Goal: Feedback & Contribution: Contribute content

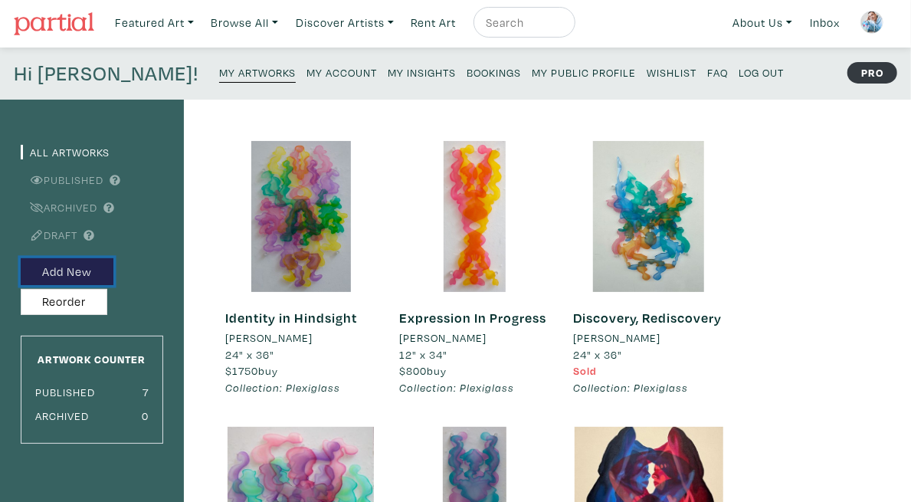
click at [88, 267] on button "Add New" at bounding box center [67, 271] width 93 height 27
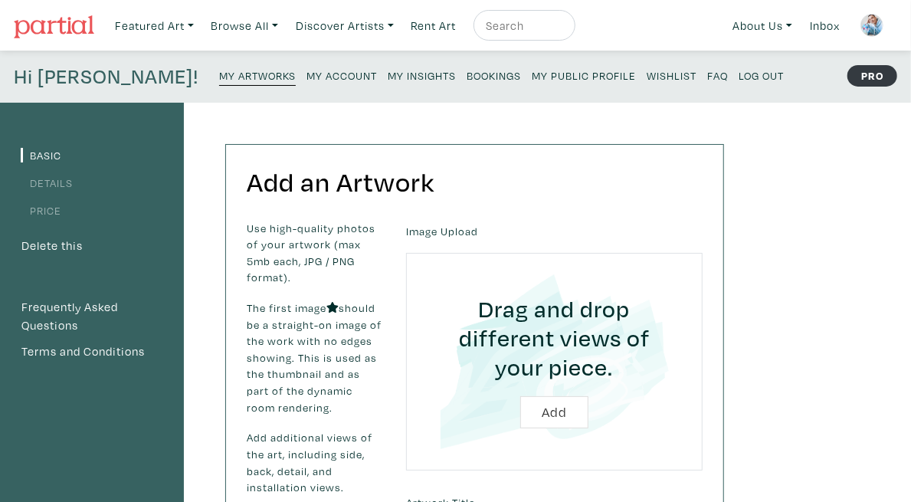
scroll to position [74, 0]
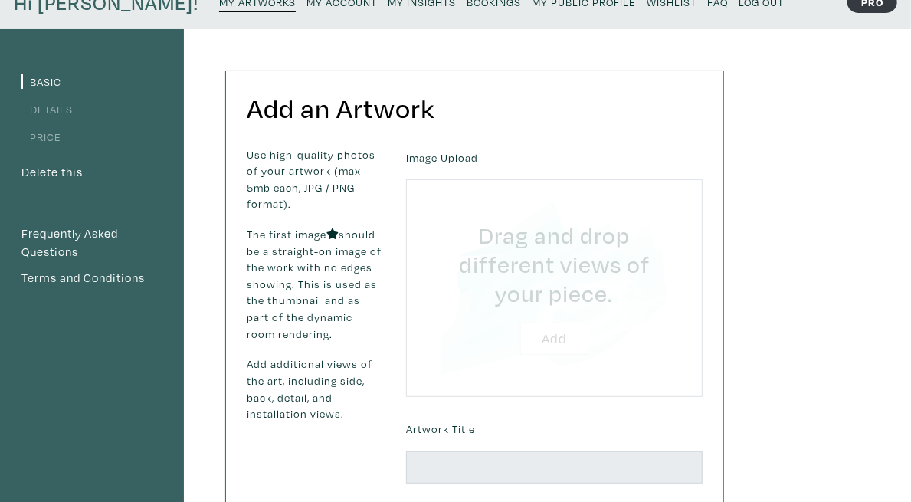
type input "C:\fakepath\2_Mitosis.jpg"
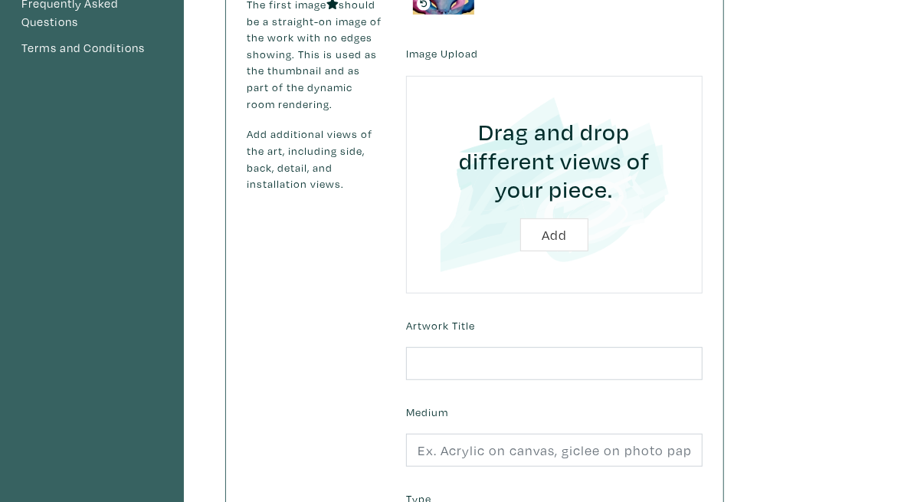
scroll to position [333, 0]
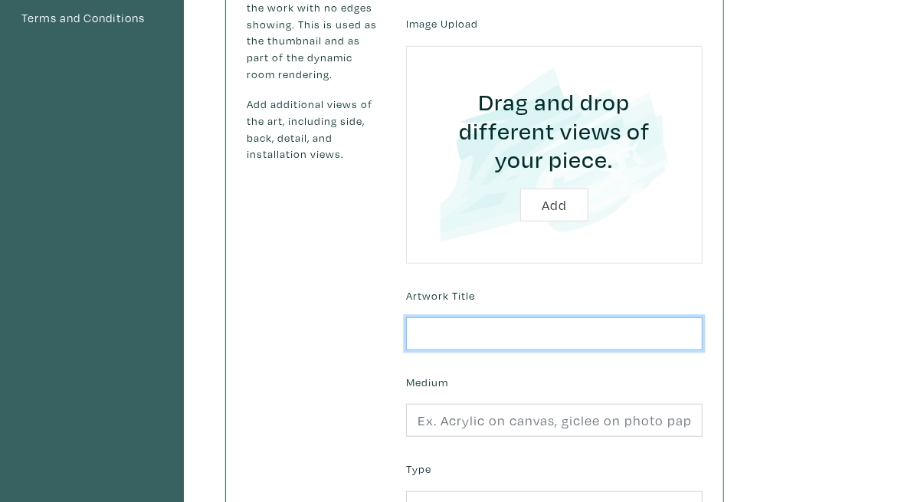
click at [696, 317] on input "text" at bounding box center [554, 333] width 297 height 33
type input "Mitosis"
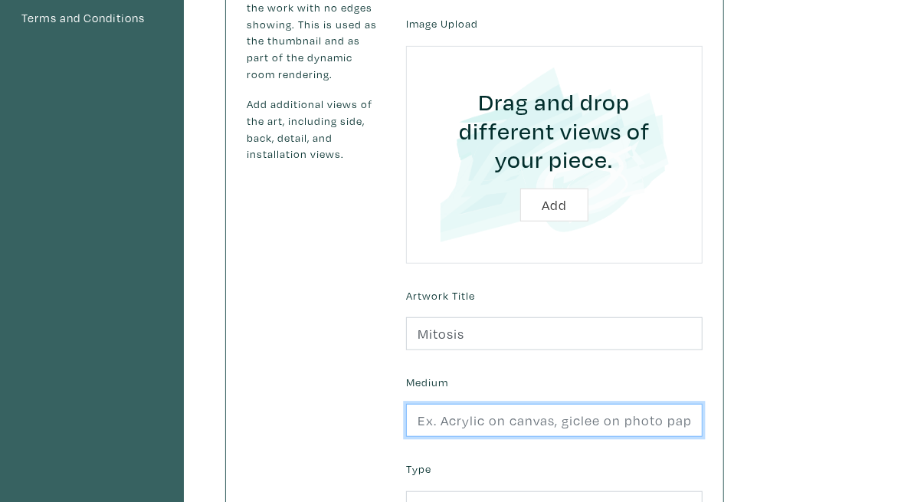
click at [642, 404] on input "text" at bounding box center [554, 420] width 297 height 33
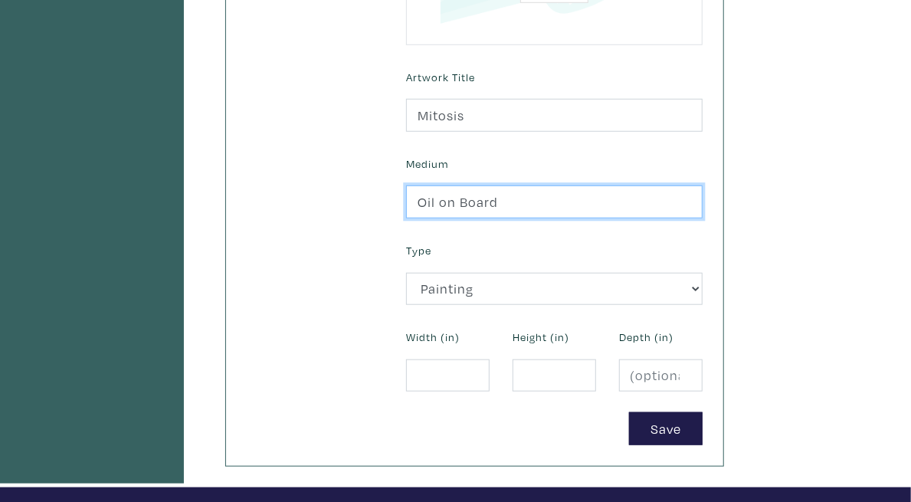
scroll to position [569, 0]
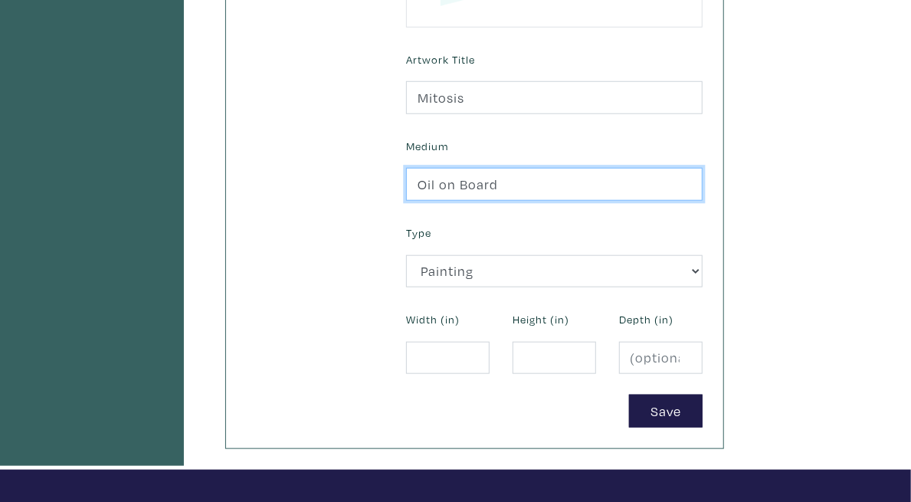
type input "Oil on Board"
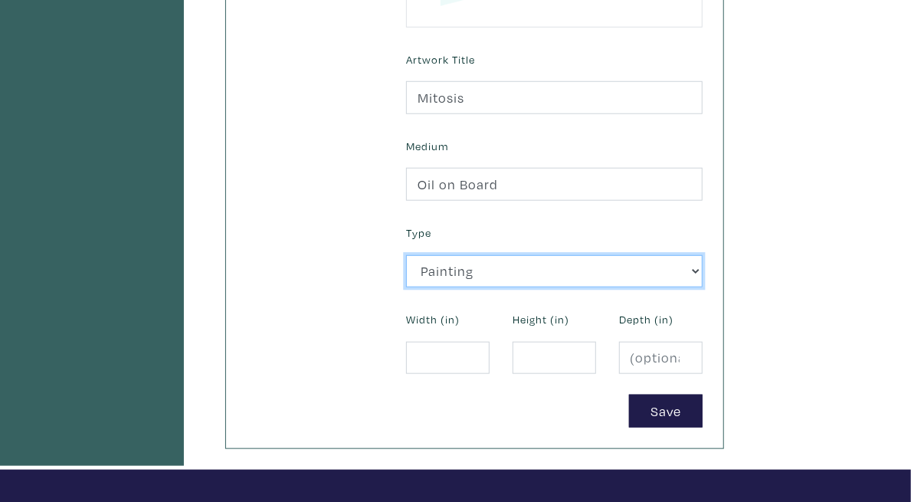
click at [657, 255] on select "2D Works Drawing / Print Painting Photography Sculpture Textile and Fibre Arts" at bounding box center [554, 271] width 297 height 33
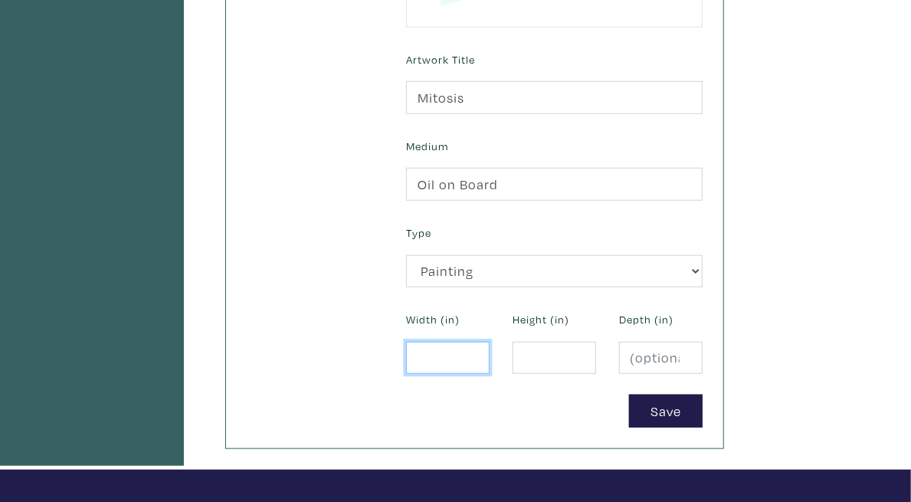
click at [490, 342] on input "number" at bounding box center [448, 358] width 84 height 33
type input "24"
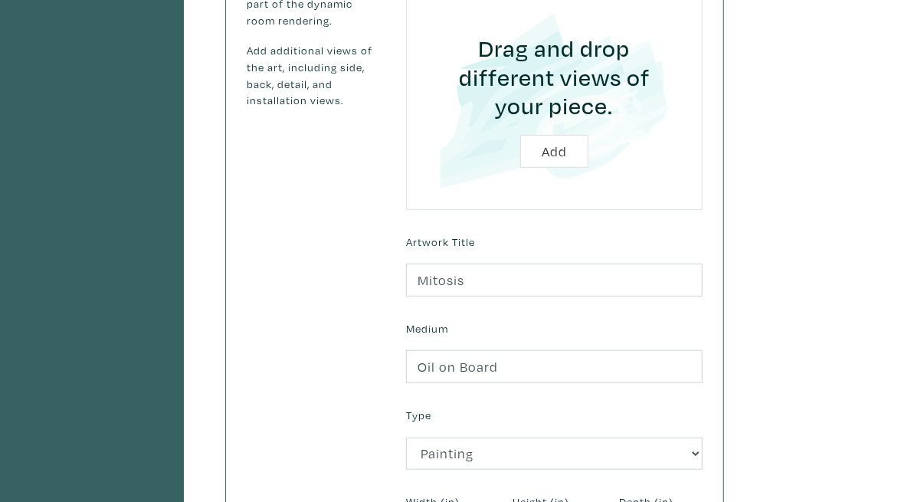
scroll to position [500, 0]
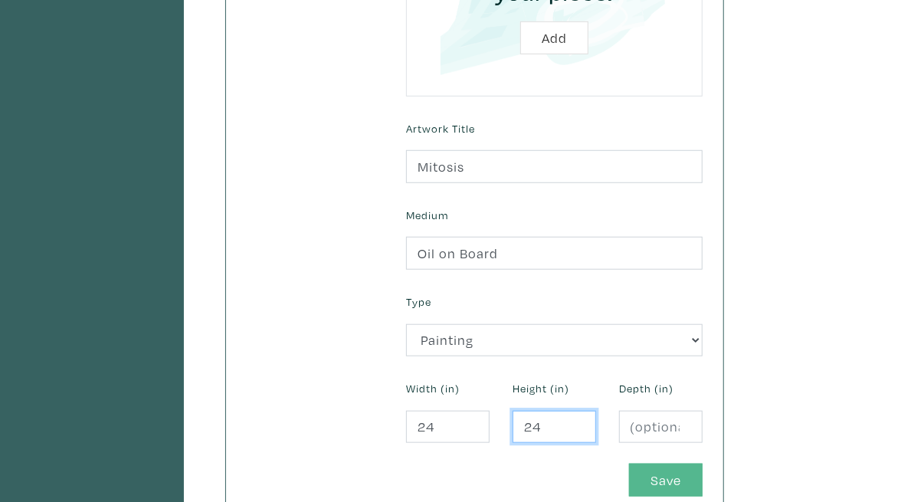
type input "24"
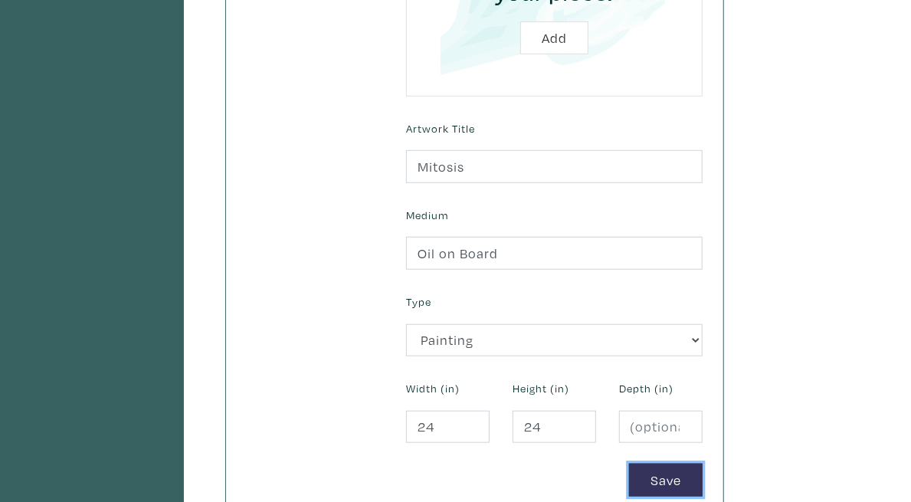
click at [703, 464] on button "Save" at bounding box center [666, 480] width 74 height 33
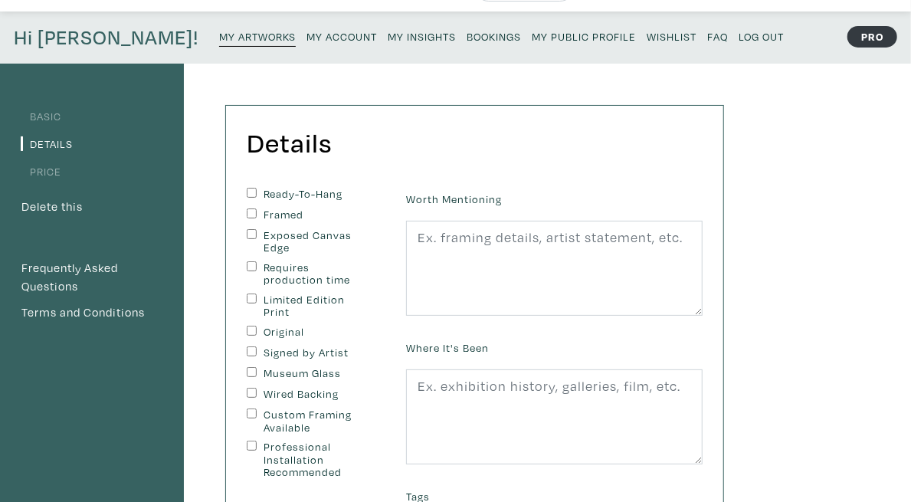
scroll to position [119, 0]
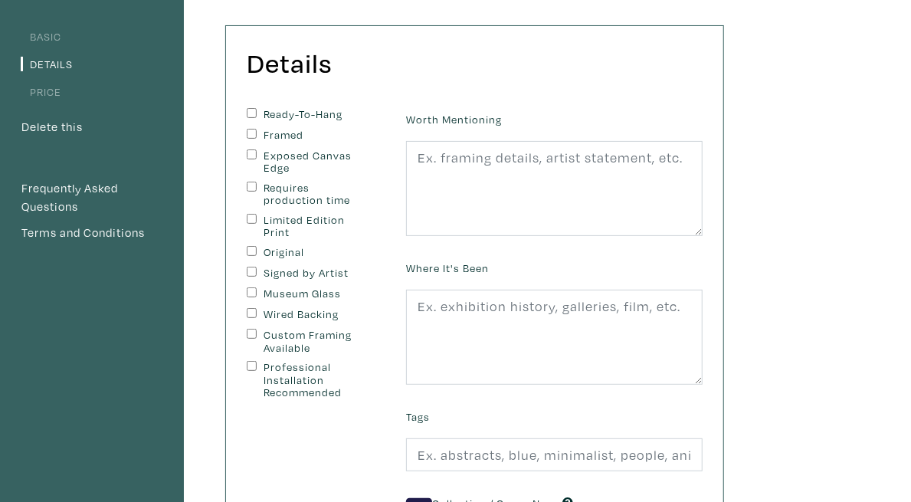
click at [343, 110] on label "Ready-To-Hang" at bounding box center [315, 114] width 103 height 13
click at [257, 110] on input "Ready-To-Hang" at bounding box center [252, 113] width 10 height 10
checkbox input "true"
click at [313, 246] on label "Original" at bounding box center [315, 252] width 103 height 13
click at [257, 246] on input "Original" at bounding box center [252, 251] width 10 height 10
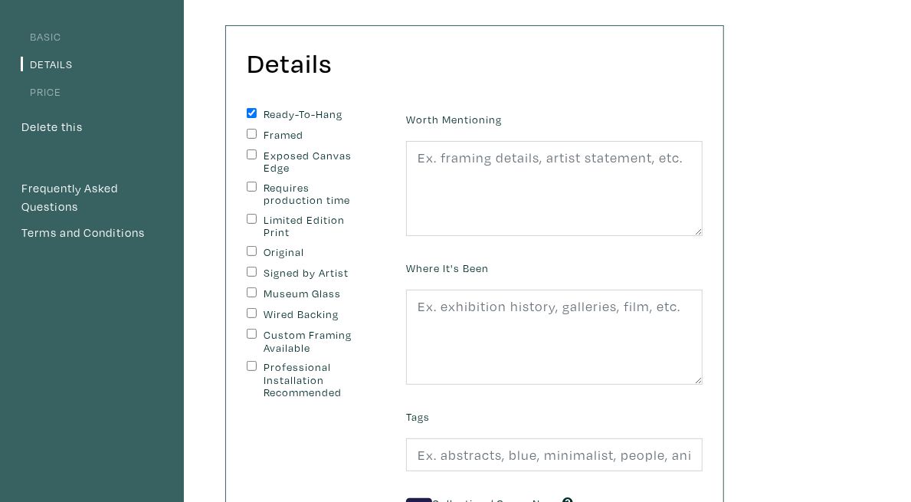
checkbox input "true"
click at [318, 267] on label "Signed by Artist" at bounding box center [315, 273] width 103 height 13
click at [257, 267] on input "Signed by Artist" at bounding box center [252, 272] width 10 height 10
checkbox input "true"
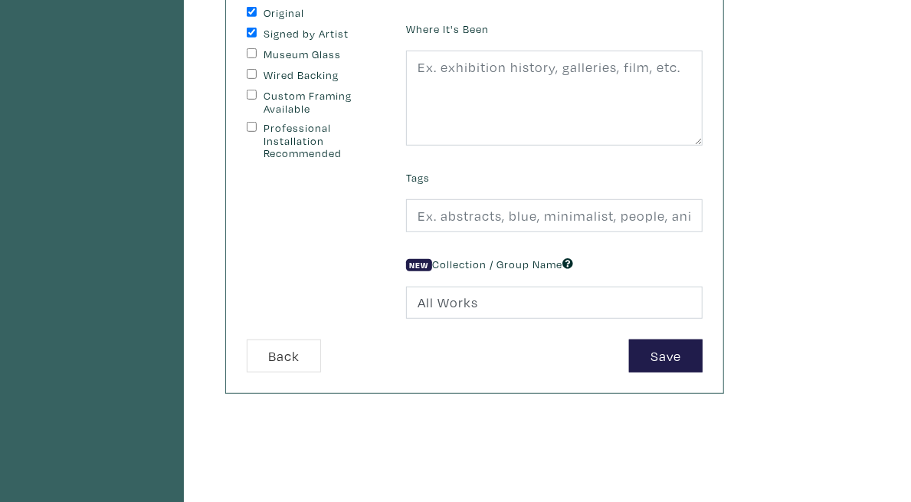
scroll to position [359, 0]
click at [703, 343] on button "Save" at bounding box center [666, 355] width 74 height 33
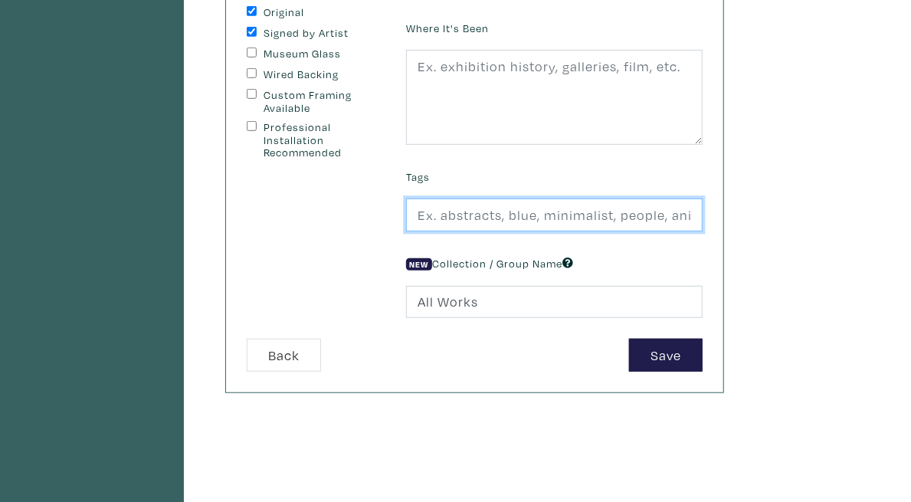
click at [703, 220] on input "text" at bounding box center [554, 214] width 297 height 33
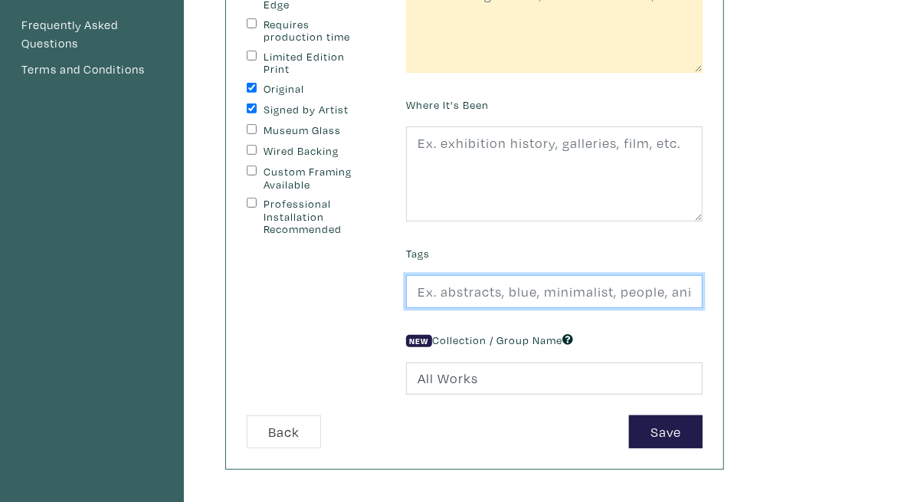
scroll to position [278, 0]
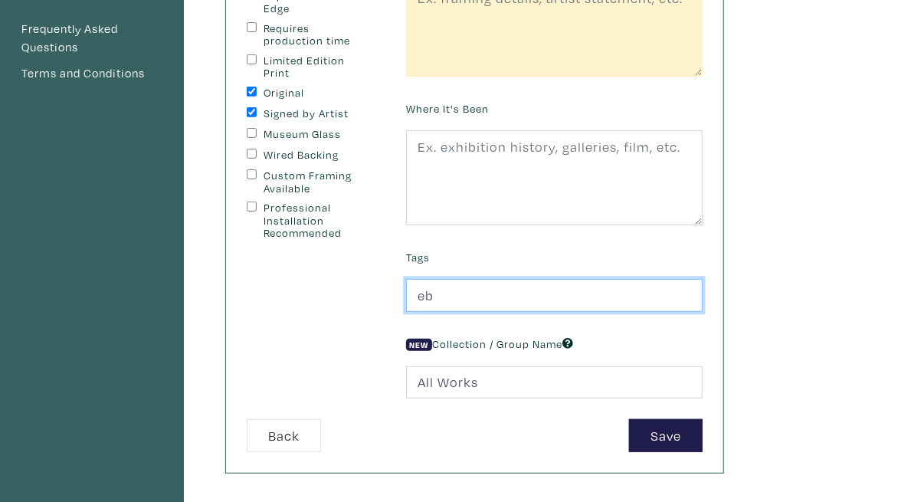
type input "e"
type input "abstract, figurative, colourful"
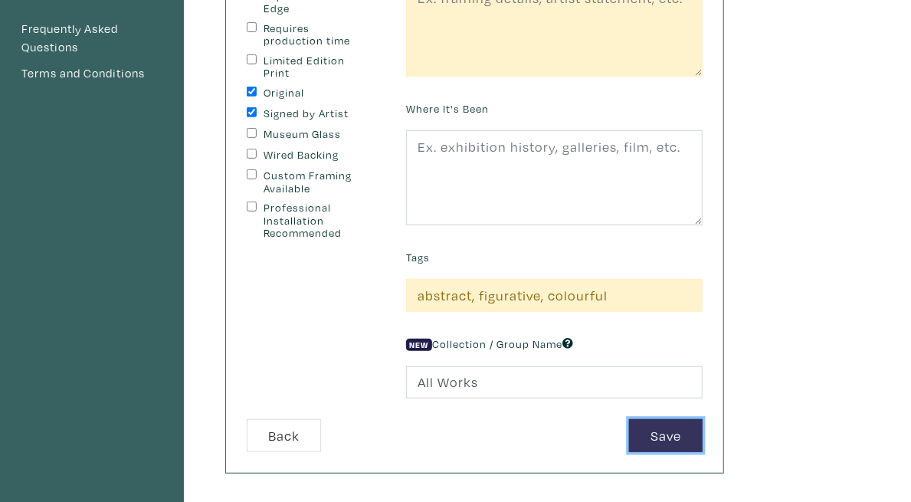
click at [703, 424] on button "Save" at bounding box center [666, 435] width 74 height 33
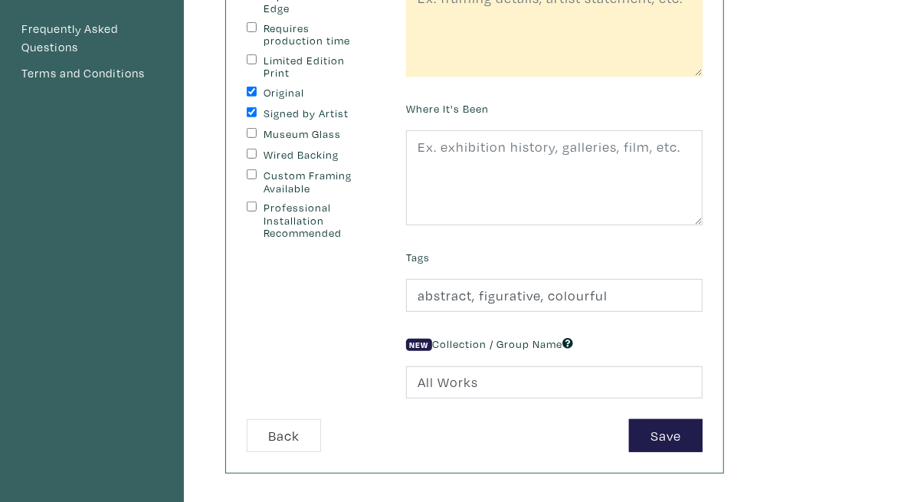
drag, startPoint x: 907, startPoint y: 176, endPoint x: 908, endPoint y: 134, distance: 41.4
click at [908, 134] on div "Basic Details Price Delete this Frequently Asked Questions Terms and Conditions…" at bounding box center [455, 240] width 911 height 832
drag, startPoint x: 908, startPoint y: 134, endPoint x: 921, endPoint y: 134, distance: 13.0
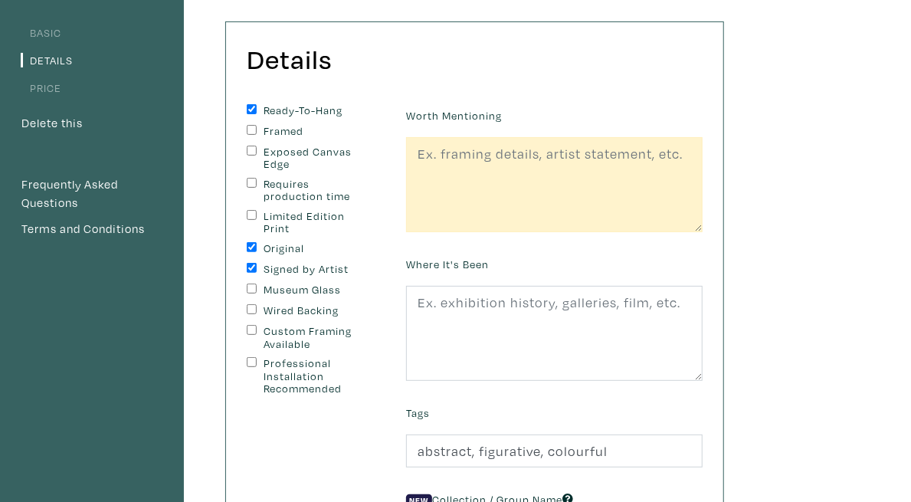
scroll to position [124, 0]
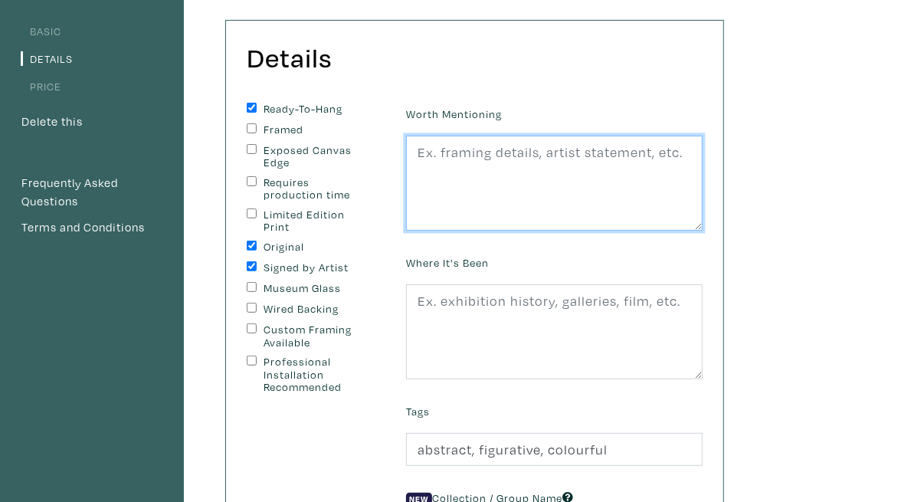
click at [664, 164] on textarea at bounding box center [554, 183] width 297 height 95
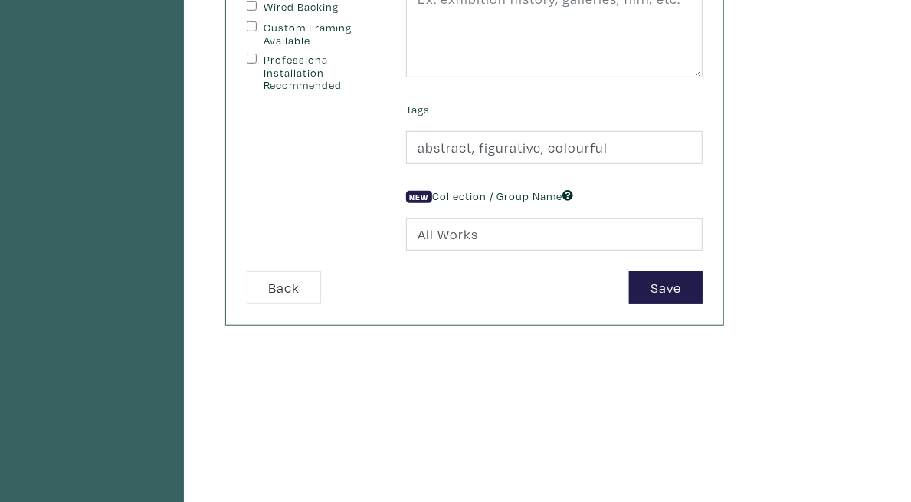
scroll to position [429, 0]
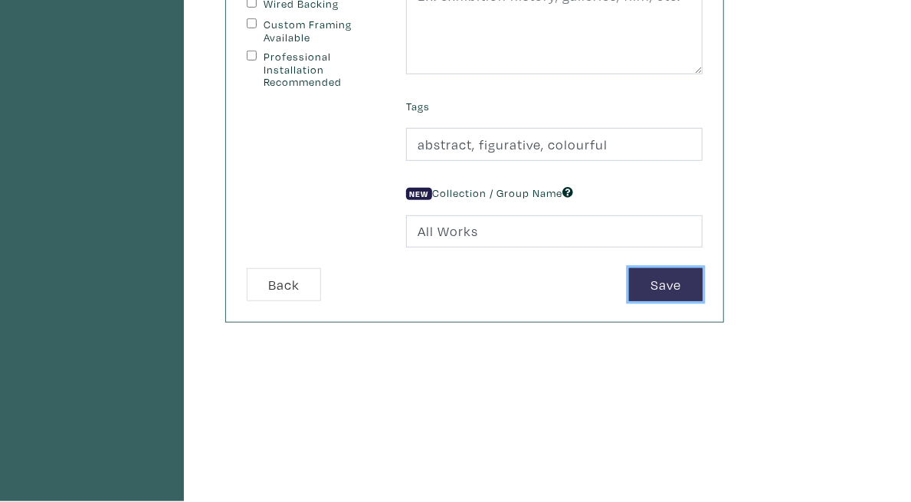
click at [703, 289] on button "Save" at bounding box center [666, 284] width 74 height 33
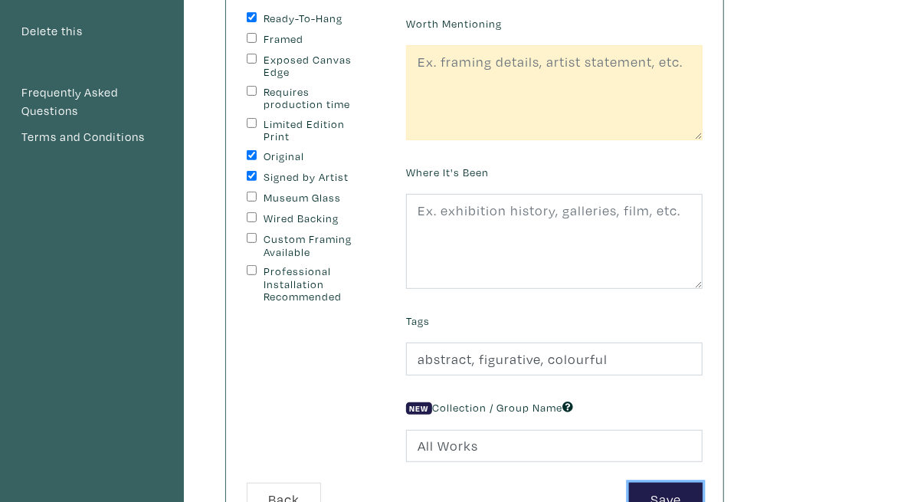
scroll to position [180, 0]
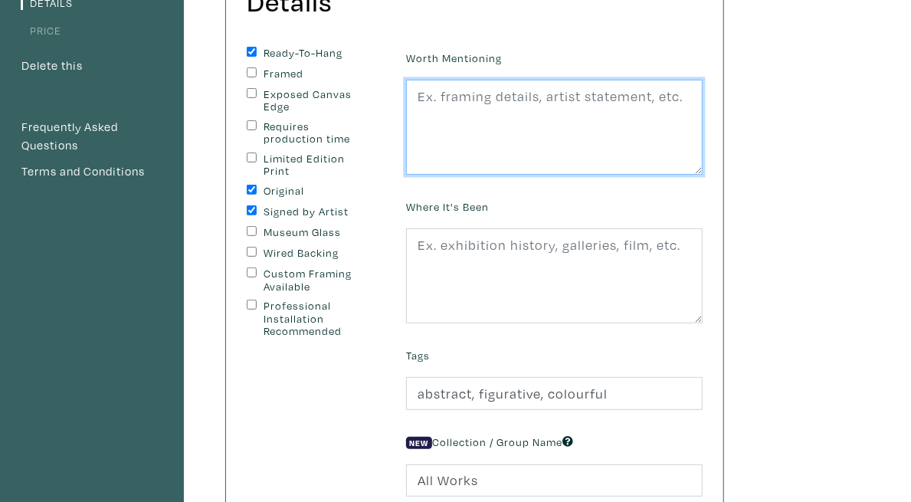
click at [703, 141] on textarea at bounding box center [554, 127] width 297 height 95
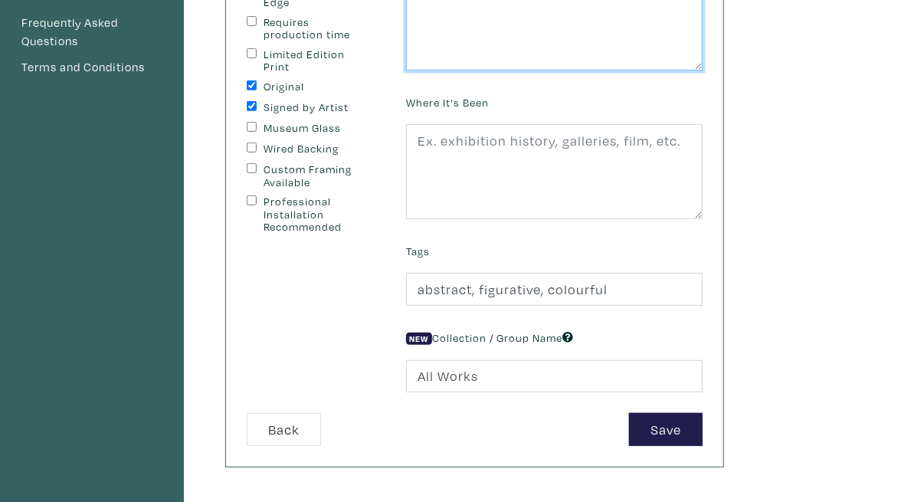
scroll to position [292, 0]
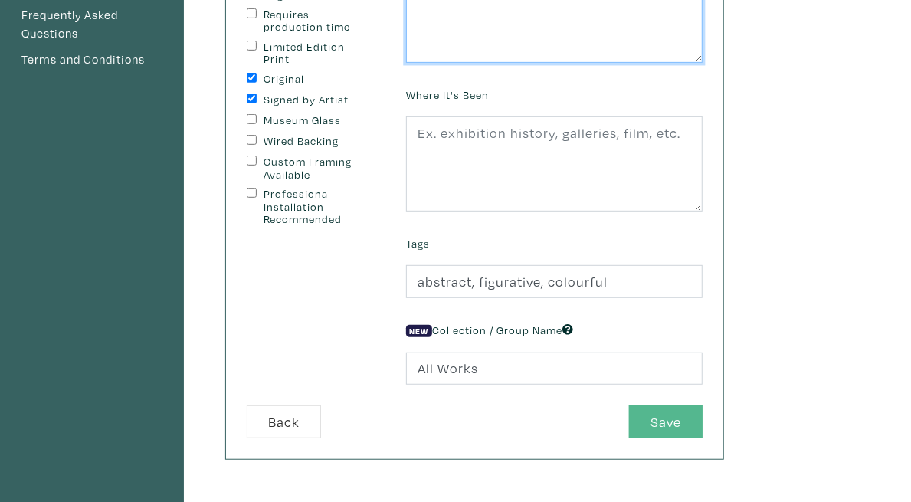
type textarea "-"
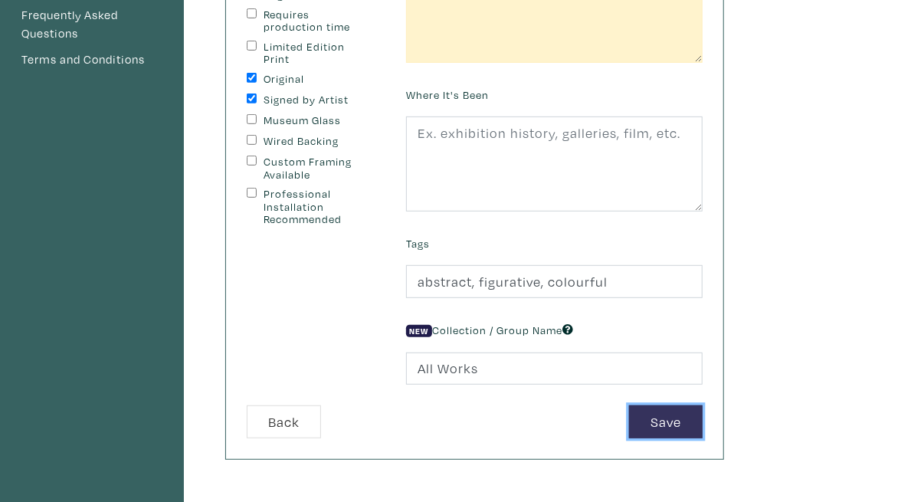
click at [703, 428] on button "Save" at bounding box center [666, 421] width 74 height 33
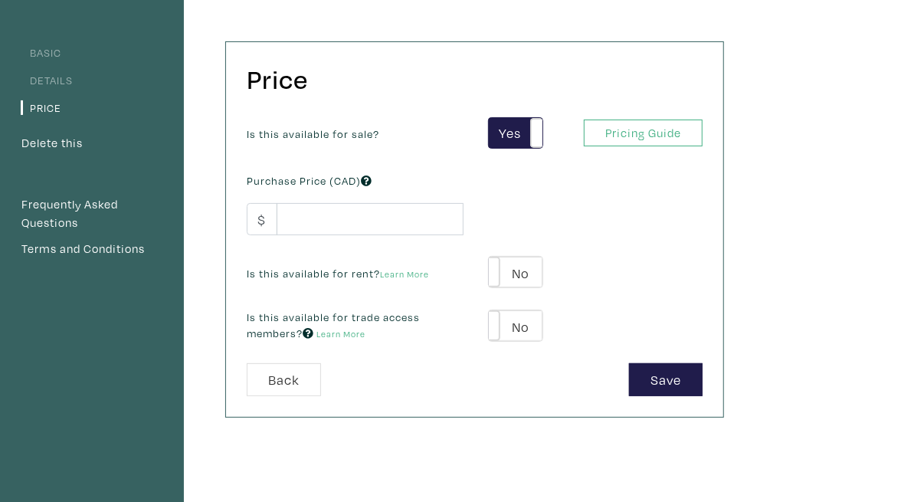
scroll to position [115, 0]
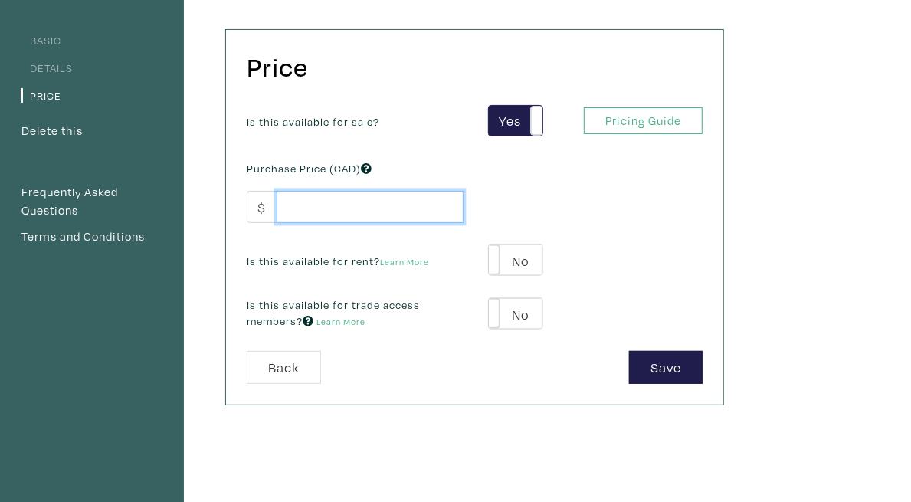
click at [448, 200] on input "number" at bounding box center [370, 207] width 187 height 33
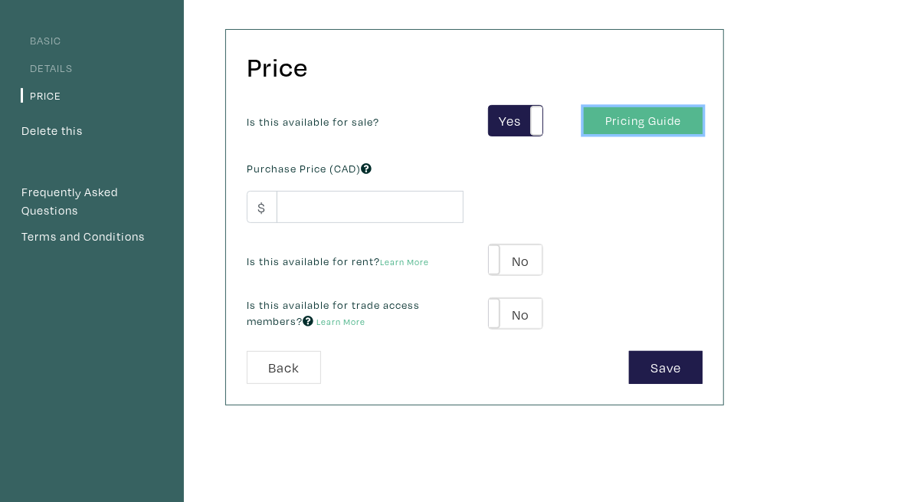
click at [703, 122] on link "Pricing Guide" at bounding box center [643, 120] width 119 height 27
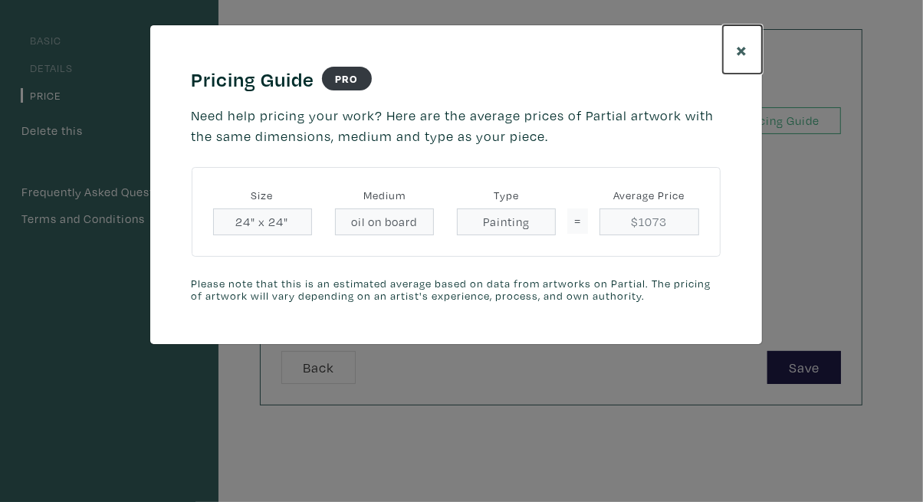
click at [742, 50] on span "×" at bounding box center [742, 49] width 11 height 27
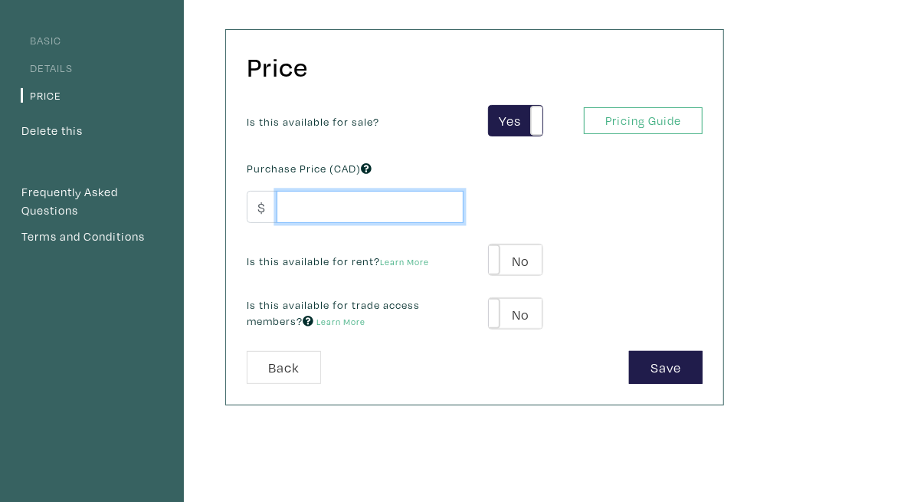
click at [454, 213] on input "number" at bounding box center [370, 207] width 187 height 33
type input "800"
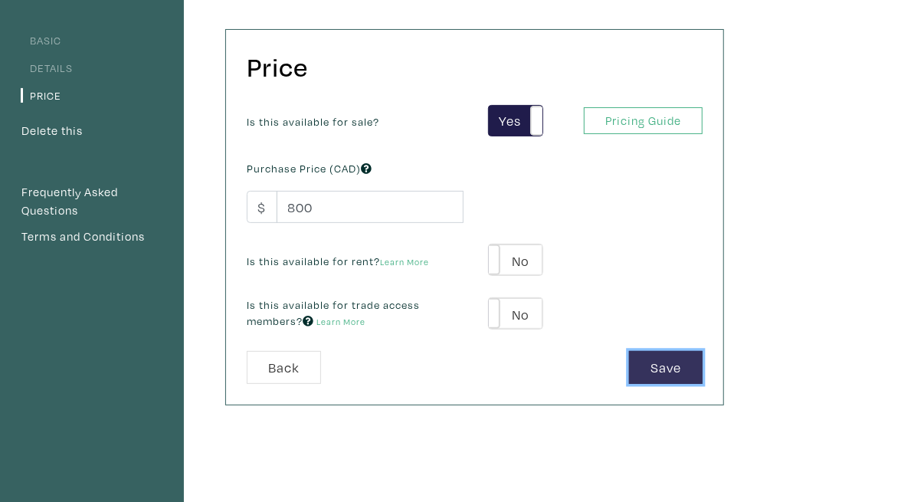
click at [703, 368] on button "Save" at bounding box center [666, 367] width 74 height 33
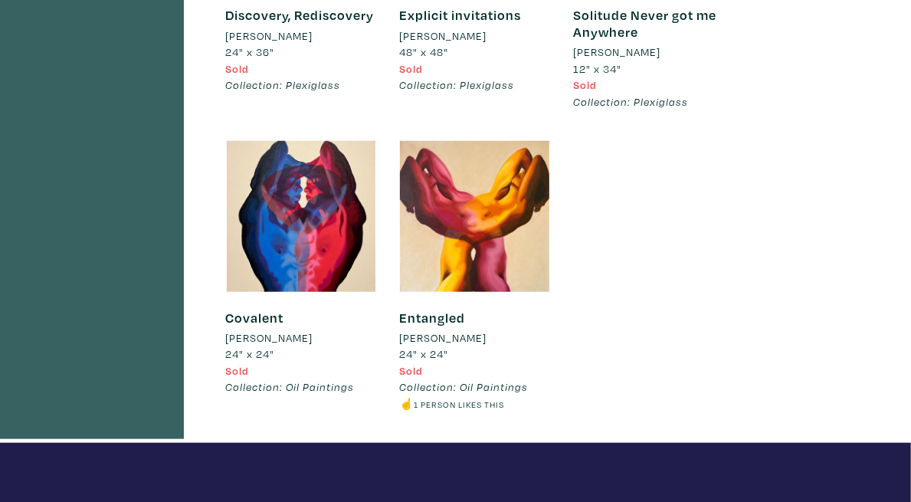
scroll to position [604, 0]
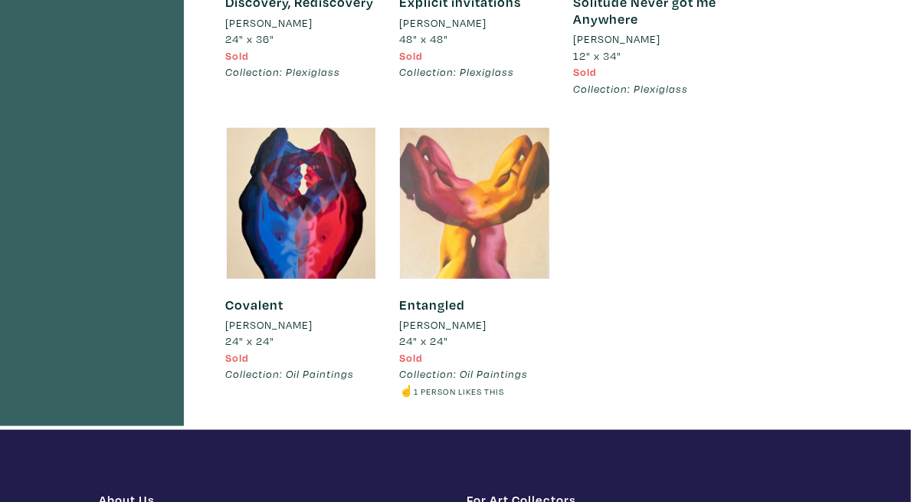
click at [550, 279] on div at bounding box center [474, 203] width 151 height 151
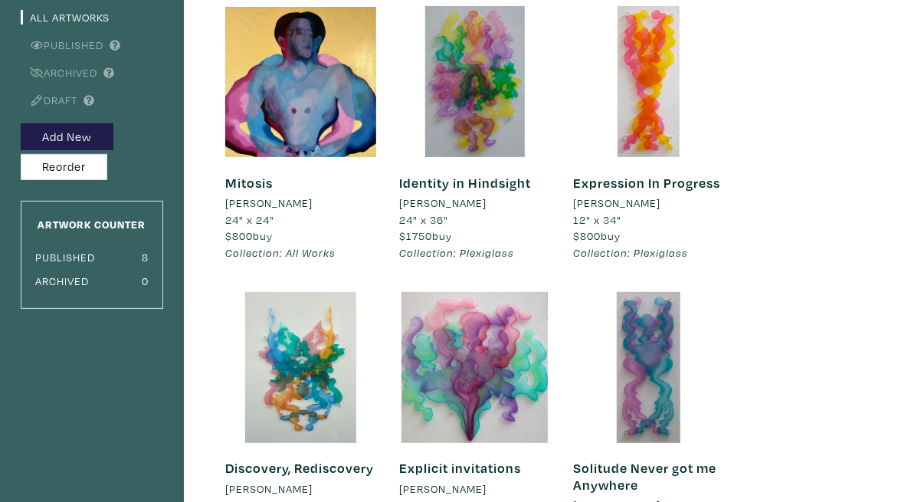
scroll to position [133, 0]
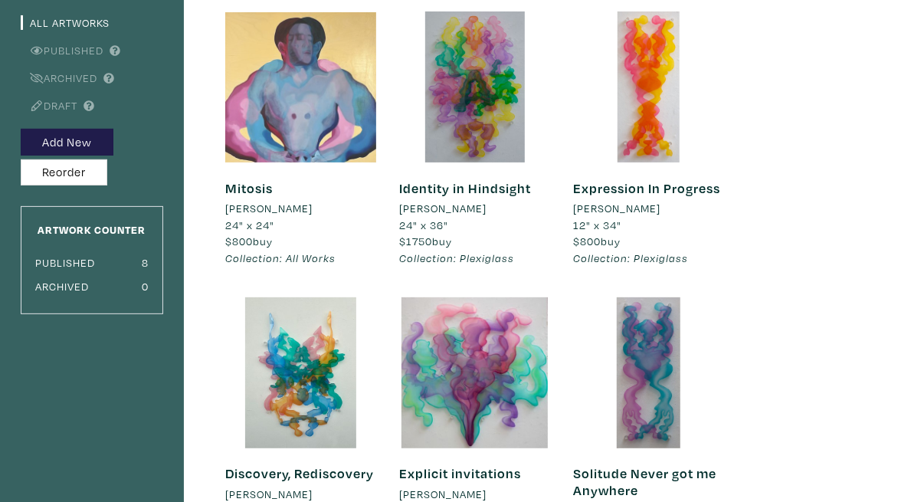
click at [338, 149] on div at bounding box center [300, 86] width 151 height 151
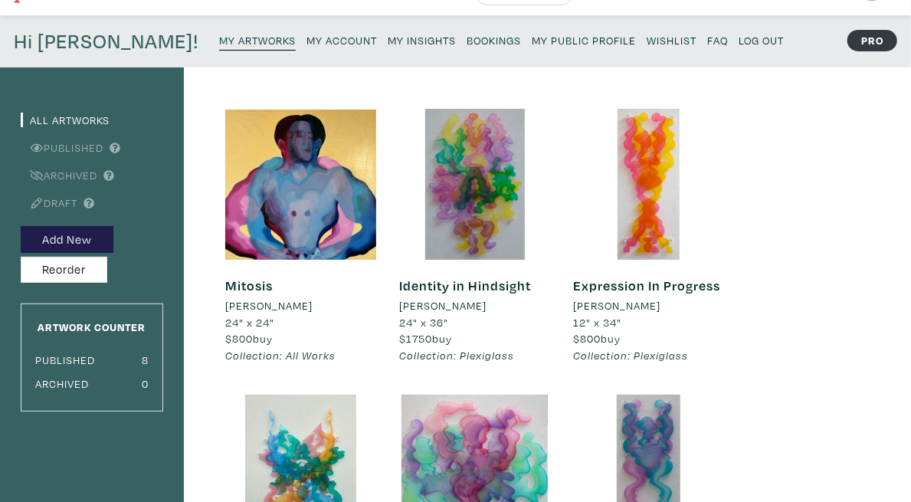
scroll to position [0, 0]
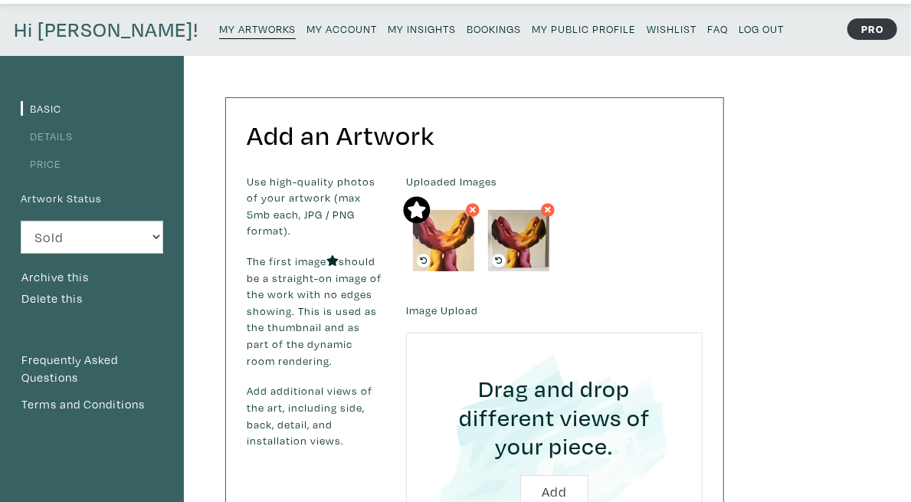
scroll to position [52, 0]
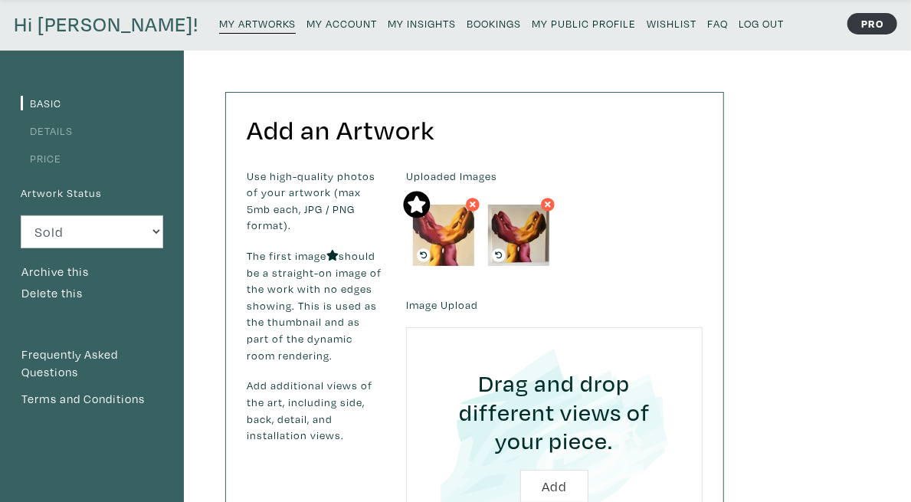
click at [46, 156] on link "Price" at bounding box center [41, 158] width 41 height 15
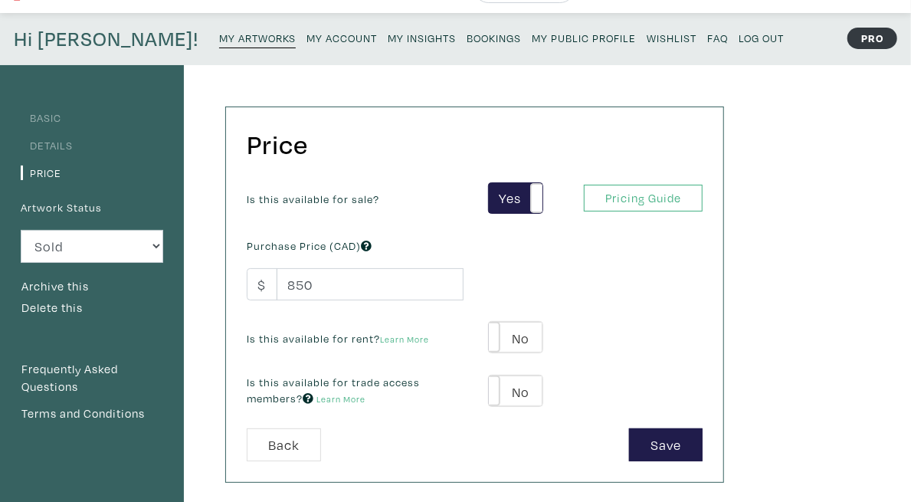
scroll to position [1, 0]
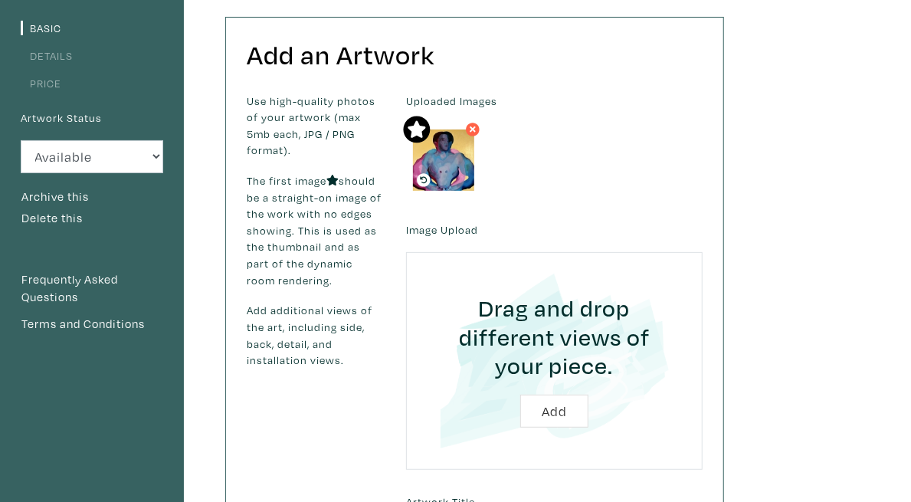
scroll to position [123, 0]
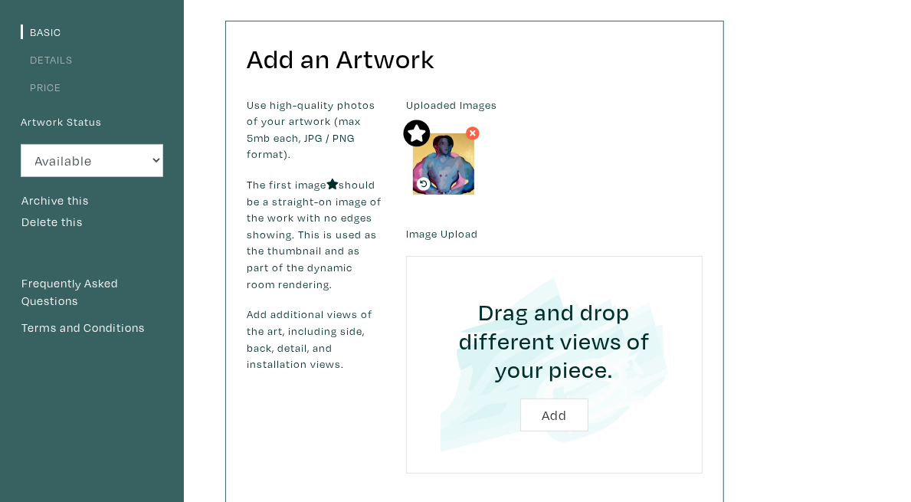
click at [38, 87] on link "Price" at bounding box center [41, 87] width 41 height 15
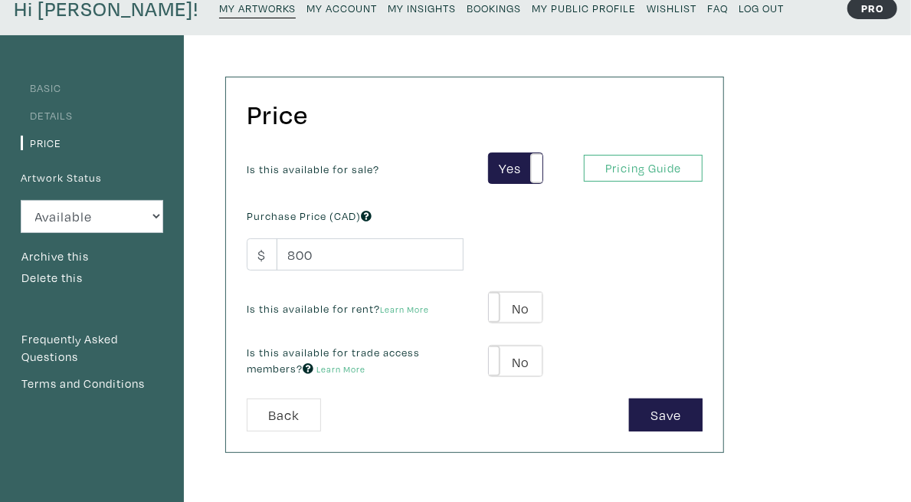
scroll to position [80, 0]
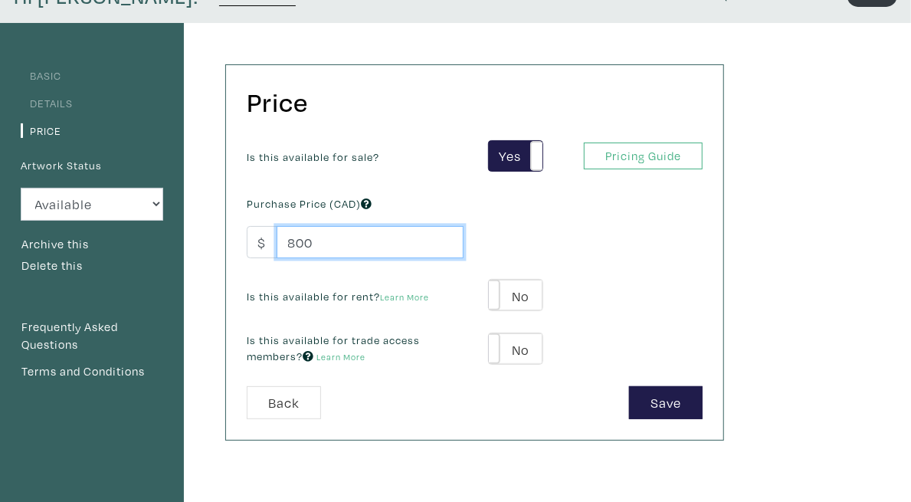
click at [332, 241] on input "800" at bounding box center [370, 242] width 187 height 33
type input "700"
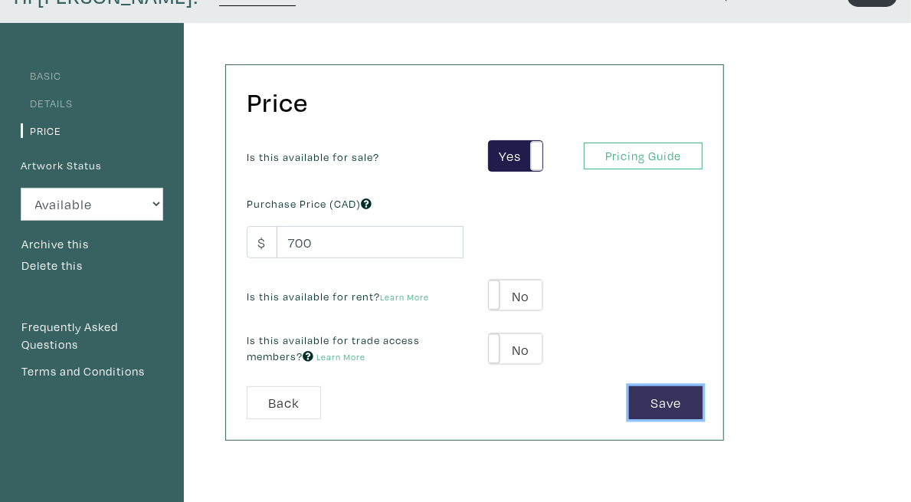
click at [703, 401] on button "Save" at bounding box center [666, 402] width 74 height 33
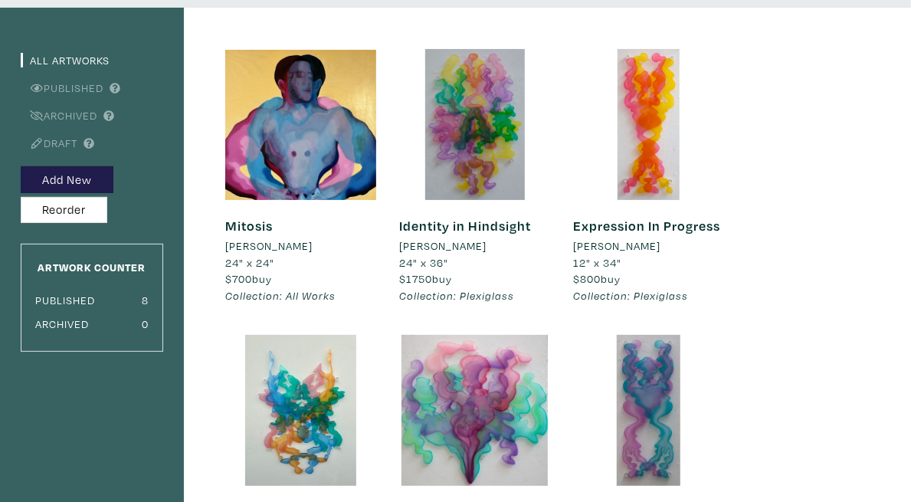
scroll to position [97, 0]
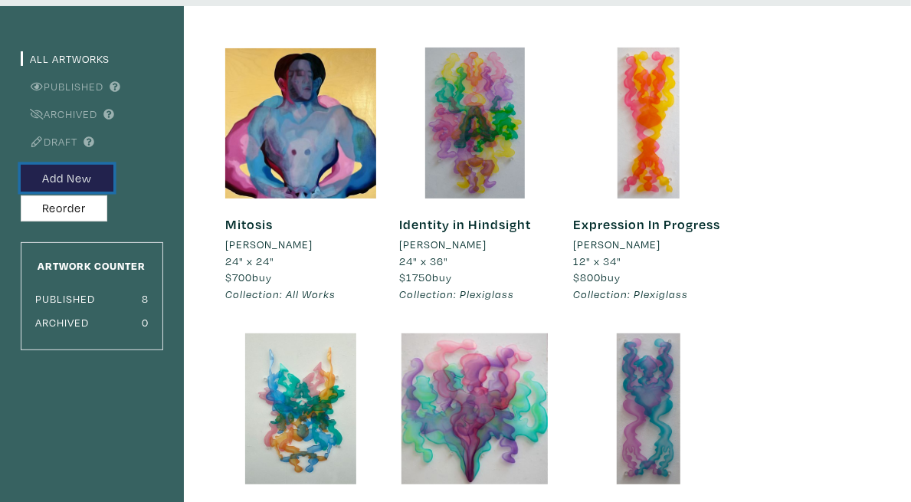
click at [101, 176] on button "Add New" at bounding box center [67, 178] width 93 height 27
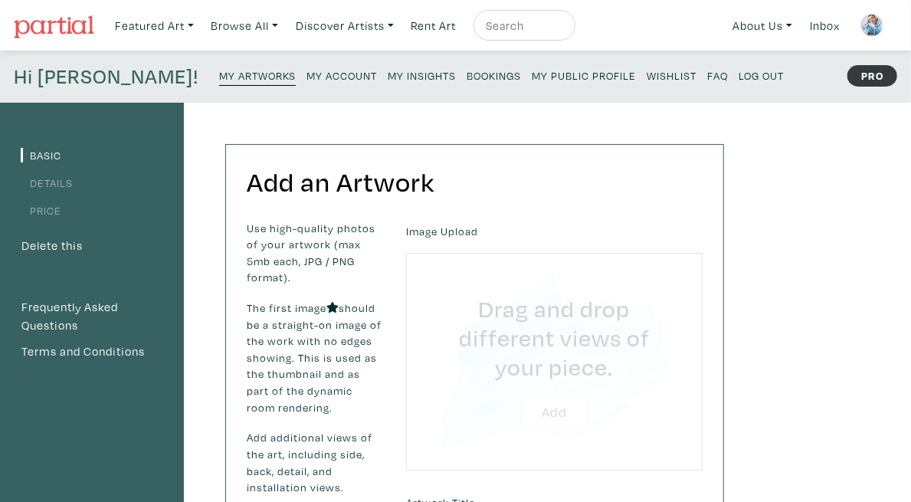
type input "C:\fakepath\3_Proagation.jpg"
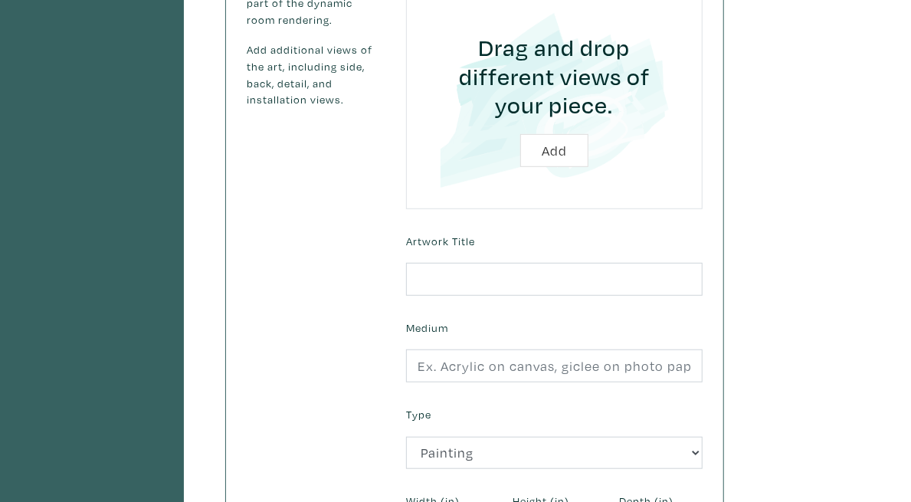
scroll to position [392, 0]
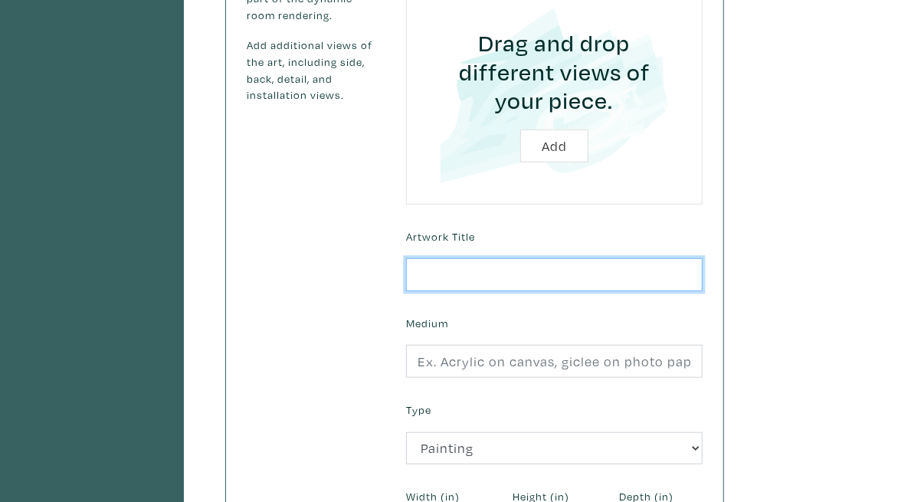
click at [651, 258] on input "text" at bounding box center [554, 274] width 297 height 33
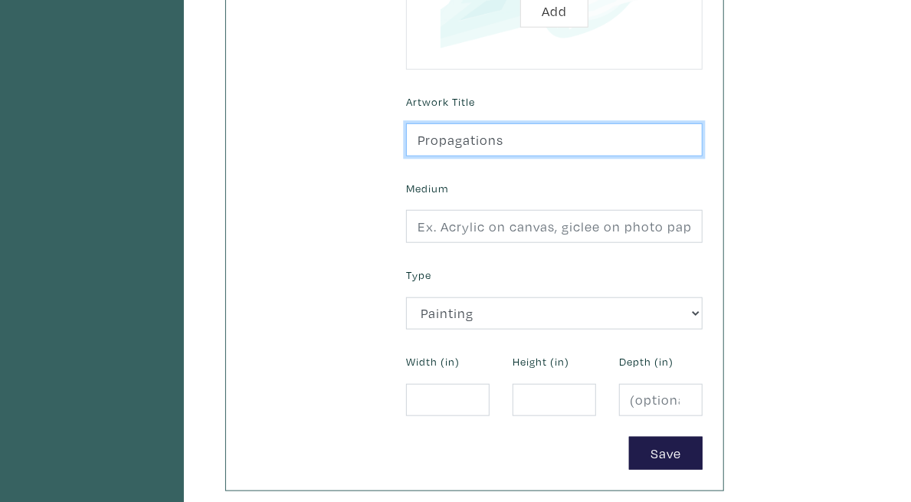
scroll to position [537, 0]
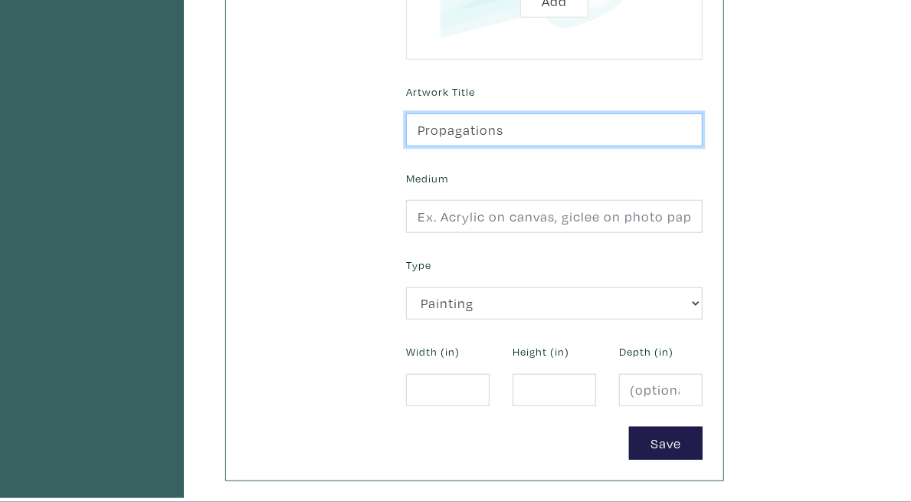
type input "Propagations"
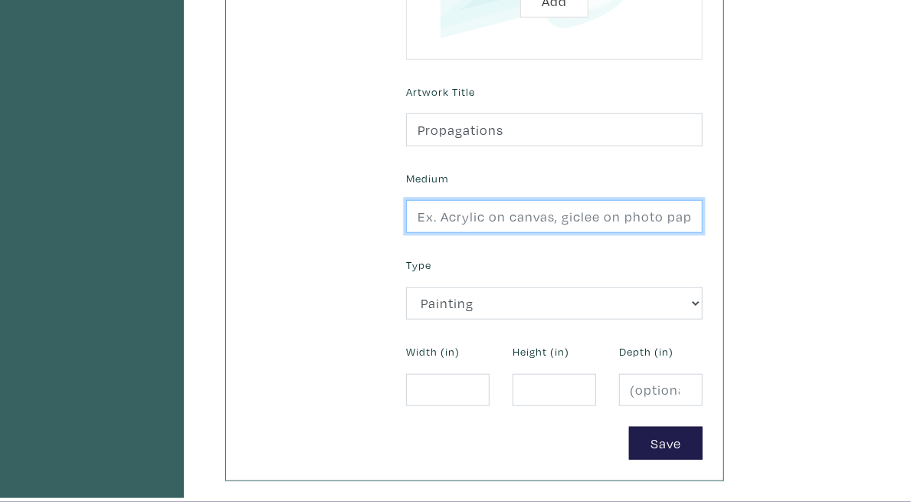
click at [703, 200] on input "text" at bounding box center [554, 216] width 297 height 33
type input "Oil on Board"
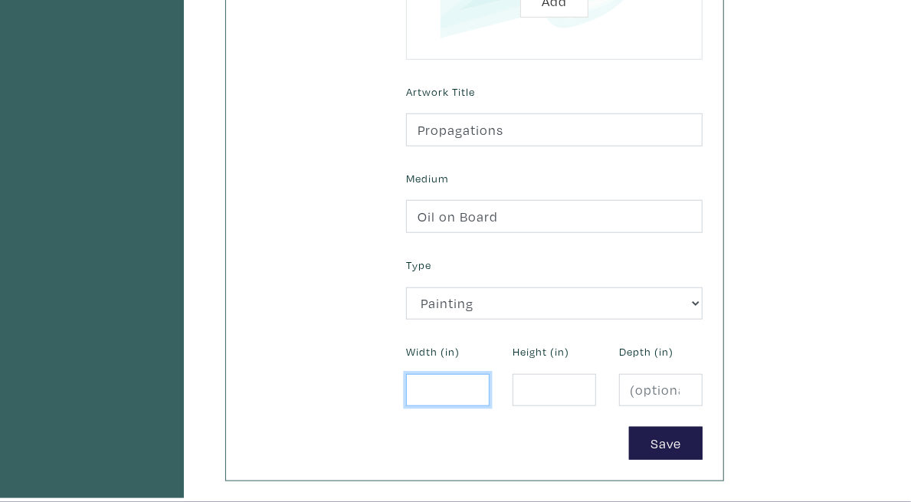
click at [490, 374] on input "number" at bounding box center [448, 390] width 84 height 33
type input "24"
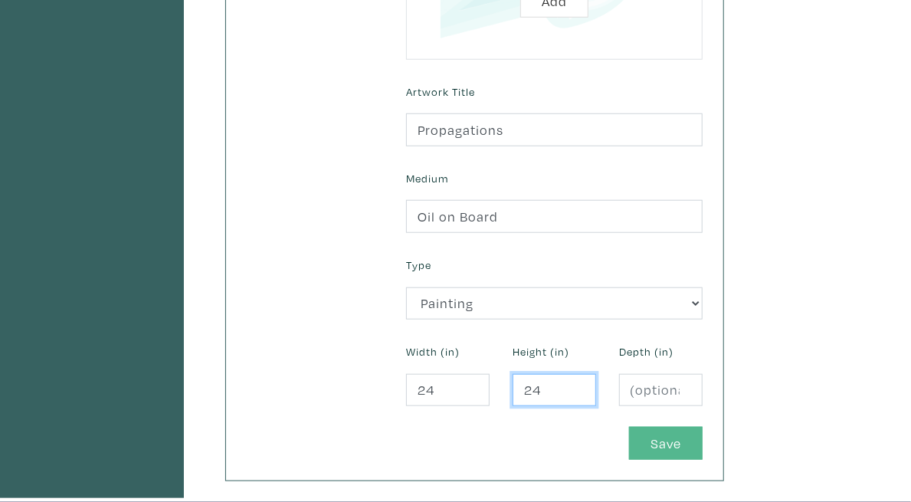
type input "24"
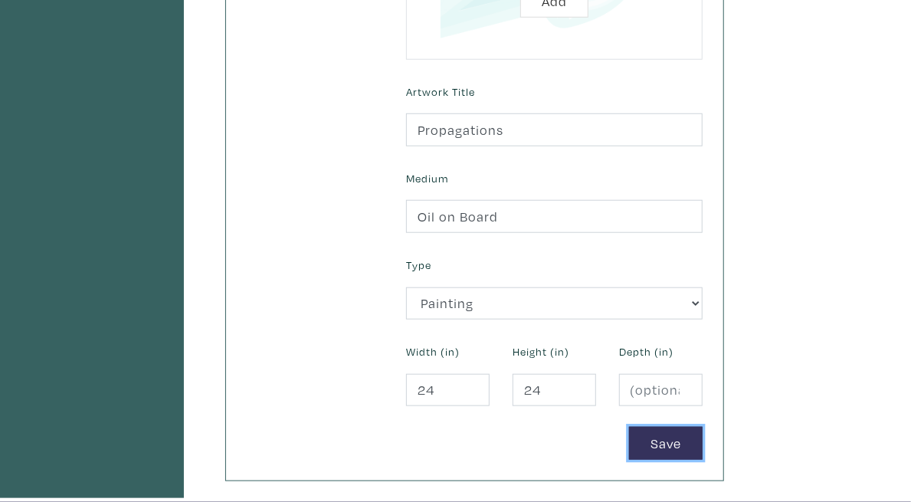
click at [703, 427] on button "Save" at bounding box center [666, 443] width 74 height 33
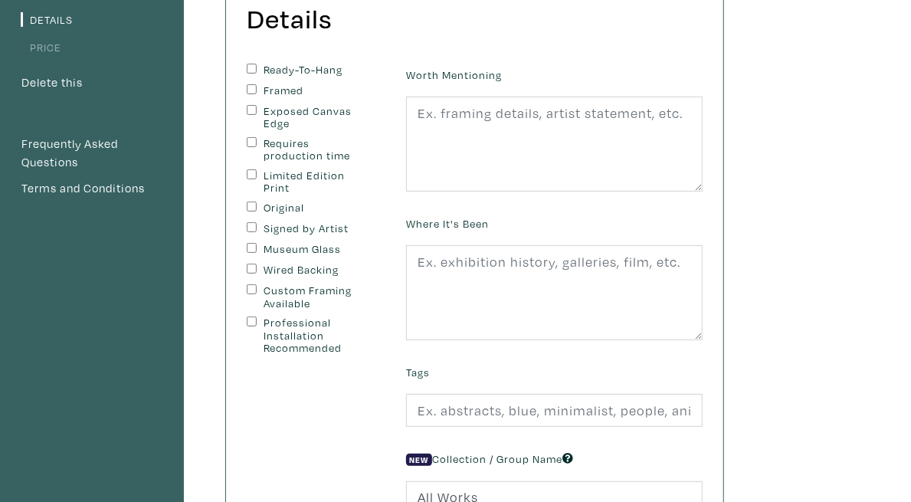
scroll to position [157, 0]
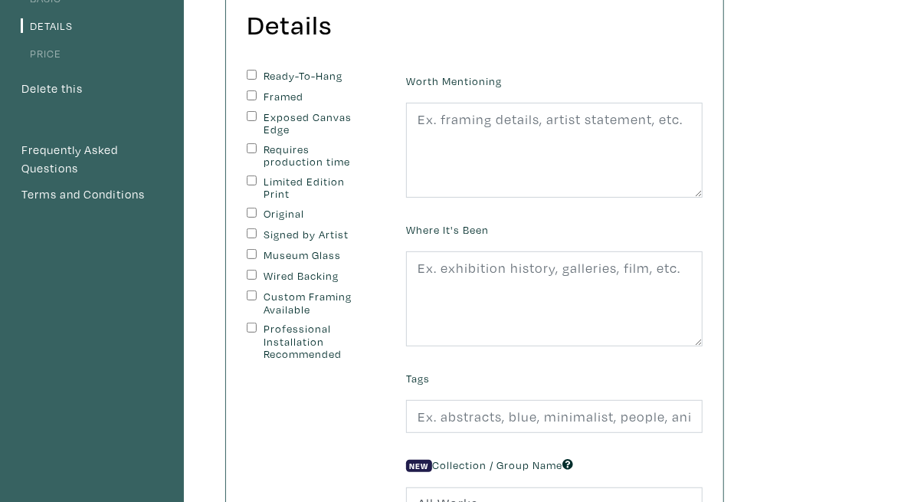
click at [257, 72] on input "Ready-To-Hang" at bounding box center [252, 75] width 10 height 10
checkbox input "true"
click at [257, 208] on input "Original" at bounding box center [252, 213] width 10 height 10
checkbox input "true"
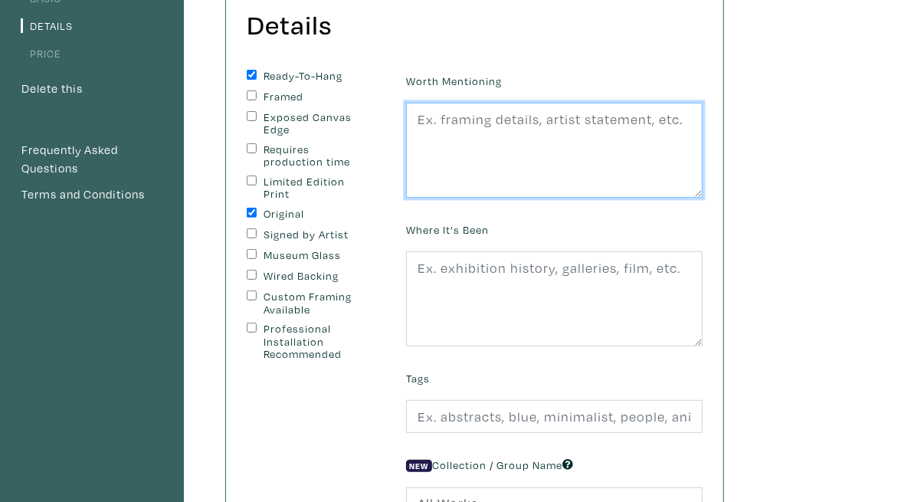
click at [693, 128] on textarea at bounding box center [554, 150] width 297 height 95
type textarea "-"
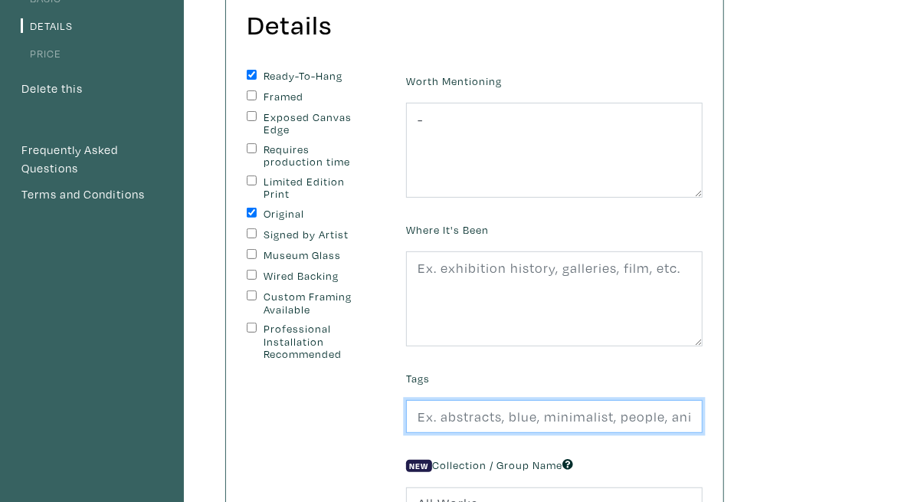
click at [628, 414] on input "text" at bounding box center [554, 416] width 297 height 33
drag, startPoint x: 724, startPoint y: 420, endPoint x: 399, endPoint y: 445, distance: 326.7
click at [399, 445] on form "Ready-To-Hang Framed Exposed Canvas Edge Requires production time Limited Editi…" at bounding box center [474, 322] width 479 height 504
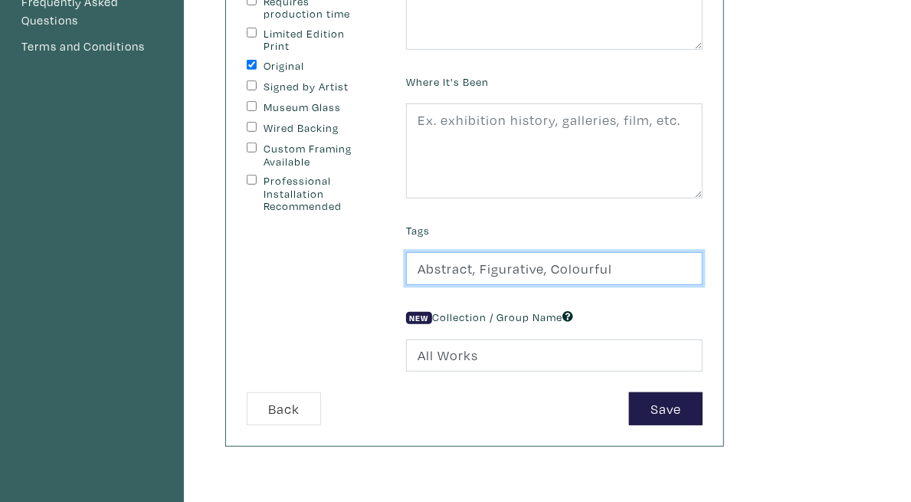
scroll to position [311, 0]
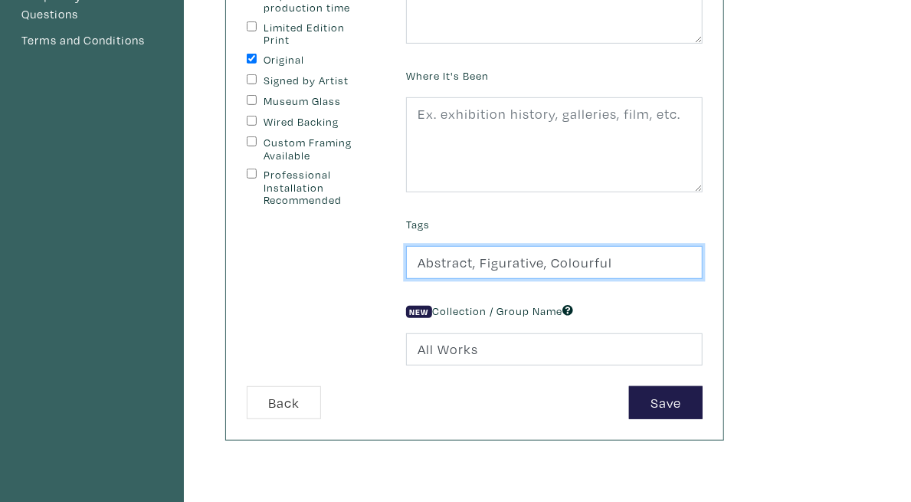
click at [667, 263] on input "Abstract, Figurative, Colourful" at bounding box center [554, 262] width 297 height 33
type input "Abstract, Figurative, Colourful"
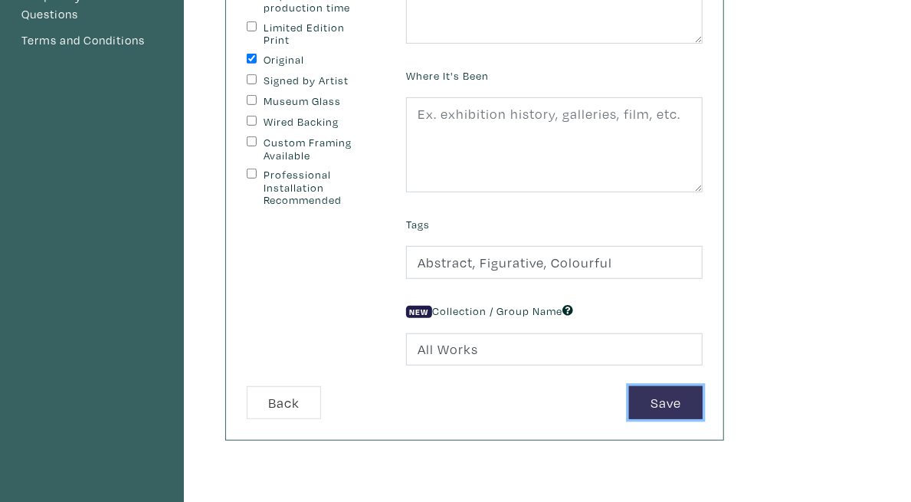
drag, startPoint x: 667, startPoint y: 263, endPoint x: 795, endPoint y: 390, distance: 180.5
click at [703, 390] on button "Save" at bounding box center [666, 402] width 74 height 33
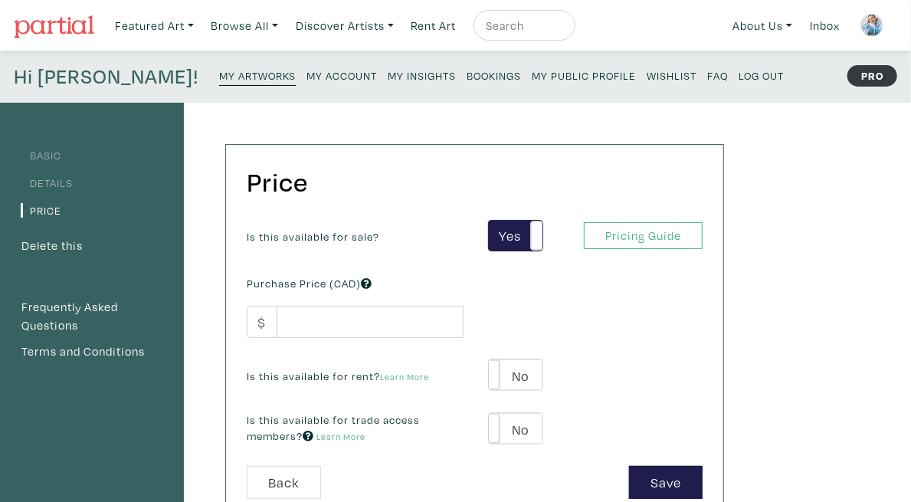
scroll to position [119, 0]
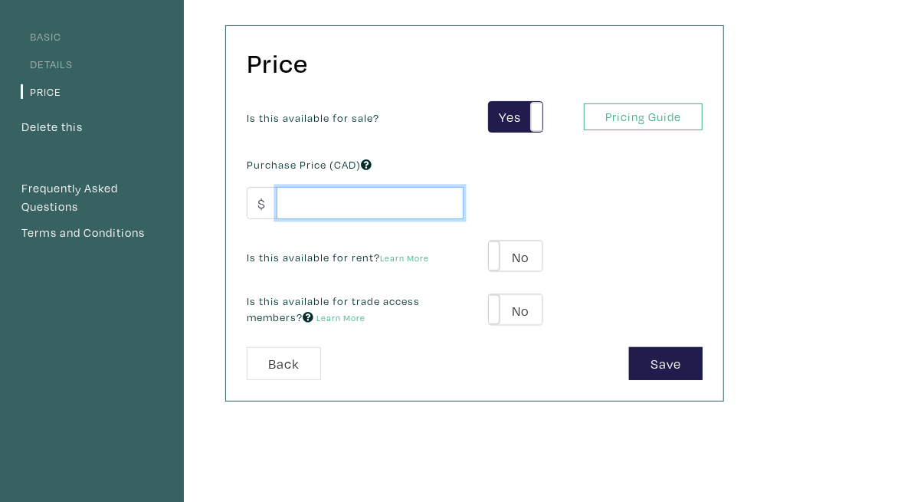
click at [400, 203] on input "number" at bounding box center [370, 203] width 187 height 33
type input "700"
click at [714, 343] on div "Is this available for sale? Yes No Yes No Pricing Guide PRO Purchase Price (CAD…" at bounding box center [474, 224] width 479 height 247
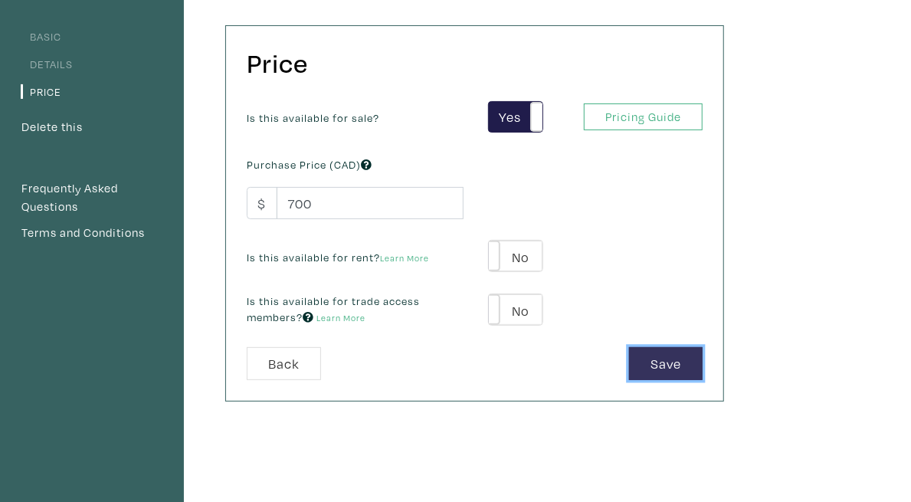
click at [703, 364] on button "Save" at bounding box center [666, 363] width 74 height 33
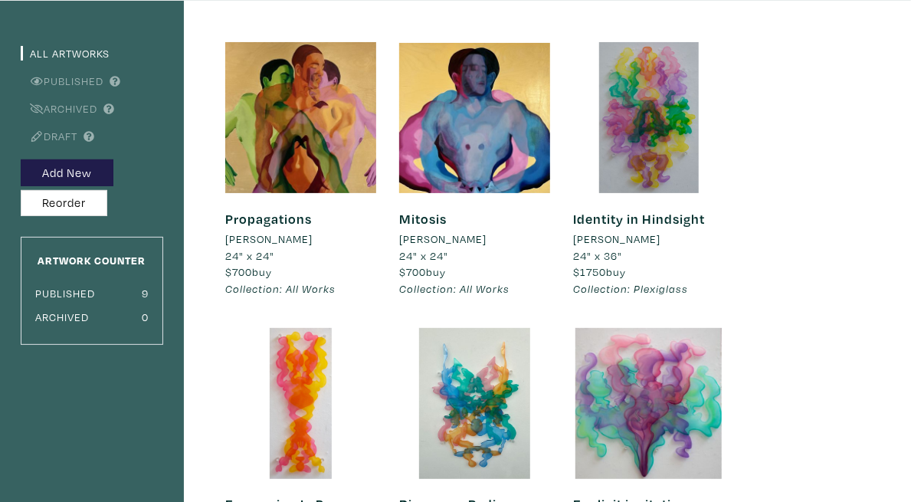
scroll to position [108, 0]
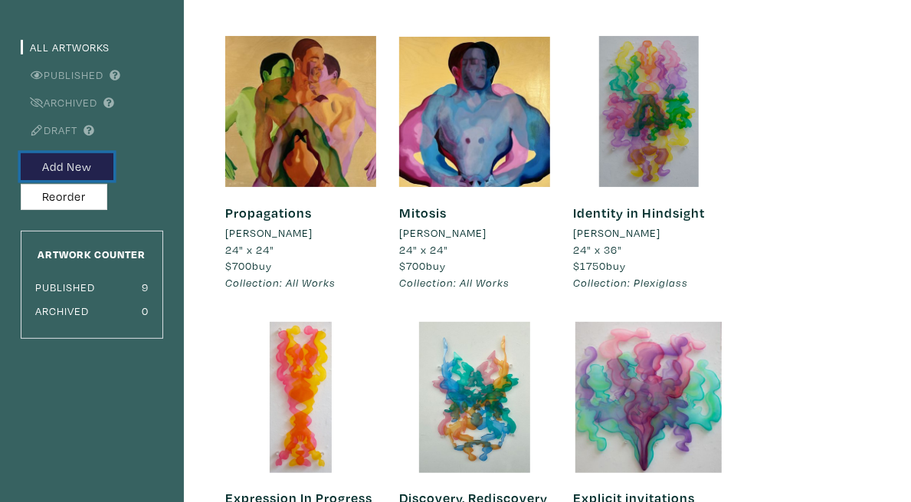
click at [98, 161] on button "Add New" at bounding box center [67, 166] width 93 height 27
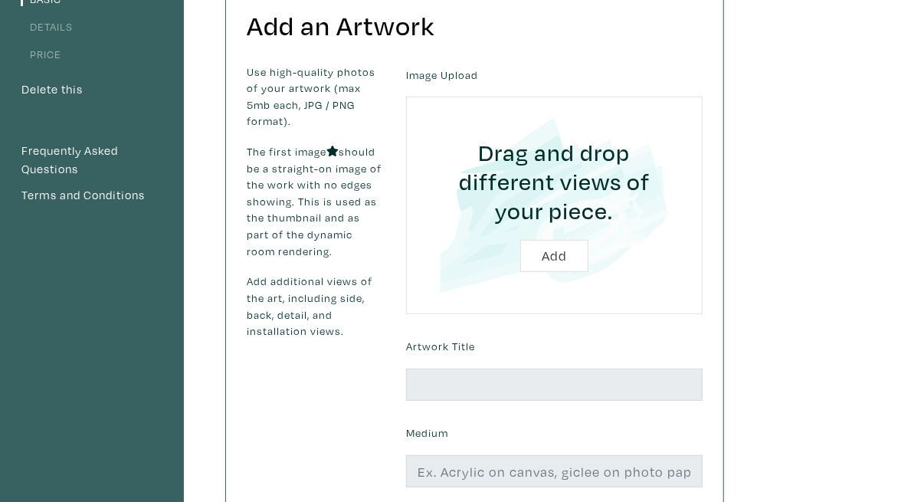
scroll to position [148, 0]
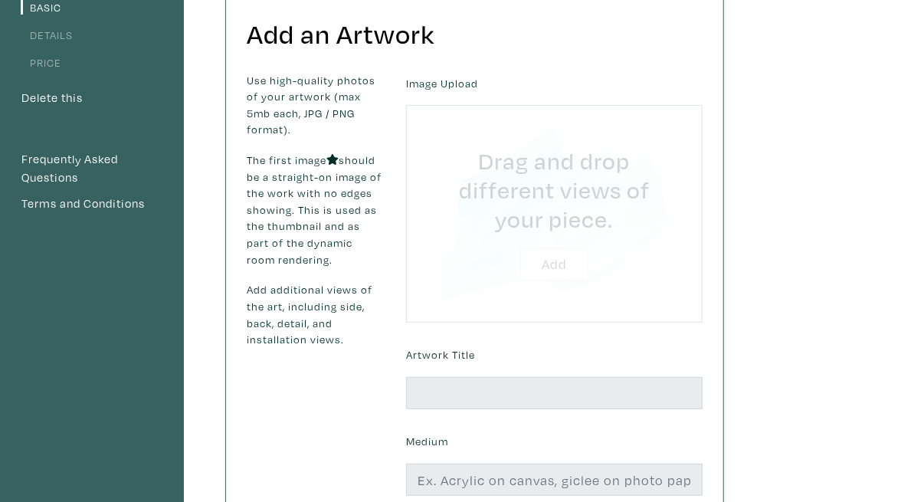
type input "C:\fakepath\4_Gaze.jpg"
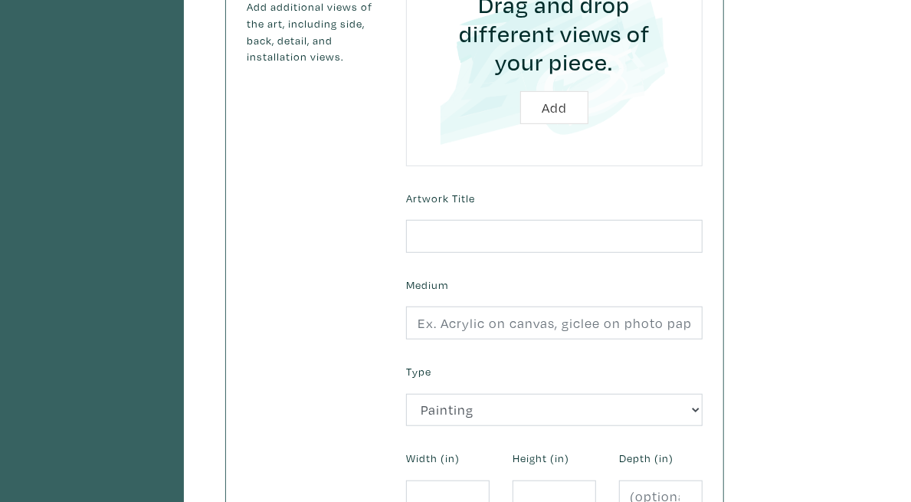
scroll to position [431, 0]
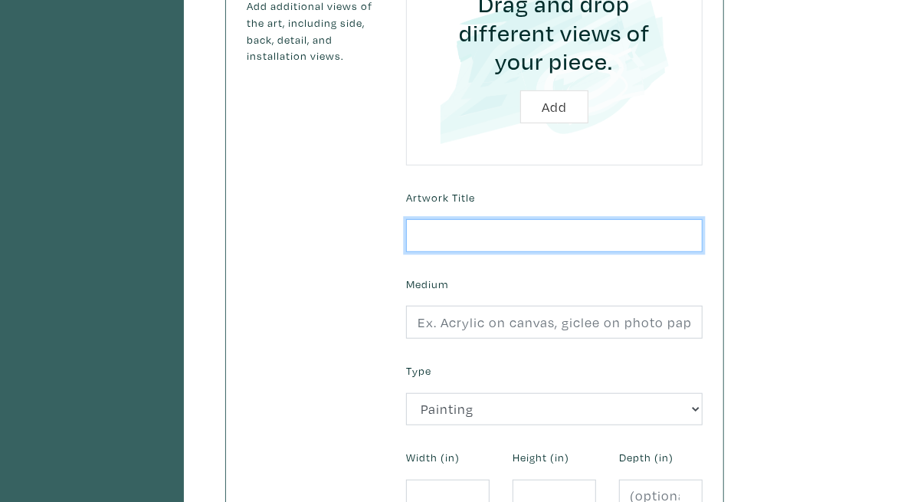
click at [703, 219] on input "text" at bounding box center [554, 235] width 297 height 33
type input "Gaze"
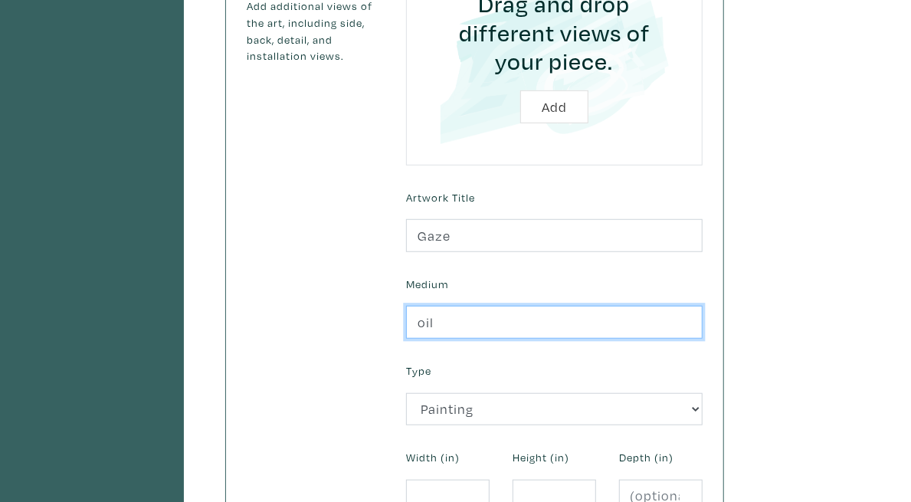
type input "Oil on Board"
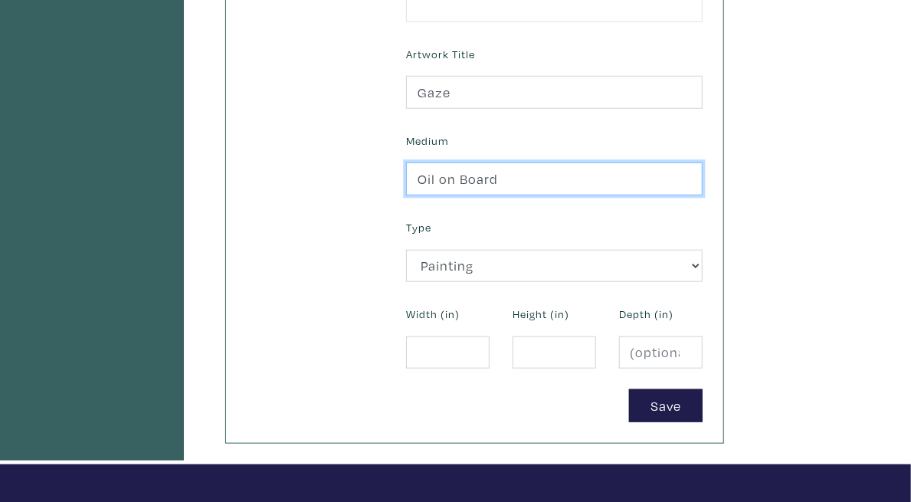
scroll to position [650, 0]
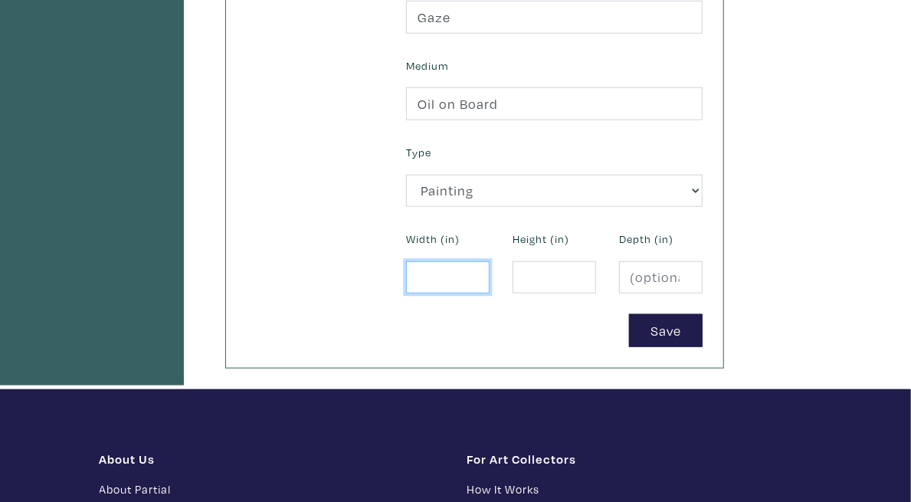
click at [490, 261] on input "number" at bounding box center [448, 277] width 84 height 33
type input "24"
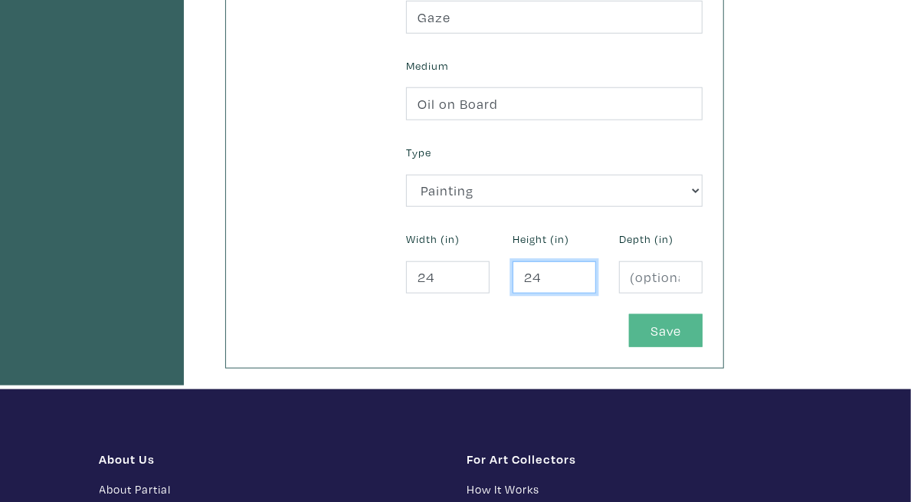
type input "24"
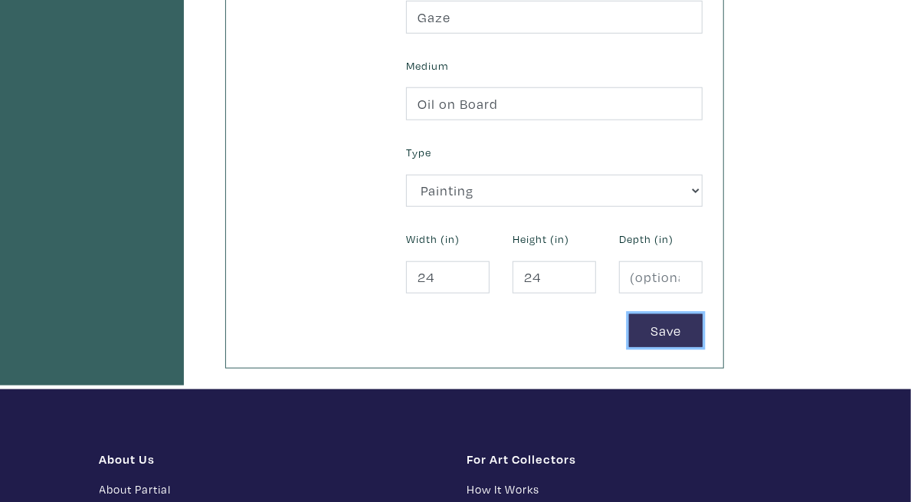
click at [703, 314] on button "Save" at bounding box center [666, 330] width 74 height 33
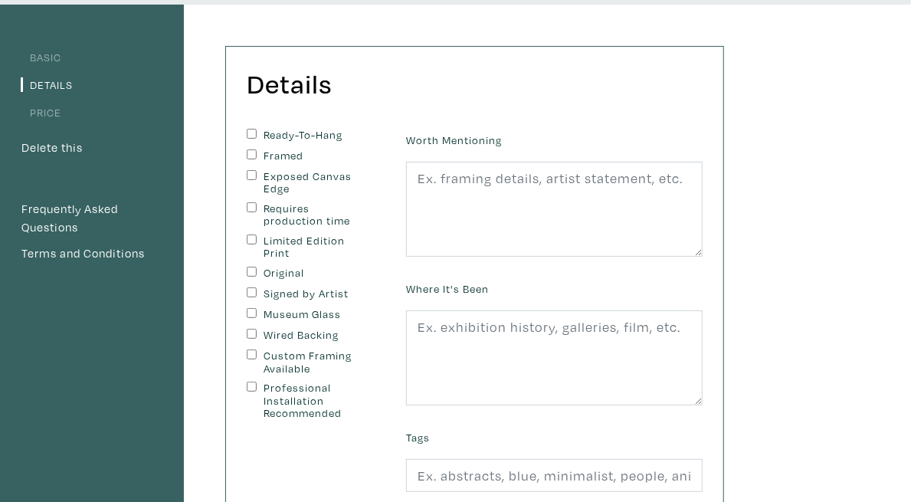
scroll to position [107, 0]
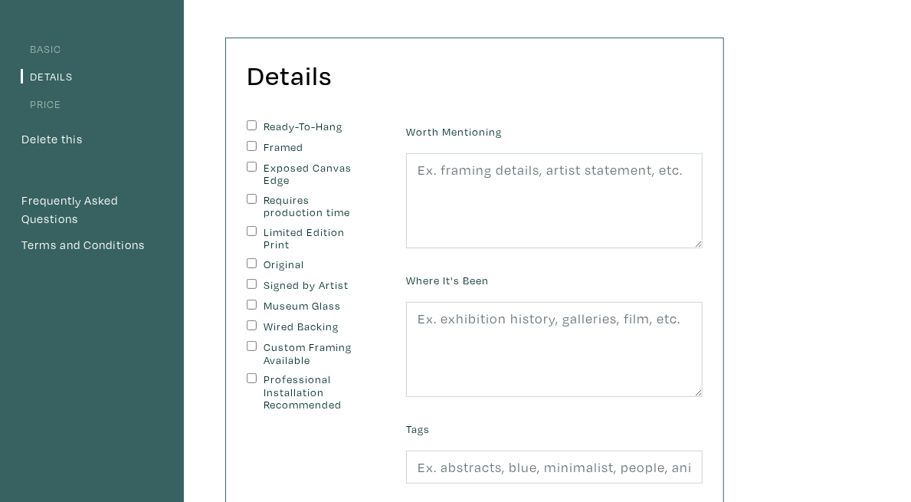
click at [257, 123] on input "Ready-To-Hang" at bounding box center [252, 125] width 10 height 10
checkbox input "true"
click at [257, 258] on input "Original" at bounding box center [252, 263] width 10 height 10
checkbox input "true"
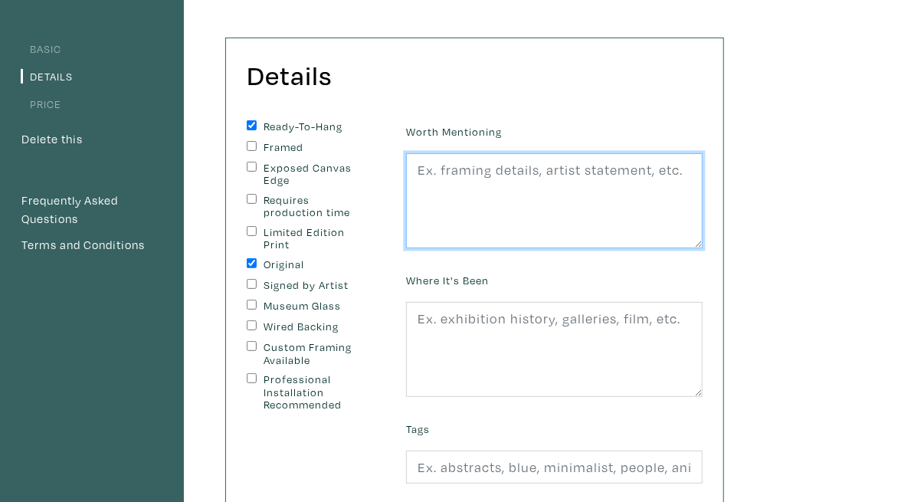
click at [703, 200] on textarea at bounding box center [554, 200] width 297 height 95
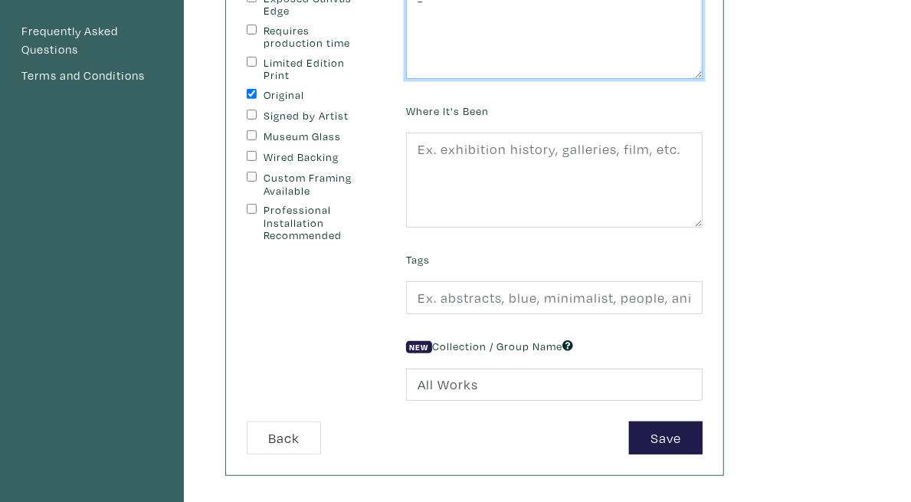
scroll to position [277, 0]
type textarea "-"
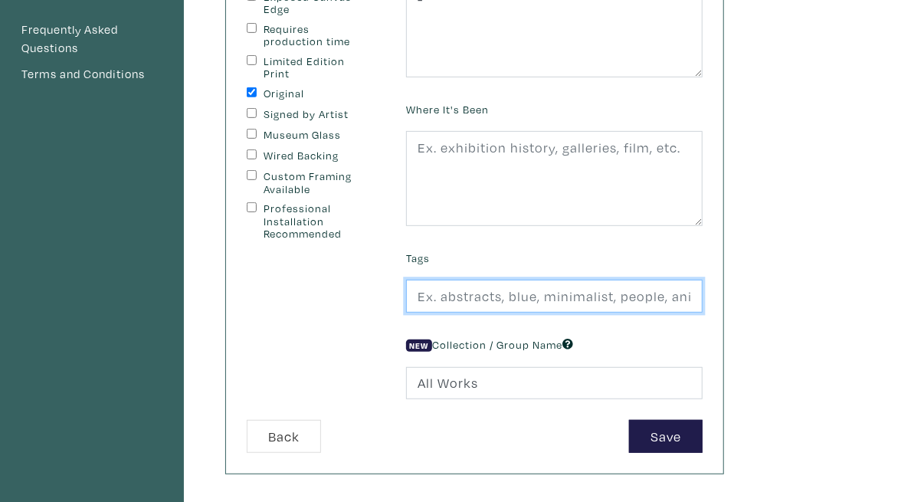
click at [673, 295] on input "text" at bounding box center [554, 296] width 297 height 33
paste input "Abstract, Figurative, Colourful"
type input "Abstract, Figurative, Colourful"
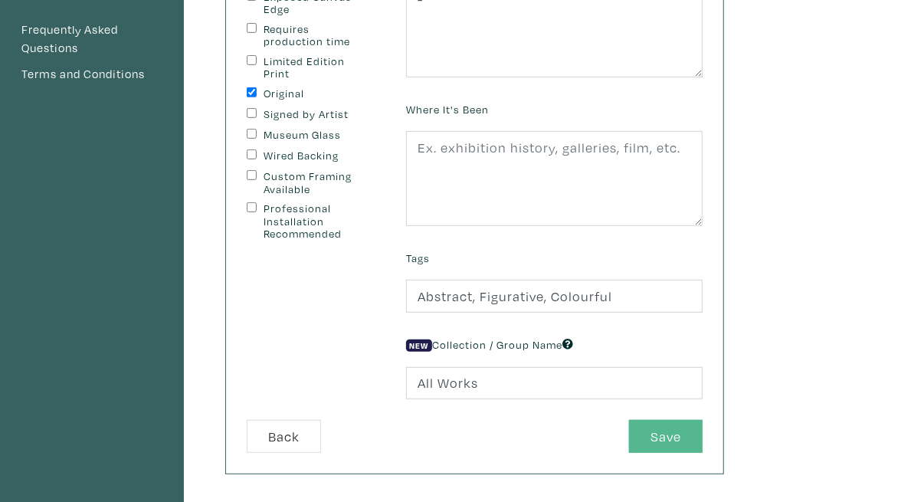
drag, startPoint x: 841, startPoint y: 448, endPoint x: 824, endPoint y: 444, distance: 18.2
click at [715, 444] on div "Save" at bounding box center [595, 436] width 240 height 33
click at [703, 444] on button "Save" at bounding box center [666, 436] width 74 height 33
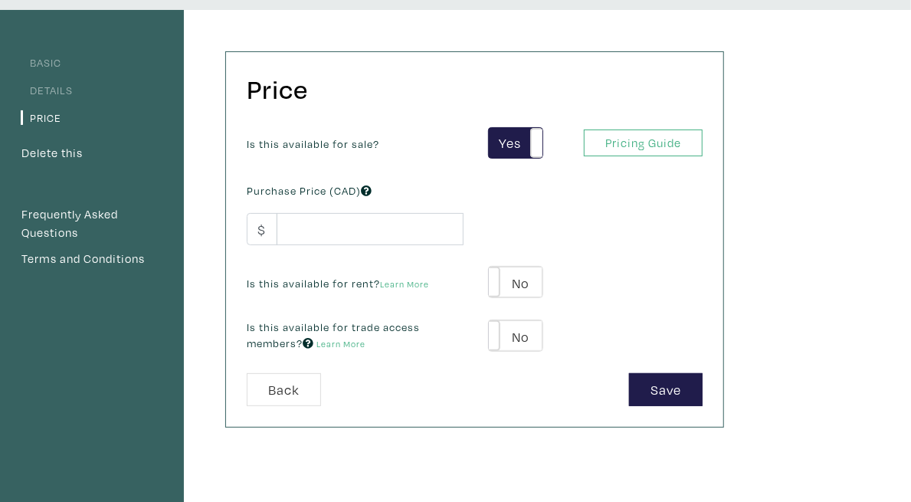
scroll to position [127, 0]
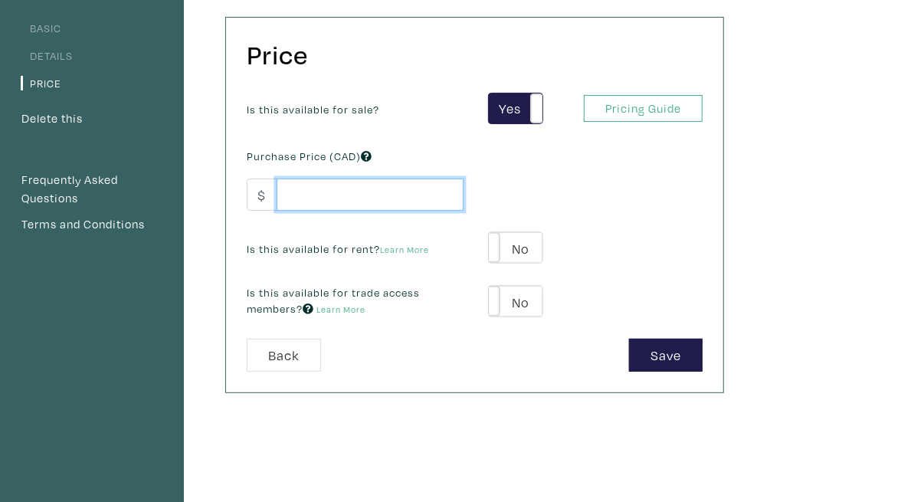
click at [382, 192] on input "number" at bounding box center [370, 195] width 187 height 33
type input "700"
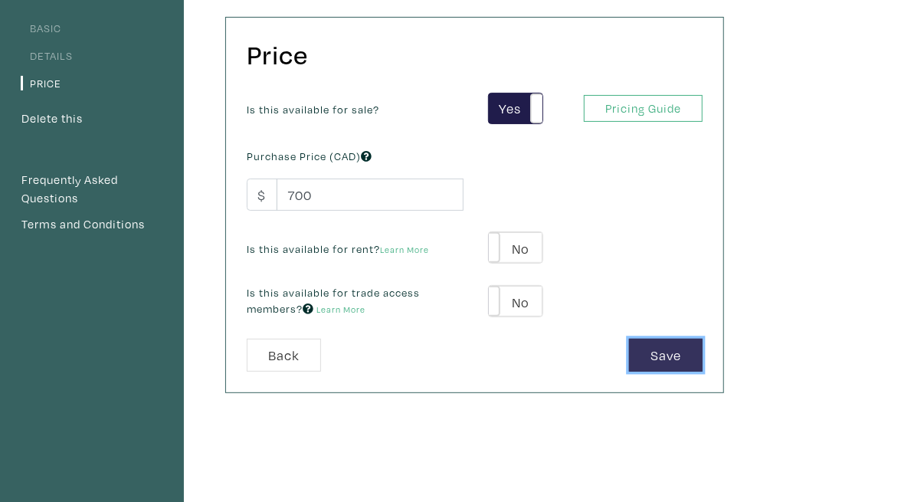
click at [703, 356] on button "Save" at bounding box center [666, 355] width 74 height 33
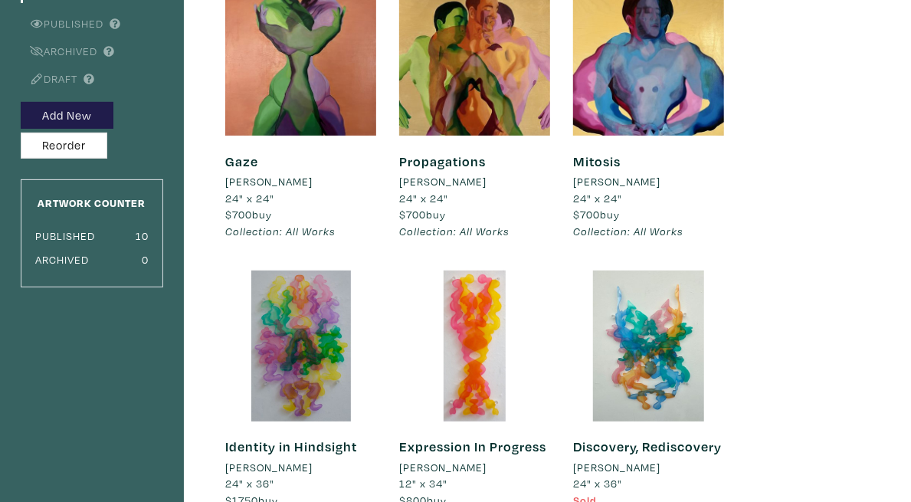
scroll to position [16, 0]
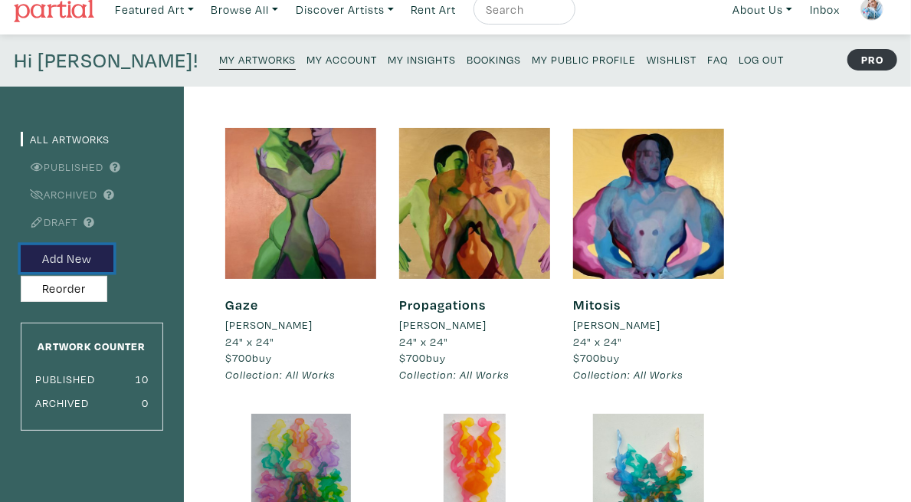
click at [98, 258] on button "Add New" at bounding box center [67, 258] width 93 height 27
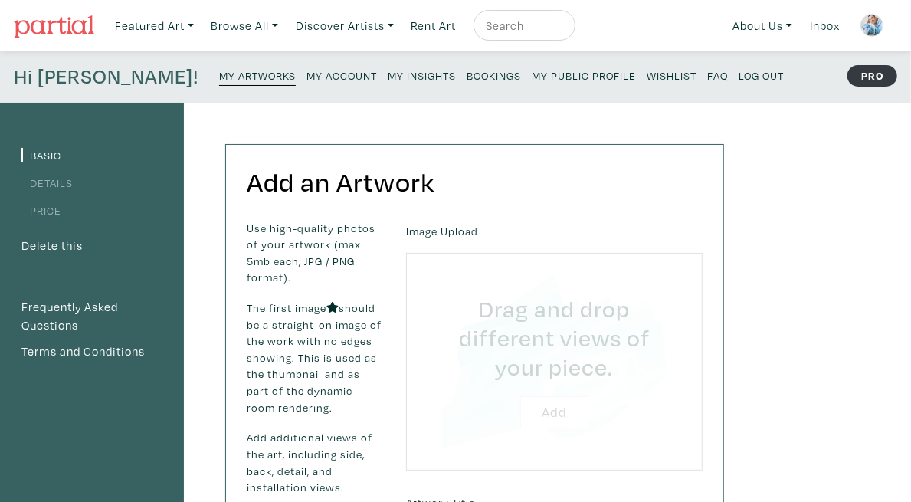
type input "C:\fakepath\5_Fusion.jpg"
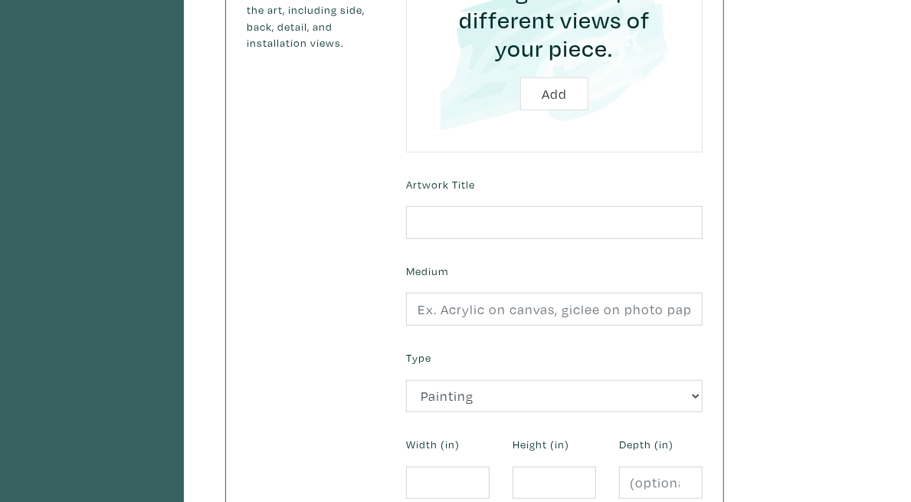
scroll to position [448, 0]
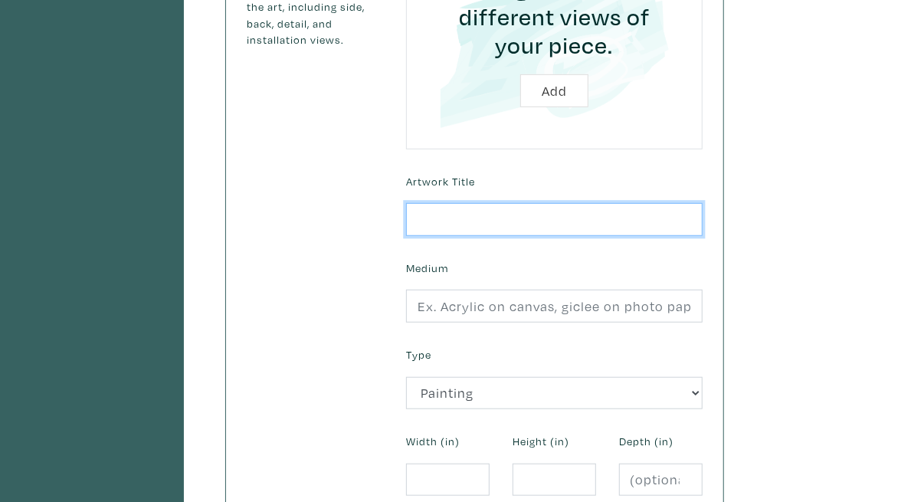
click at [703, 203] on input "text" at bounding box center [554, 219] width 297 height 33
type input "Fusion"
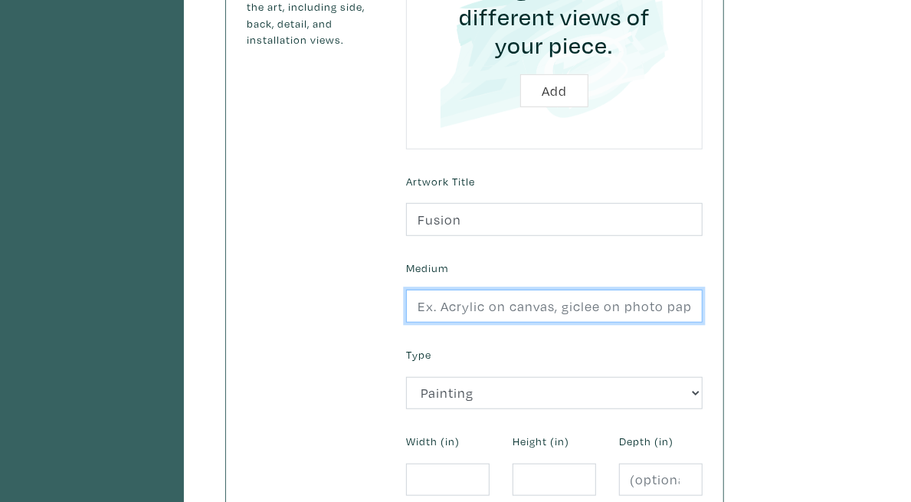
click at [674, 290] on input "text" at bounding box center [554, 306] width 297 height 33
type input "Oil on Board"
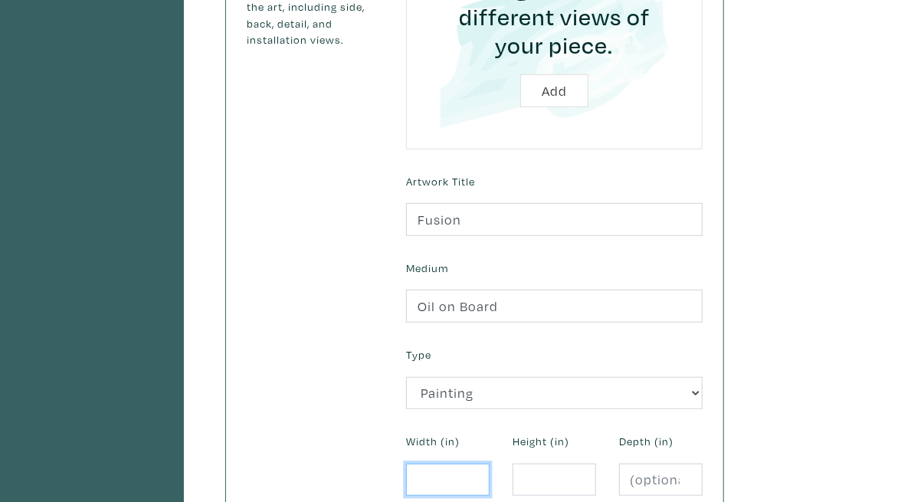
click at [490, 464] on input "number" at bounding box center [448, 480] width 84 height 33
type input "24"
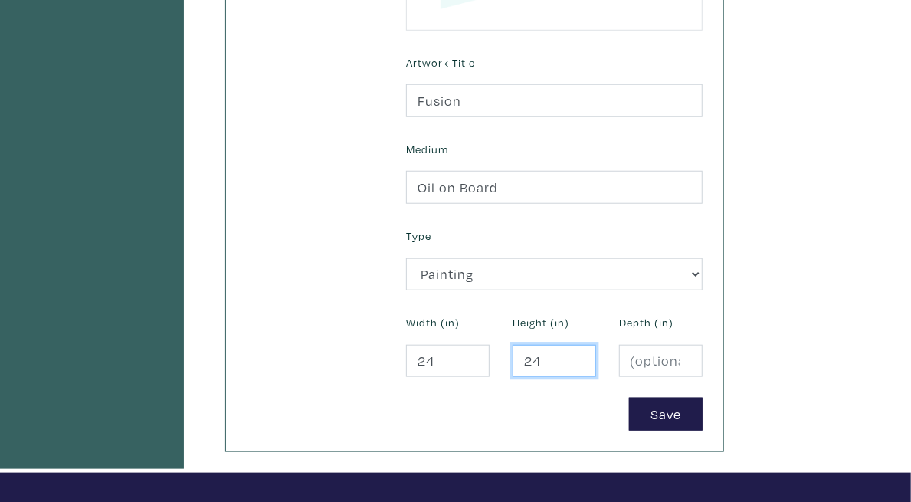
scroll to position [570, 0]
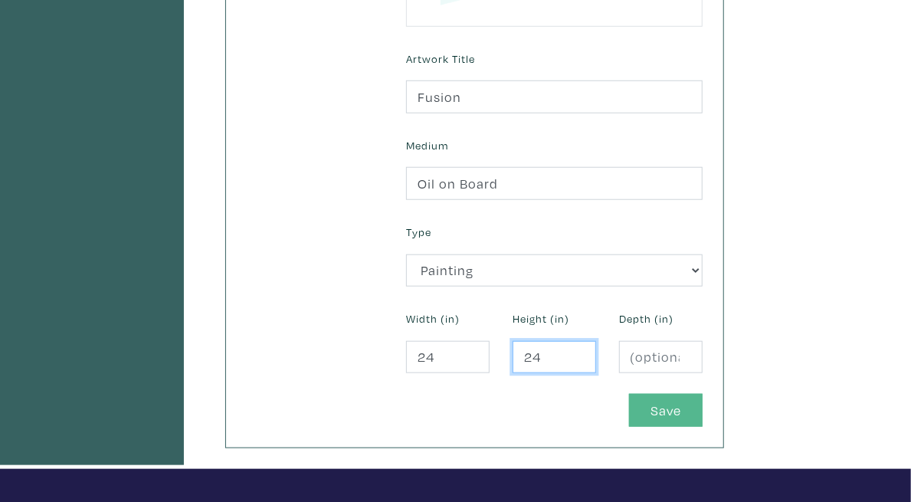
type input "24"
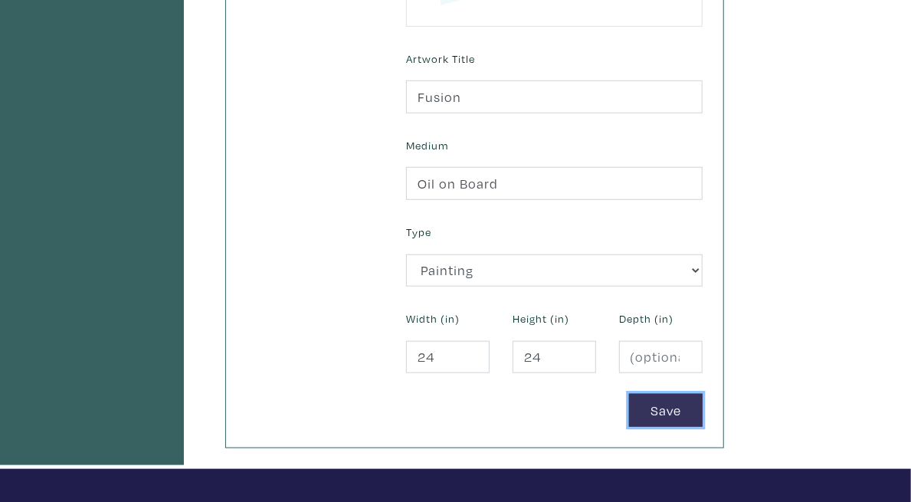
click at [703, 394] on button "Save" at bounding box center [666, 410] width 74 height 33
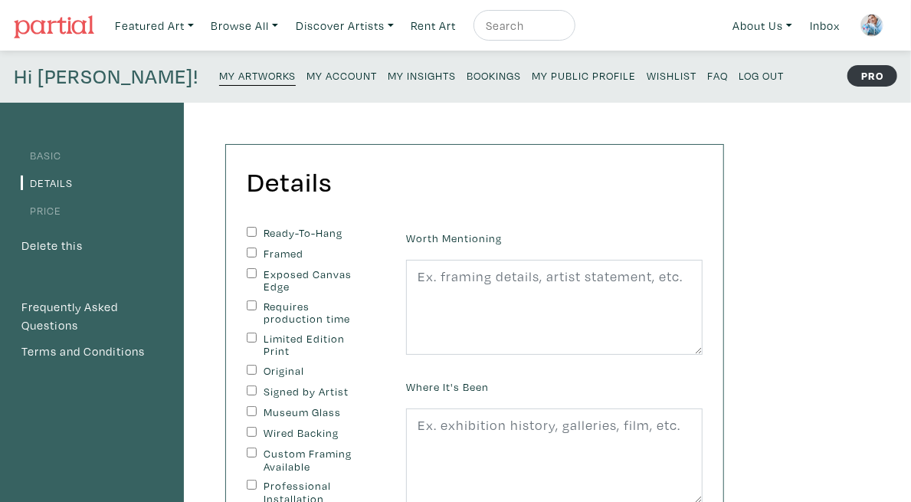
scroll to position [95, 0]
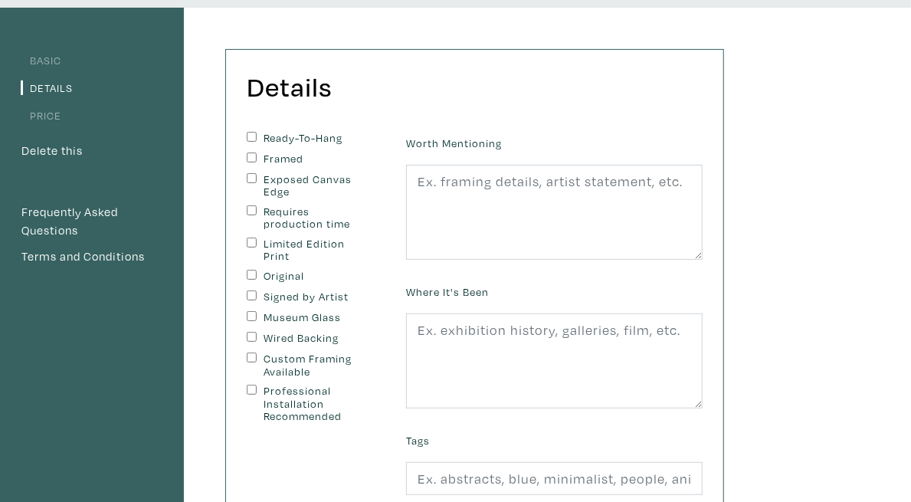
click at [336, 139] on label "Ready-To-Hang" at bounding box center [315, 138] width 103 height 13
click at [257, 139] on input "Ready-To-Hang" at bounding box center [252, 137] width 10 height 10
checkbox input "true"
click at [315, 270] on label "Original" at bounding box center [315, 276] width 103 height 13
click at [257, 270] on input "Original" at bounding box center [252, 275] width 10 height 10
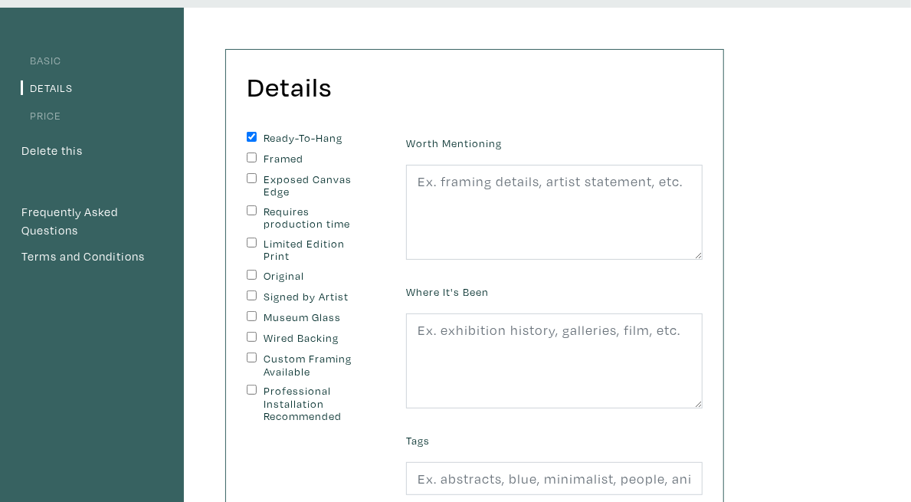
checkbox input "true"
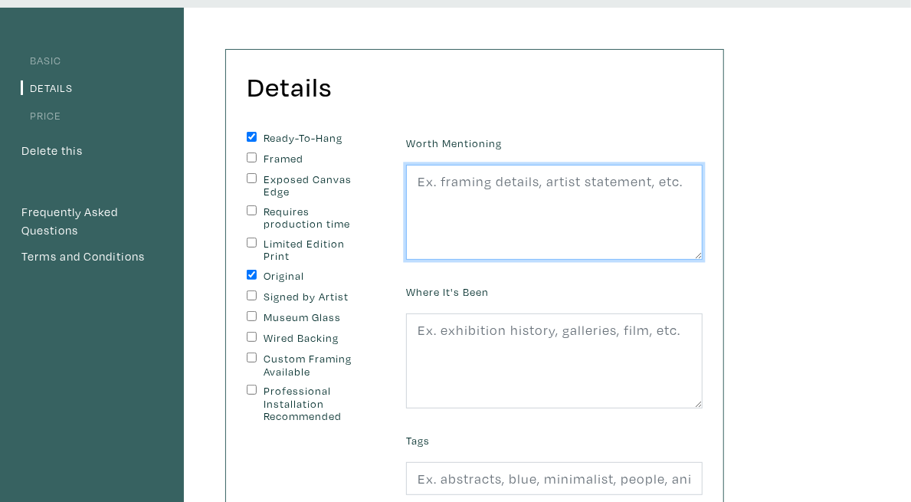
click at [566, 204] on textarea at bounding box center [554, 212] width 297 height 95
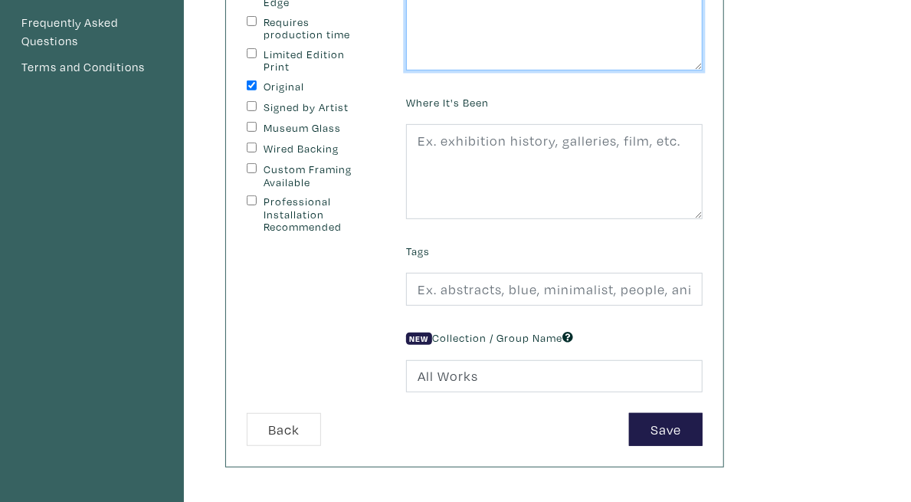
scroll to position [286, 0]
type textarea "-"
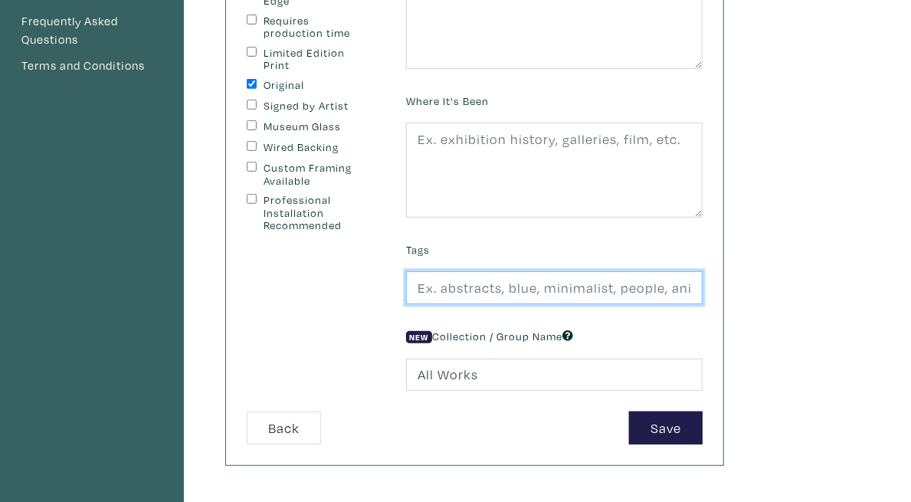
click at [680, 284] on input "text" at bounding box center [554, 287] width 297 height 33
type input "Abstract, Figurative, Colourful"
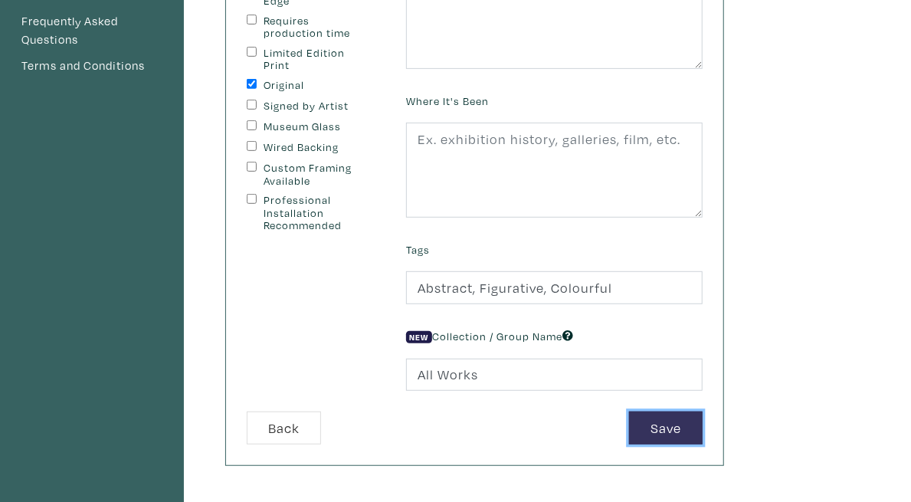
click at [703, 417] on button "Save" at bounding box center [666, 428] width 74 height 33
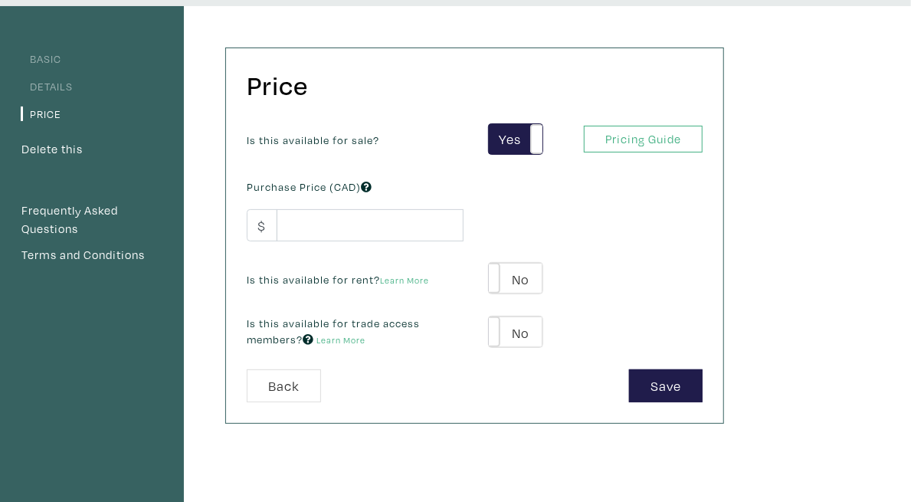
scroll to position [101, 0]
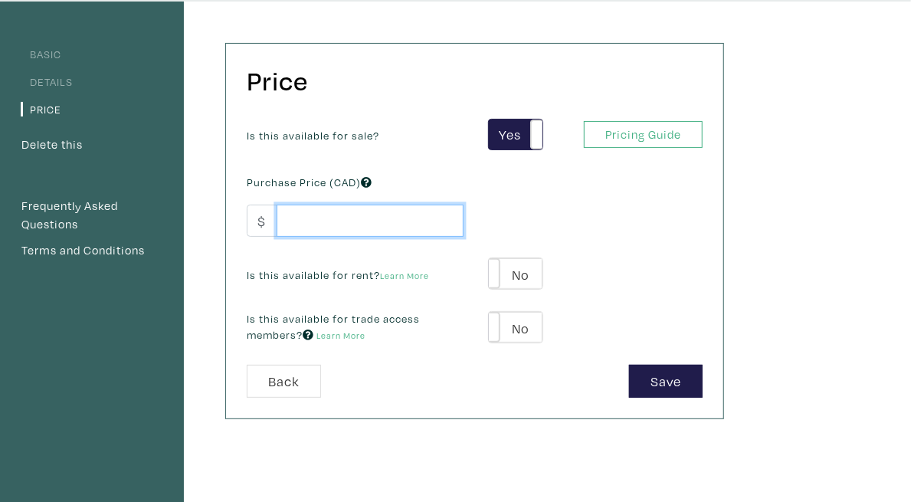
click at [464, 221] on input "number" at bounding box center [370, 221] width 187 height 33
type input "700"
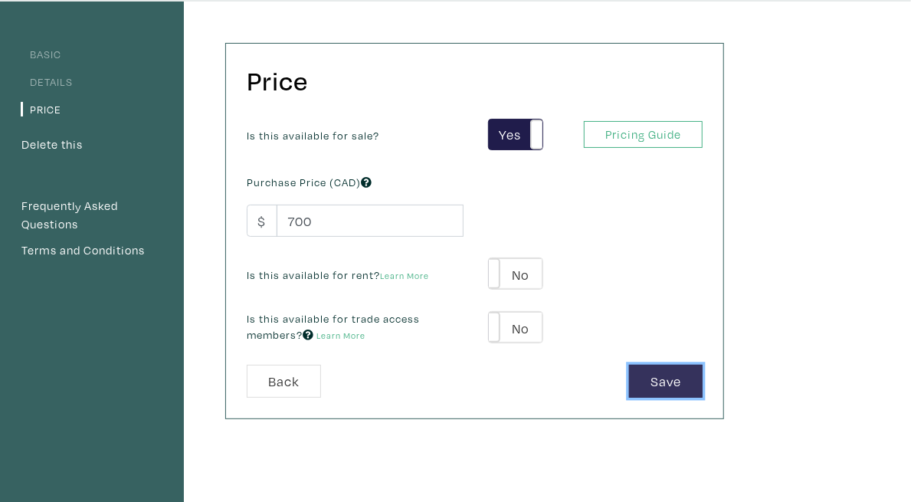
click at [703, 376] on button "Save" at bounding box center [666, 381] width 74 height 33
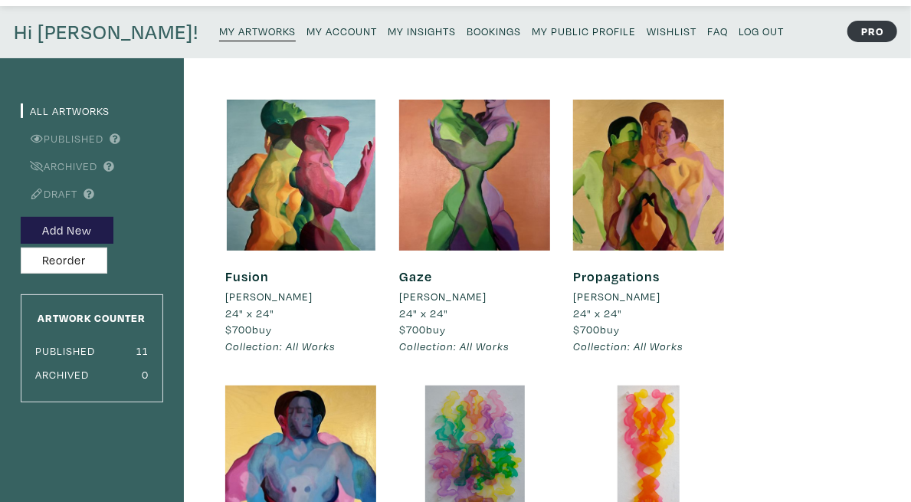
scroll to position [41, 0]
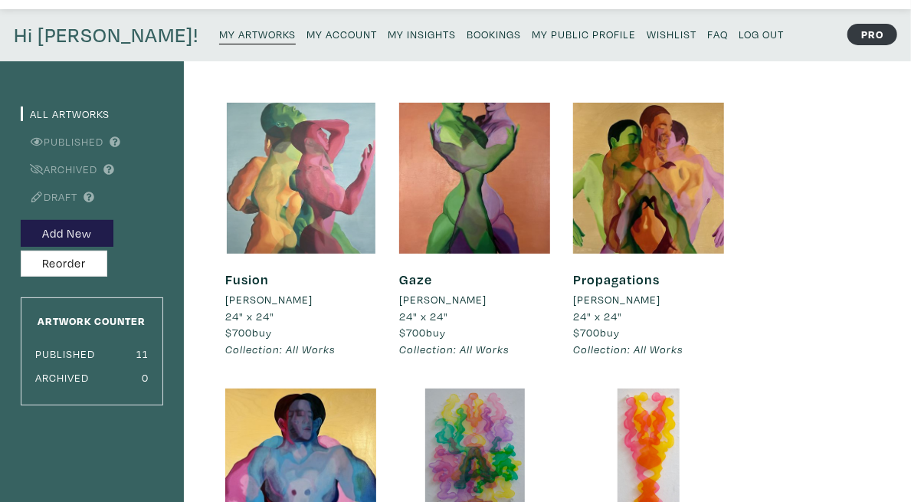
click at [376, 151] on div at bounding box center [300, 178] width 151 height 151
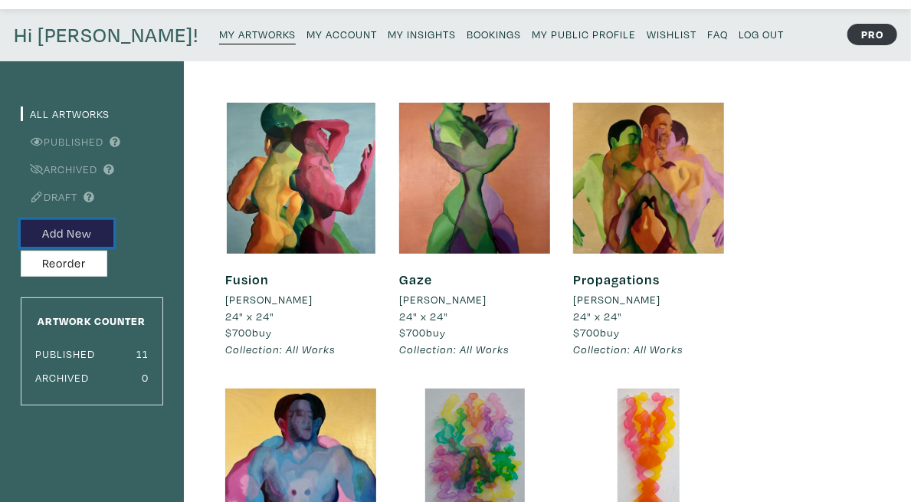
click at [77, 235] on button "Add New" at bounding box center [67, 233] width 93 height 27
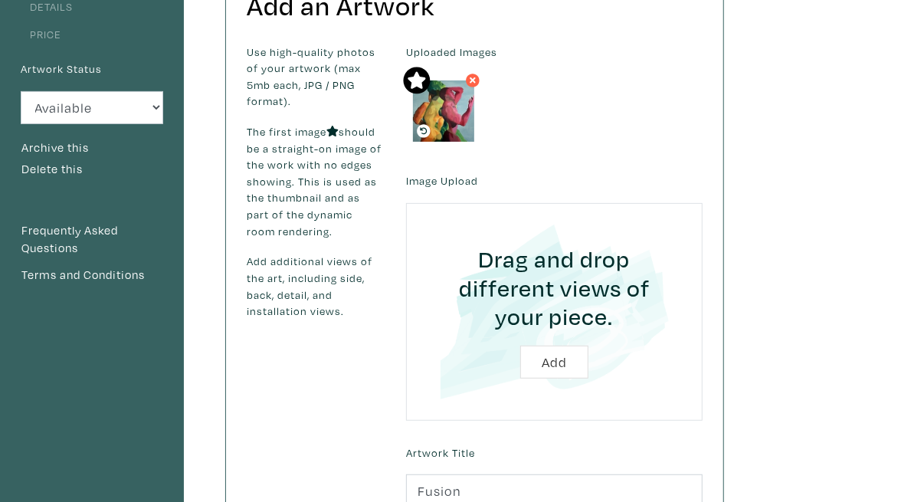
scroll to position [91, 0]
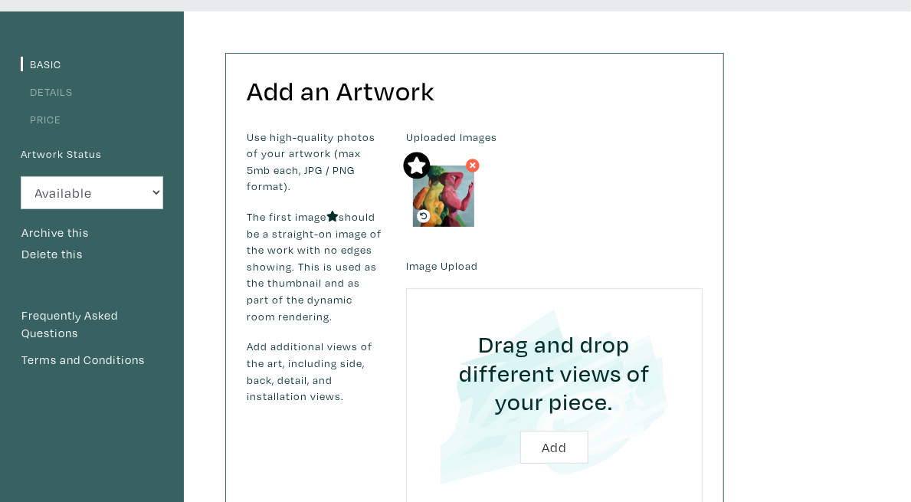
click at [65, 92] on link "Details" at bounding box center [47, 91] width 52 height 15
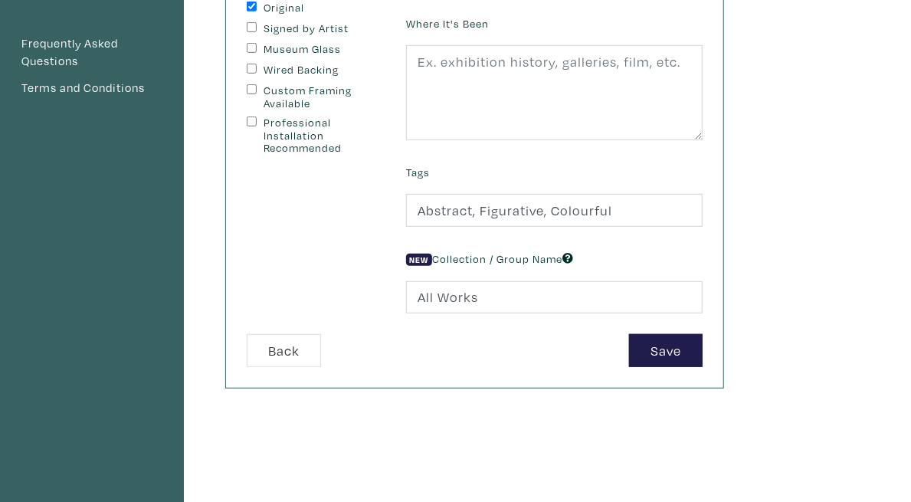
scroll to position [365, 0]
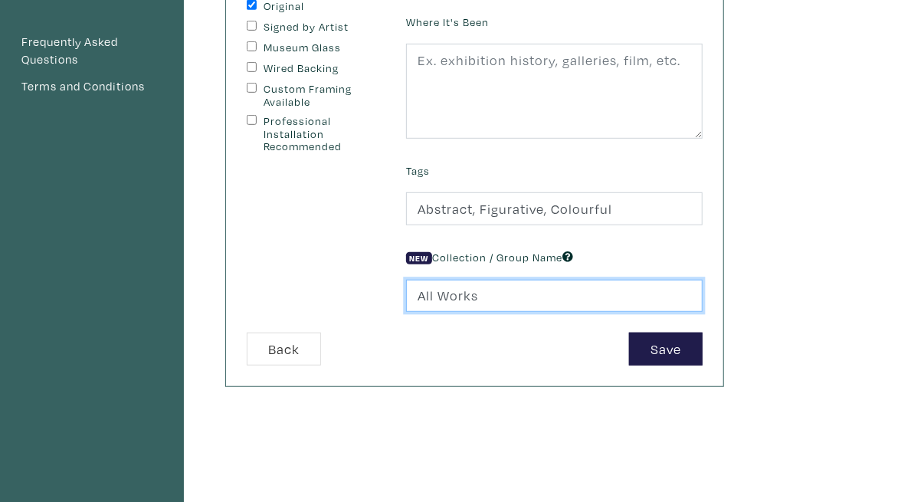
click at [696, 297] on input "All Works" at bounding box center [554, 296] width 297 height 33
type input "O"
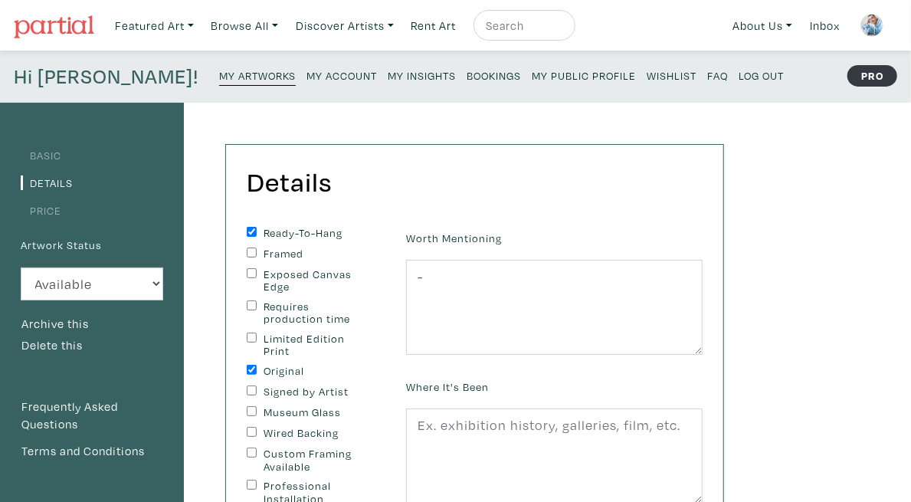
click at [44, 151] on link "Basic" at bounding box center [41, 155] width 41 height 15
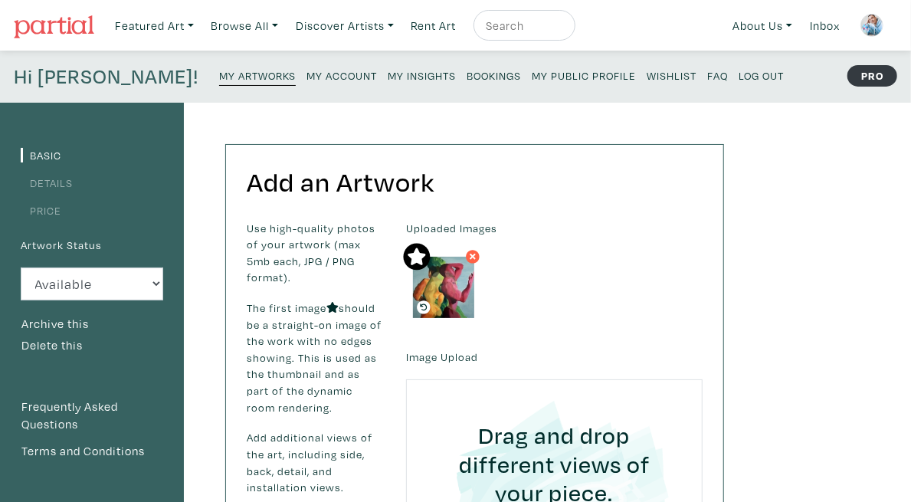
click at [219, 75] on small "My Artworks" at bounding box center [257, 75] width 77 height 15
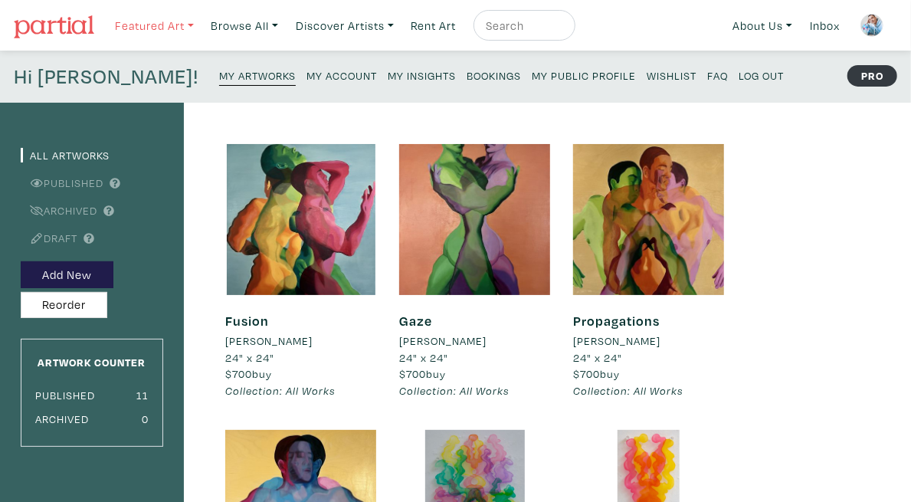
click at [153, 22] on link "Featured Art" at bounding box center [154, 25] width 93 height 31
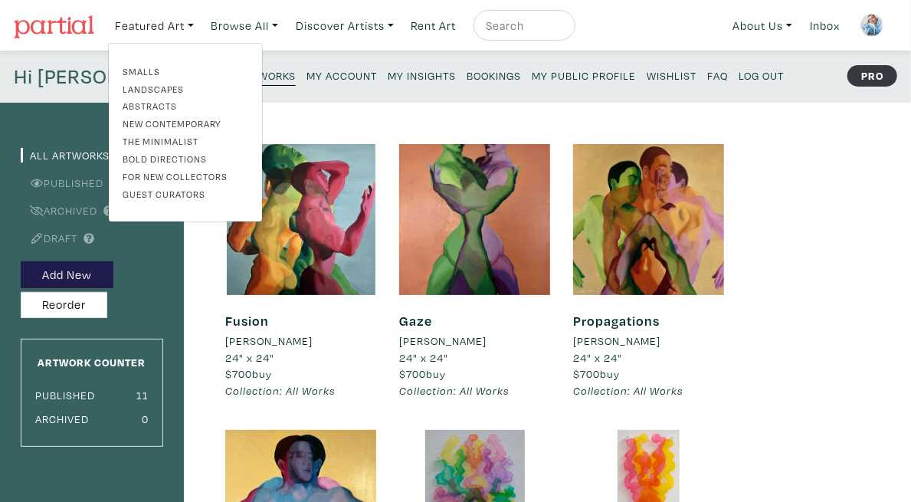
click at [159, 104] on link "Abstracts" at bounding box center [186, 106] width 126 height 14
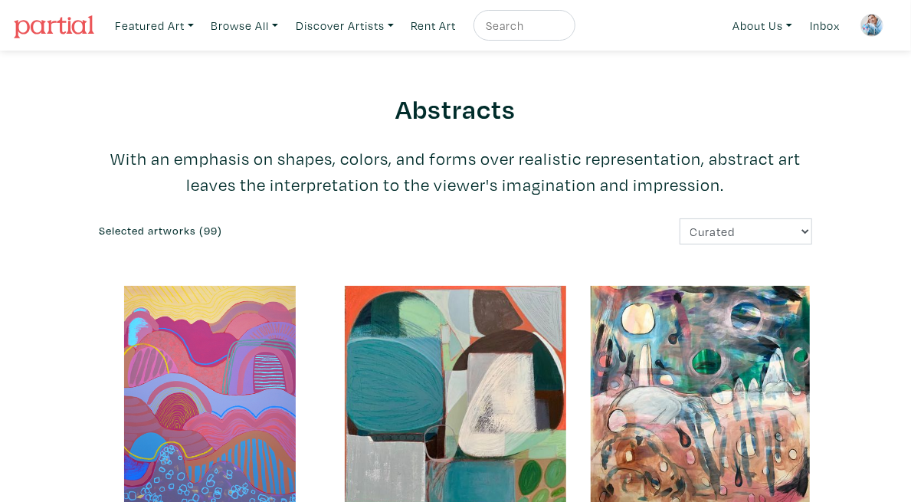
click at [73, 28] on img at bounding box center [54, 26] width 80 height 23
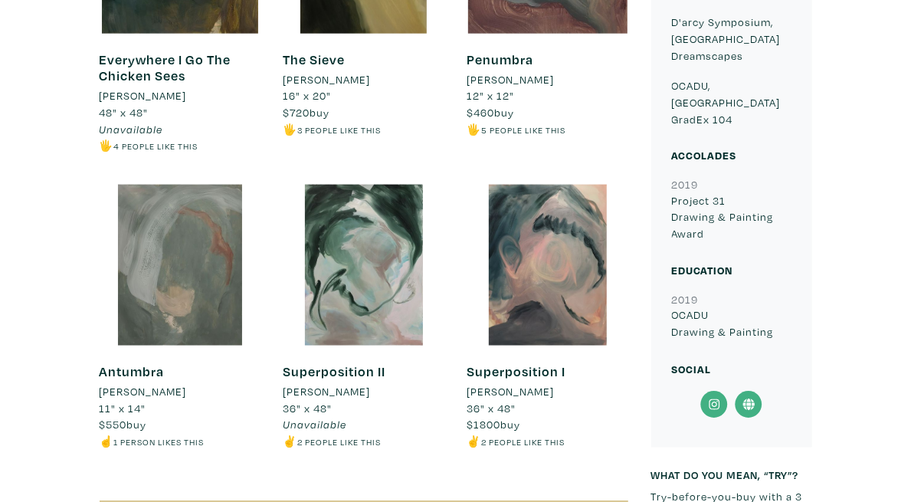
scroll to position [894, 0]
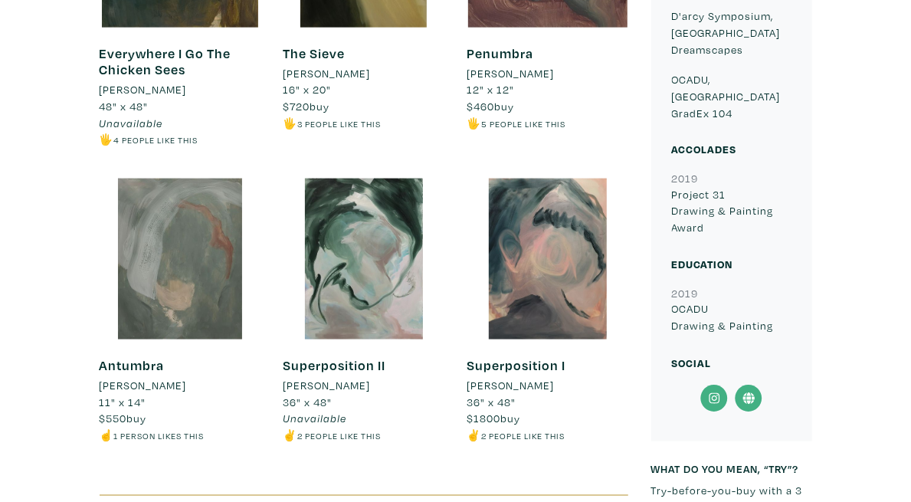
drag, startPoint x: 921, startPoint y: 30, endPoint x: 918, endPoint y: 202, distance: 171.7
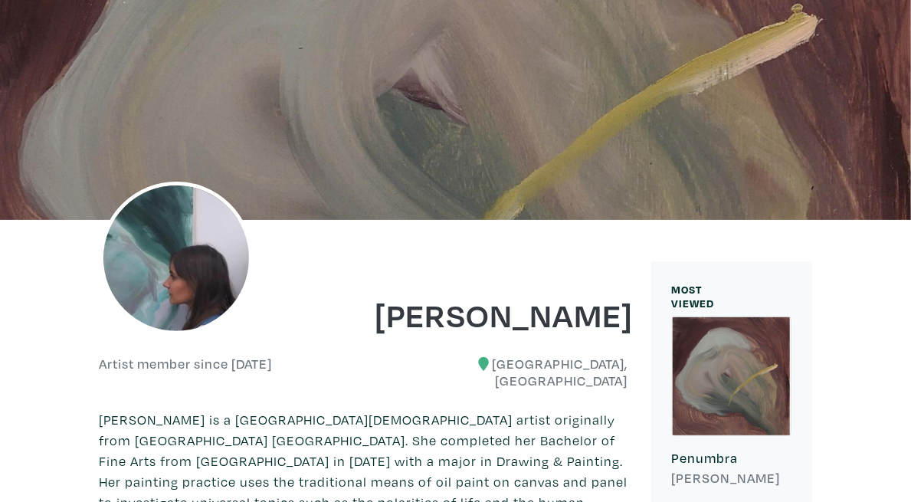
scroll to position [0, 0]
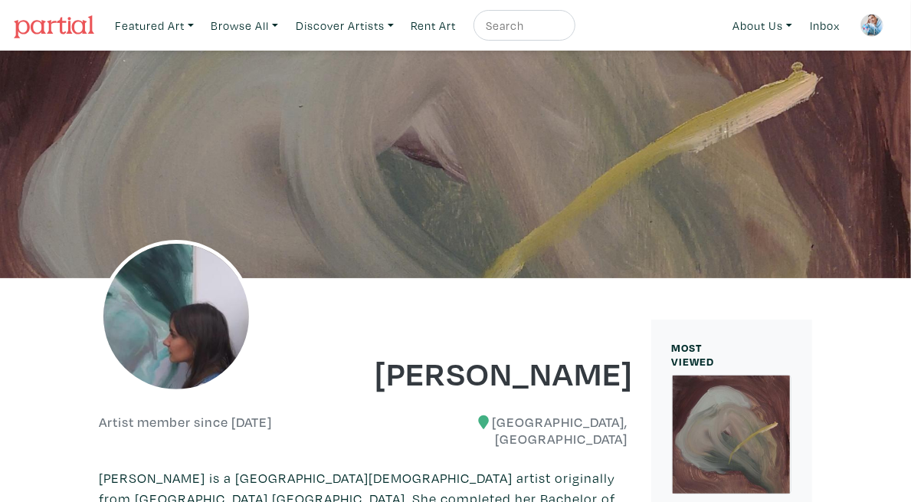
click at [71, 26] on img at bounding box center [54, 26] width 80 height 23
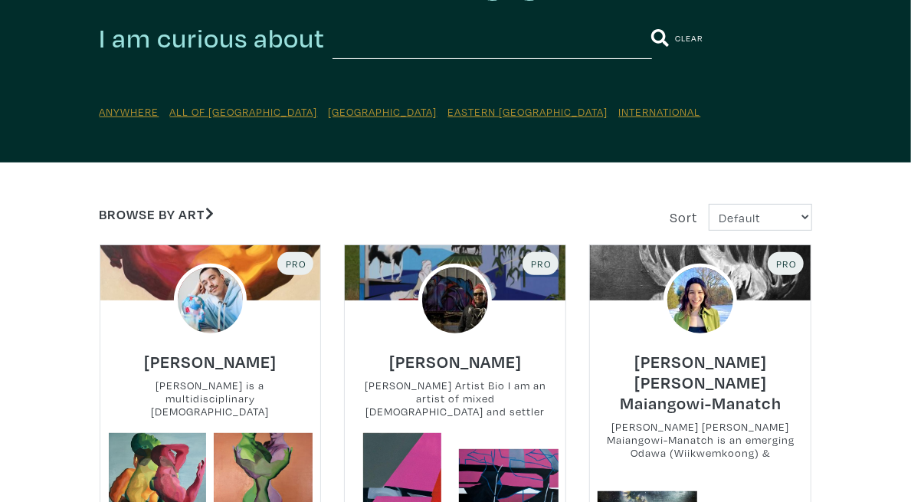
scroll to position [116, 0]
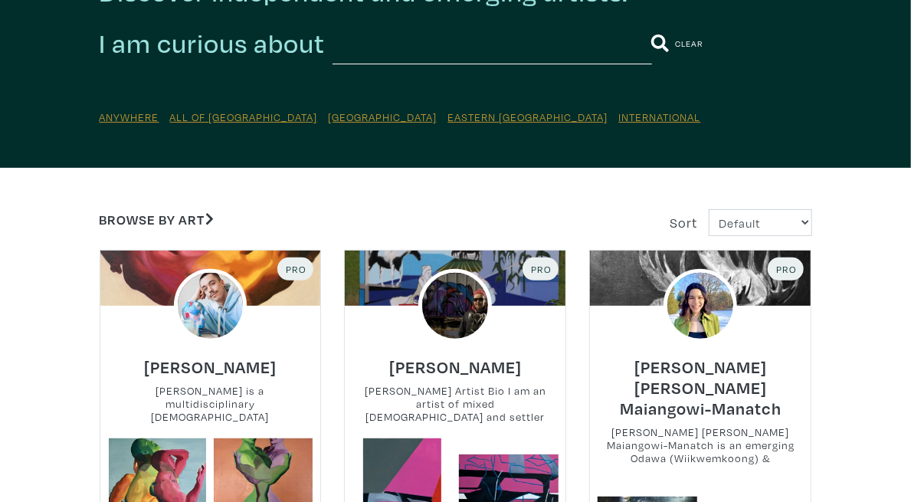
drag, startPoint x: 921, startPoint y: 74, endPoint x: 921, endPoint y: 93, distance: 18.4
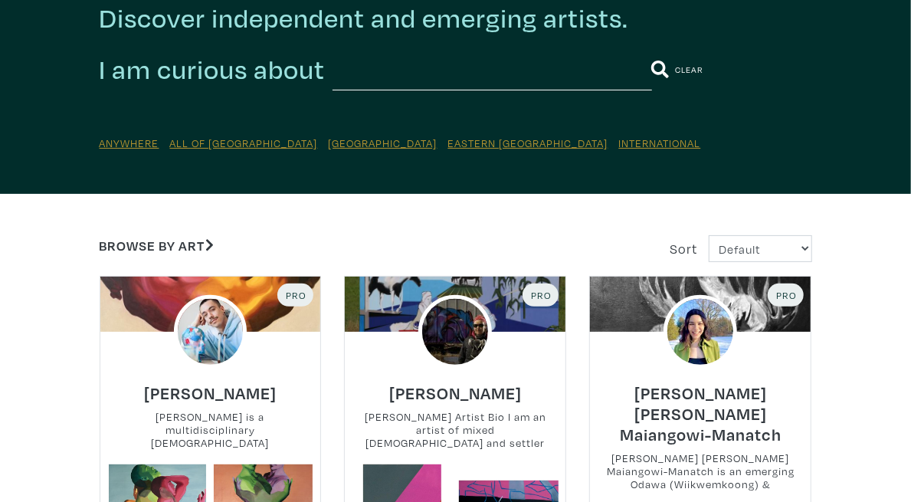
scroll to position [0, 0]
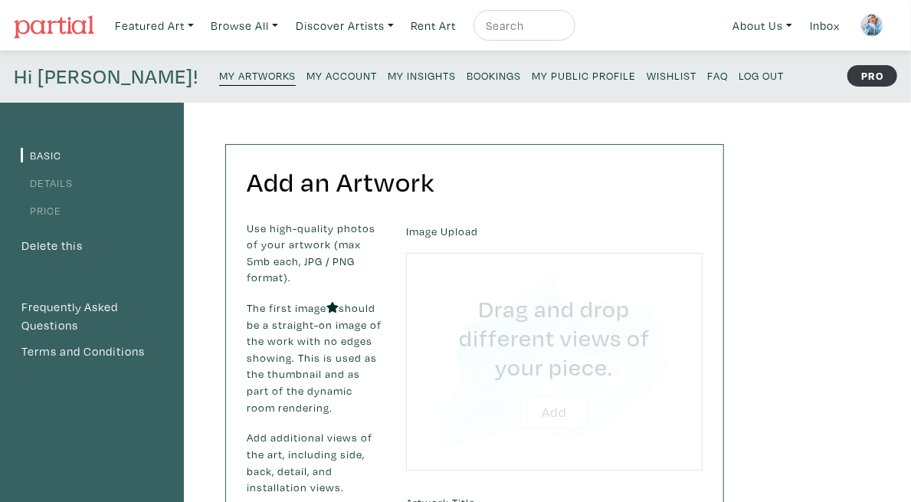
type input "C:\fakepath\2.jpg"
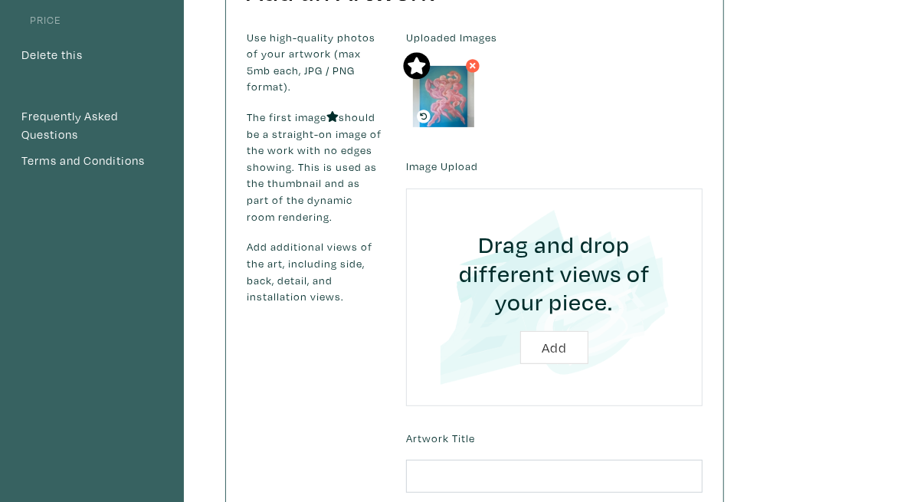
scroll to position [264, 0]
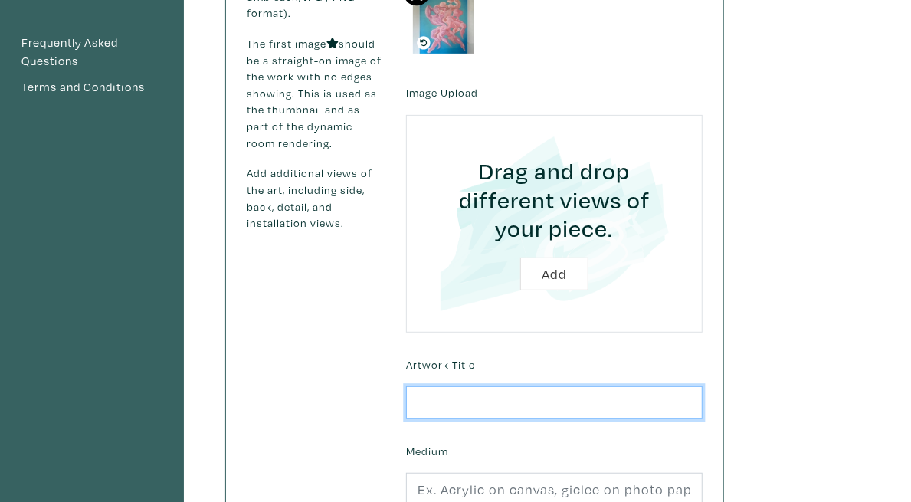
click at [647, 386] on input "text" at bounding box center [554, 402] width 297 height 33
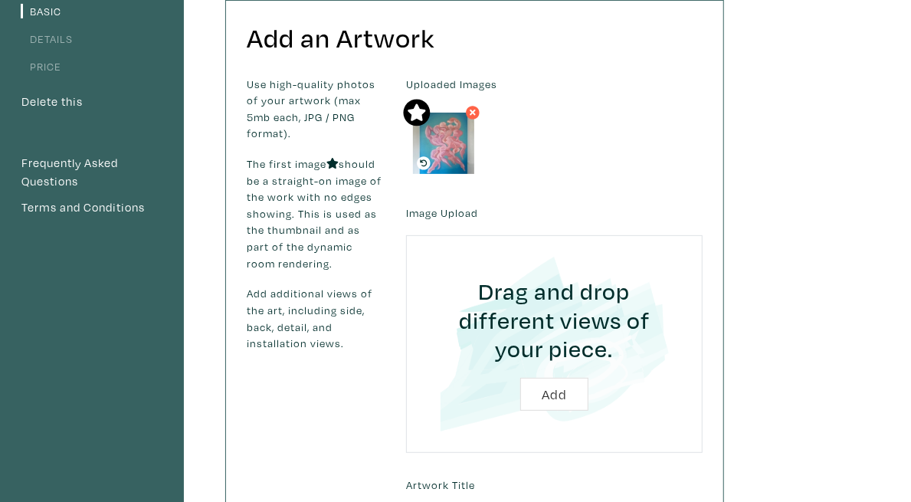
scroll to position [136, 0]
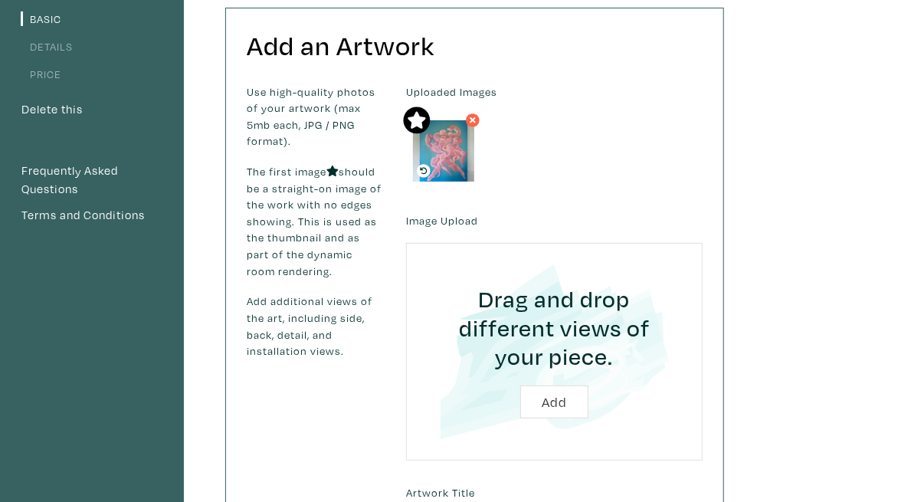
click at [479, 123] on icon at bounding box center [472, 119] width 13 height 13
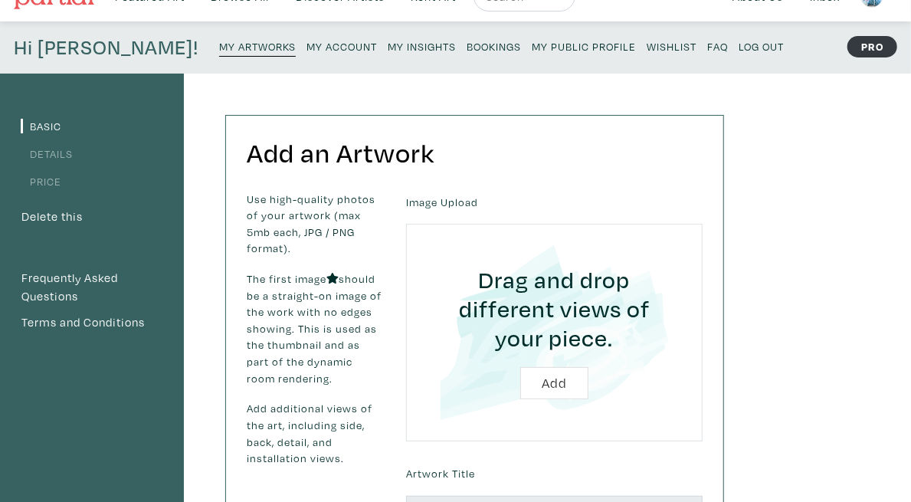
scroll to position [31, 0]
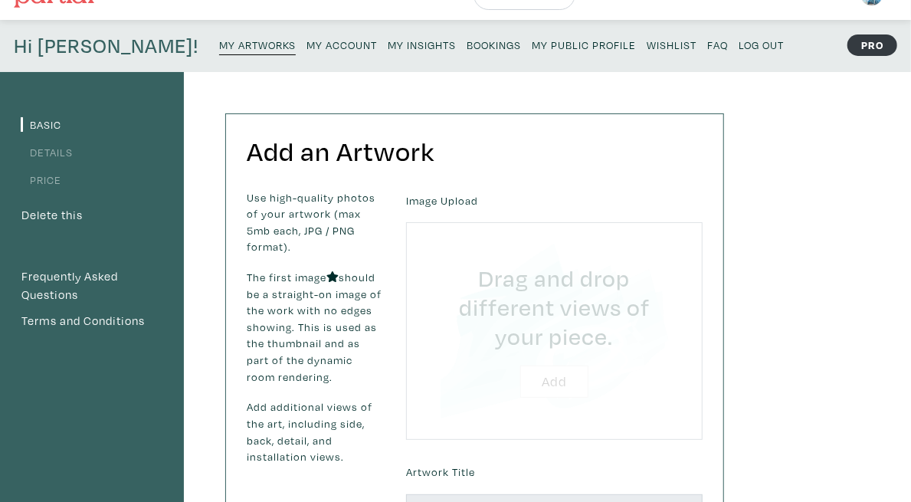
type input "C:\fakepath\2.jpg"
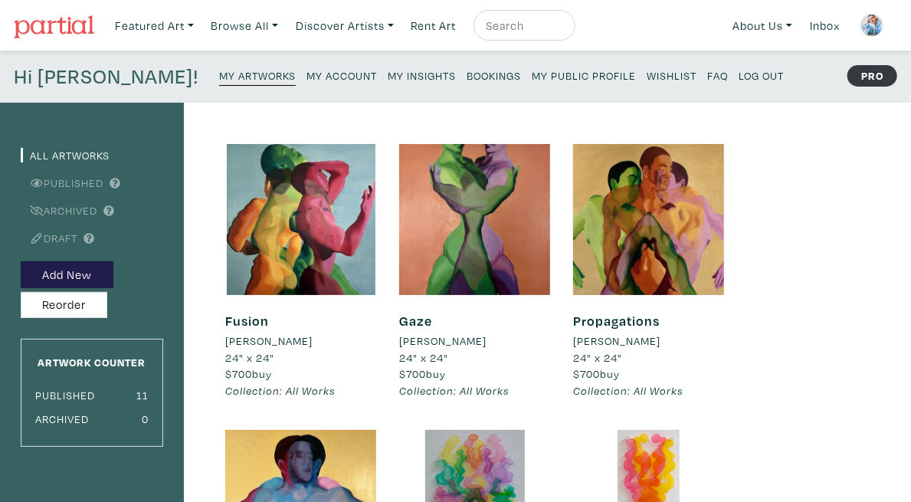
click at [307, 73] on small "My Account" at bounding box center [342, 75] width 71 height 15
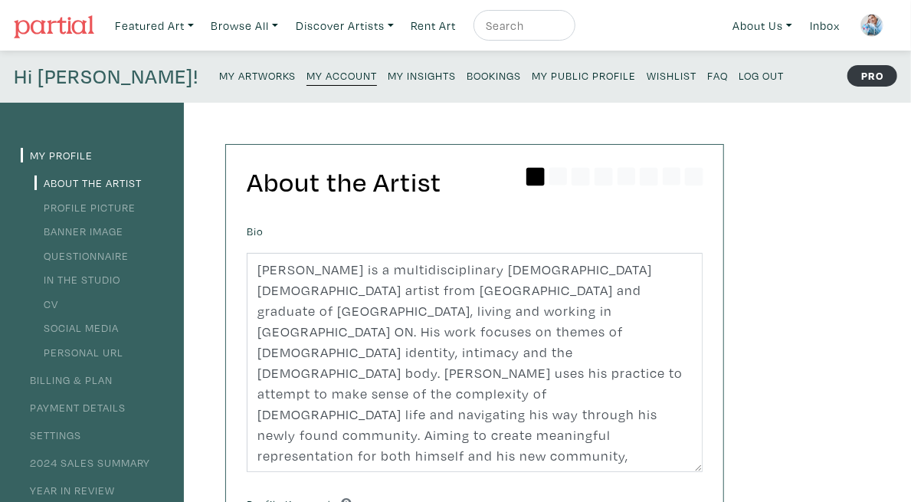
click at [388, 75] on small "My Insights" at bounding box center [422, 75] width 68 height 15
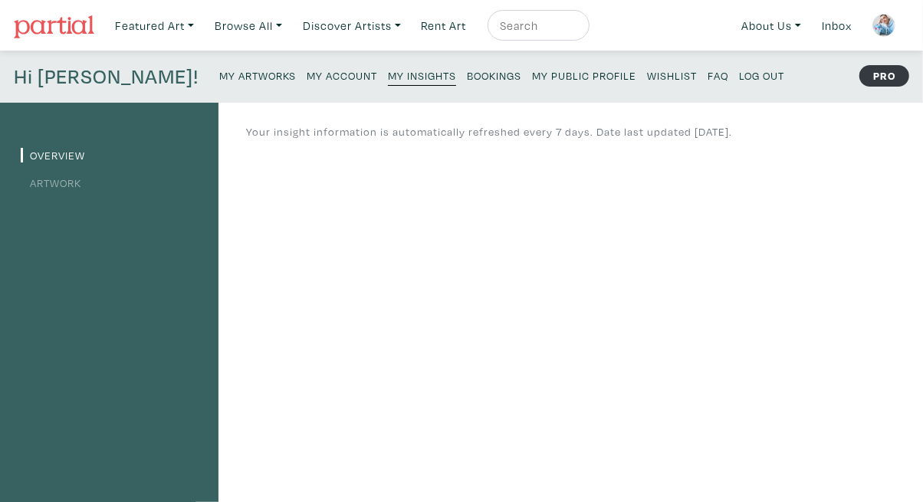
drag, startPoint x: 921, startPoint y: 84, endPoint x: 921, endPoint y: 99, distance: 15.3
click at [910, 99] on div "Hi Tyler! My Artworks My Account My Insights Bookings My Public Profile Wishlis…" at bounding box center [461, 77] width 923 height 52
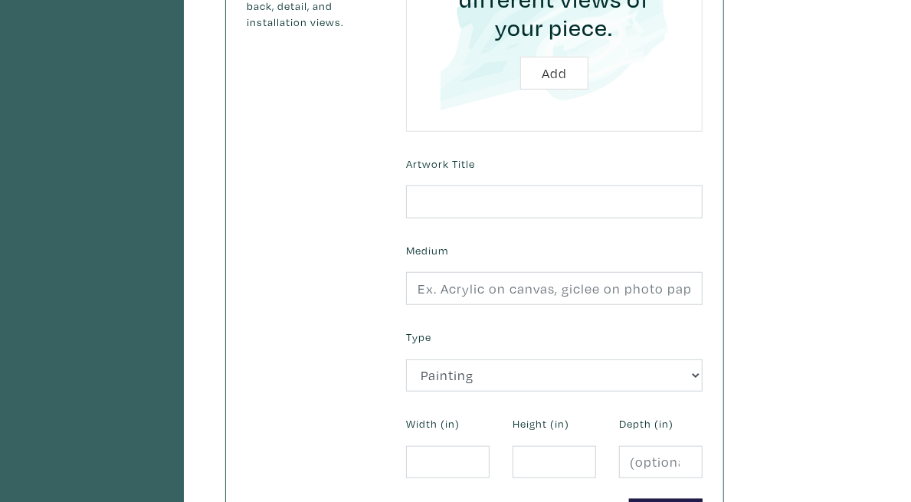
scroll to position [469, 0]
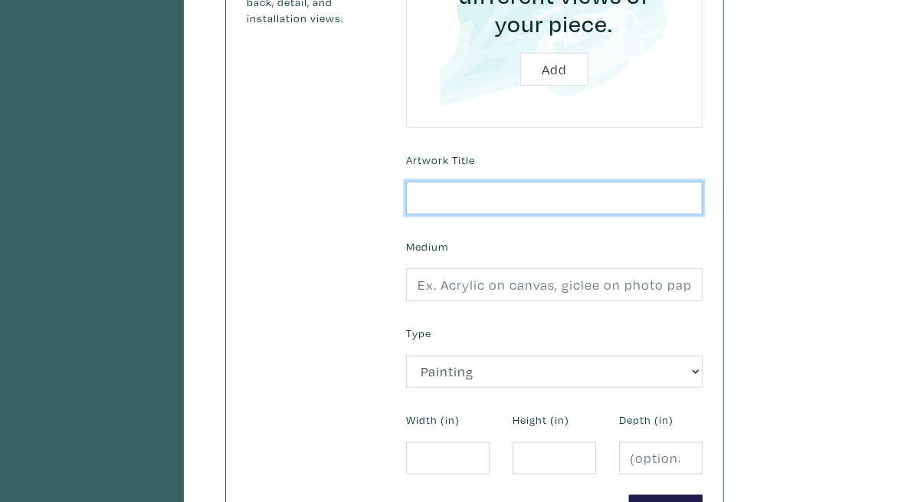
click at [703, 182] on input "text" at bounding box center [554, 198] width 297 height 33
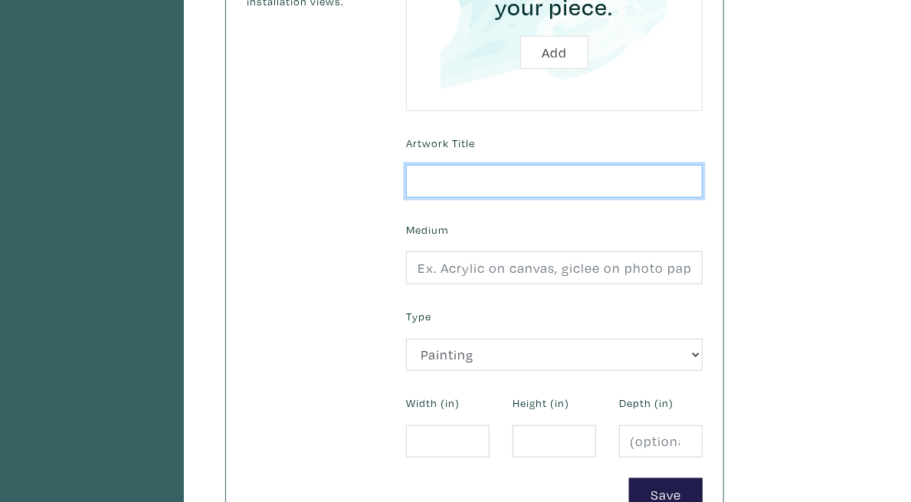
scroll to position [496, 0]
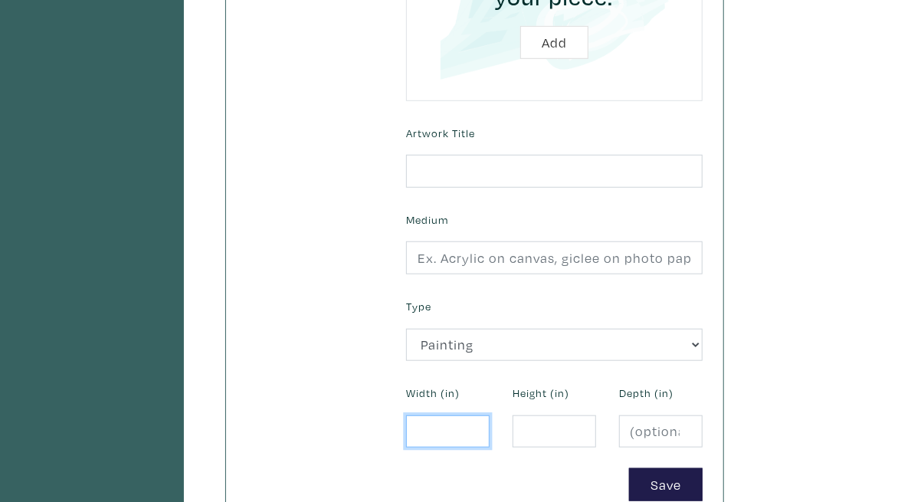
click at [490, 415] on input "number" at bounding box center [448, 431] width 84 height 33
type input "24"
click at [596, 415] on input "number" at bounding box center [555, 431] width 84 height 33
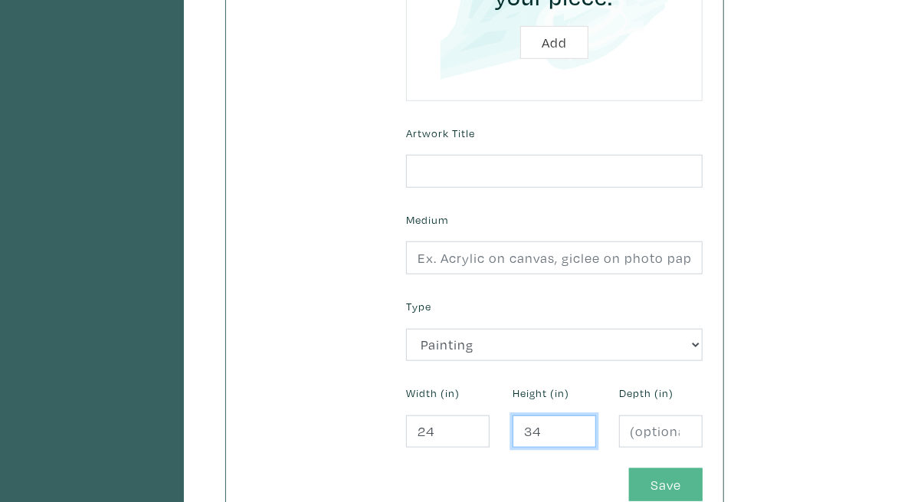
type input "34"
click at [703, 468] on button "Save" at bounding box center [666, 484] width 74 height 33
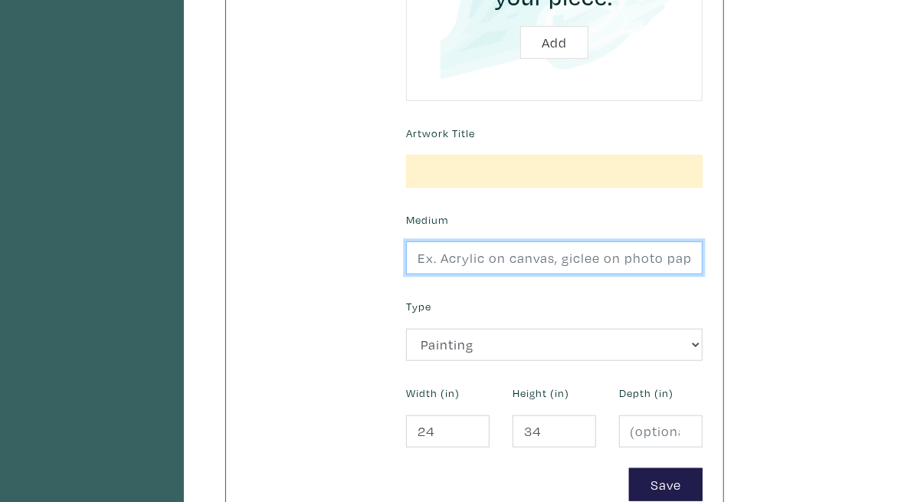
click at [703, 241] on input "text" at bounding box center [554, 257] width 297 height 33
type input "oil on canvas"
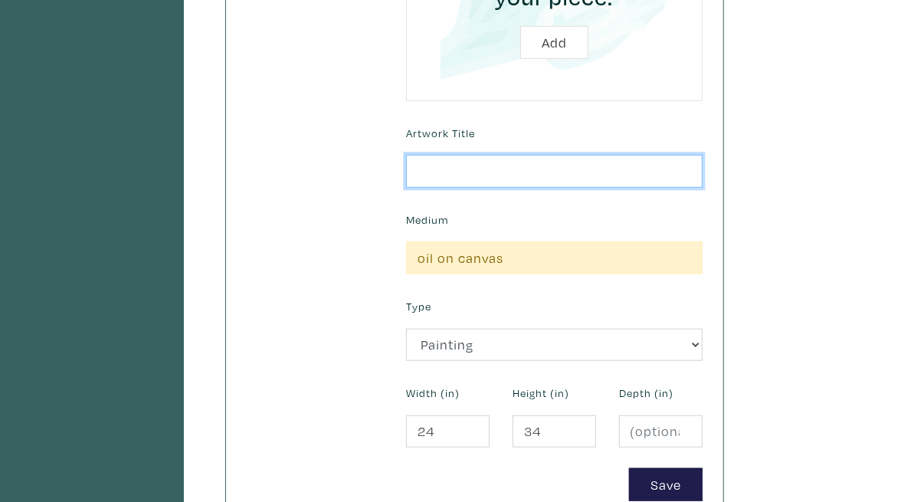
click at [684, 155] on input "text" at bounding box center [554, 171] width 297 height 33
type input "n/a"
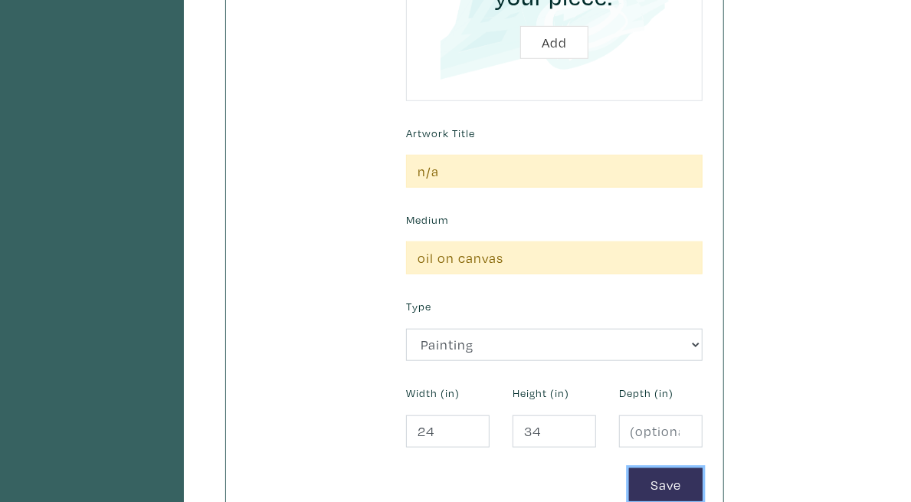
click at [703, 468] on button "Save" at bounding box center [666, 484] width 74 height 33
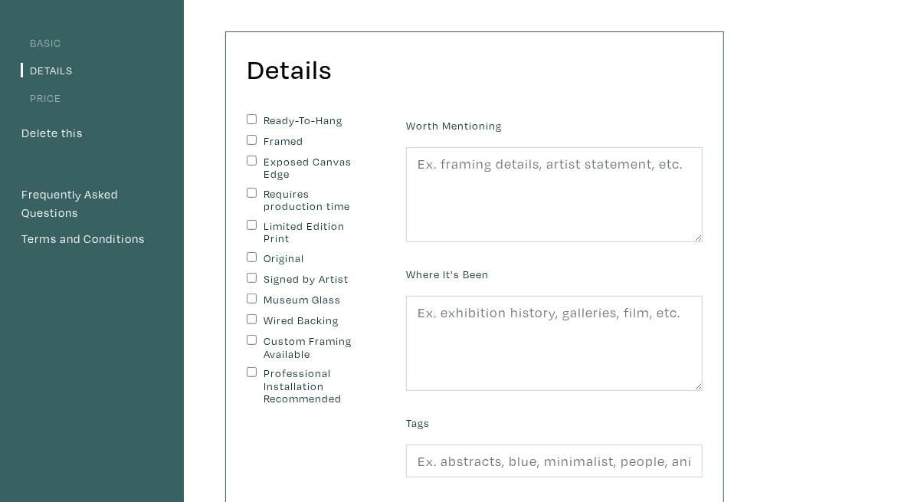
scroll to position [115, 0]
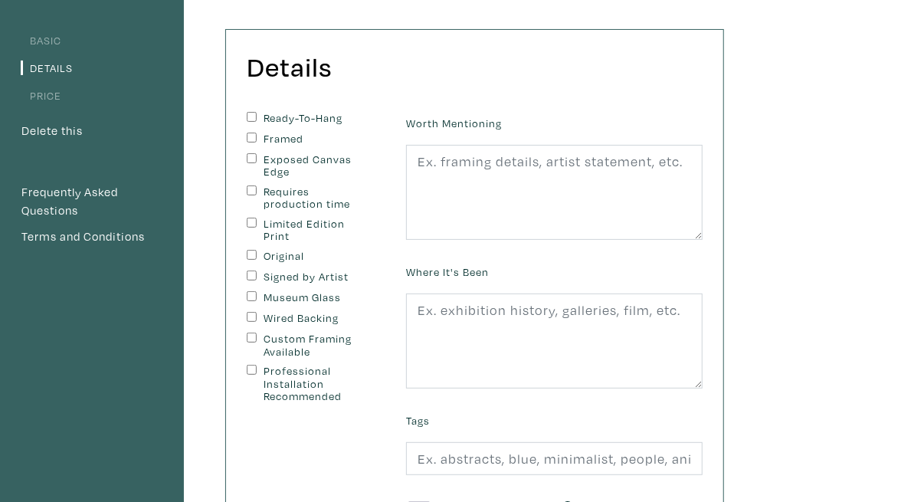
click at [342, 119] on label "Ready-To-Hang" at bounding box center [315, 118] width 103 height 13
click at [257, 119] on input "Ready-To-Hang" at bounding box center [252, 117] width 10 height 10
checkbox input "true"
click at [310, 250] on label "Original" at bounding box center [315, 256] width 103 height 13
click at [257, 250] on input "Original" at bounding box center [252, 255] width 10 height 10
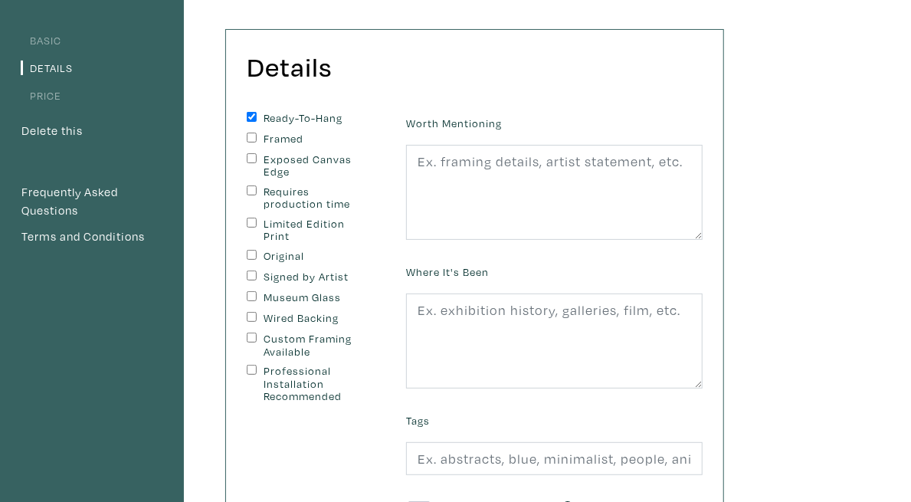
checkbox input "true"
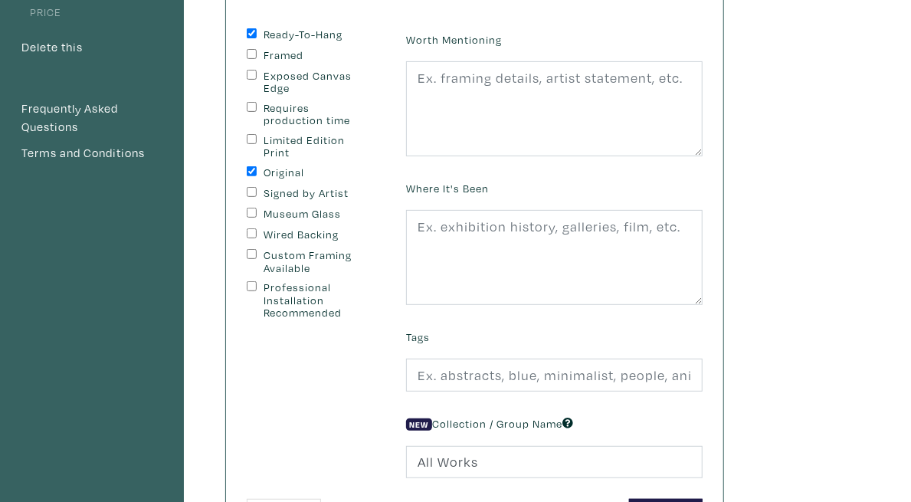
scroll to position [197, 0]
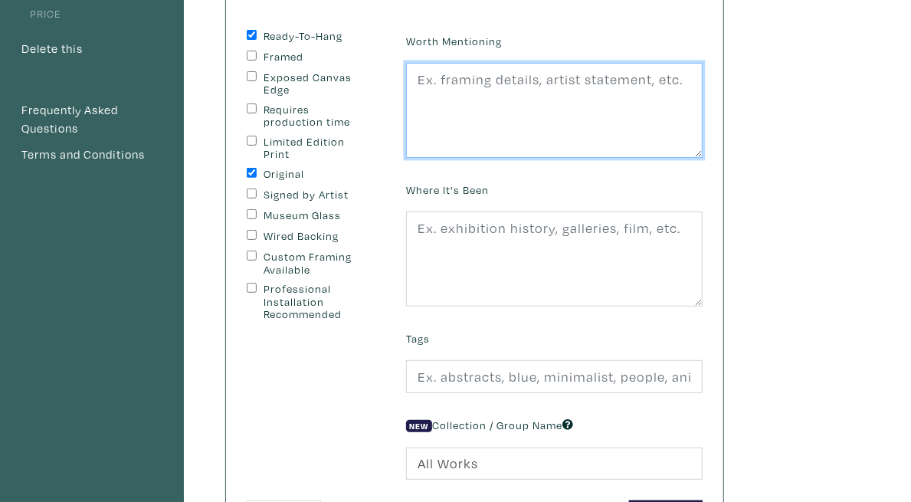
click at [703, 113] on textarea at bounding box center [554, 110] width 297 height 95
type textarea "-"
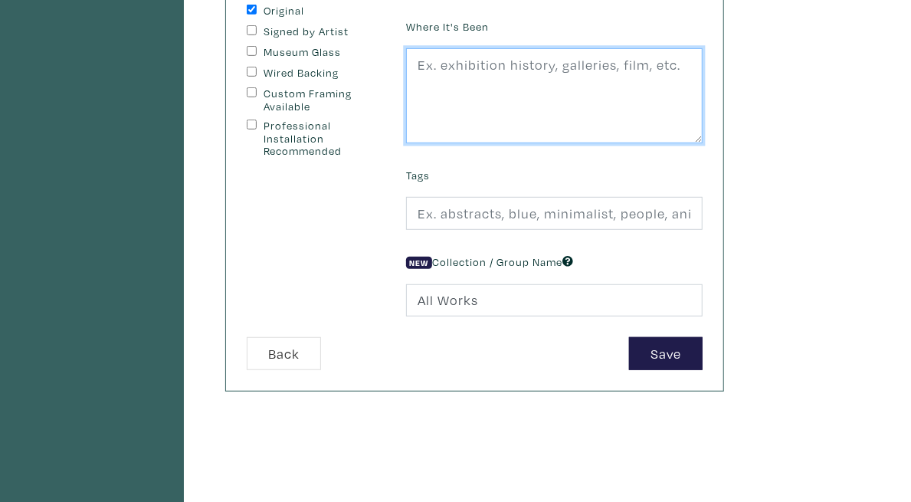
scroll to position [388, 0]
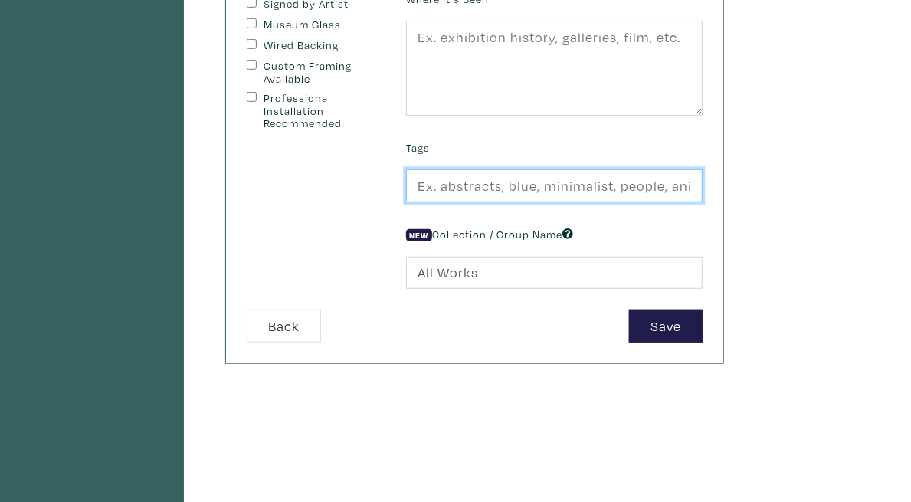
click at [703, 181] on input "text" at bounding box center [554, 185] width 297 height 33
type input "Abstract, Figurative, Colourful"
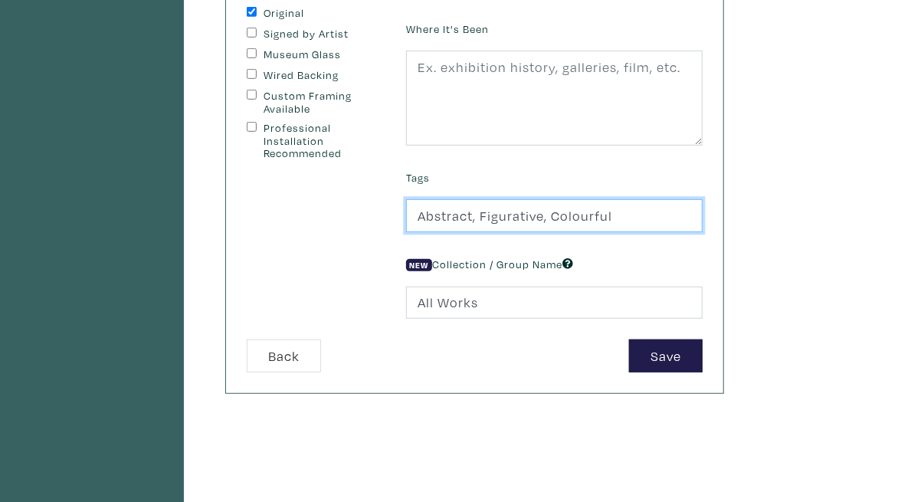
scroll to position [389, 0]
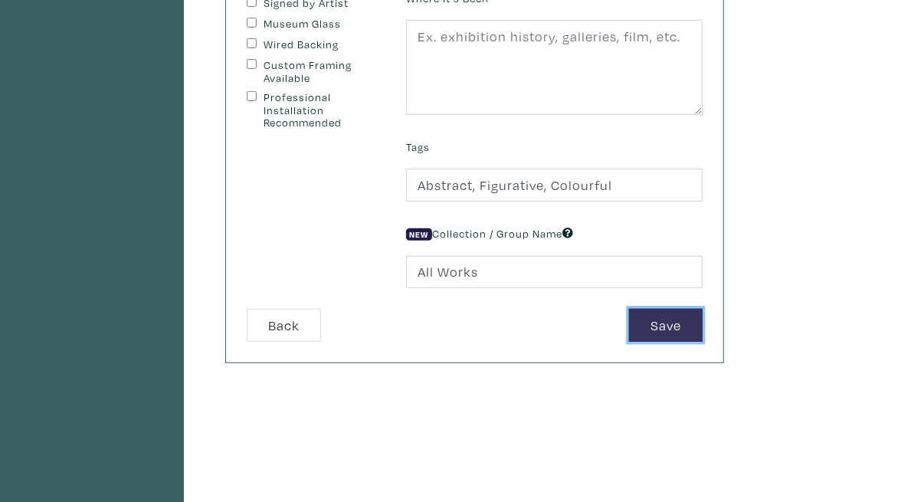
click at [703, 330] on button "Save" at bounding box center [666, 325] width 74 height 33
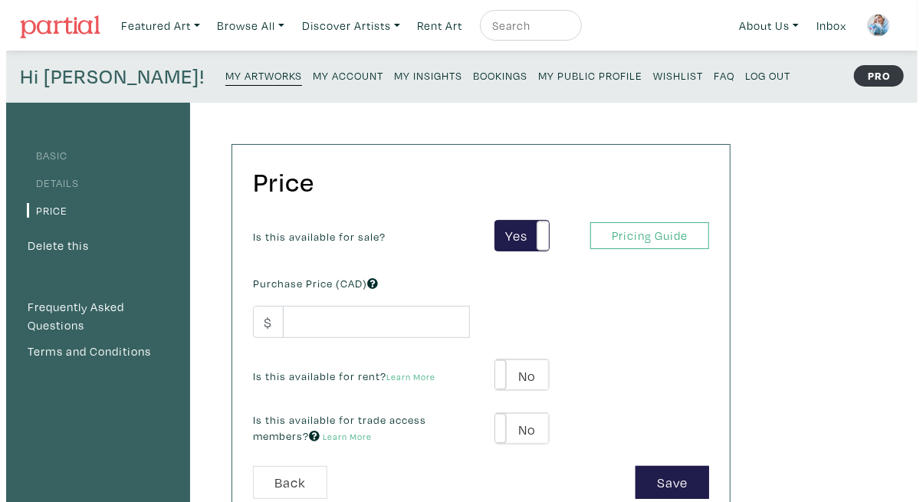
scroll to position [94, 0]
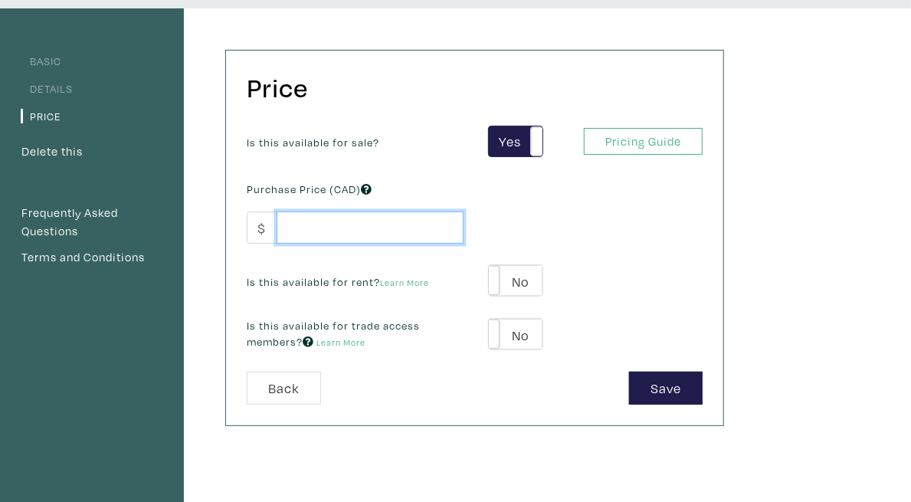
click at [464, 237] on input "number" at bounding box center [370, 228] width 187 height 33
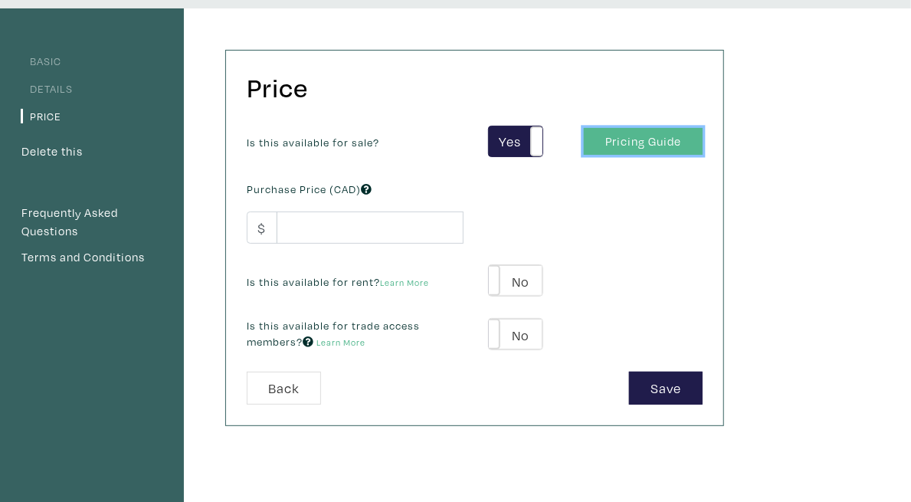
click at [703, 146] on link "Pricing Guide" at bounding box center [643, 141] width 119 height 27
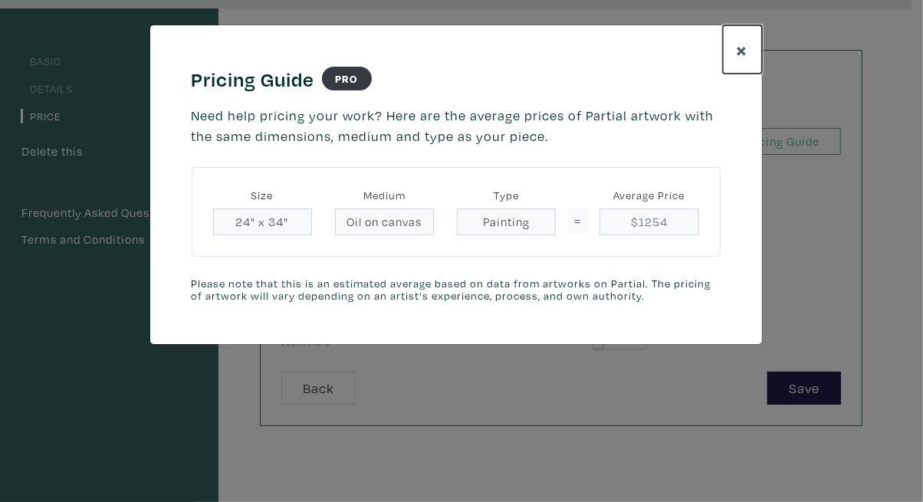
click at [738, 50] on span "×" at bounding box center [742, 49] width 11 height 27
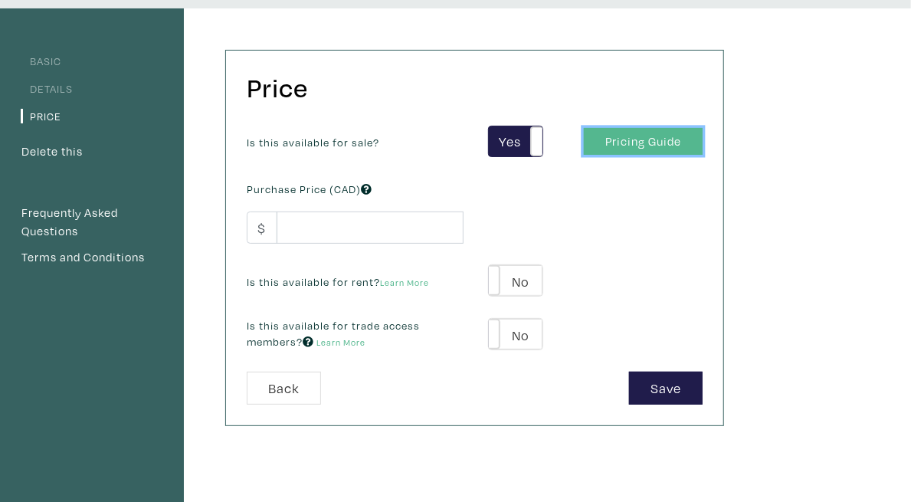
click at [703, 136] on link "Pricing Guide" at bounding box center [643, 141] width 119 height 27
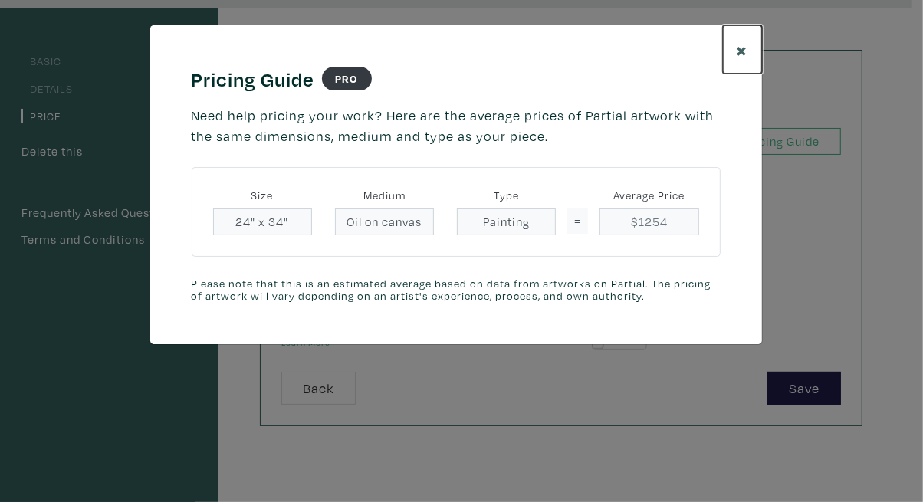
click at [744, 43] on span "×" at bounding box center [742, 49] width 11 height 27
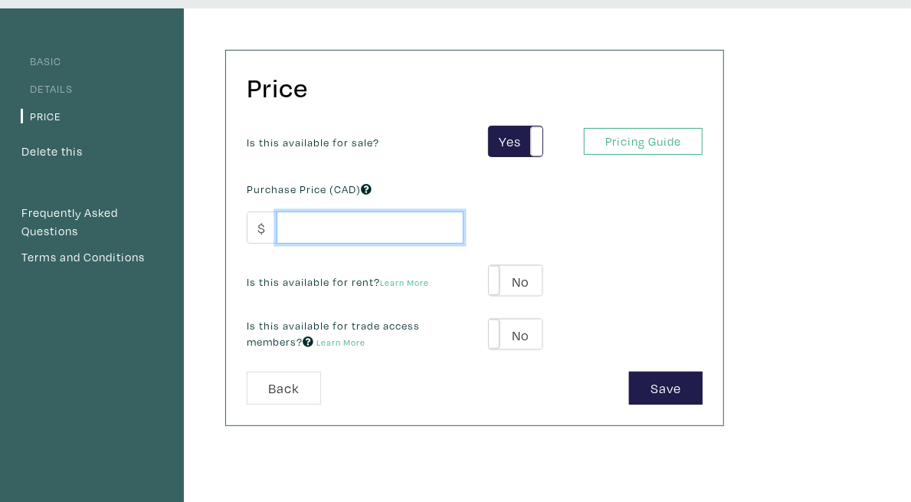
click at [353, 225] on input "number" at bounding box center [370, 228] width 187 height 33
type input "1500"
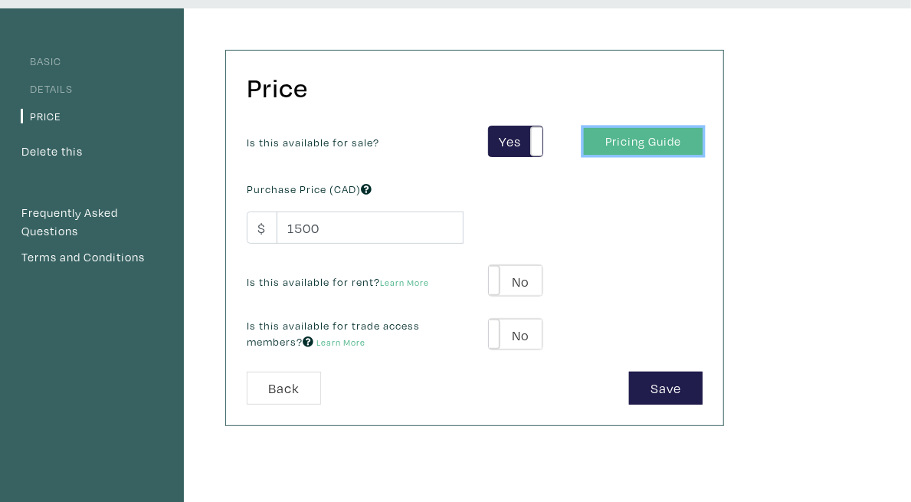
click at [703, 139] on link "Pricing Guide" at bounding box center [643, 141] width 119 height 27
click at [703, 138] on link "Pricing Guide" at bounding box center [643, 141] width 119 height 27
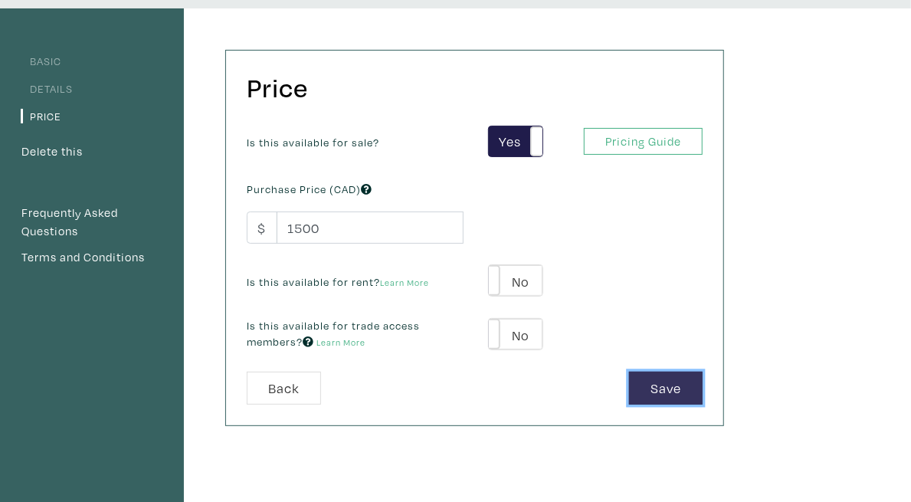
click at [703, 381] on button "Save" at bounding box center [666, 388] width 74 height 33
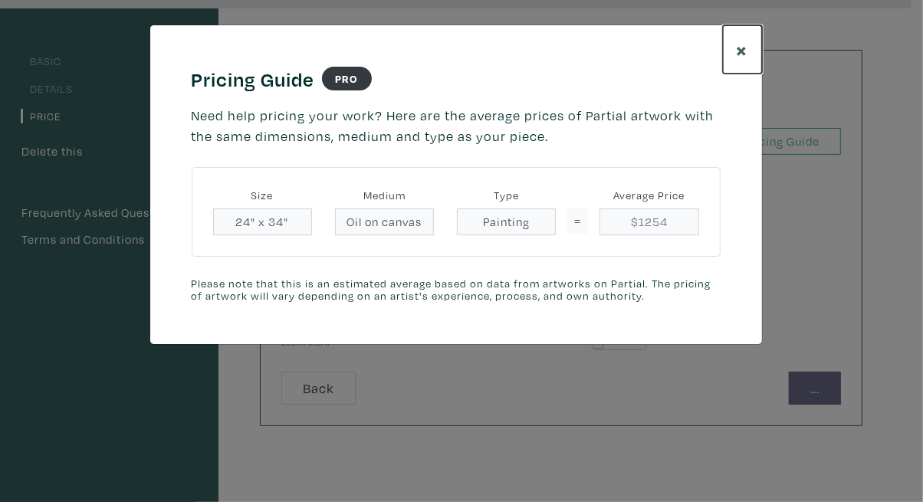
click at [744, 53] on span "×" at bounding box center [742, 49] width 11 height 27
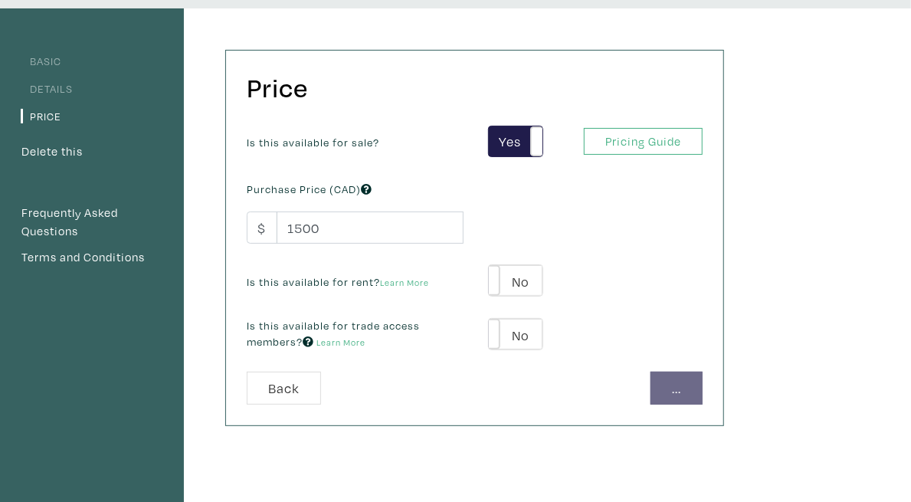
click at [48, 61] on link "Basic" at bounding box center [41, 61] width 41 height 15
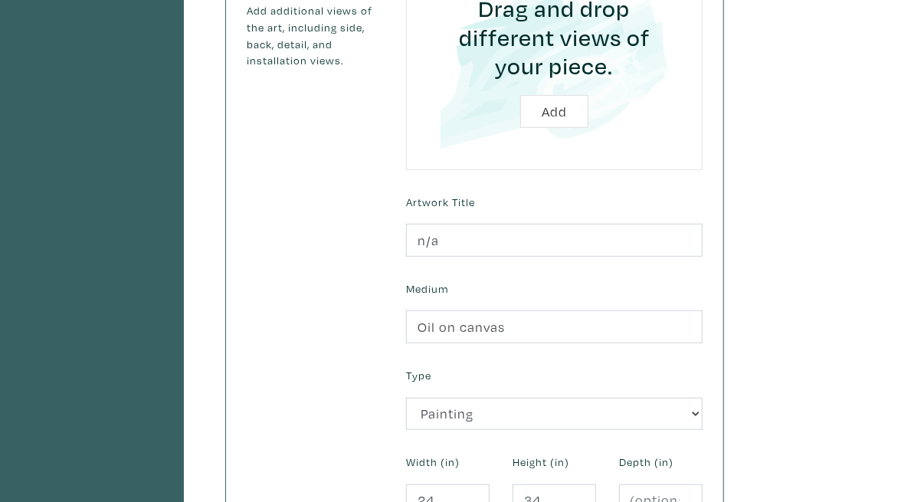
scroll to position [439, 0]
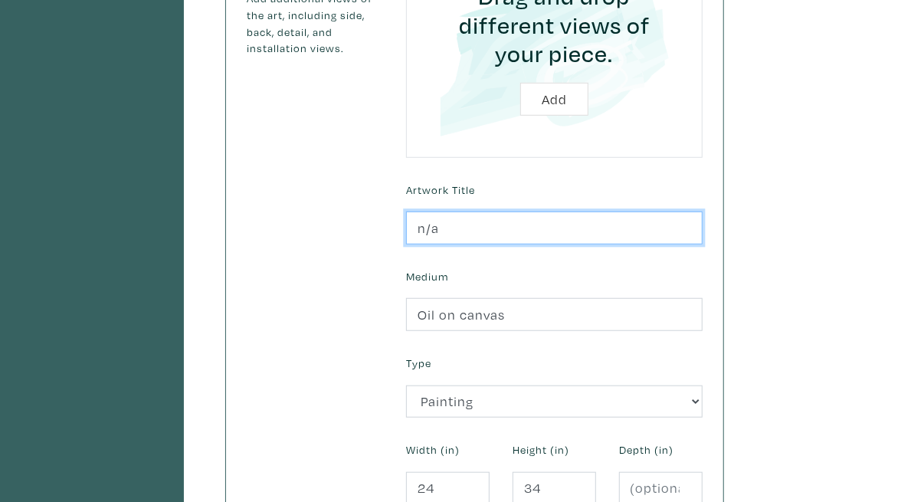
click at [628, 212] on input "n/a" at bounding box center [554, 228] width 297 height 33
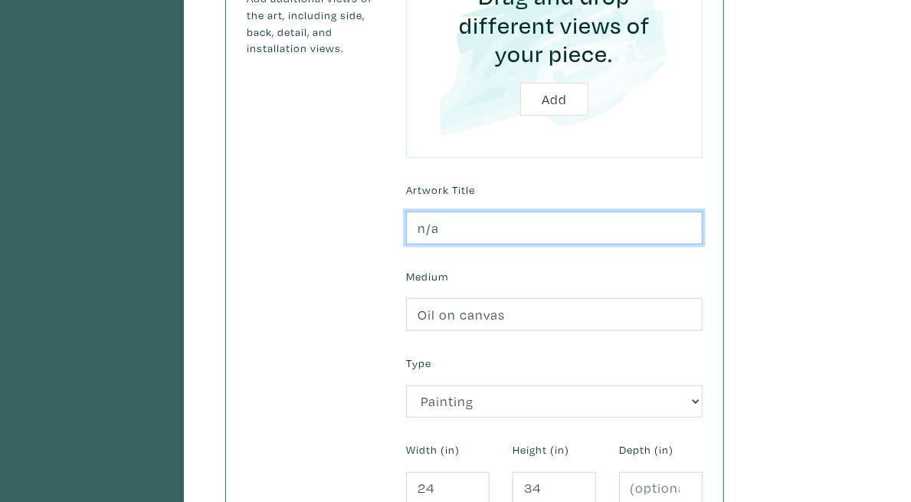
click at [628, 212] on input "n/a" at bounding box center [554, 228] width 297 height 33
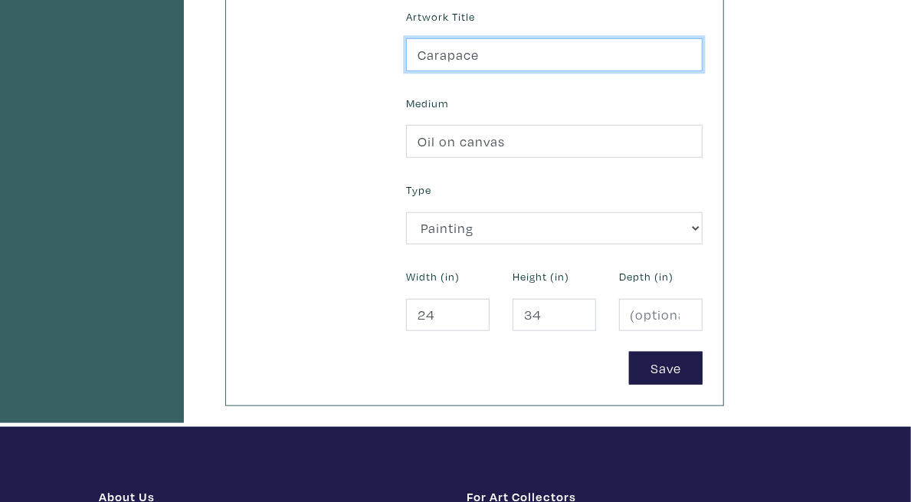
scroll to position [619, 0]
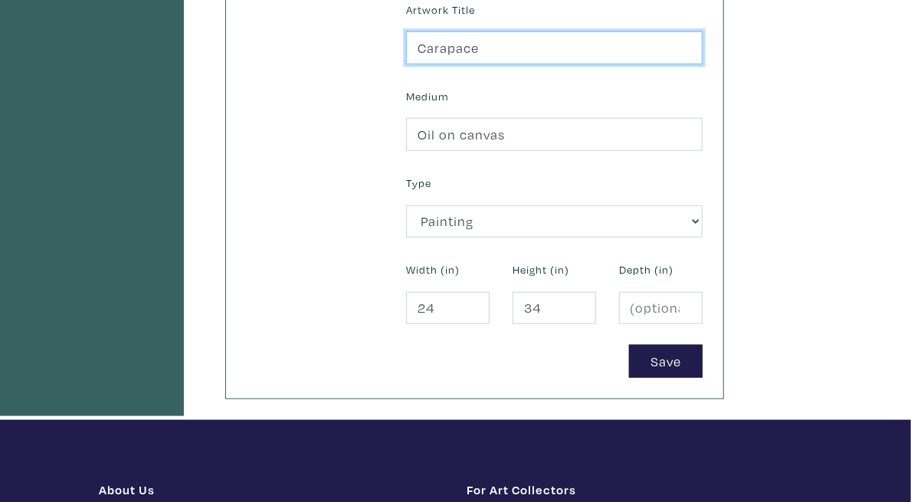
type input "Carapace"
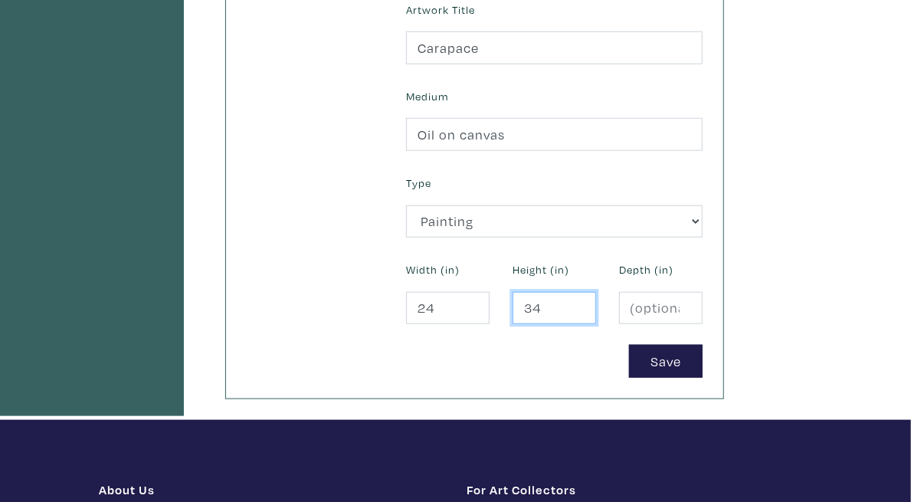
click at [596, 292] on input "34" at bounding box center [555, 308] width 84 height 33
type input "36"
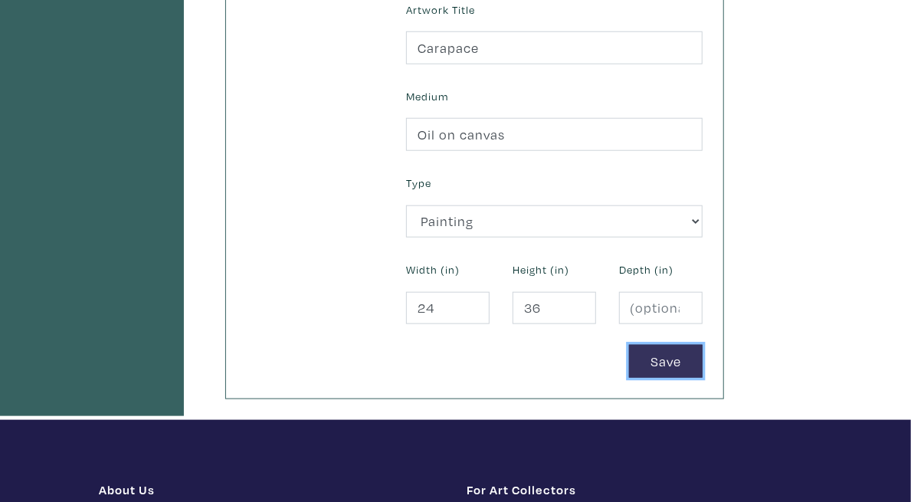
click at [703, 345] on button "Save" at bounding box center [666, 361] width 74 height 33
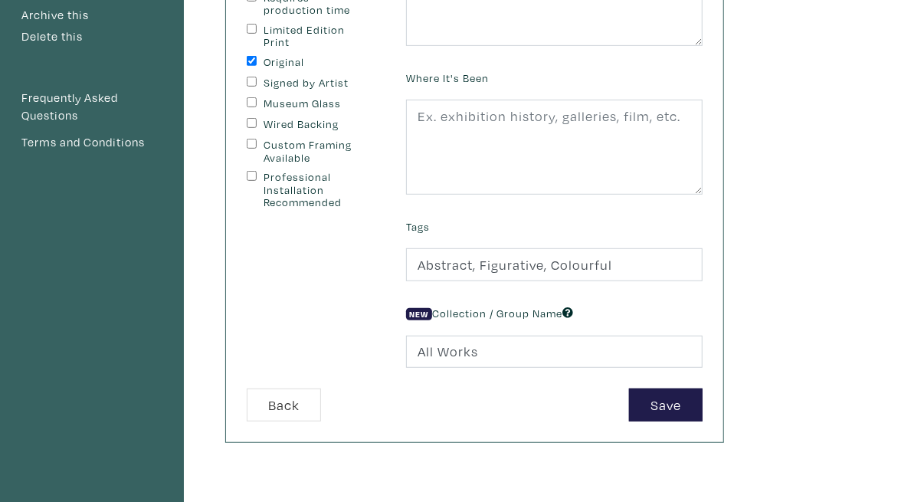
scroll to position [372, 0]
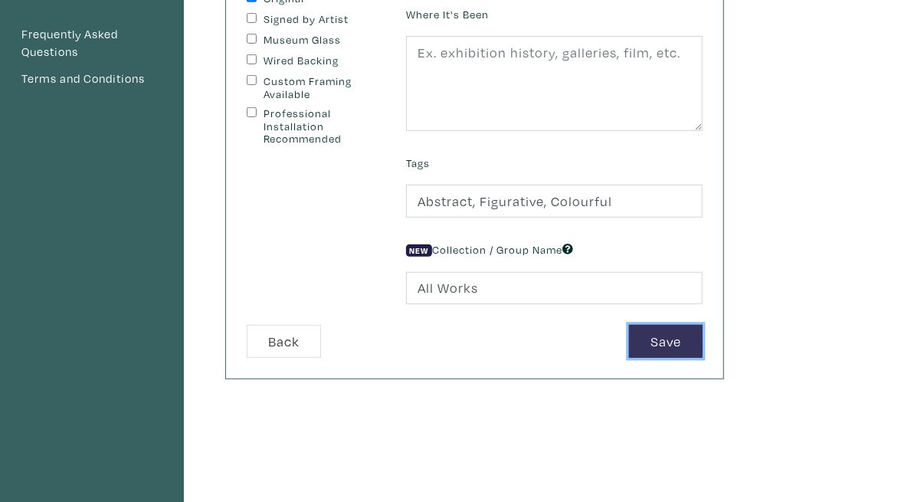
click at [703, 336] on button "Save" at bounding box center [666, 341] width 74 height 33
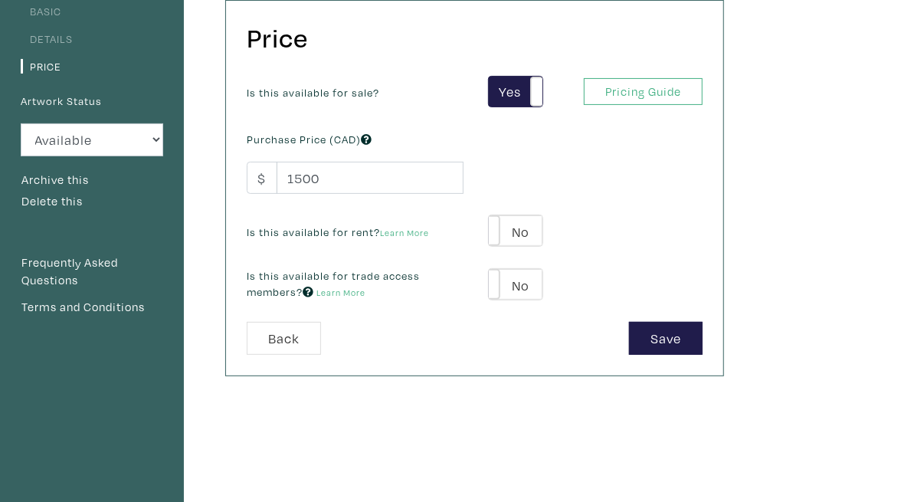
scroll to position [117, 0]
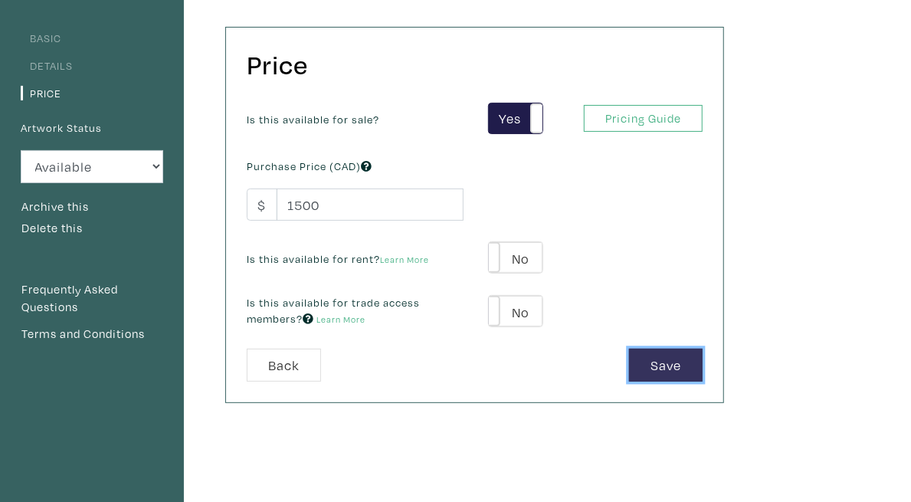
click at [703, 354] on button "Save" at bounding box center [666, 365] width 74 height 33
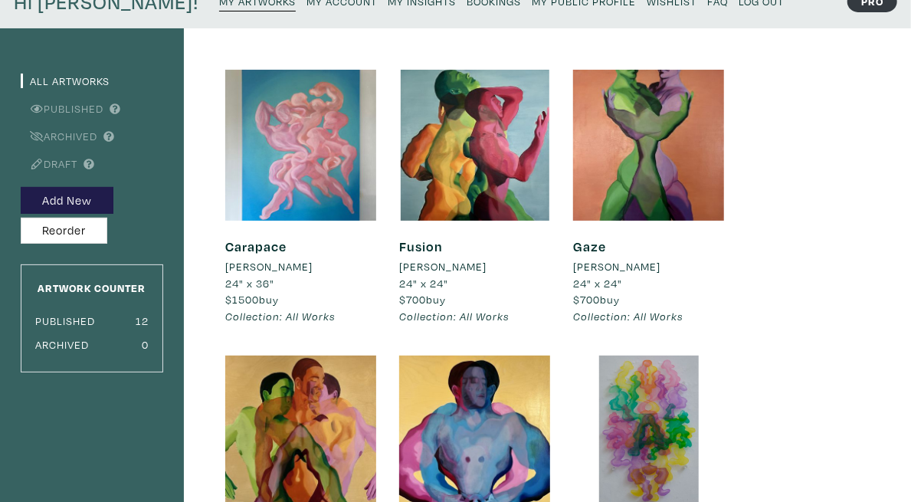
scroll to position [73, 0]
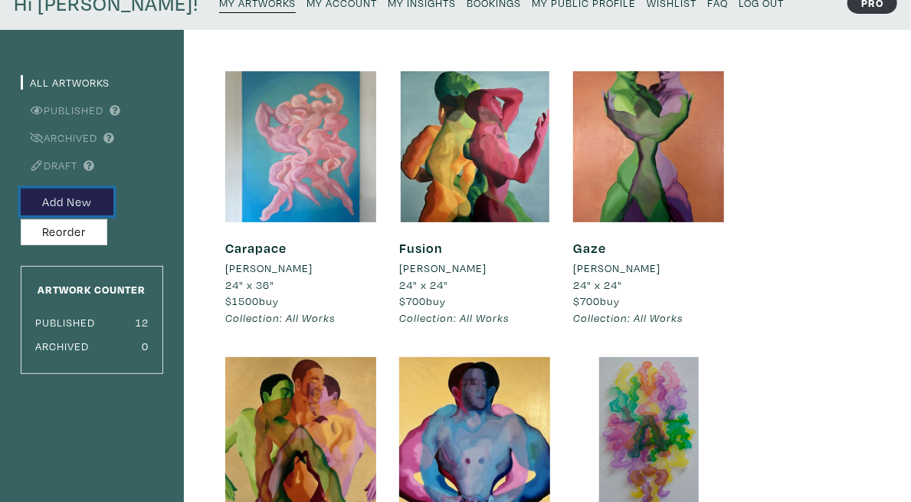
click at [88, 202] on button "Add New" at bounding box center [67, 202] width 93 height 27
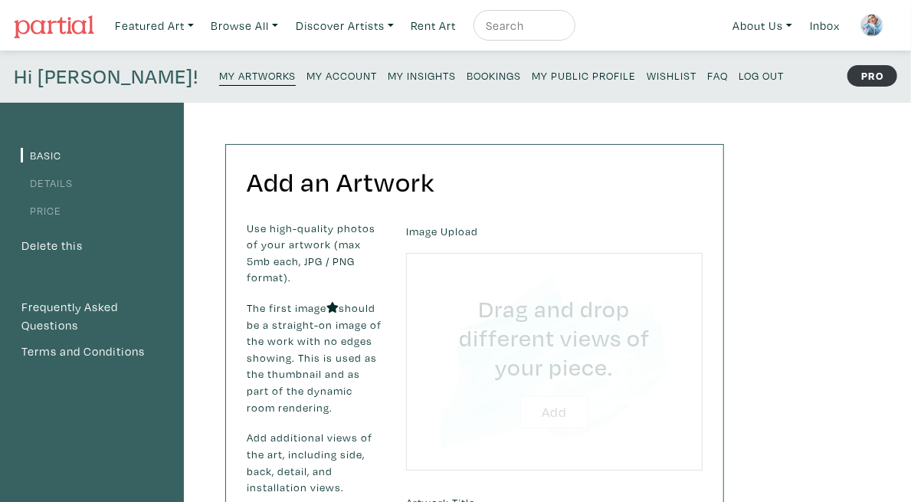
type input "C:\fakepath\3.jpg"
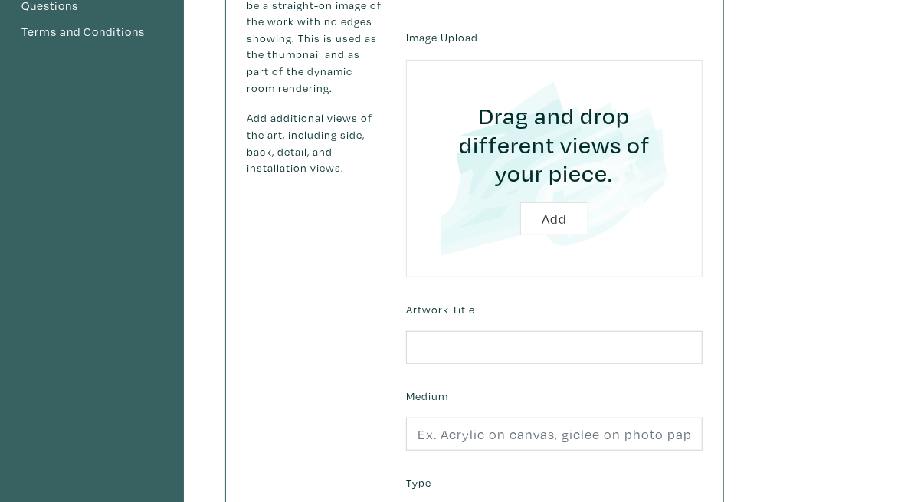
scroll to position [322, 0]
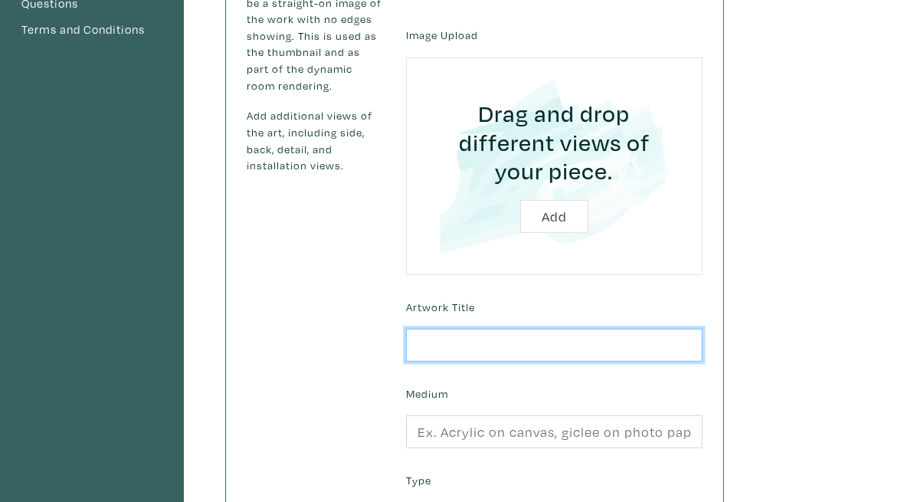
click at [530, 329] on input "text" at bounding box center [554, 345] width 297 height 33
paste input "Narcissus Reformed"
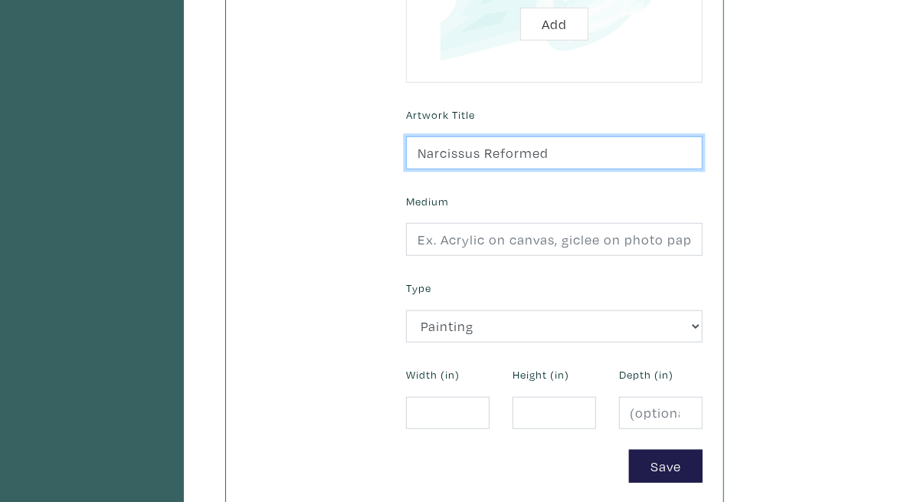
scroll to position [539, 0]
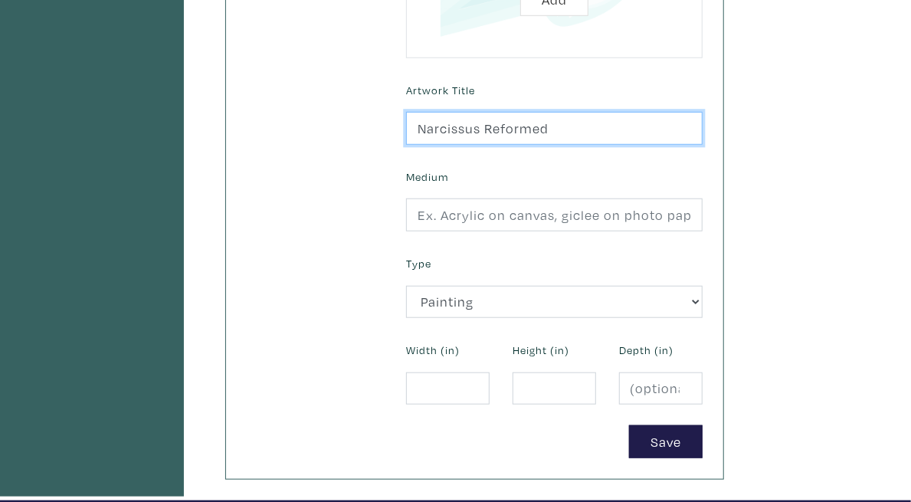
type input "Narcissus Reformed"
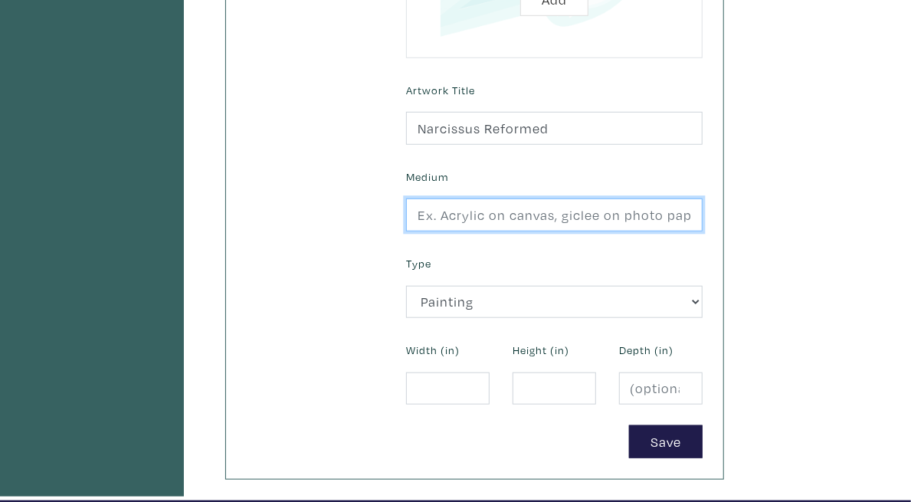
click at [635, 198] on input "text" at bounding box center [554, 214] width 297 height 33
type input "Oil on canvas"
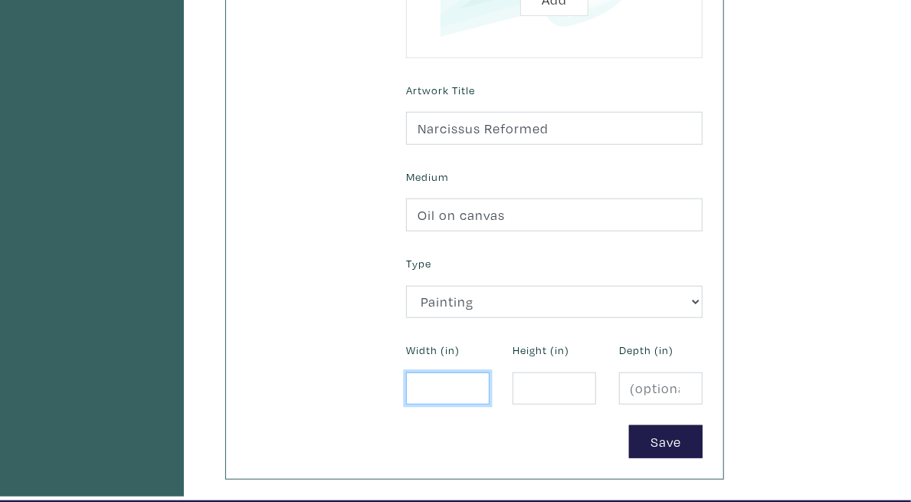
click at [490, 372] on input "number" at bounding box center [448, 388] width 84 height 33
type input "48"
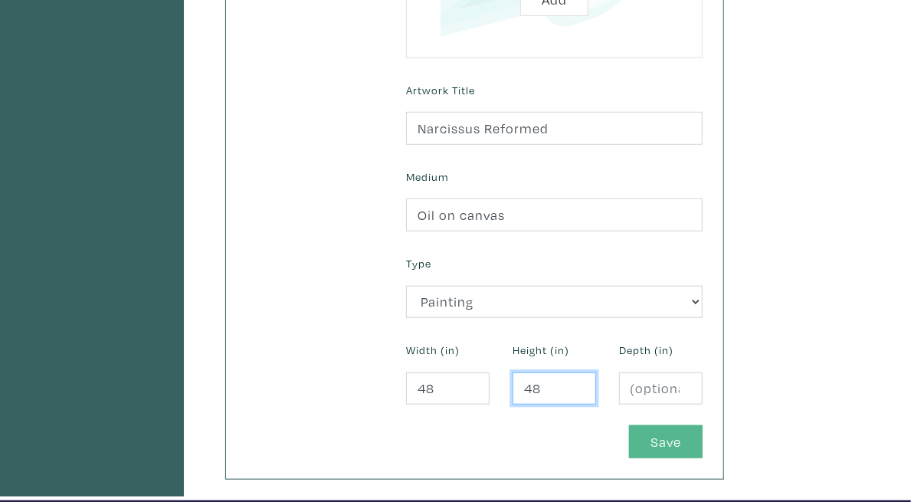
type input "48"
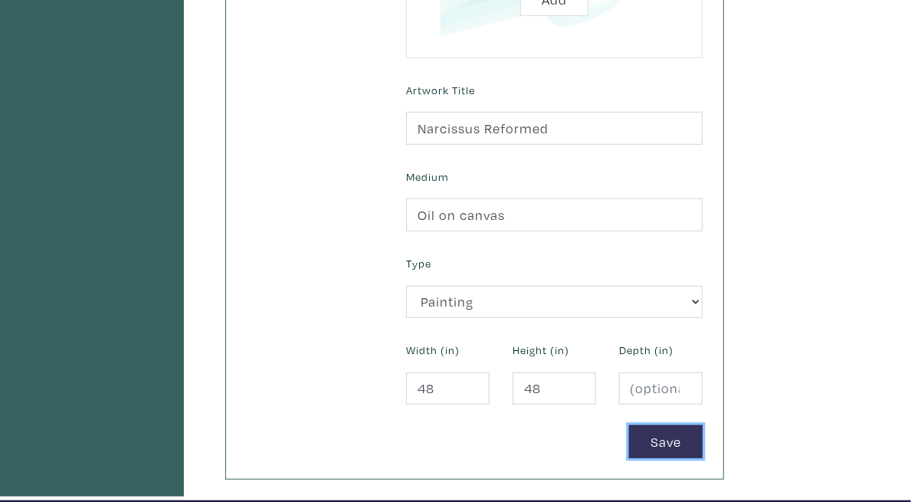
click at [703, 425] on button "Save" at bounding box center [666, 441] width 74 height 33
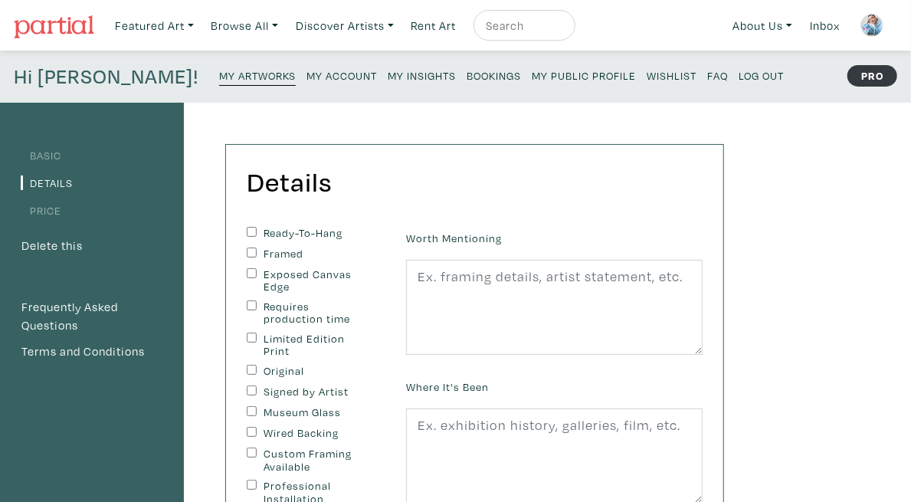
click at [313, 230] on label "Ready-To-Hang" at bounding box center [315, 233] width 103 height 13
click at [257, 230] on input "Ready-To-Hang" at bounding box center [252, 232] width 10 height 10
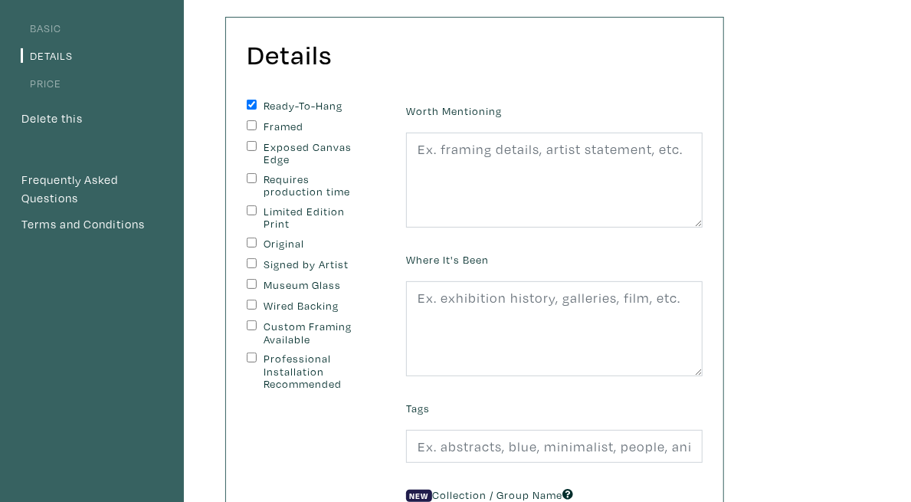
scroll to position [142, 0]
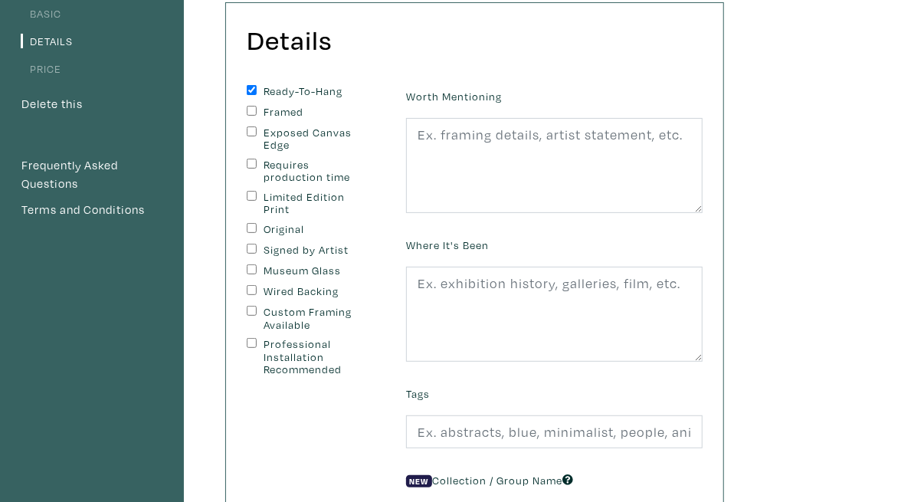
click at [338, 90] on label "Ready-To-Hang" at bounding box center [315, 91] width 103 height 13
click at [257, 90] on input "Ready-To-Hang" at bounding box center [252, 90] width 10 height 10
checkbox input "false"
click at [343, 137] on label "Exposed Canvas Edge" at bounding box center [315, 138] width 103 height 25
click at [257, 136] on input "Exposed Canvas Edge" at bounding box center [252, 131] width 10 height 10
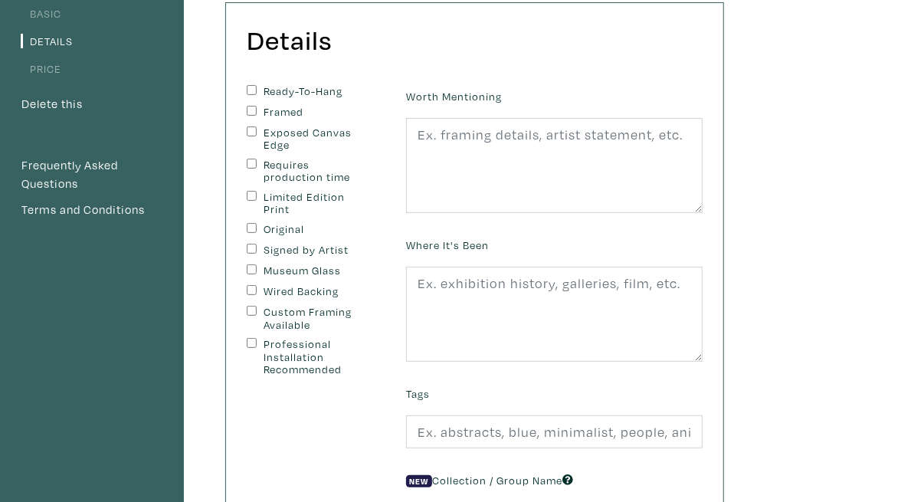
checkbox input "true"
click at [316, 223] on label "Original" at bounding box center [315, 229] width 103 height 13
click at [257, 223] on input "Original" at bounding box center [252, 228] width 10 height 10
checkbox input "true"
click at [327, 244] on label "Signed by Artist" at bounding box center [315, 250] width 103 height 13
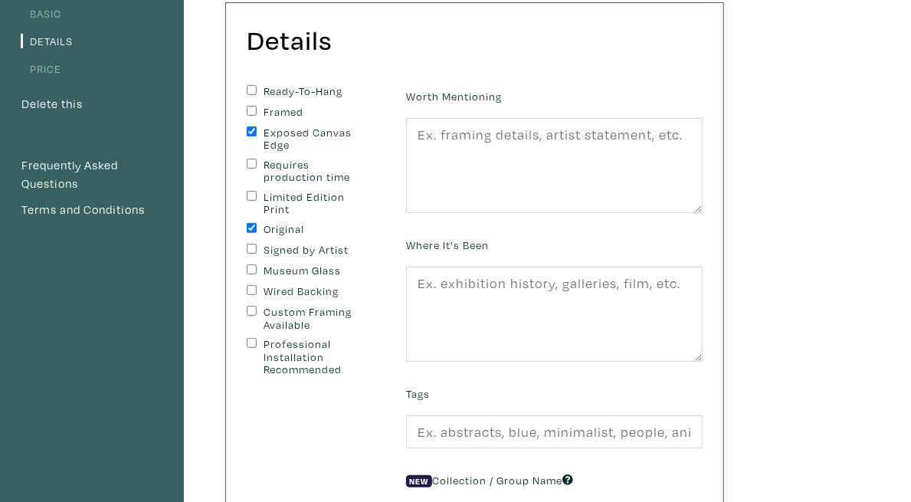
click at [257, 244] on input "Signed by Artist" at bounding box center [252, 249] width 10 height 10
checkbox input "true"
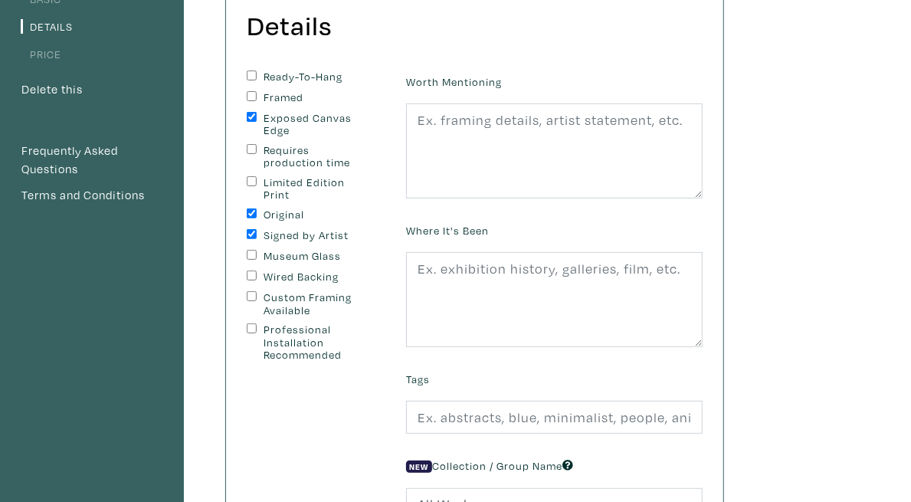
scroll to position [162, 0]
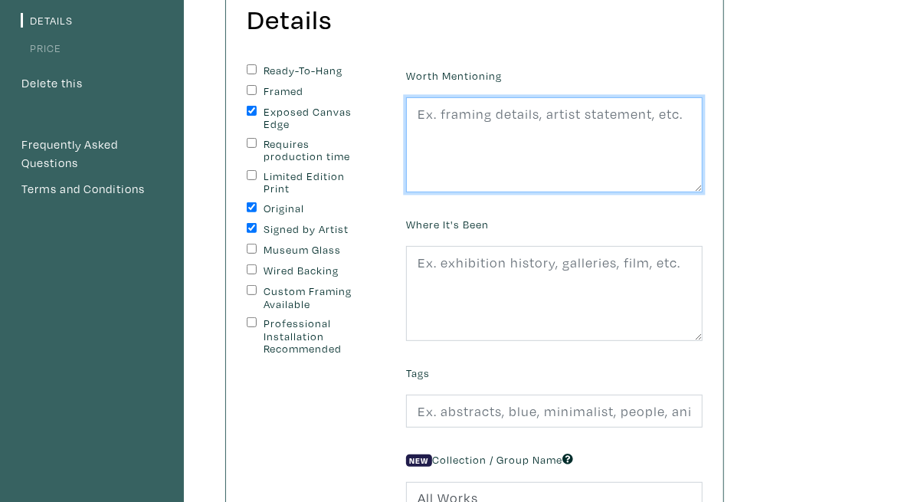
click at [703, 136] on textarea at bounding box center [554, 144] width 297 height 95
type textarea "c"
click at [635, 112] on textarea "will be shipped unstretched" at bounding box center [554, 144] width 297 height 95
type textarea "will be shipped upstretched"
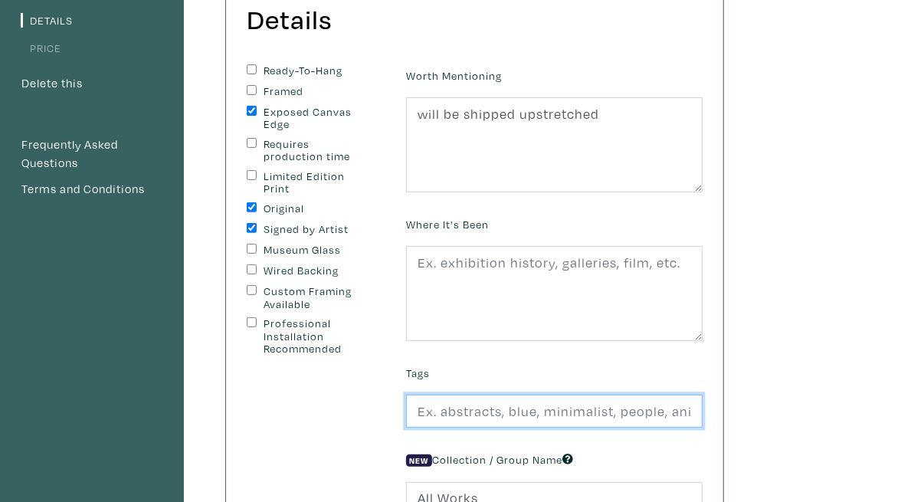
click at [608, 405] on input "text" at bounding box center [554, 411] width 297 height 33
type input "Abstract, Figurative, Colourful"
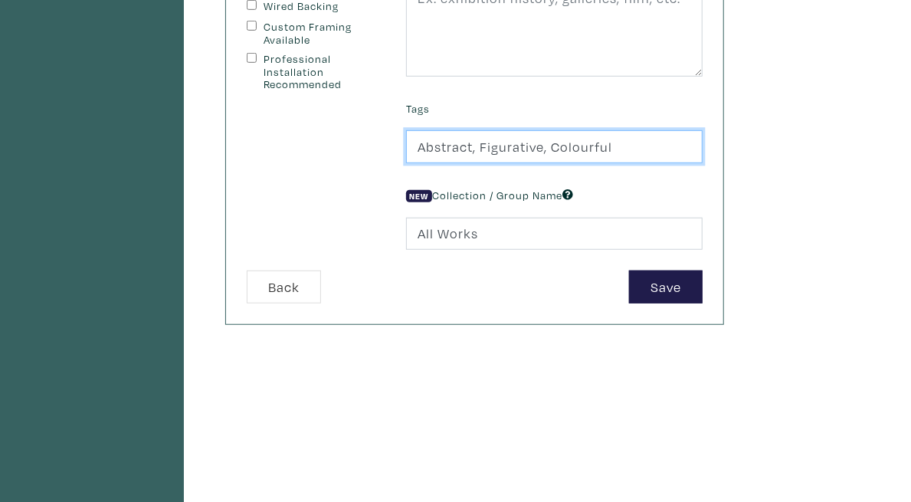
scroll to position [478, 0]
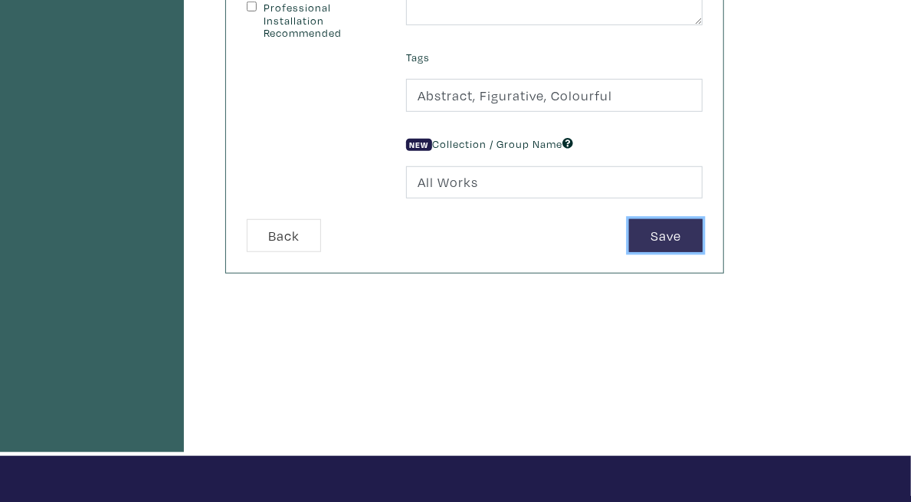
click at [703, 231] on button "Save" at bounding box center [666, 235] width 74 height 33
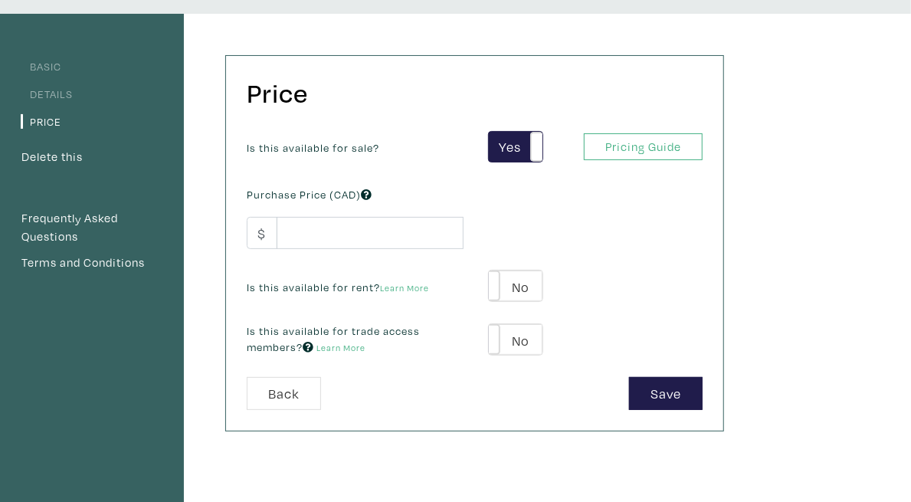
scroll to position [117, 0]
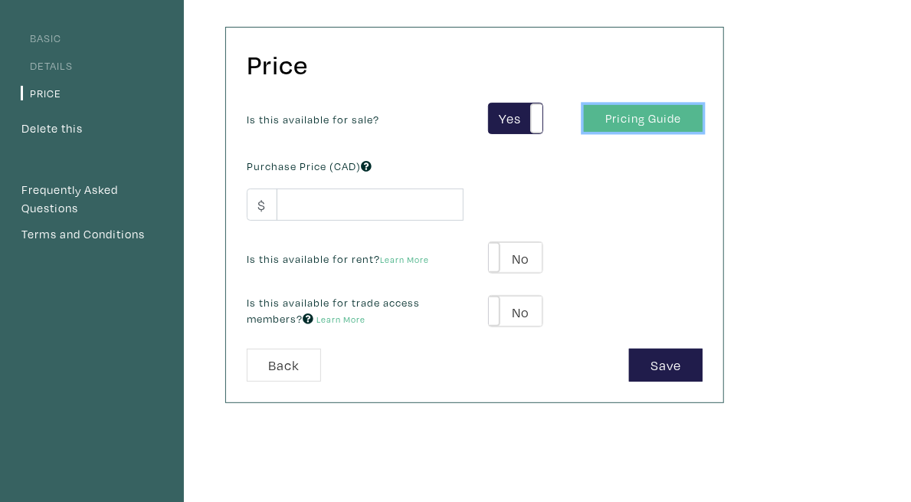
click at [703, 126] on link "Pricing Guide" at bounding box center [643, 118] width 119 height 27
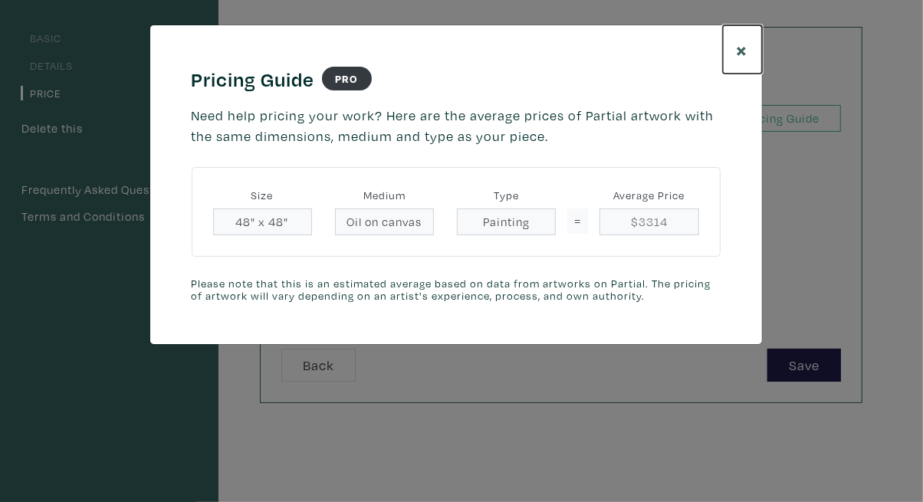
click at [740, 47] on span "×" at bounding box center [742, 49] width 11 height 27
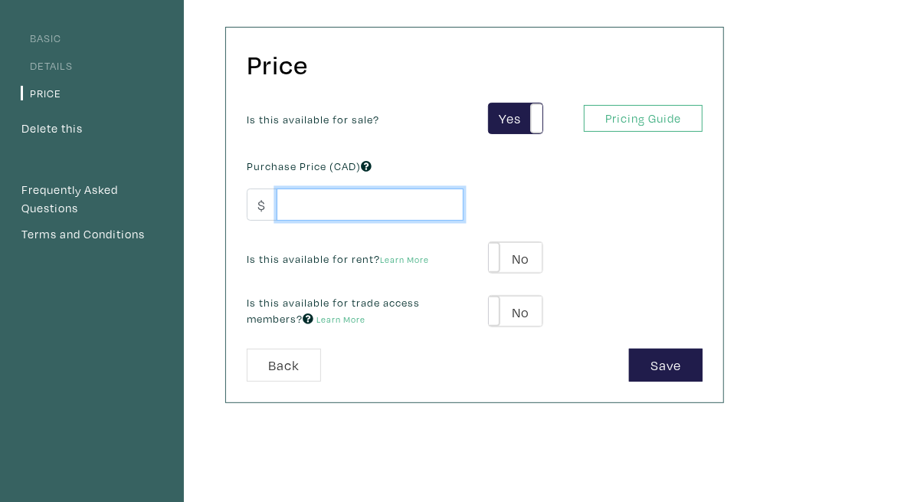
click at [425, 195] on input "number" at bounding box center [370, 205] width 187 height 33
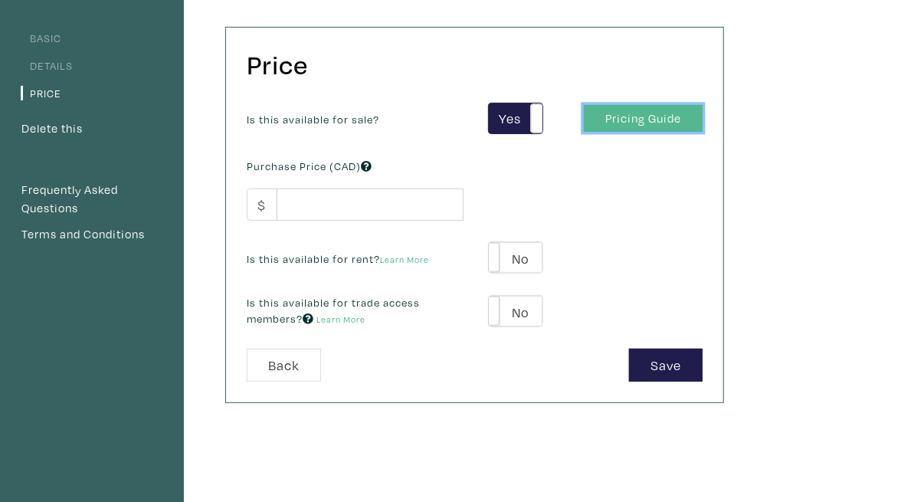
click at [703, 116] on link "Pricing Guide" at bounding box center [643, 118] width 119 height 27
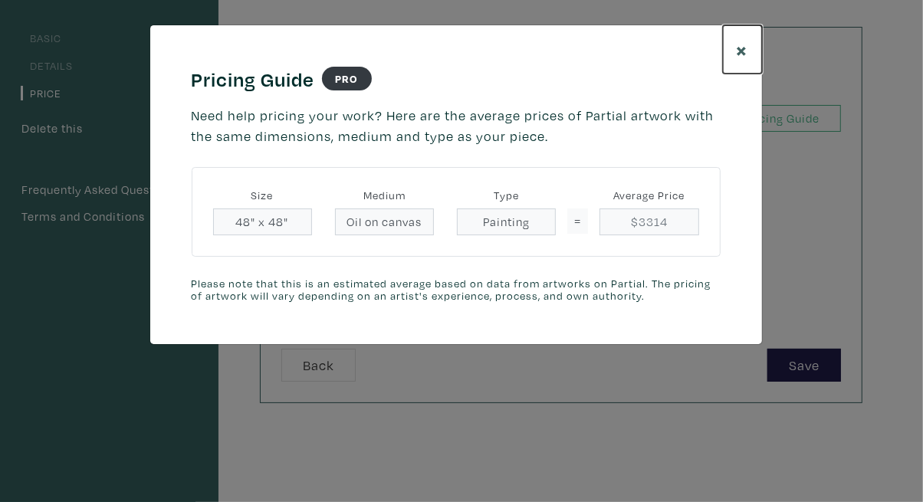
click at [743, 52] on span "×" at bounding box center [742, 49] width 11 height 27
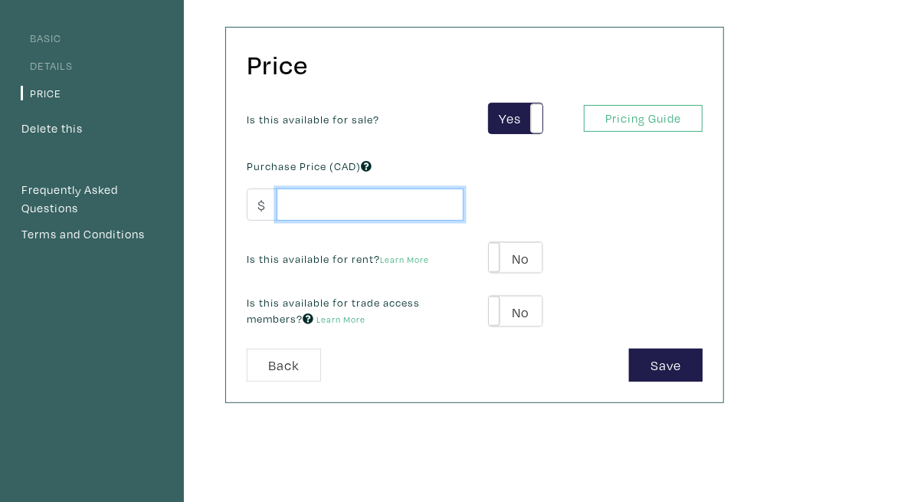
click at [381, 212] on input "number" at bounding box center [370, 205] width 187 height 33
type input "3200"
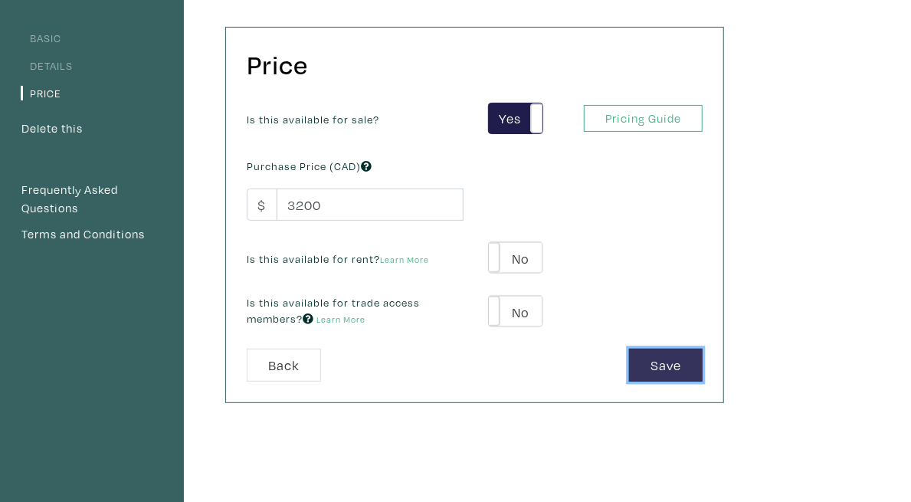
click at [703, 366] on button "Save" at bounding box center [666, 365] width 74 height 33
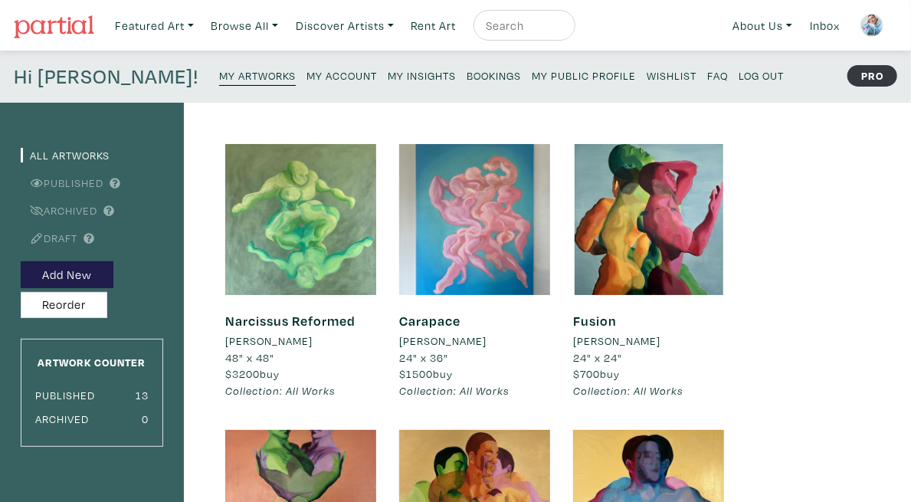
scroll to position [81, 0]
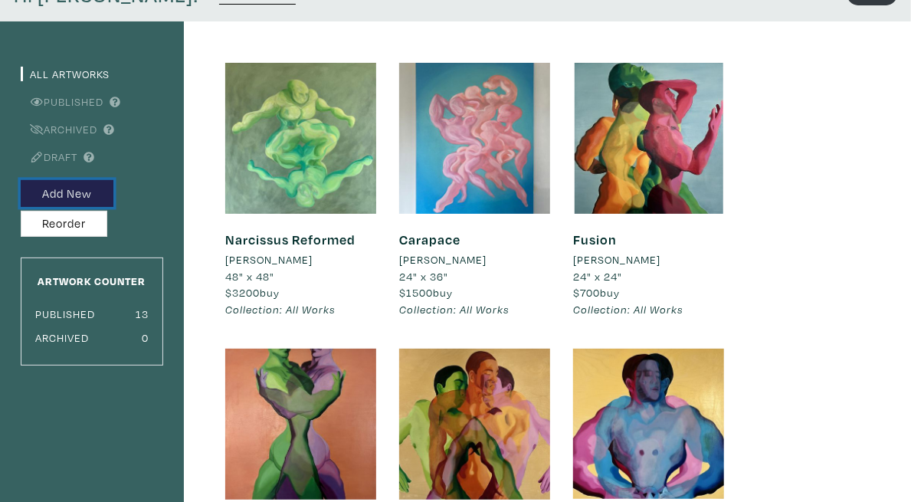
click at [93, 187] on button "Add New" at bounding box center [67, 193] width 93 height 27
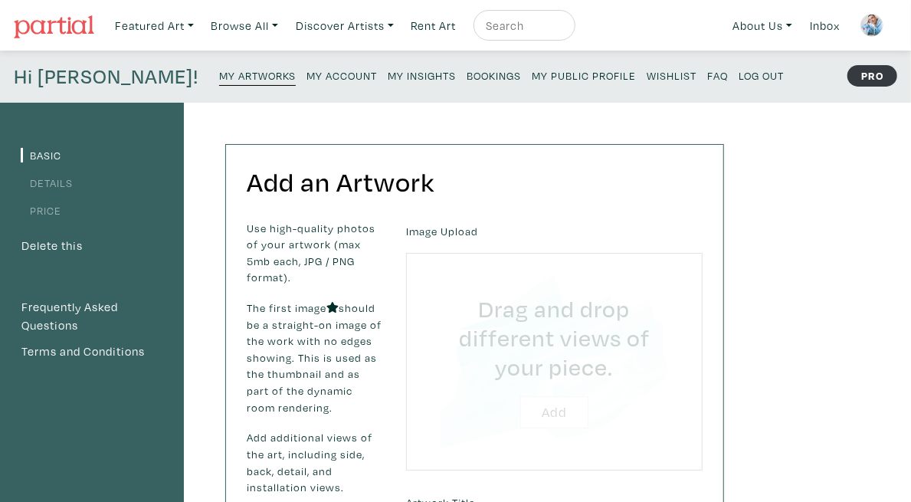
type input "C:\fakepath\IMG_1624.jpg"
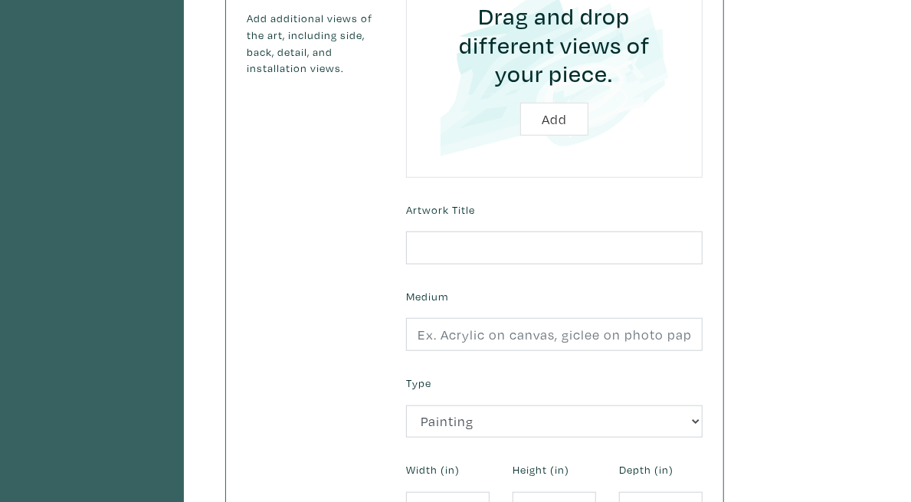
scroll to position [425, 0]
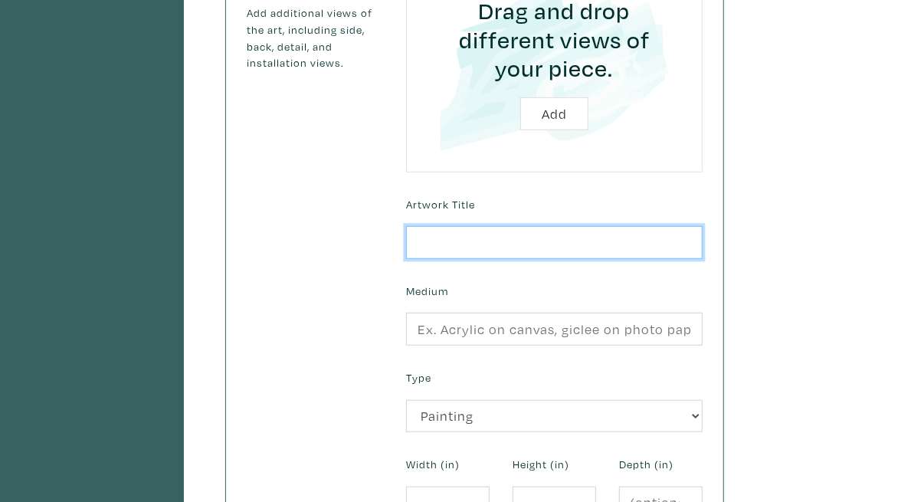
click at [542, 226] on input "text" at bounding box center [554, 242] width 297 height 33
paste input "Unfolding"
type input "Unfolding"
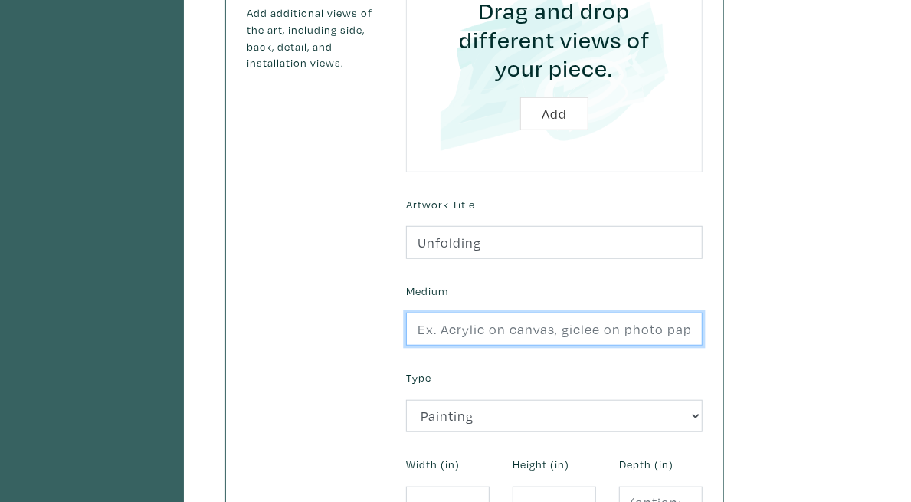
click at [695, 313] on input "text" at bounding box center [554, 329] width 297 height 33
type input "Oil on canvas"
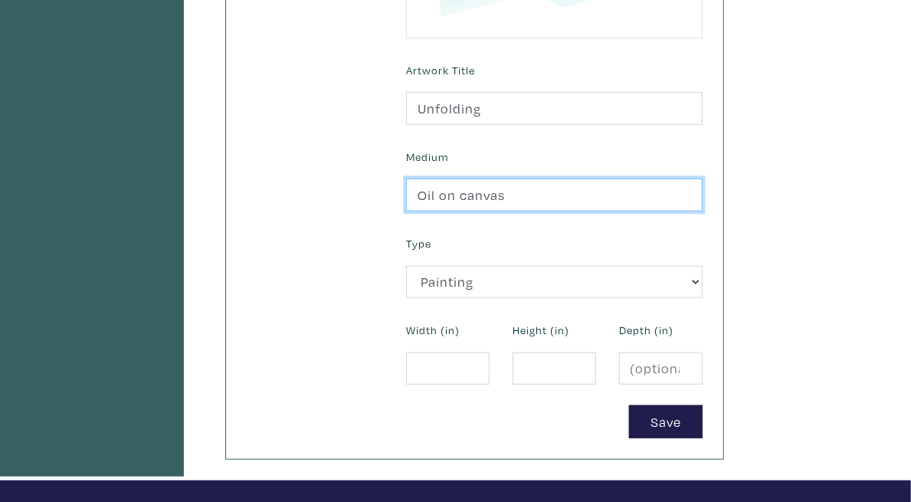
scroll to position [563, 0]
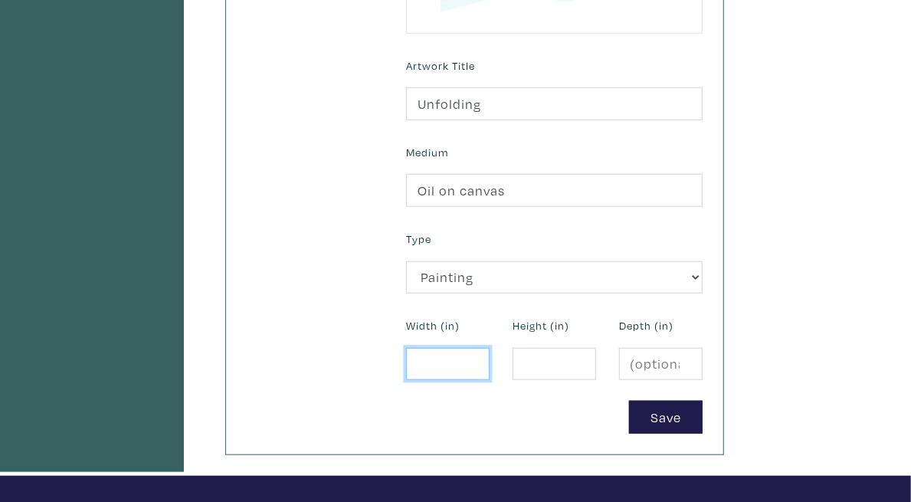
click at [490, 348] on input "number" at bounding box center [448, 364] width 84 height 33
type input "48"
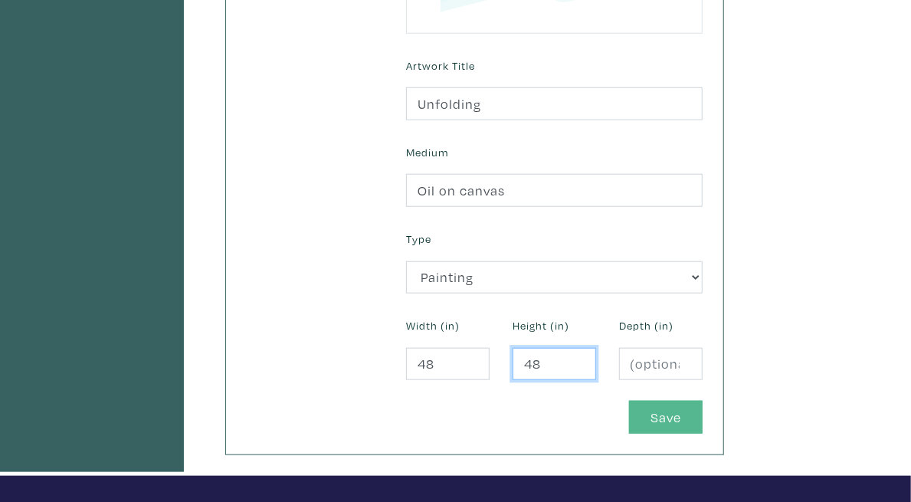
type input "48"
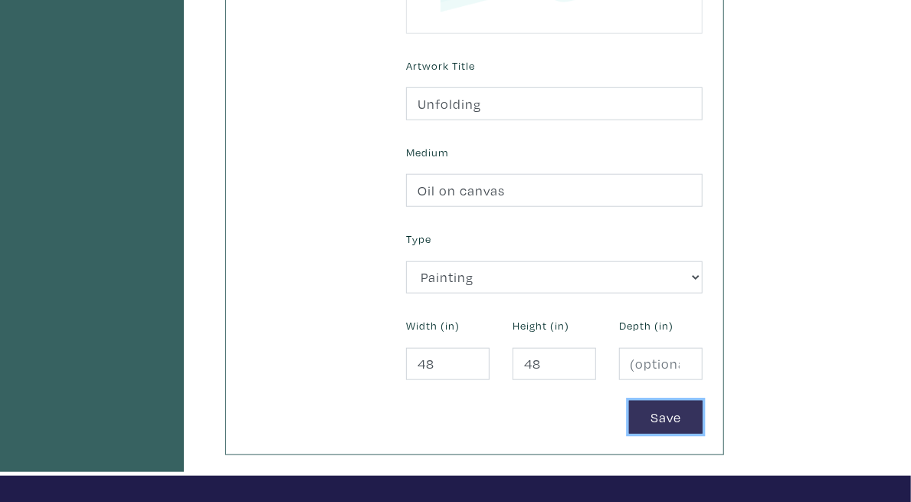
click at [703, 401] on button "Save" at bounding box center [666, 417] width 74 height 33
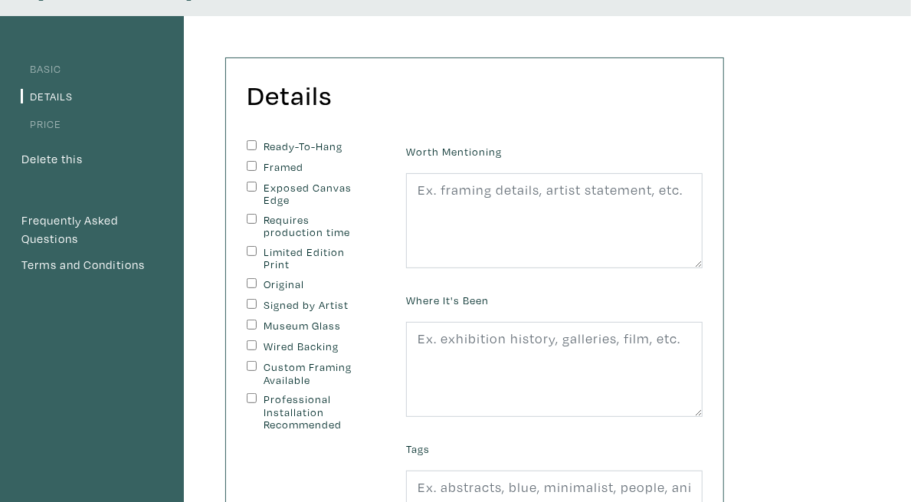
scroll to position [93, 0]
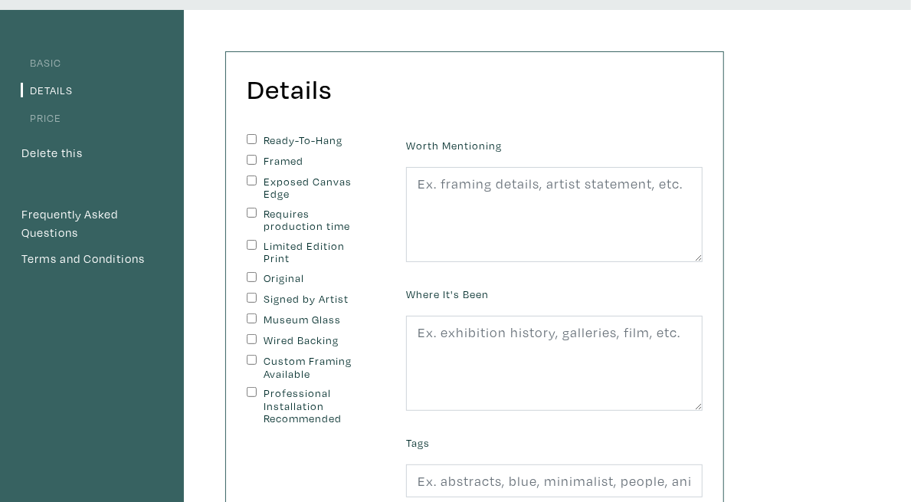
click at [257, 181] on input "Exposed Canvas Edge" at bounding box center [252, 181] width 10 height 10
checkbox input "true"
click at [257, 272] on input "Original" at bounding box center [252, 277] width 10 height 10
checkbox input "true"
click at [257, 293] on input "Signed by Artist" at bounding box center [252, 298] width 10 height 10
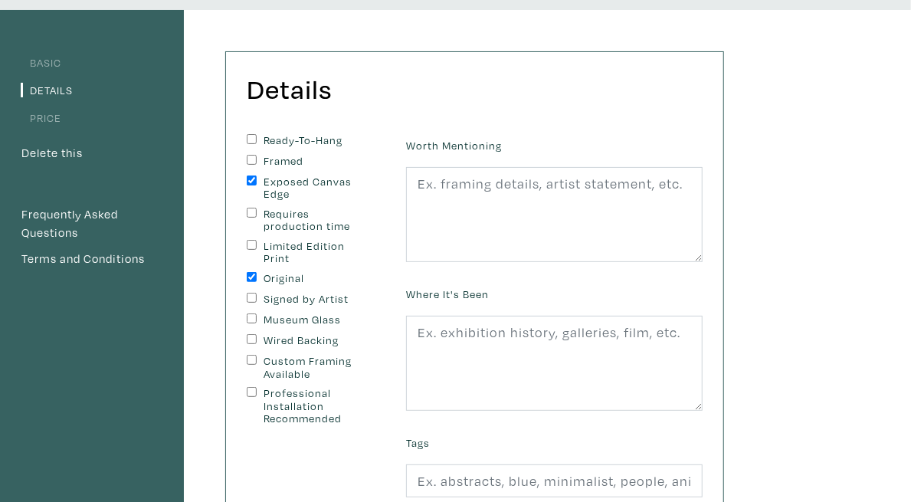
checkbox input "true"
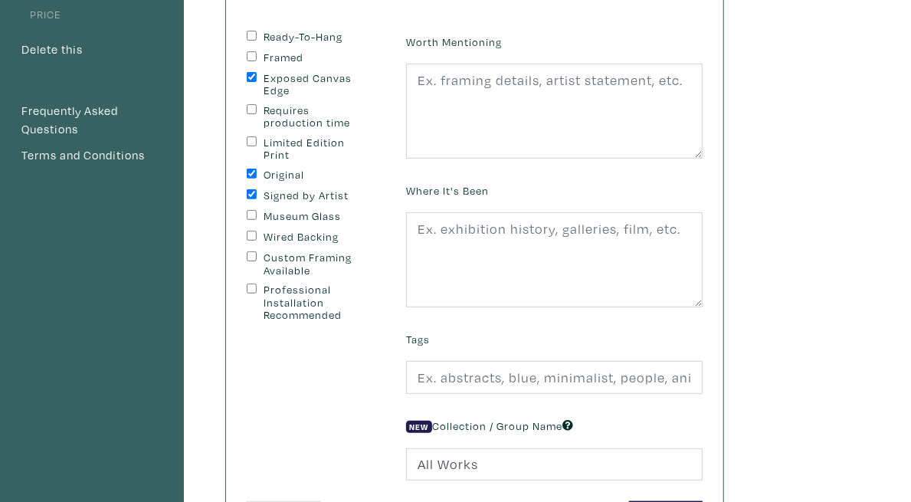
scroll to position [179, 0]
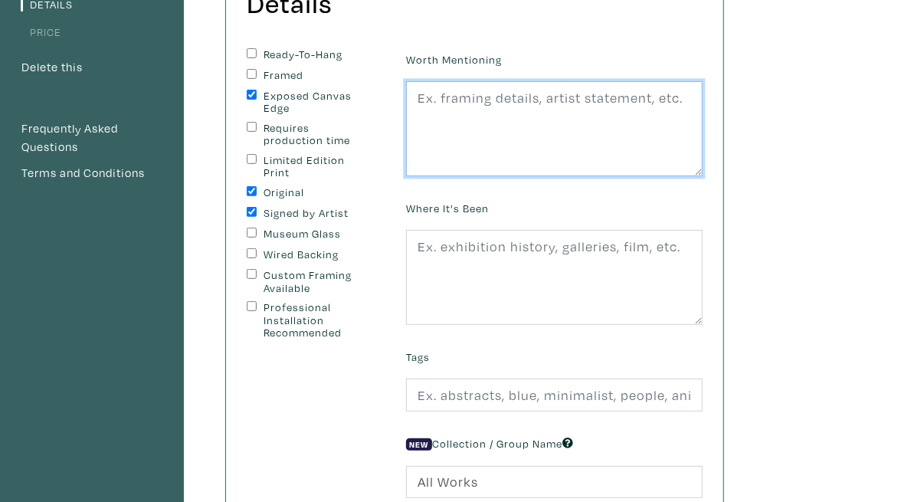
click at [703, 135] on textarea at bounding box center [554, 128] width 297 height 95
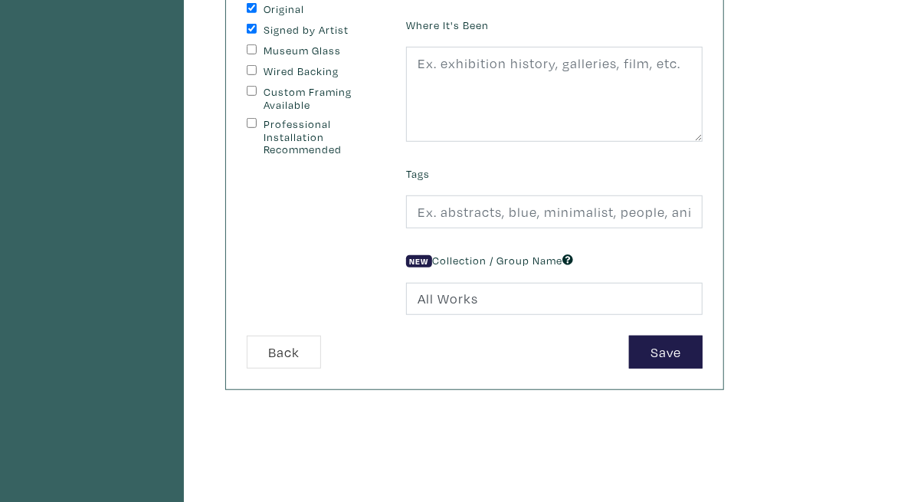
scroll to position [382, 0]
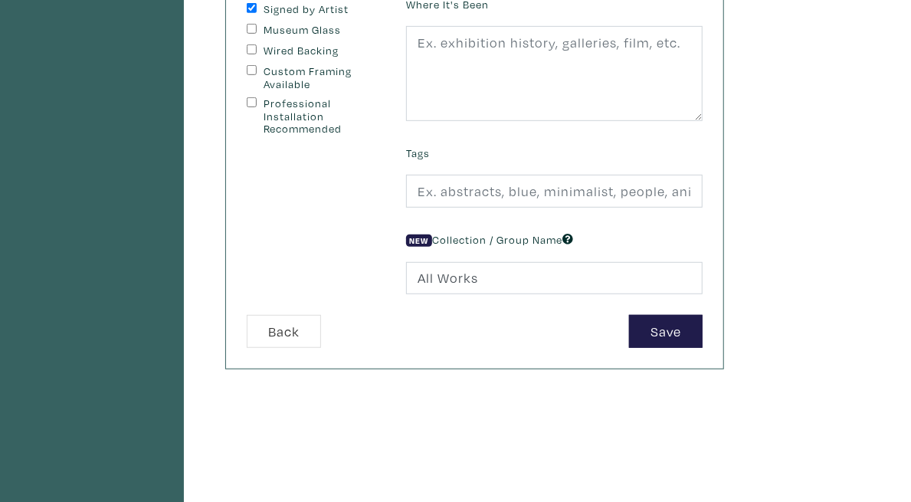
type textarea "unstretched"
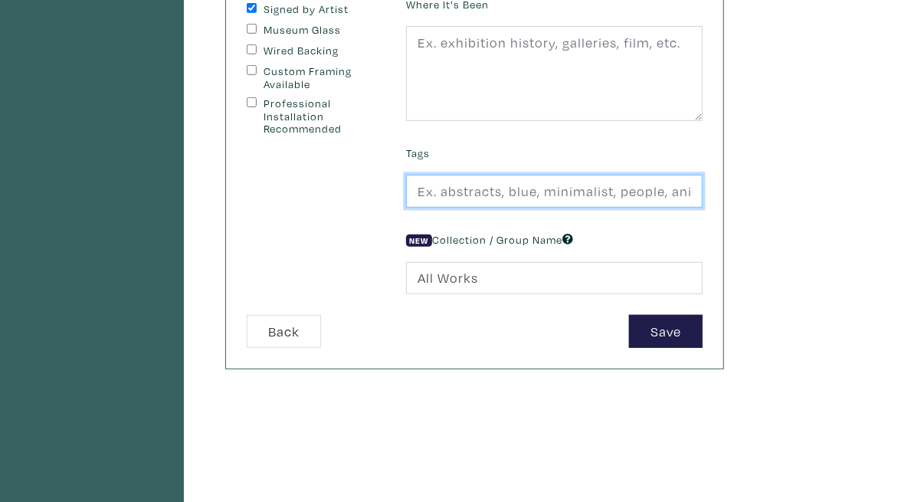
click at [703, 178] on input "text" at bounding box center [554, 191] width 297 height 33
type input "Abstract, Figurative, Colourful"
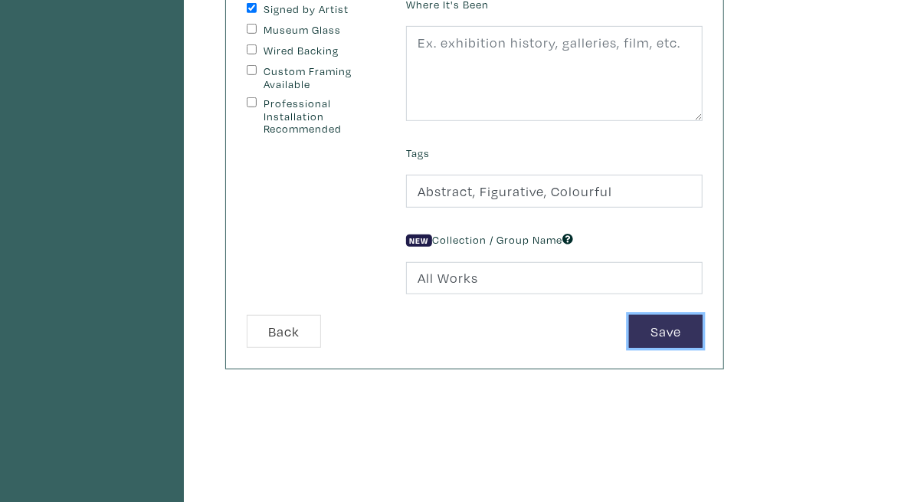
click at [703, 332] on button "Save" at bounding box center [666, 331] width 74 height 33
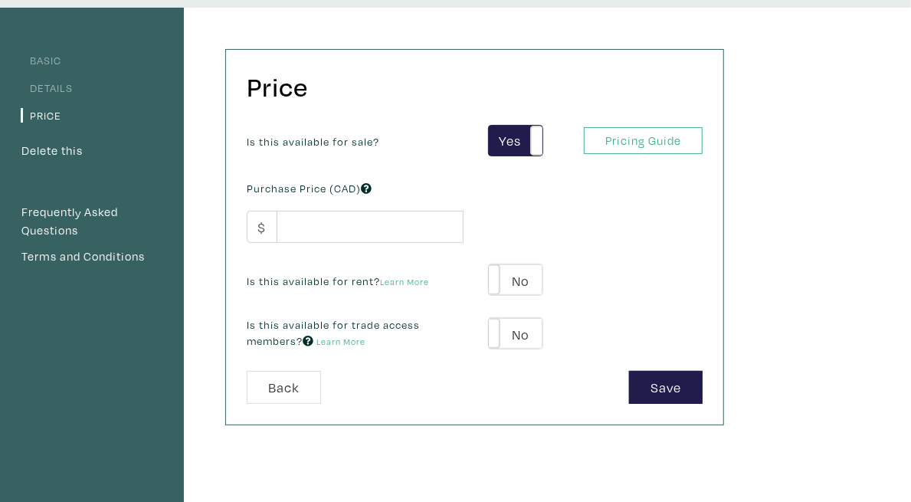
scroll to position [104, 0]
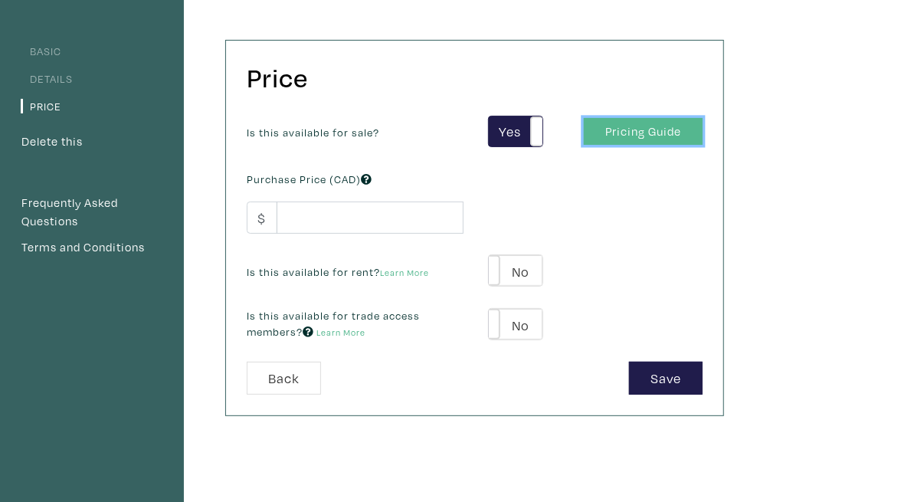
click at [703, 126] on link "Pricing Guide" at bounding box center [643, 131] width 119 height 27
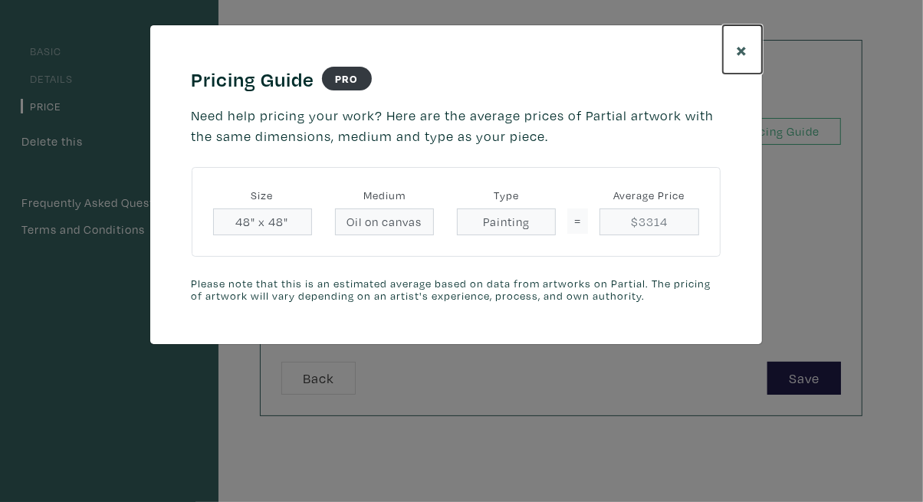
click at [746, 51] on span "×" at bounding box center [742, 49] width 11 height 27
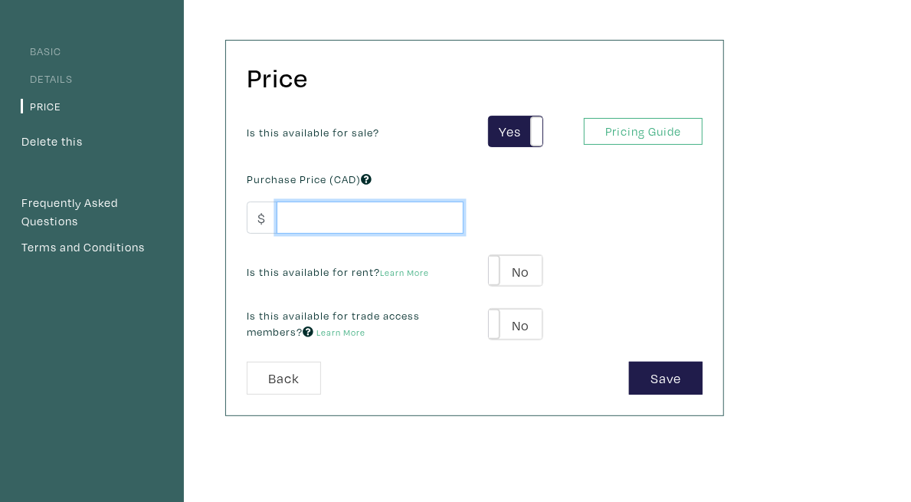
click at [353, 205] on input "number" at bounding box center [370, 218] width 187 height 33
type input "3200"
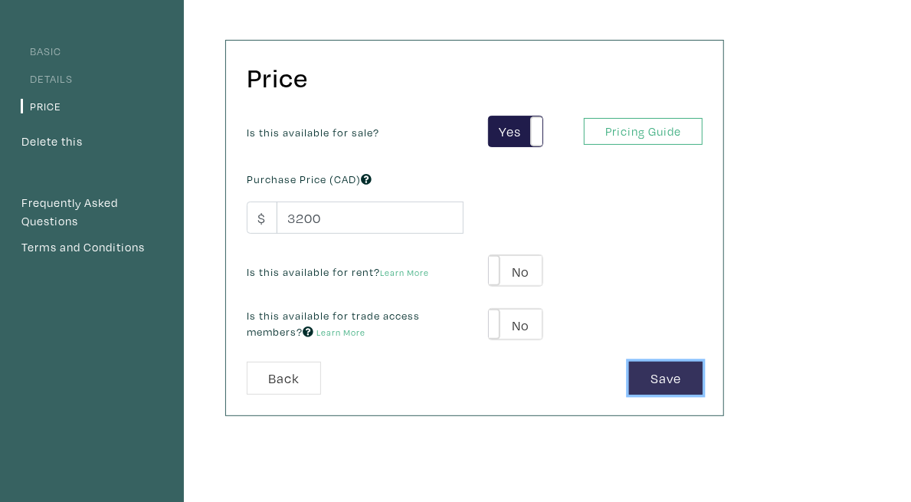
click at [703, 371] on button "Save" at bounding box center [666, 378] width 74 height 33
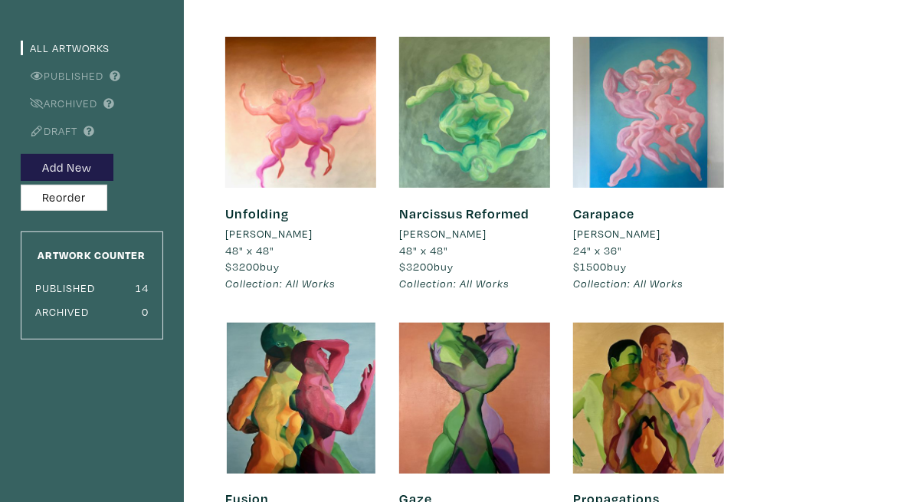
scroll to position [109, 0]
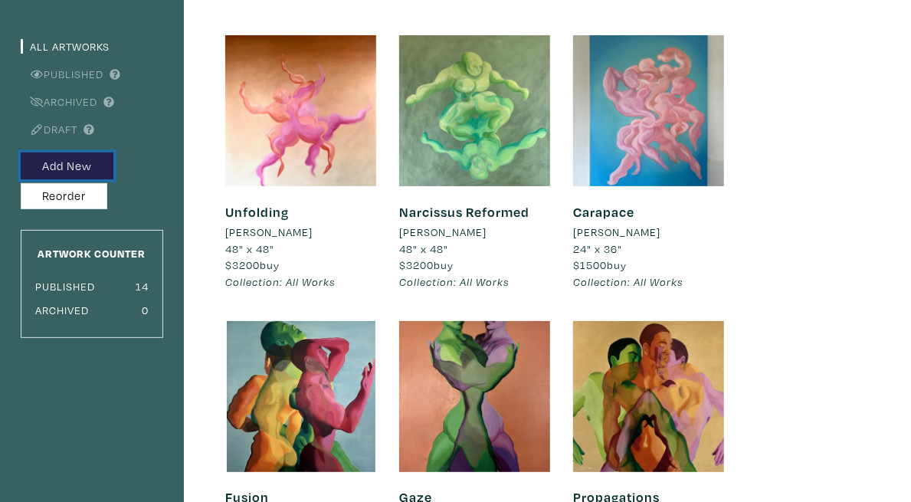
click at [93, 162] on button "Add New" at bounding box center [67, 166] width 93 height 27
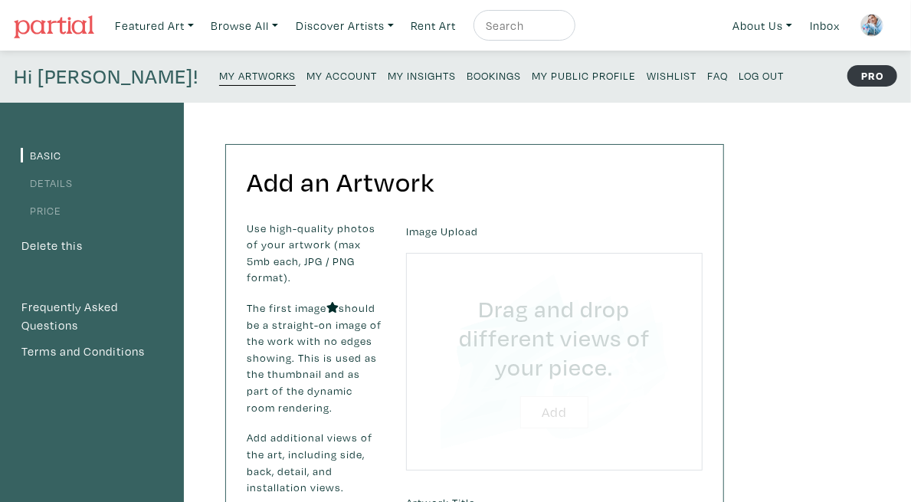
type input "C:\fakepath\IMG_1626.jpg"
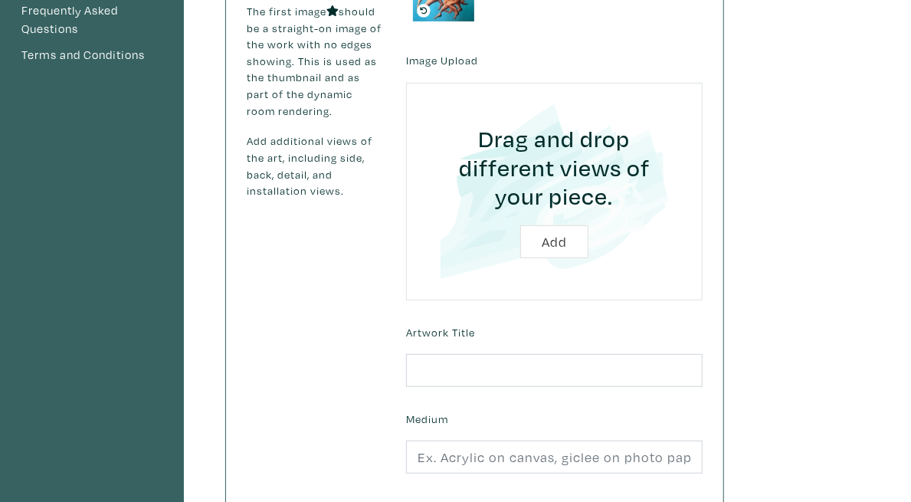
scroll to position [303, 0]
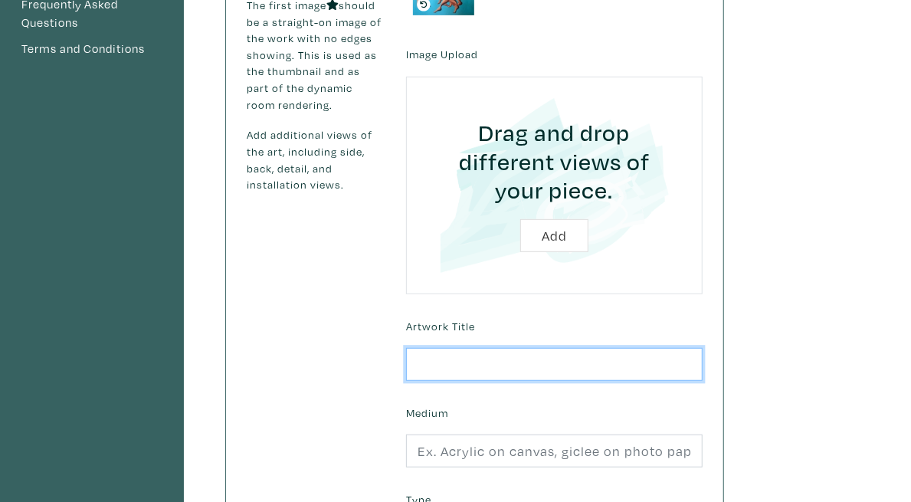
click at [546, 348] on input "text" at bounding box center [554, 364] width 297 height 33
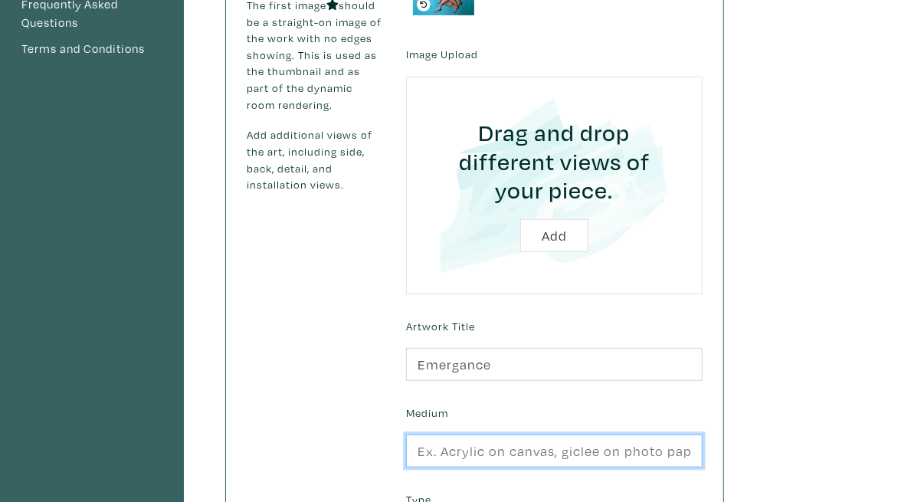
click at [592, 435] on input "text" at bounding box center [554, 451] width 297 height 33
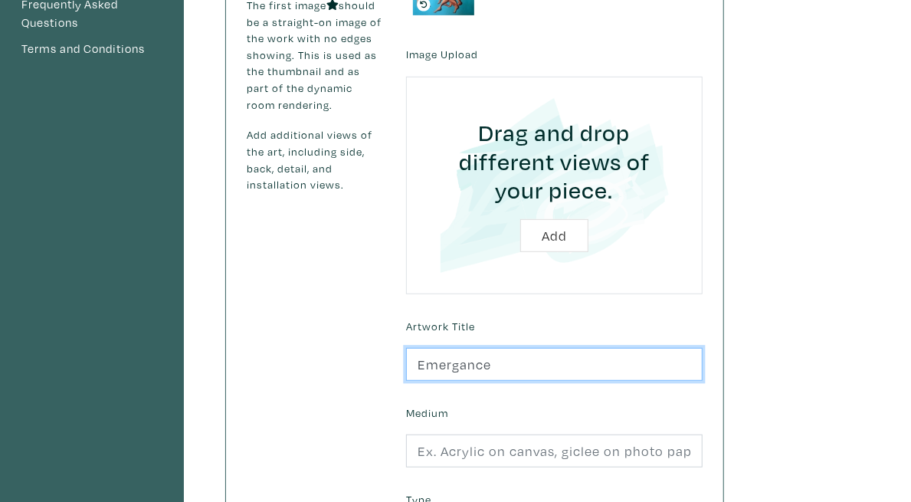
click at [528, 348] on input "Emergance" at bounding box center [554, 364] width 297 height 33
drag, startPoint x: 528, startPoint y: 326, endPoint x: 543, endPoint y: 339, distance: 19.0
click at [543, 348] on input "Emergance" at bounding box center [554, 364] width 297 height 33
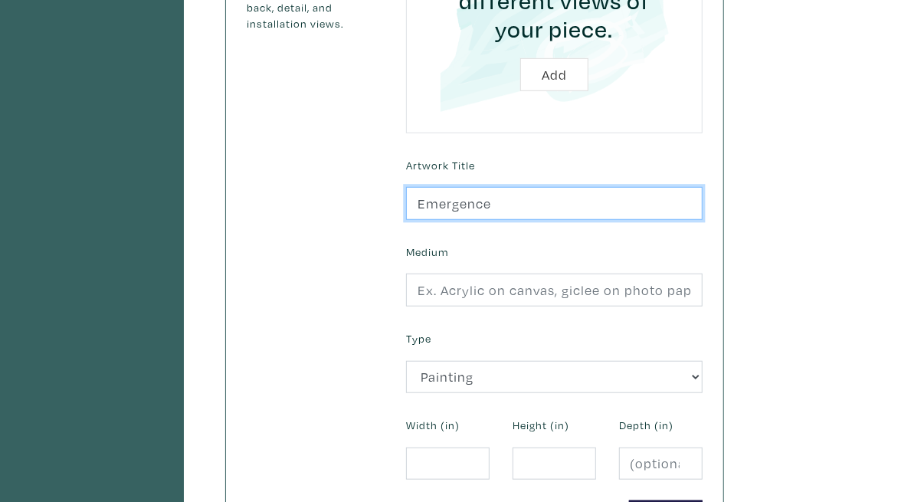
scroll to position [516, 0]
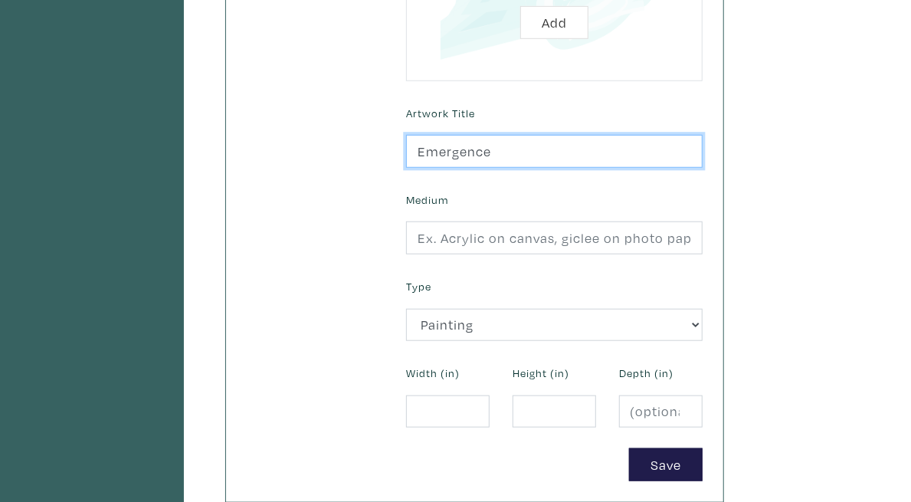
type input "Emergence"
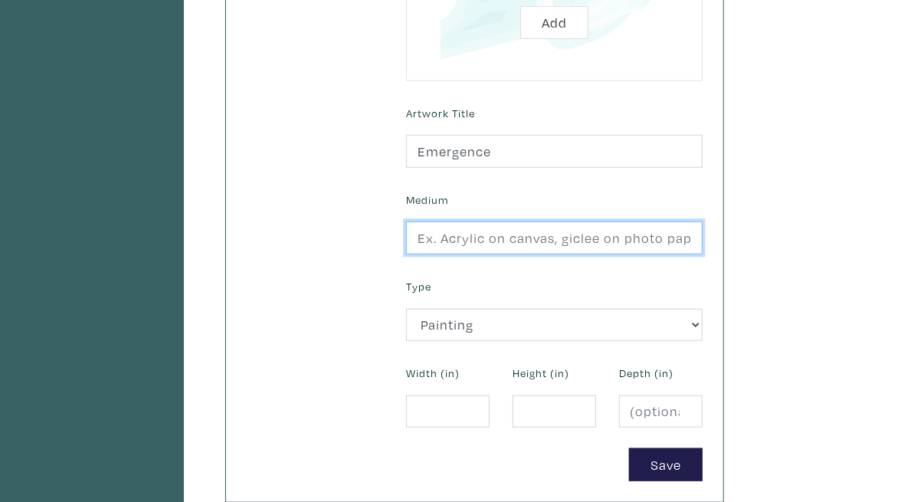
click at [699, 221] on input "text" at bounding box center [554, 237] width 297 height 33
type input "Oil on canvas"
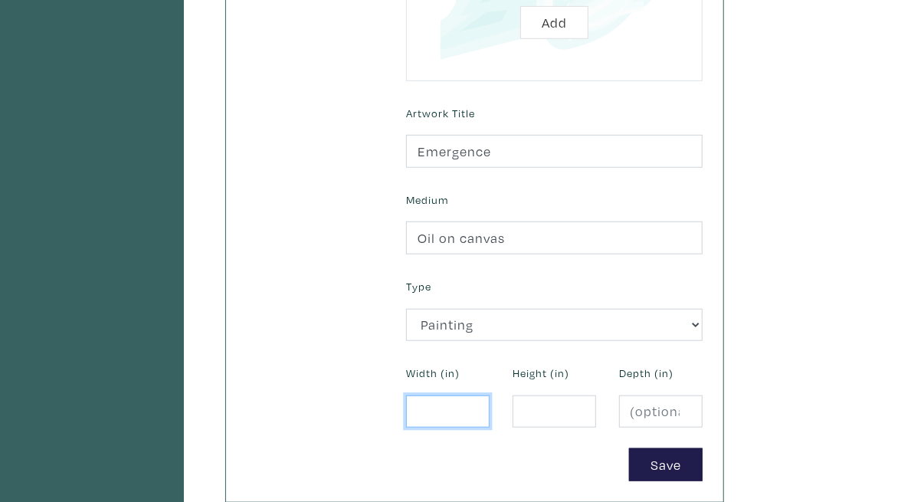
click at [490, 395] on input "number" at bounding box center [448, 411] width 84 height 33
type input "28"
type input "2"
type input "48"
click at [490, 395] on input "28" at bounding box center [448, 411] width 84 height 33
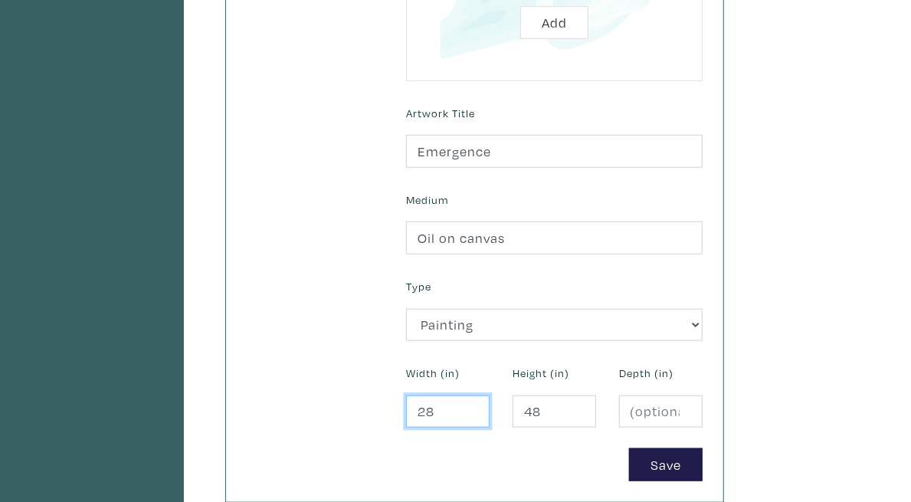
click at [490, 395] on input "28" at bounding box center [448, 411] width 84 height 33
type input "2"
type input "48"
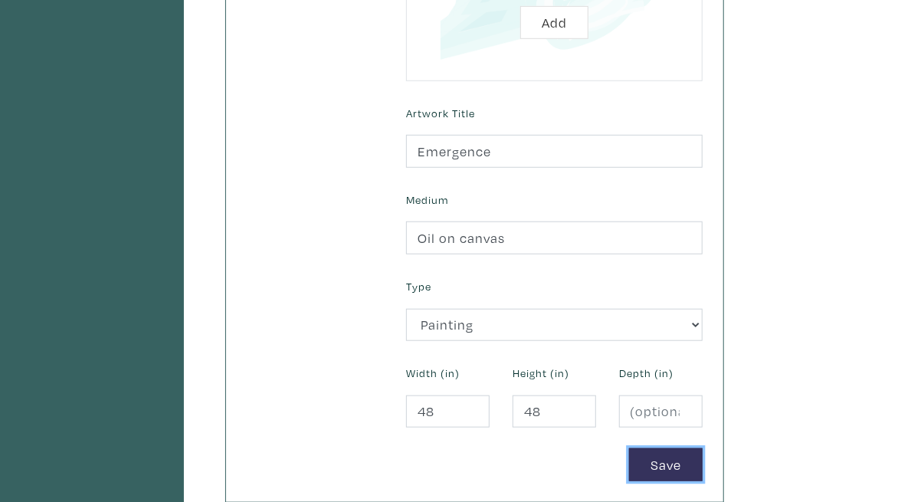
click at [703, 448] on button "Save" at bounding box center [666, 464] width 74 height 33
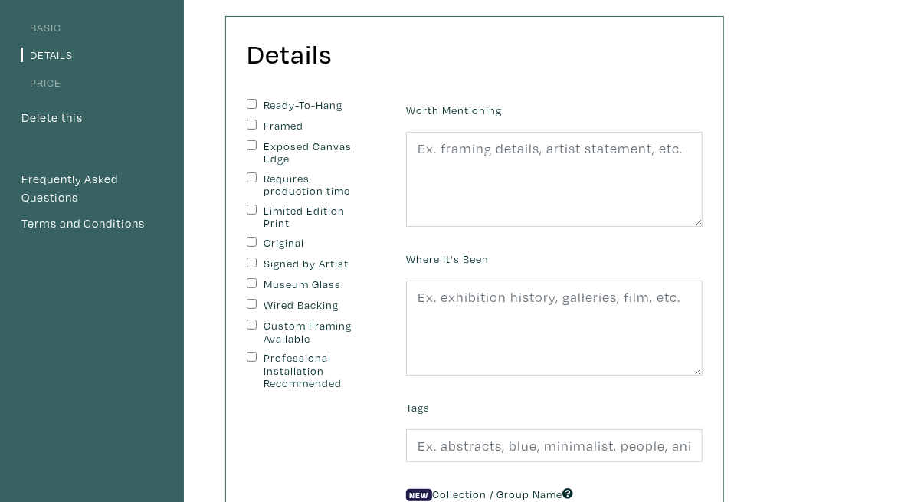
scroll to position [97, 0]
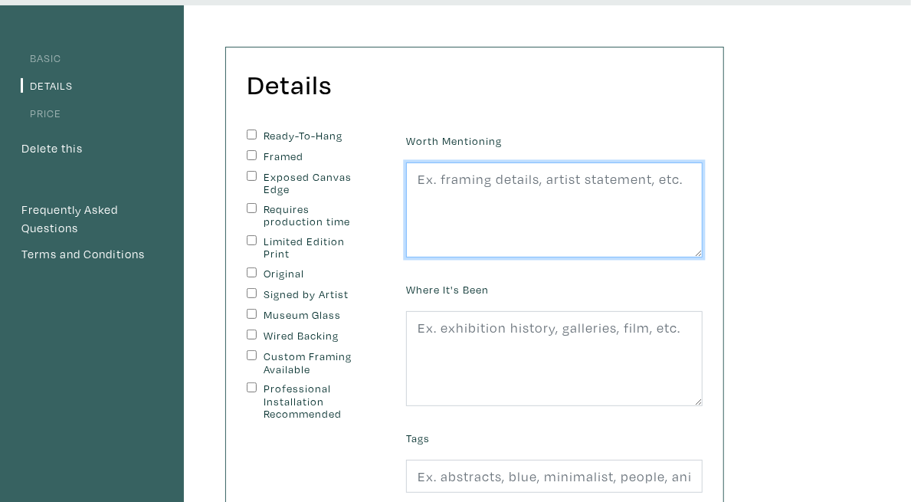
click at [669, 203] on textarea at bounding box center [554, 209] width 297 height 95
click at [535, 179] on textarea "unstretched" at bounding box center [554, 209] width 297 height 95
type textarea "upstretched"
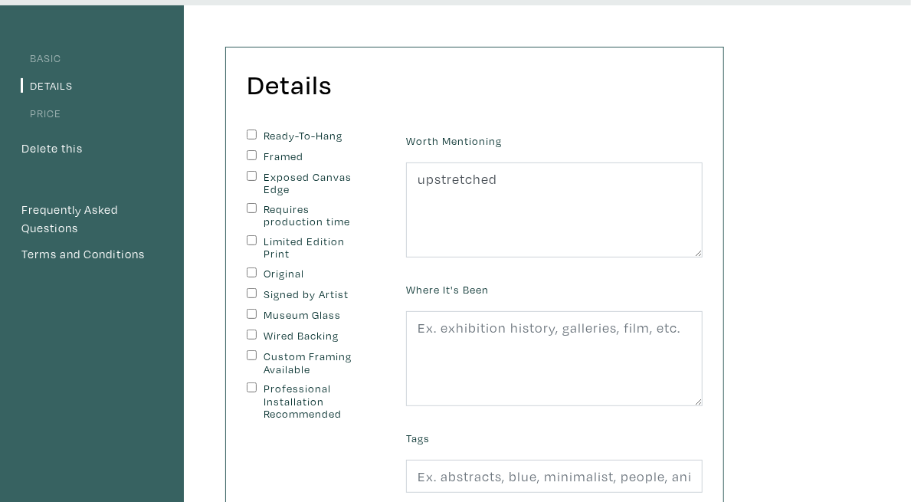
click at [257, 267] on input "Original" at bounding box center [252, 272] width 10 height 10
checkbox input "true"
click at [257, 288] on input "Signed by Artist" at bounding box center [252, 293] width 10 height 10
checkbox input "true"
click at [257, 179] on input "Exposed Canvas Edge" at bounding box center [252, 176] width 10 height 10
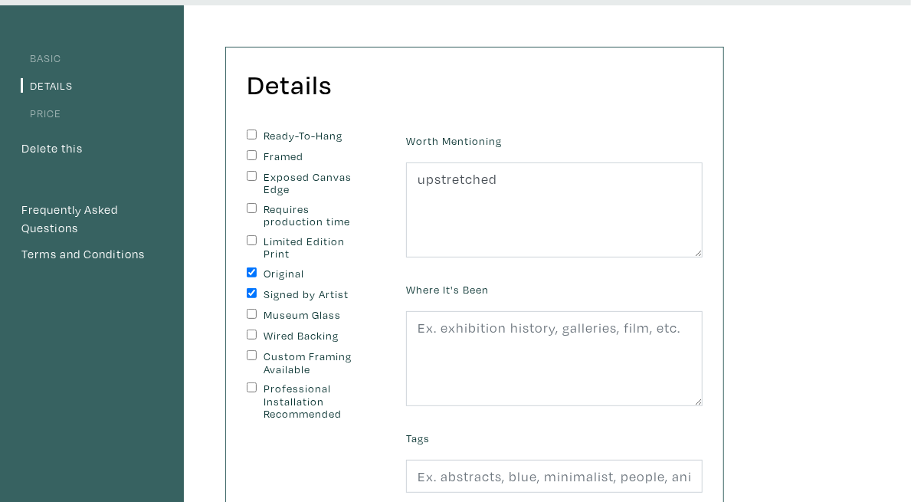
checkbox input "true"
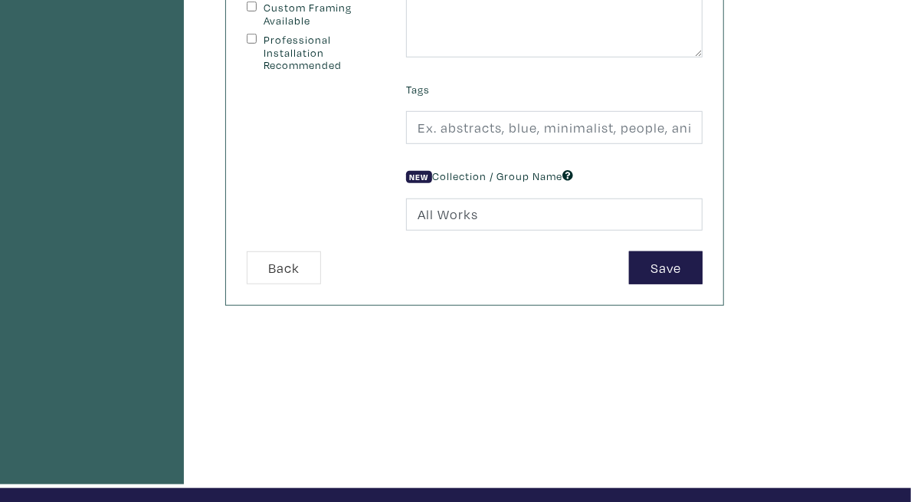
scroll to position [448, 0]
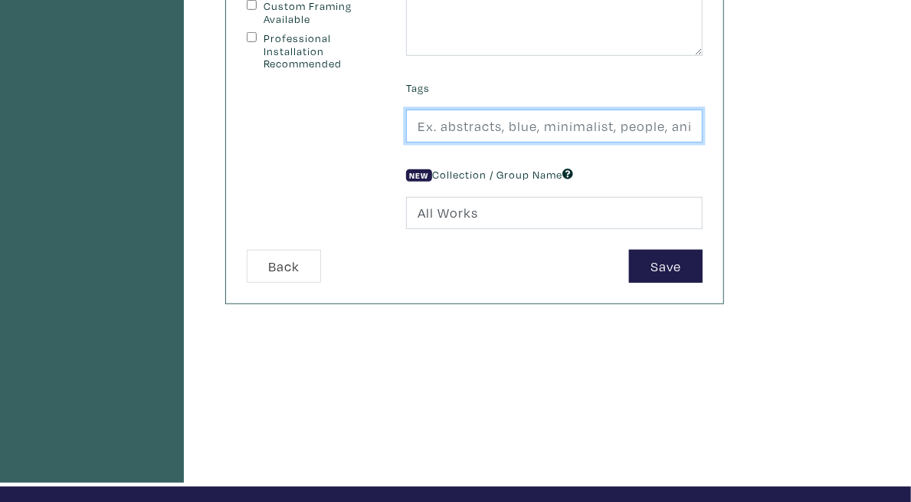
click at [703, 134] on input "text" at bounding box center [554, 126] width 297 height 33
type input "Abstract, Figurative, Colourful"
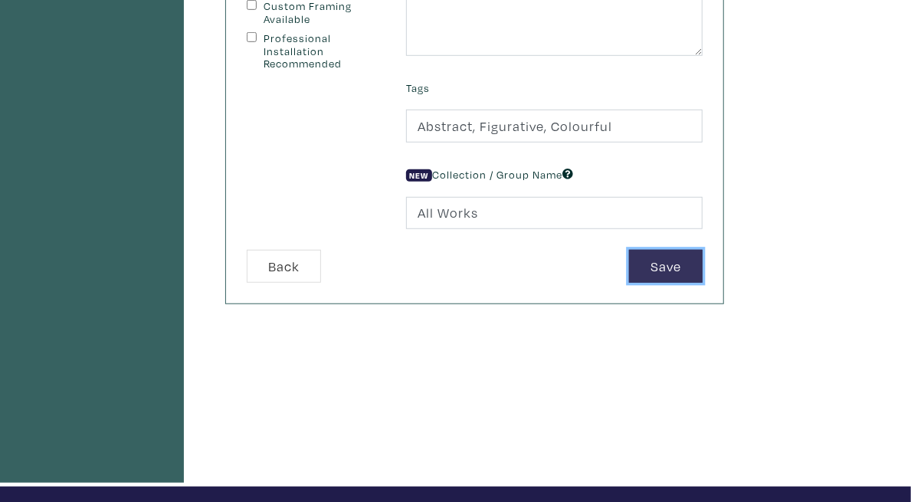
click at [703, 260] on button "Save" at bounding box center [666, 266] width 74 height 33
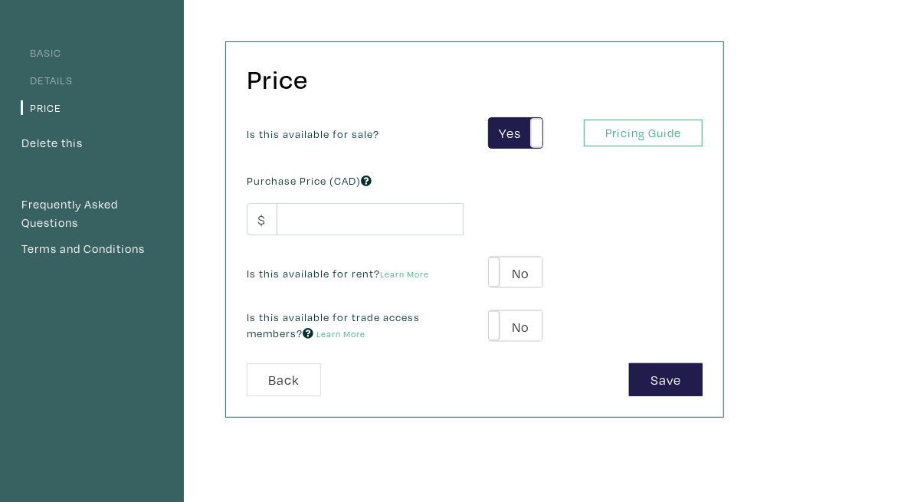
scroll to position [104, 0]
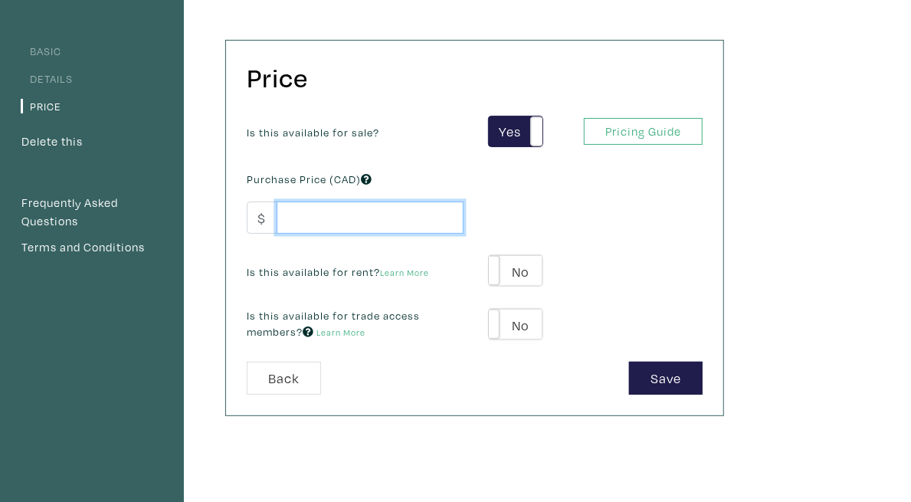
click at [457, 226] on input "number" at bounding box center [370, 218] width 187 height 33
type input "3"
type input "3500"
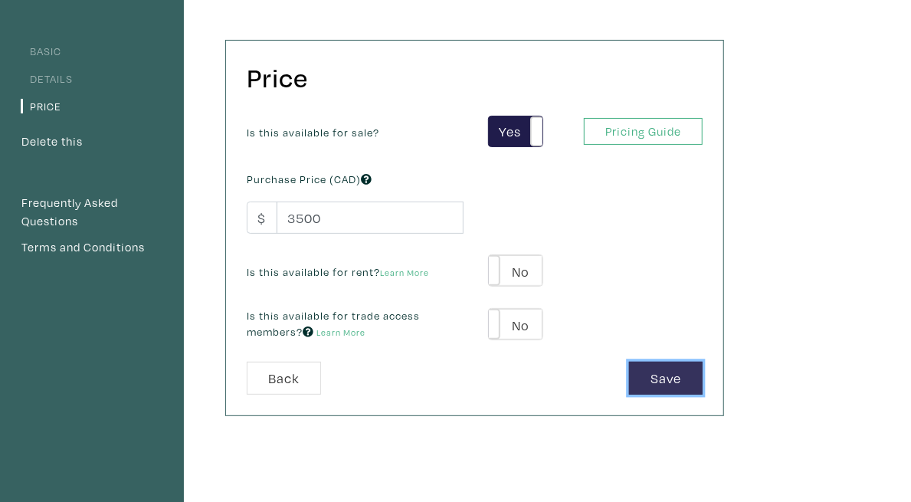
click at [703, 372] on button "Save" at bounding box center [666, 378] width 74 height 33
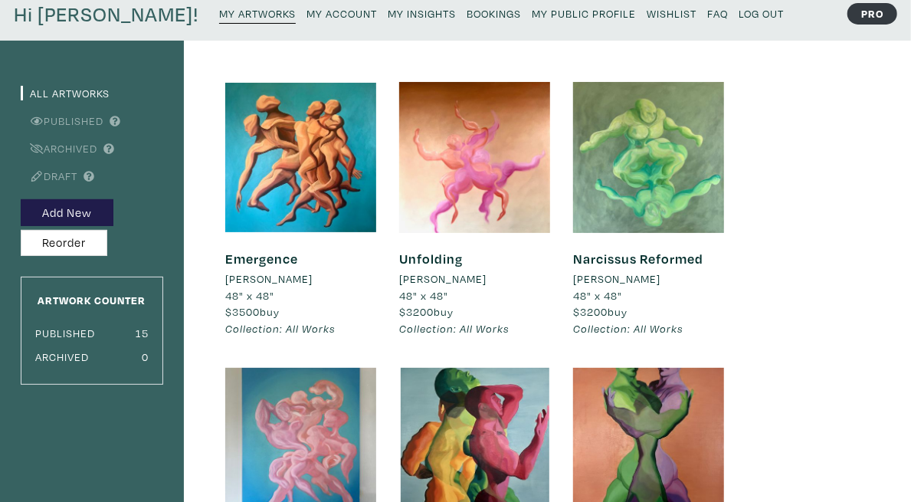
scroll to position [43, 0]
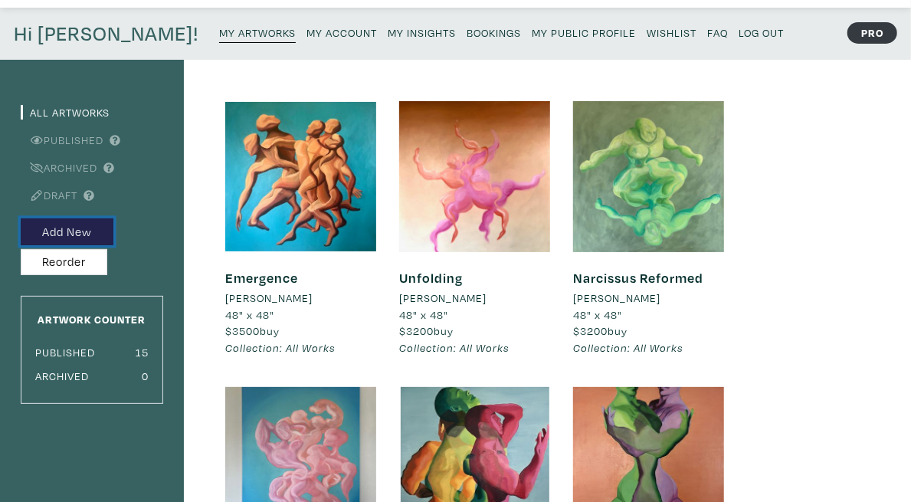
click at [93, 239] on button "Add New" at bounding box center [67, 231] width 93 height 27
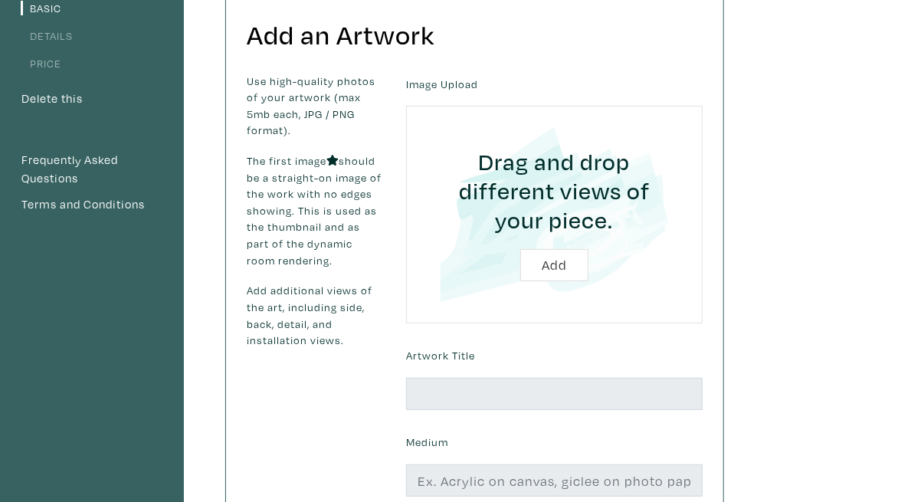
scroll to position [185, 0]
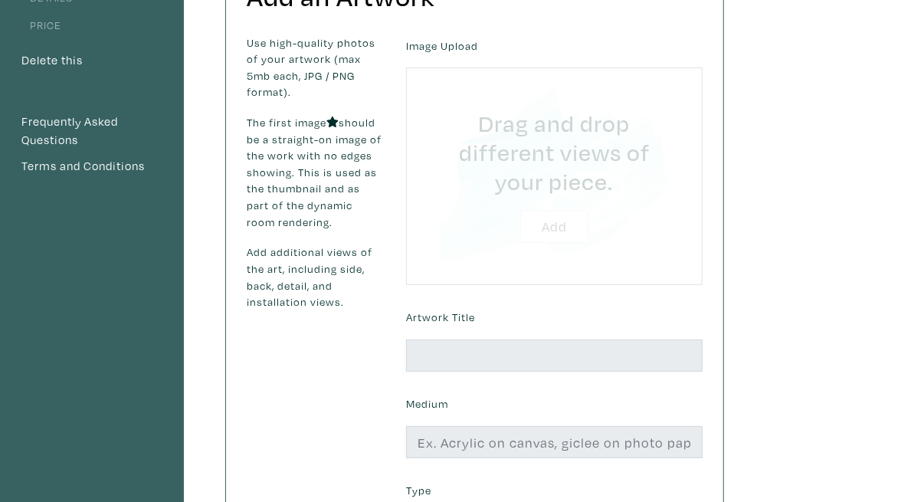
type input "C:\fakepath\IMG_1629.jpg"
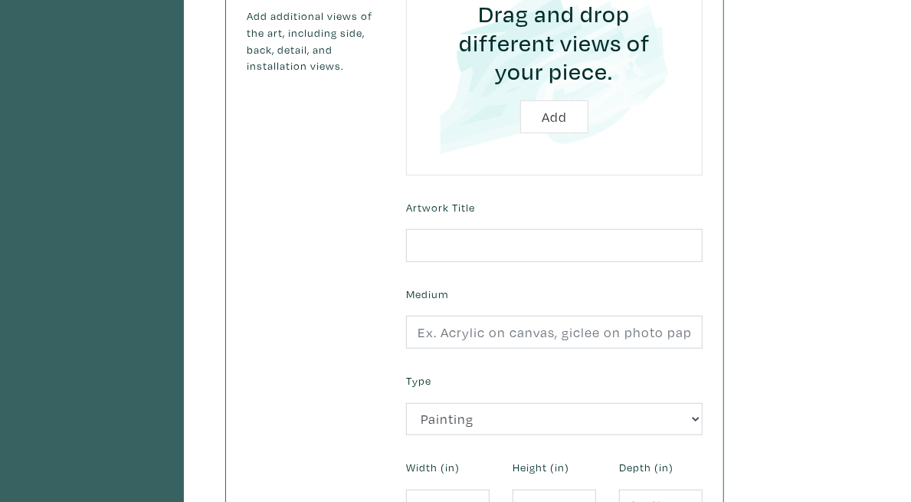
scroll to position [424, 0]
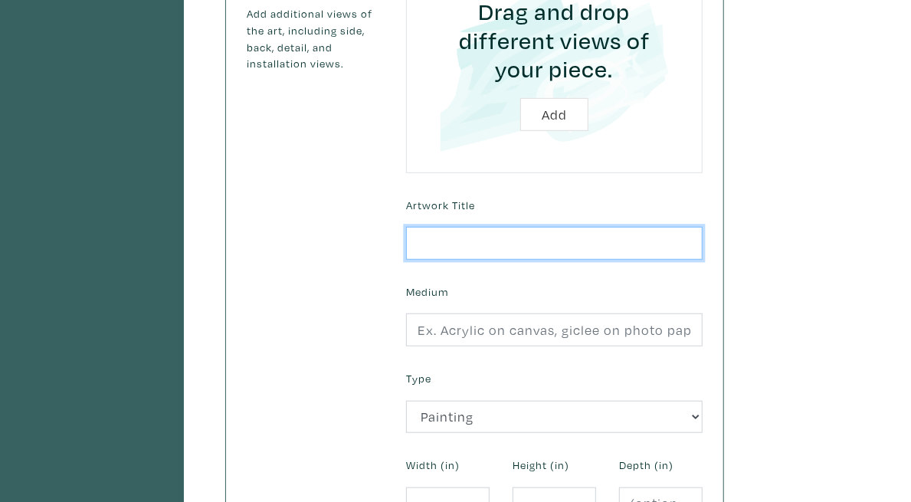
click at [645, 227] on input "text" at bounding box center [554, 243] width 297 height 33
type input "Distorted Familiar"
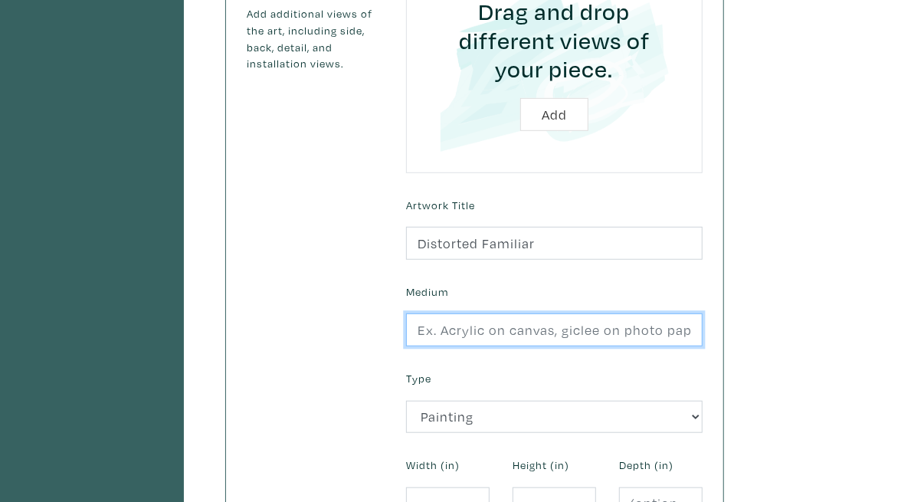
click at [633, 313] on input "text" at bounding box center [554, 329] width 297 height 33
type input "Oil on canvas"
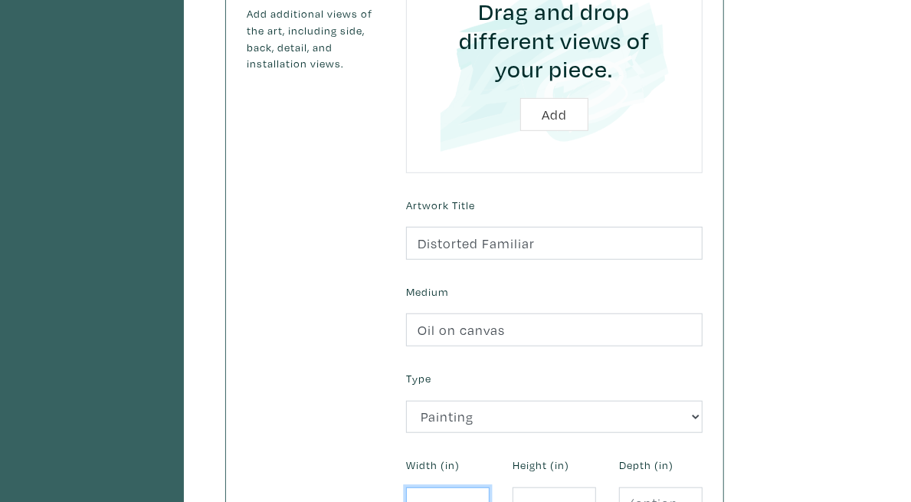
click at [490, 487] on input "number" at bounding box center [448, 503] width 84 height 33
type input "36"
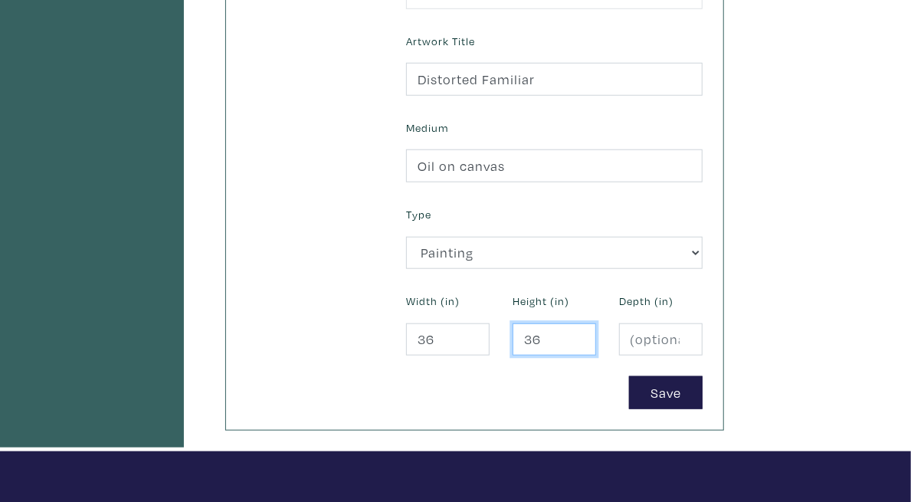
scroll to position [641, 0]
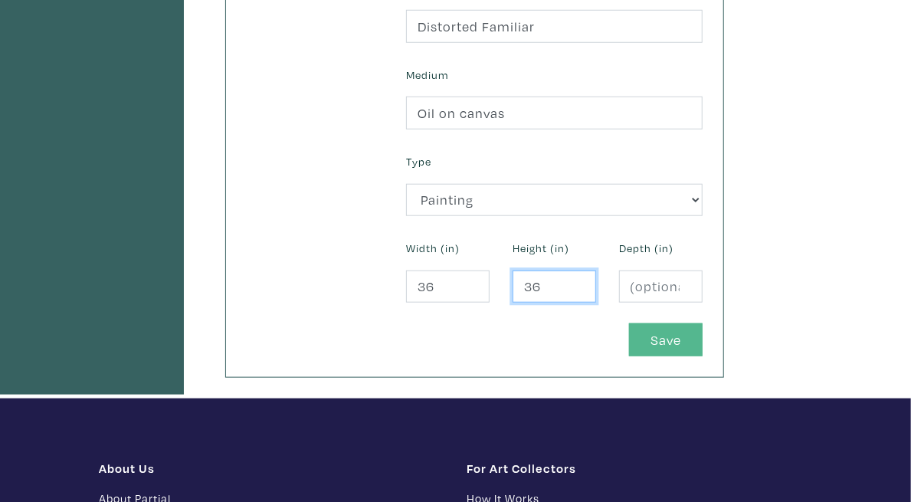
type input "36"
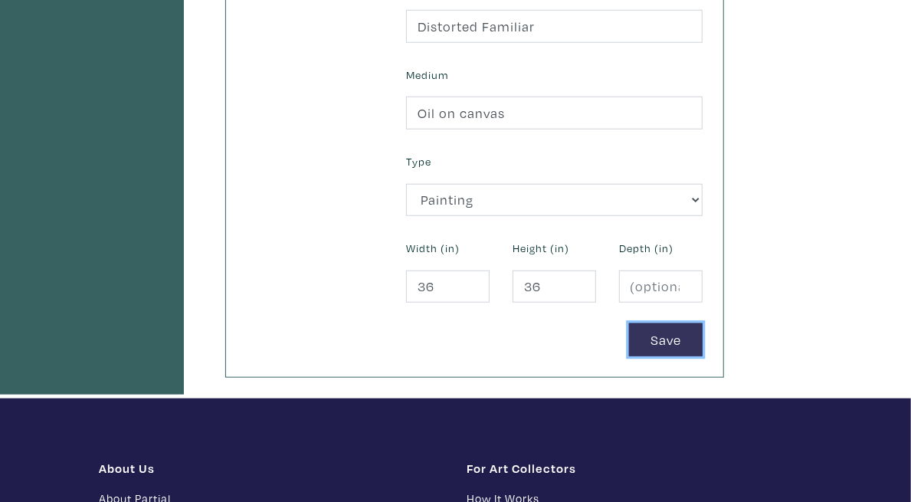
click at [703, 323] on button "Save" at bounding box center [666, 339] width 74 height 33
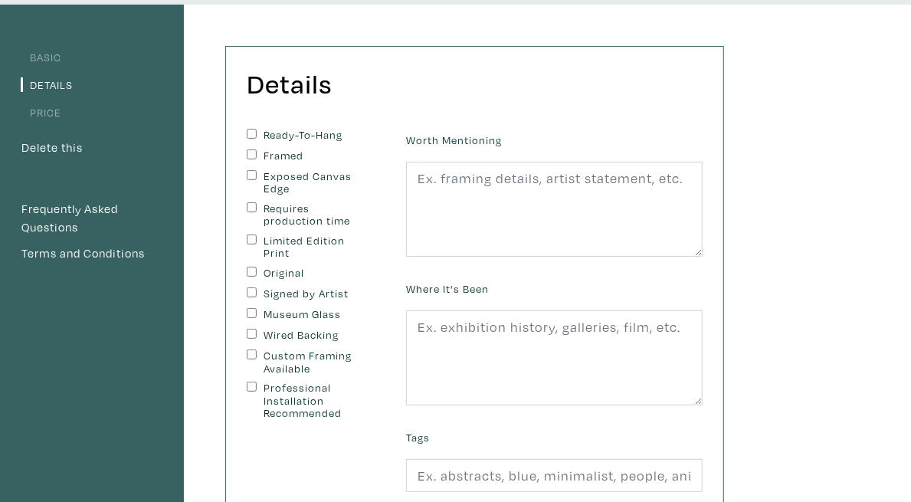
scroll to position [119, 0]
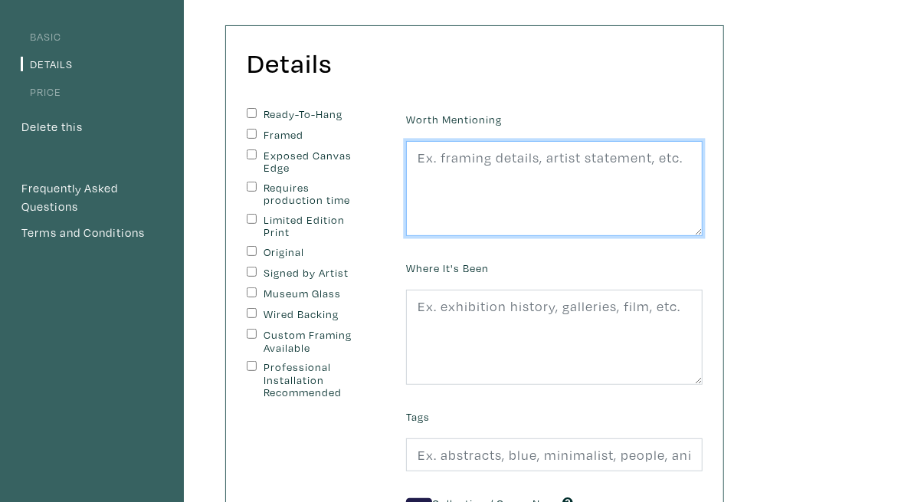
click at [598, 162] on textarea at bounding box center [554, 188] width 297 height 95
type textarea "u"
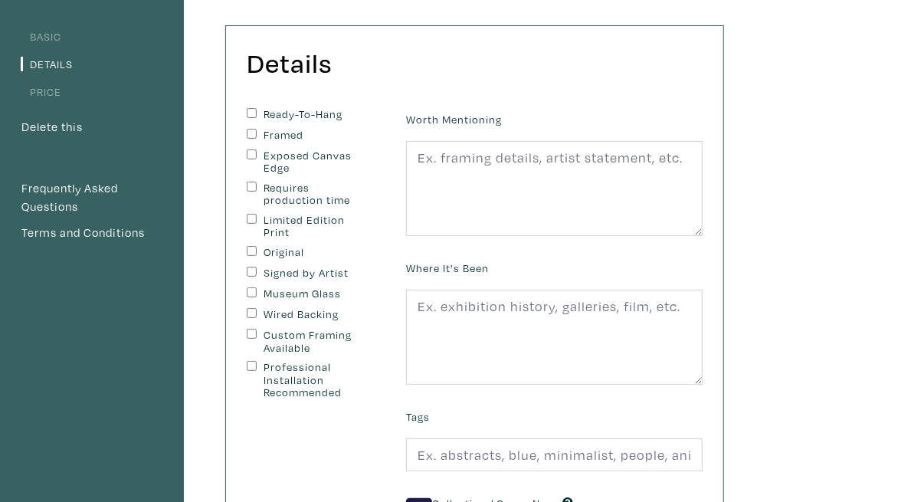
click at [257, 110] on input "Ready-To-Hang" at bounding box center [252, 113] width 10 height 10
checkbox input "true"
click at [257, 132] on input "Framed" at bounding box center [252, 134] width 10 height 10
checkbox input "false"
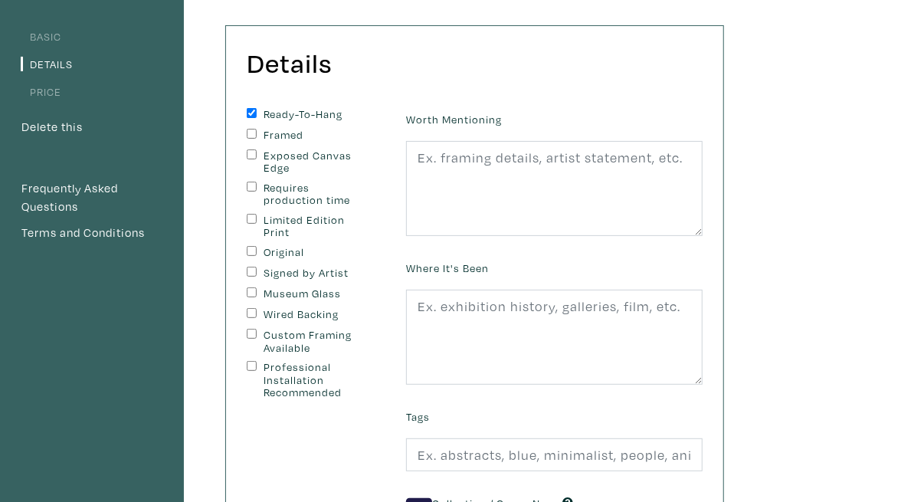
click at [257, 246] on input "Original" at bounding box center [252, 251] width 10 height 10
checkbox input "true"
click at [257, 267] on input "Signed by Artist" at bounding box center [252, 272] width 10 height 10
checkbox input "true"
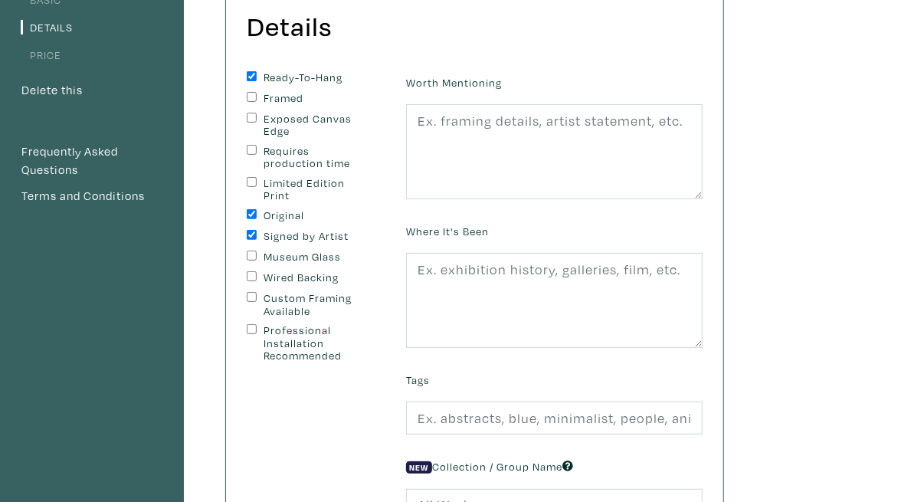
scroll to position [162, 0]
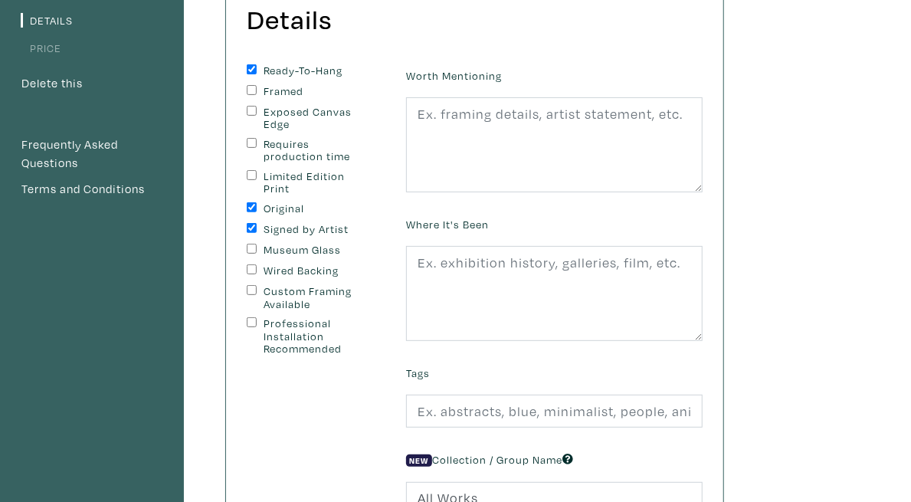
click at [257, 110] on input "Exposed Canvas Edge" at bounding box center [252, 111] width 10 height 10
checkbox input "true"
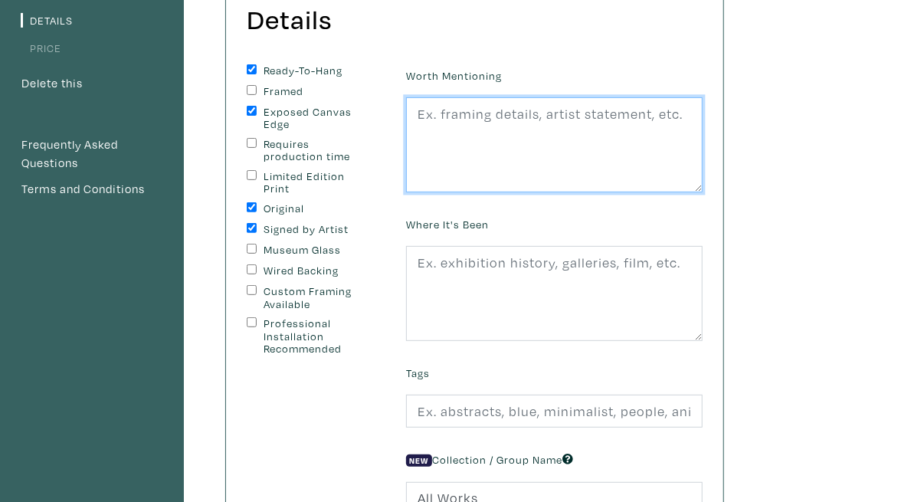
click at [703, 169] on textarea at bounding box center [554, 144] width 297 height 95
type textarea "="
type textarea "0"
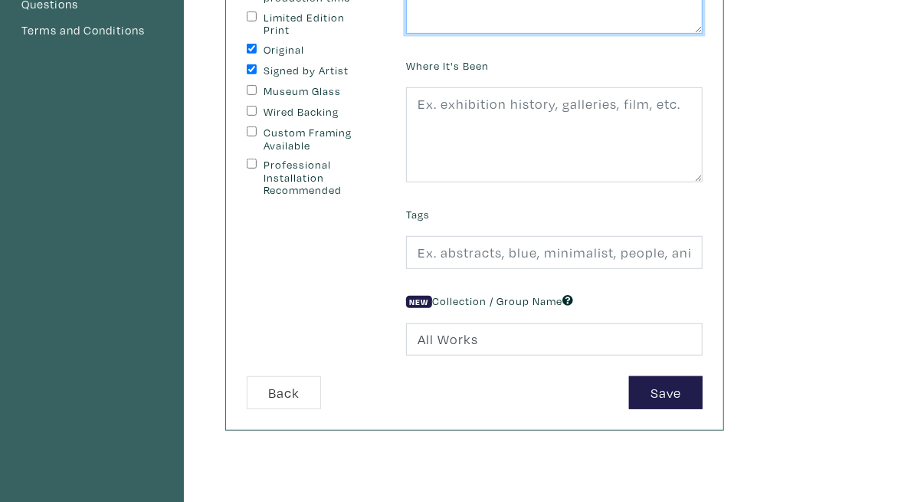
scroll to position [374, 0]
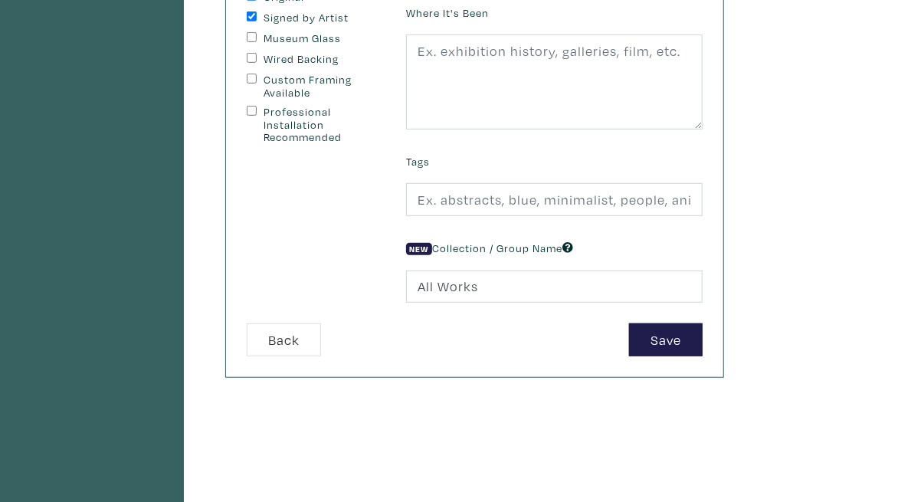
type textarea "-"
click at [714, 222] on div "Worth Mentioning - Where It's Been Tags New Collection / Group Name All Works" at bounding box center [555, 88] width 320 height 471
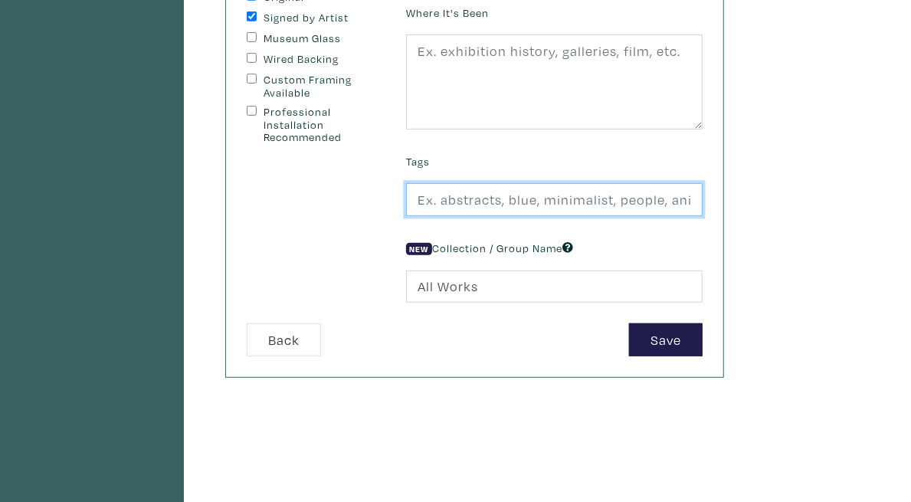
click at [703, 198] on input "text" at bounding box center [554, 199] width 297 height 33
type input "Abstract, Figurative, Colourful"
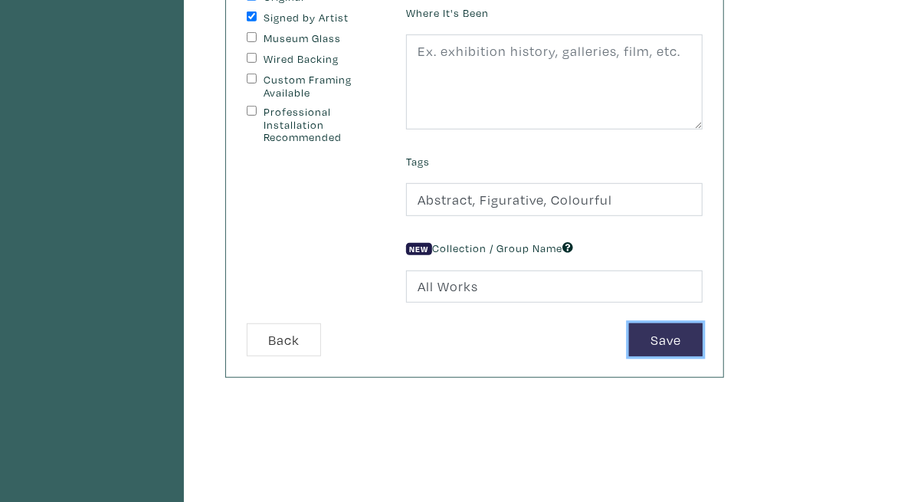
click at [703, 340] on button "Save" at bounding box center [666, 339] width 74 height 33
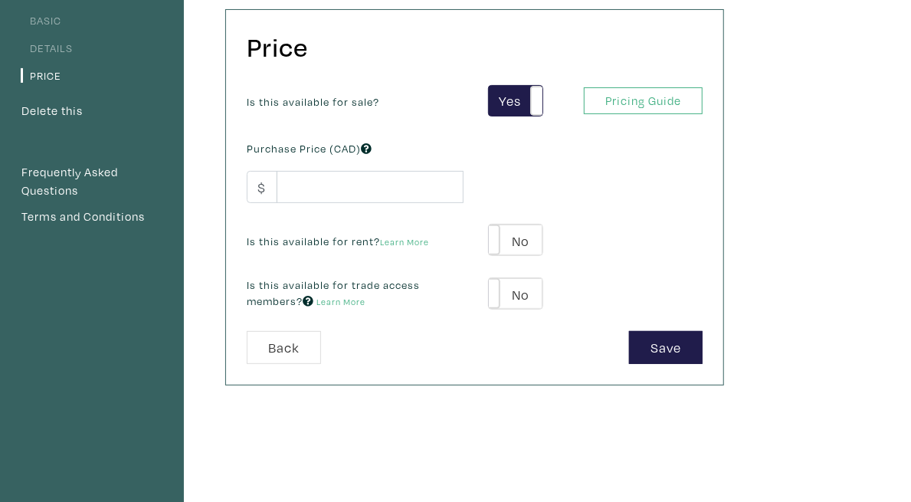
scroll to position [142, 0]
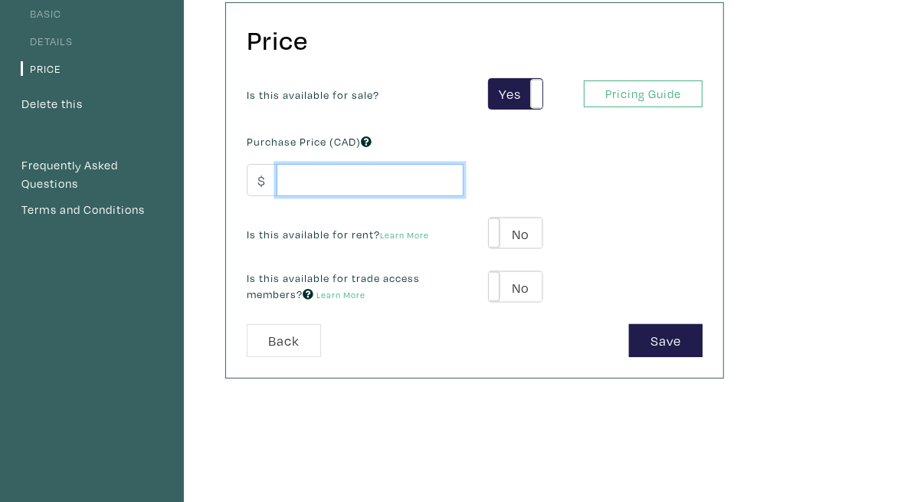
click at [464, 171] on input "number" at bounding box center [370, 180] width 187 height 33
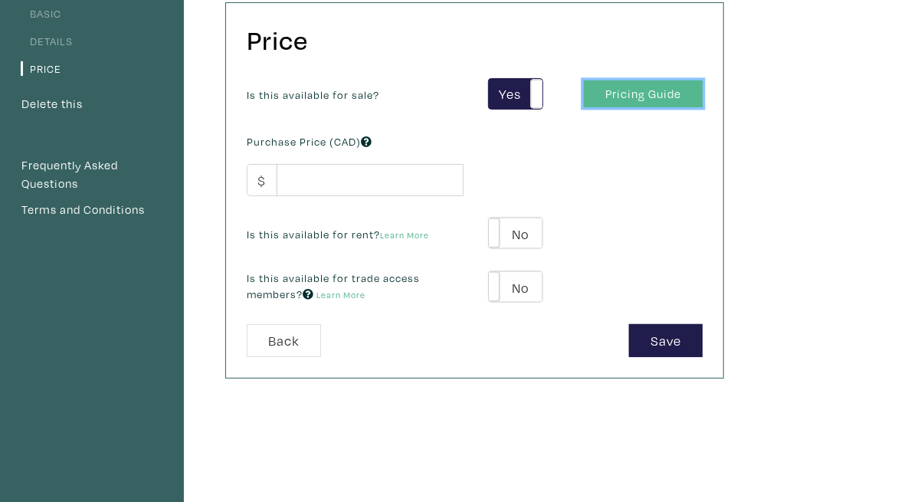
click at [703, 90] on link "Pricing Guide" at bounding box center [643, 93] width 119 height 27
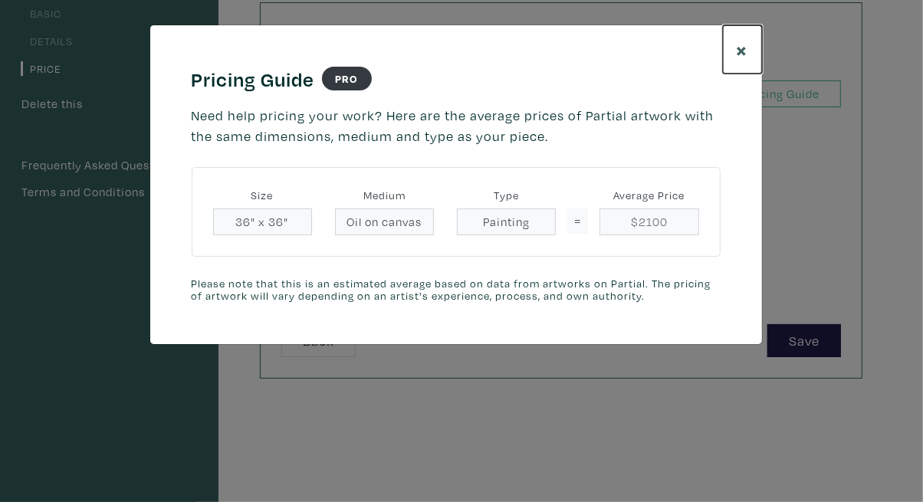
click at [736, 51] on button "×" at bounding box center [742, 49] width 39 height 48
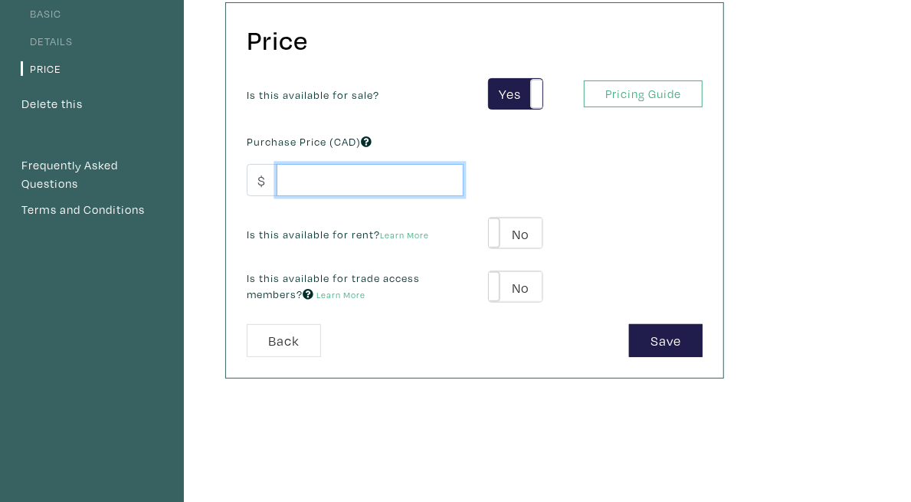
click at [413, 179] on input "number" at bounding box center [370, 180] width 187 height 33
type input "2200"
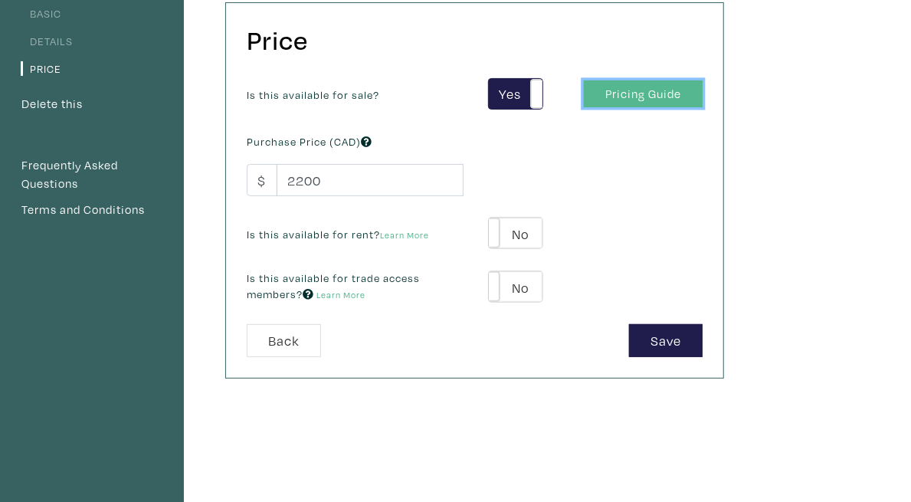
click at [703, 94] on link "Pricing Guide" at bounding box center [643, 93] width 119 height 27
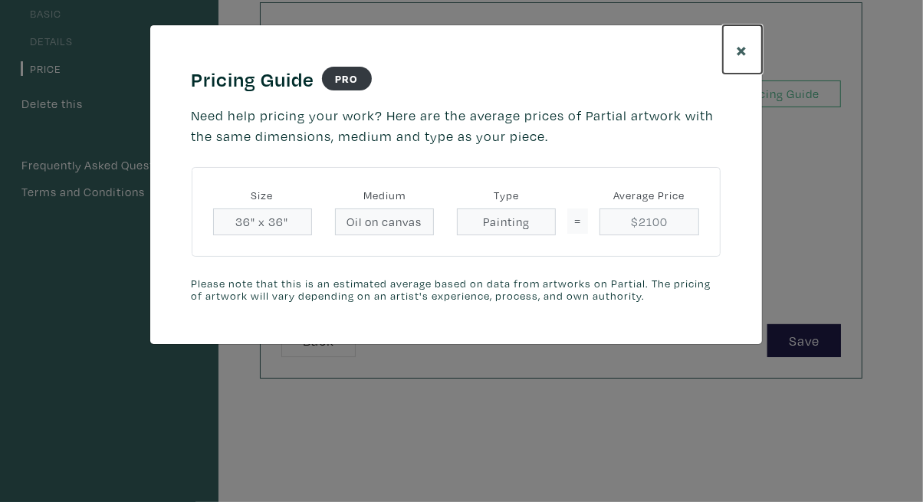
click at [737, 50] on span "×" at bounding box center [742, 49] width 11 height 27
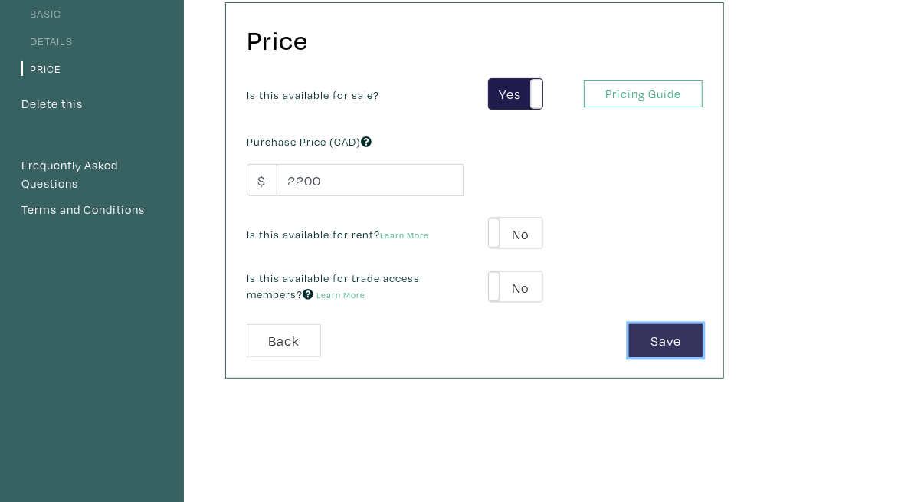
click at [703, 326] on button "Save" at bounding box center [666, 340] width 74 height 33
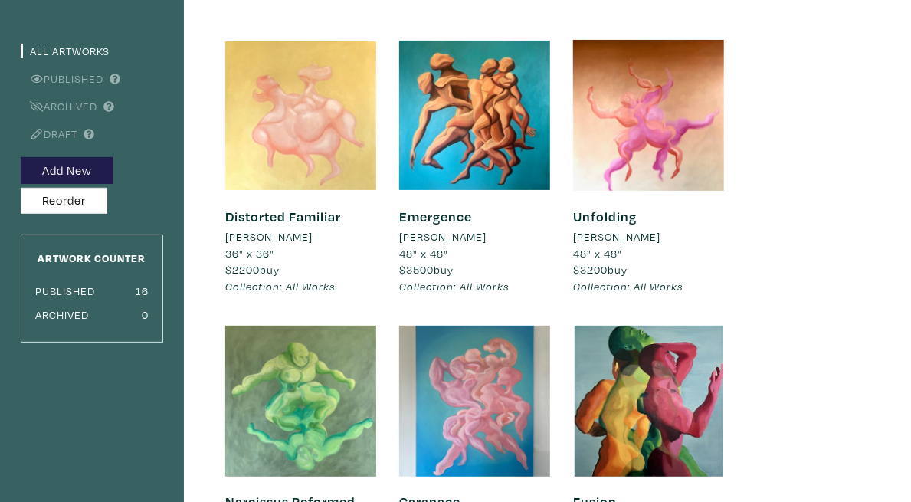
scroll to position [44, 0]
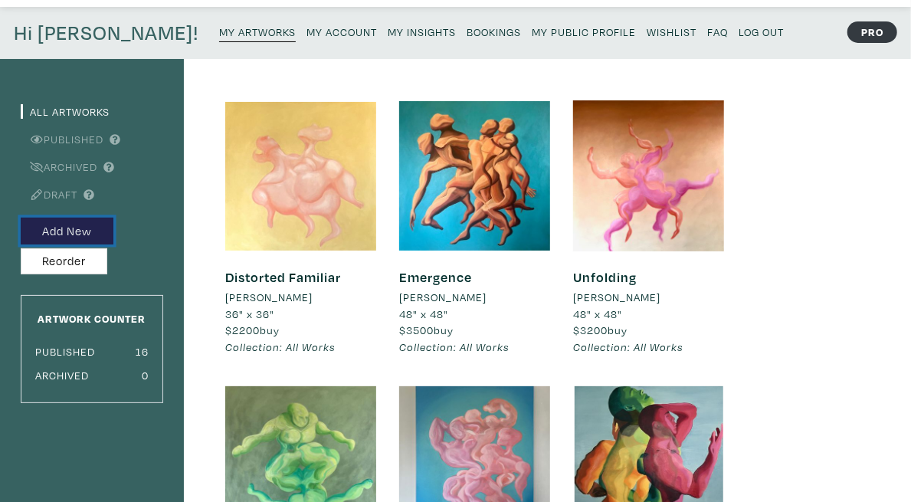
click at [100, 231] on button "Add New" at bounding box center [67, 231] width 93 height 27
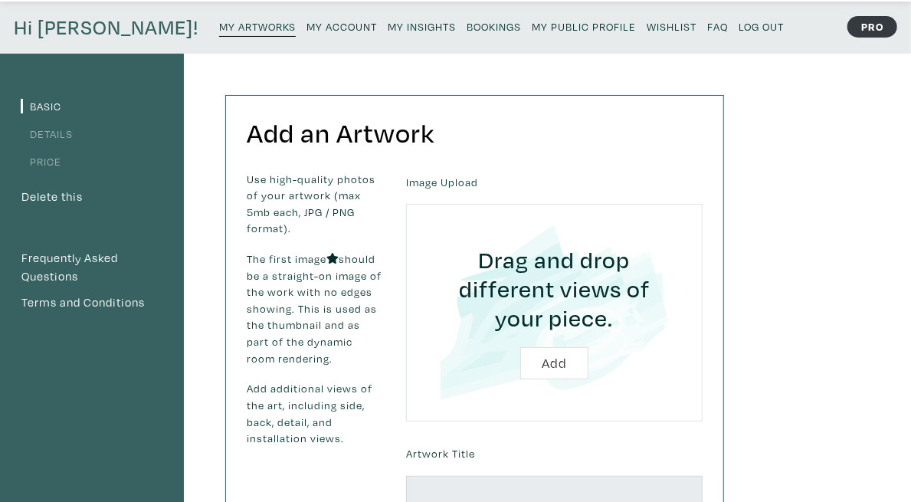
scroll to position [54, 0]
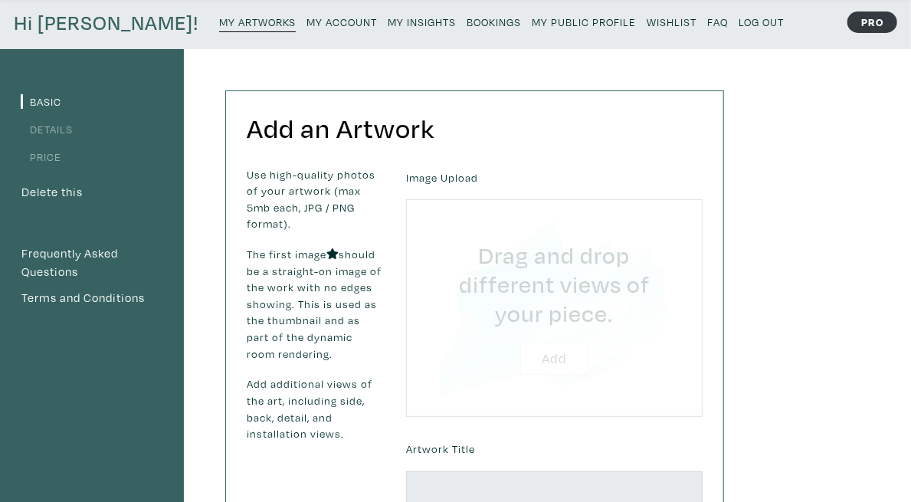
type input "C:\fakepath\IMG_1632.jpg"
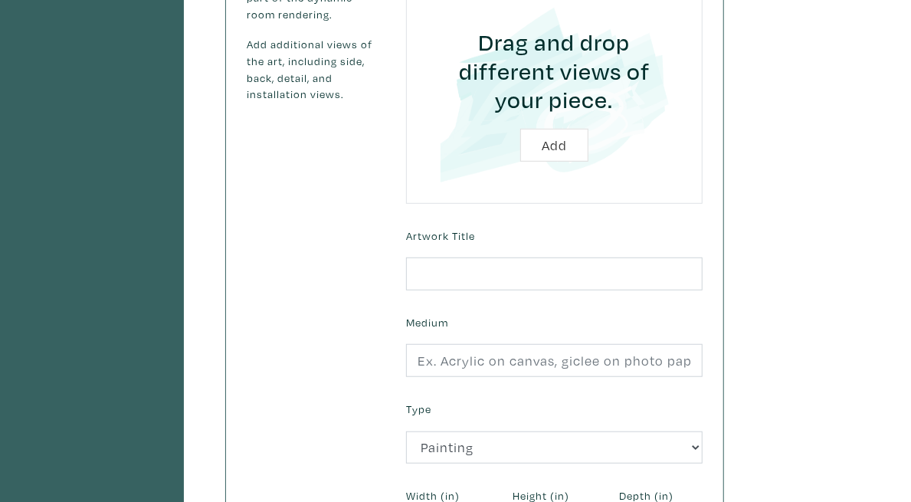
scroll to position [394, 0]
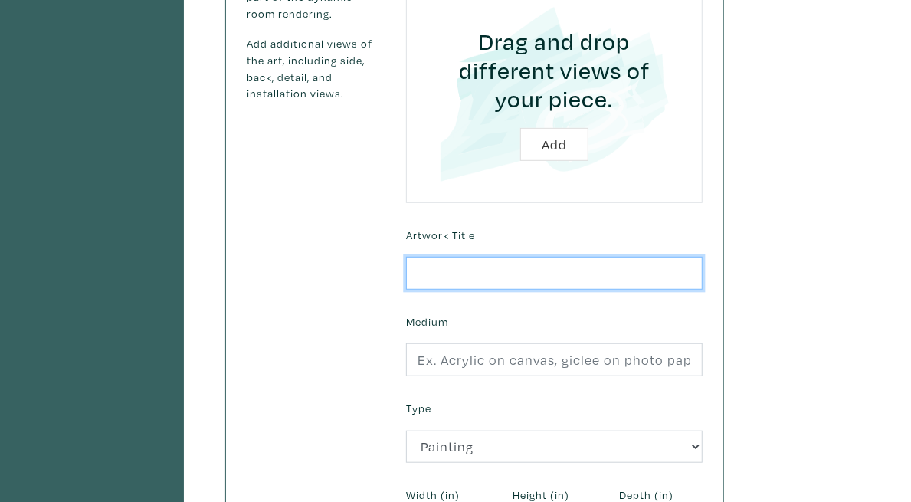
click at [553, 257] on input "text" at bounding box center [554, 273] width 297 height 33
type input "Resemblance"
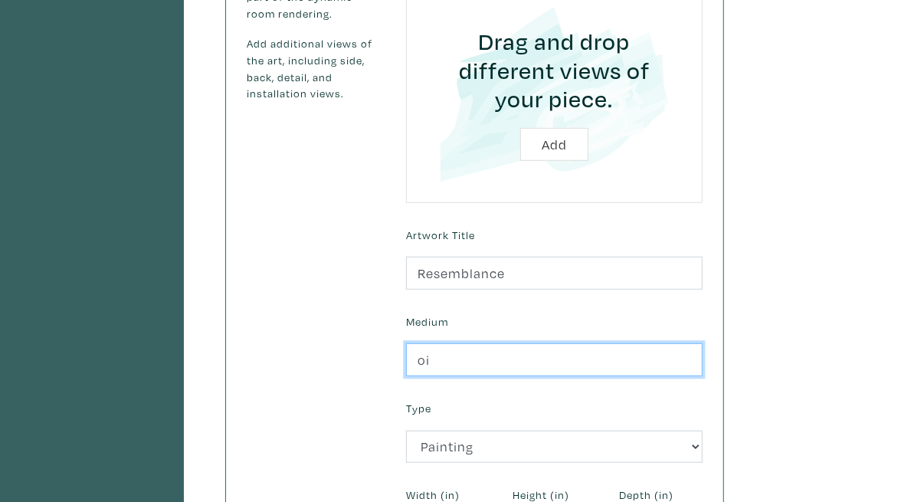
type input "Oil on canvas"
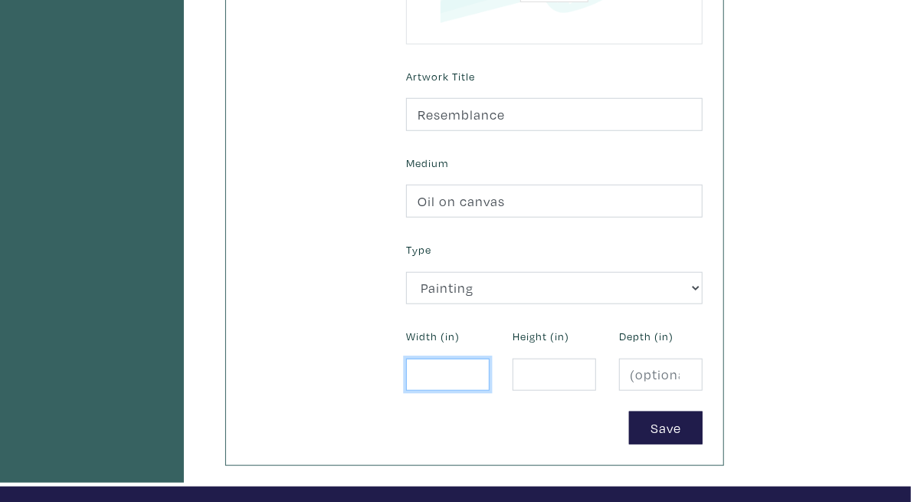
click at [490, 359] on input "number" at bounding box center [448, 375] width 84 height 33
type input "24"
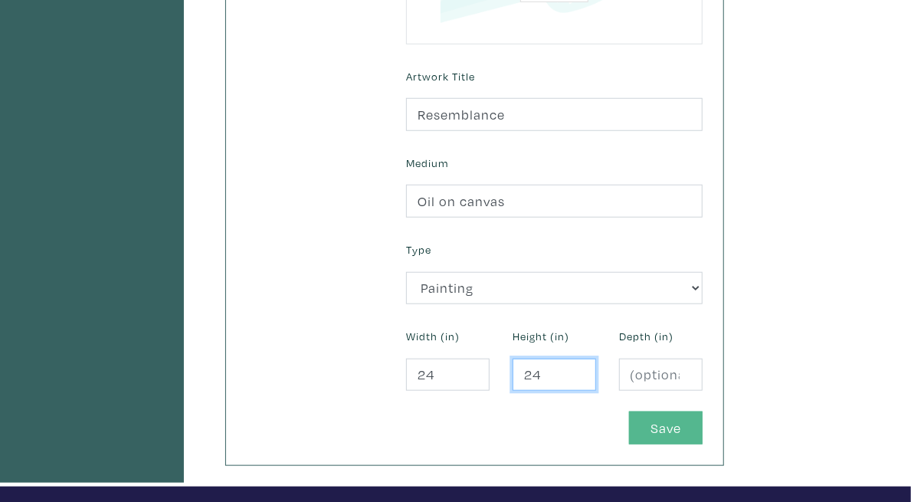
type input "24"
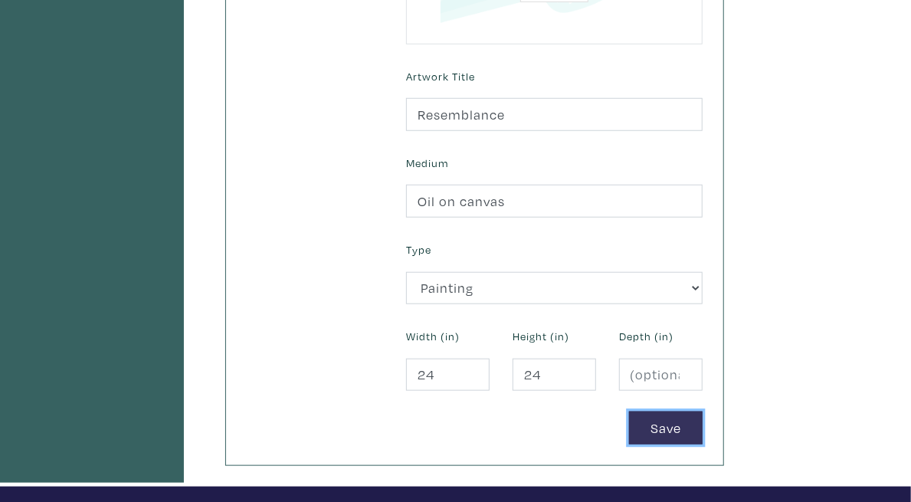
click at [703, 412] on button "Save" at bounding box center [666, 428] width 74 height 33
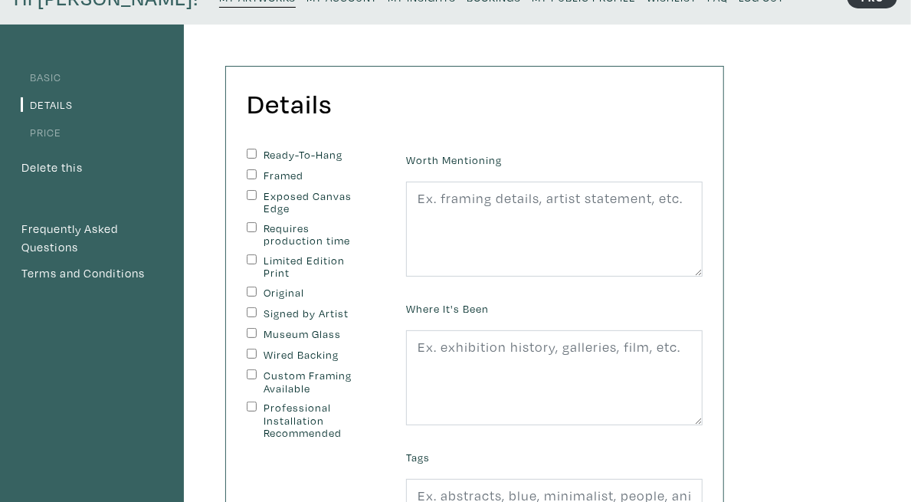
scroll to position [92, 0]
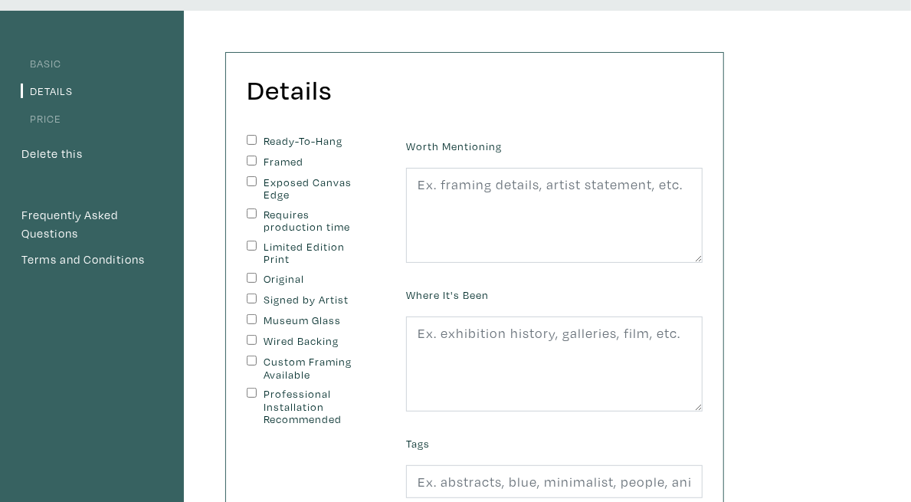
click at [310, 139] on label "Ready-To-Hang" at bounding box center [315, 141] width 103 height 13
click at [257, 139] on input "Ready-To-Hang" at bounding box center [252, 140] width 10 height 10
checkbox input "true"
click at [320, 181] on label "Exposed Canvas Edge" at bounding box center [315, 188] width 103 height 25
click at [257, 181] on input "Exposed Canvas Edge" at bounding box center [252, 181] width 10 height 10
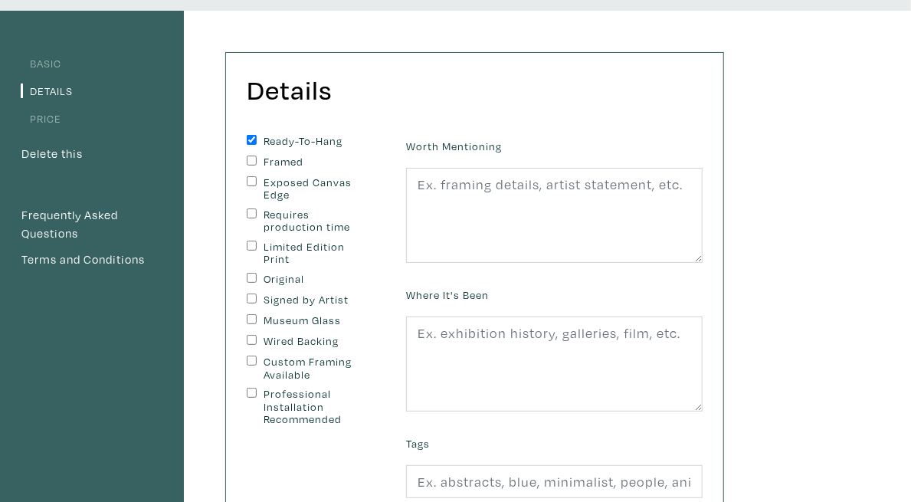
checkbox input "true"
click at [257, 294] on input "Signed by Artist" at bounding box center [252, 299] width 10 height 10
checkbox input "true"
click at [257, 273] on input "Original" at bounding box center [252, 278] width 10 height 10
checkbox input "true"
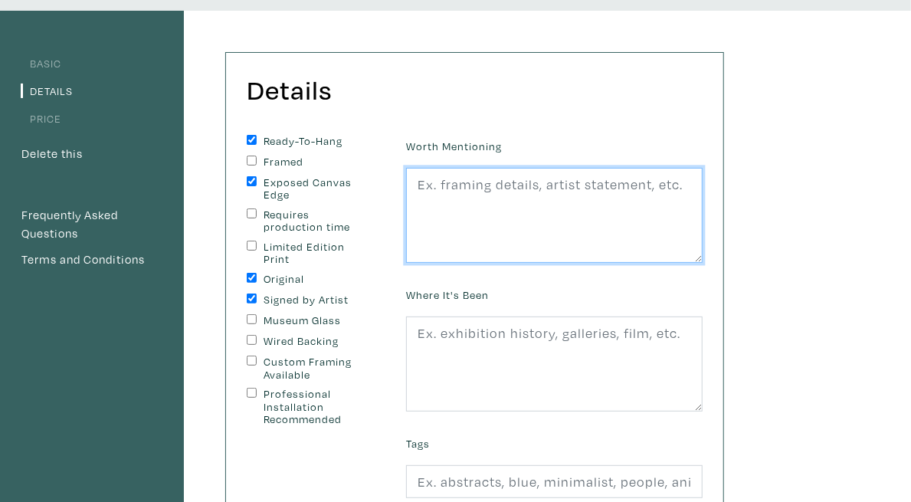
click at [529, 221] on textarea at bounding box center [554, 215] width 297 height 95
type textarea "-"
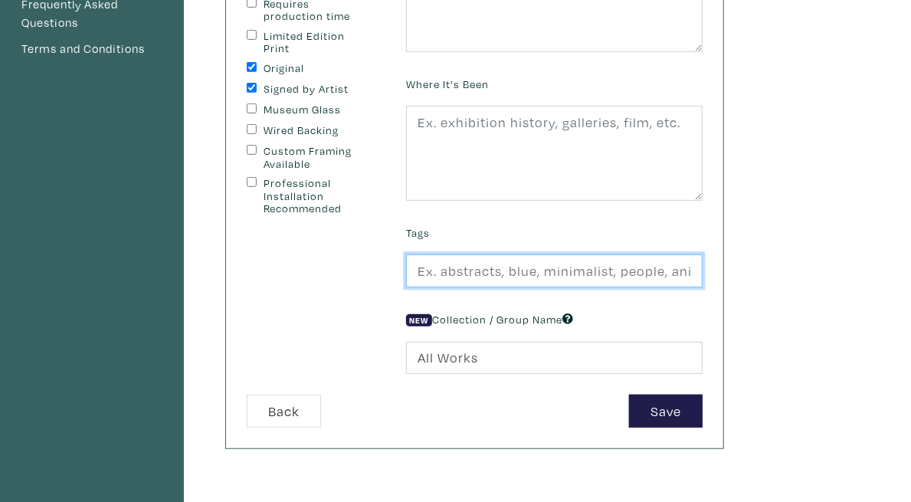
scroll to position [305, 0]
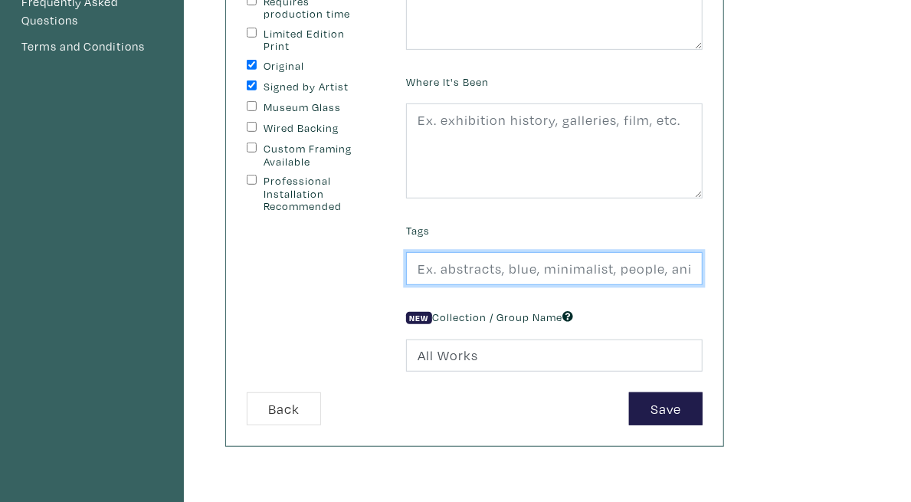
click at [700, 264] on input "text" at bounding box center [554, 268] width 297 height 33
type input "Abstract, Figurative, Colourful"
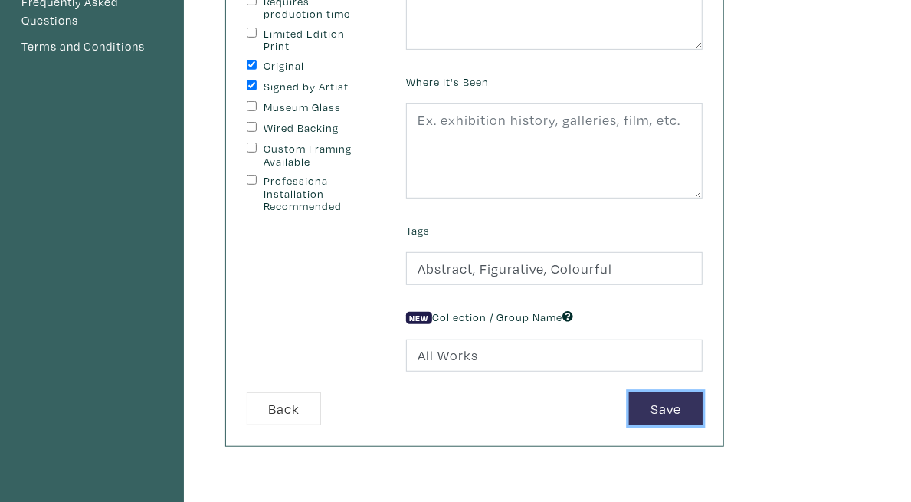
click at [703, 408] on button "Save" at bounding box center [666, 408] width 74 height 33
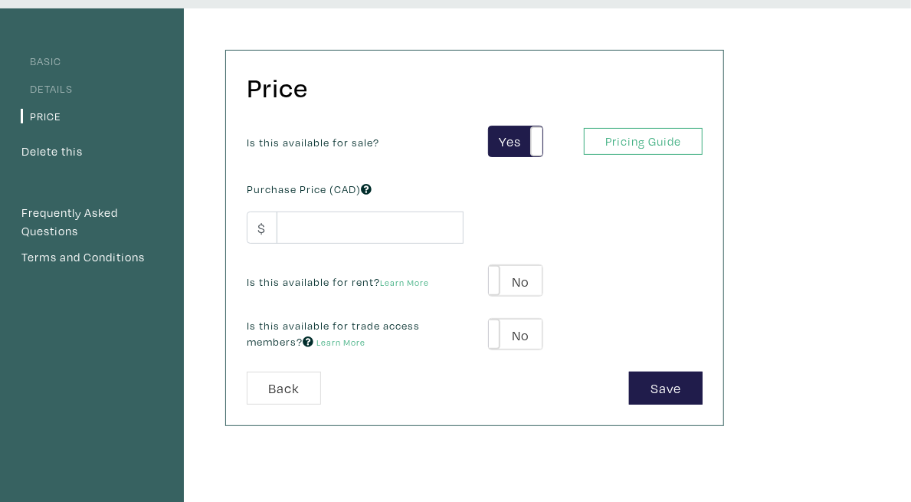
scroll to position [101, 0]
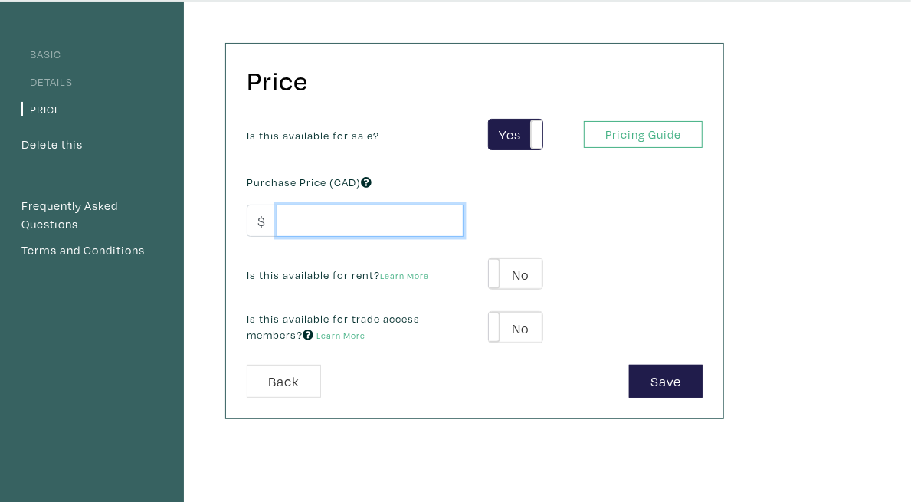
click at [376, 216] on input "number" at bounding box center [370, 221] width 187 height 33
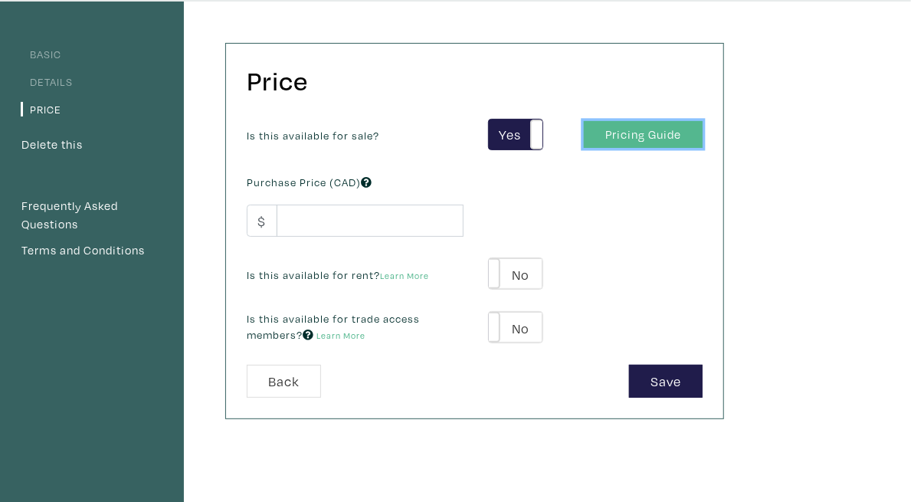
click at [703, 136] on link "Pricing Guide" at bounding box center [643, 134] width 119 height 27
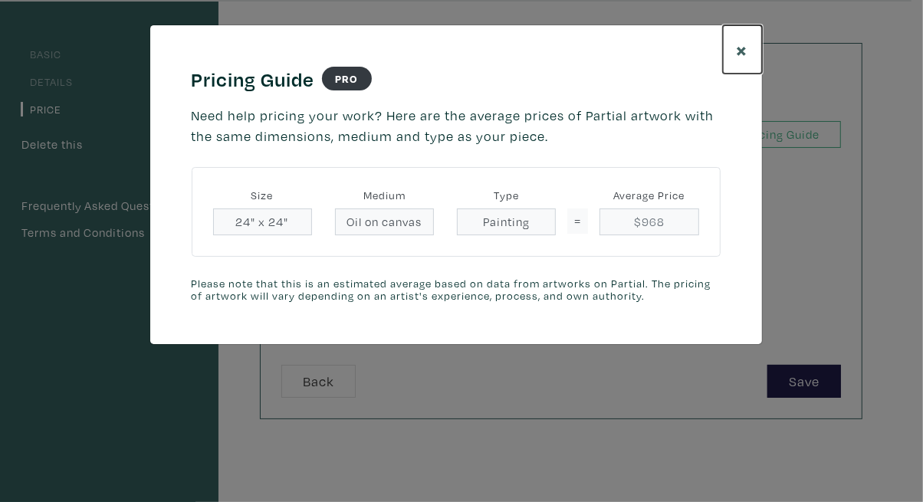
click at [745, 61] on button "×" at bounding box center [742, 49] width 39 height 48
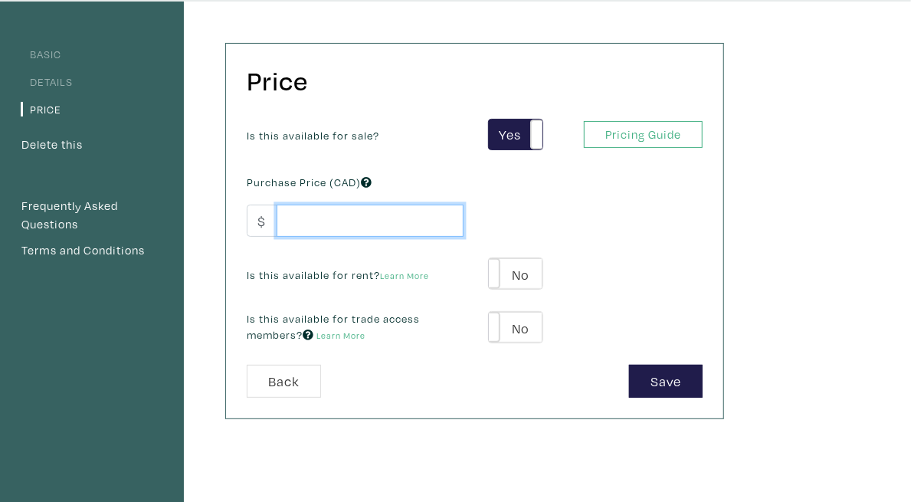
click at [400, 215] on input "number" at bounding box center [370, 221] width 187 height 33
type input "900"
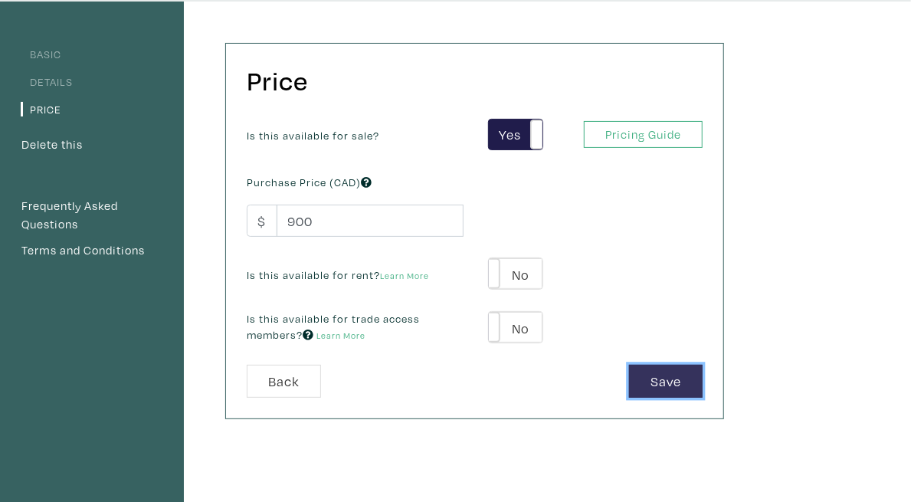
click at [703, 384] on button "Save" at bounding box center [666, 381] width 74 height 33
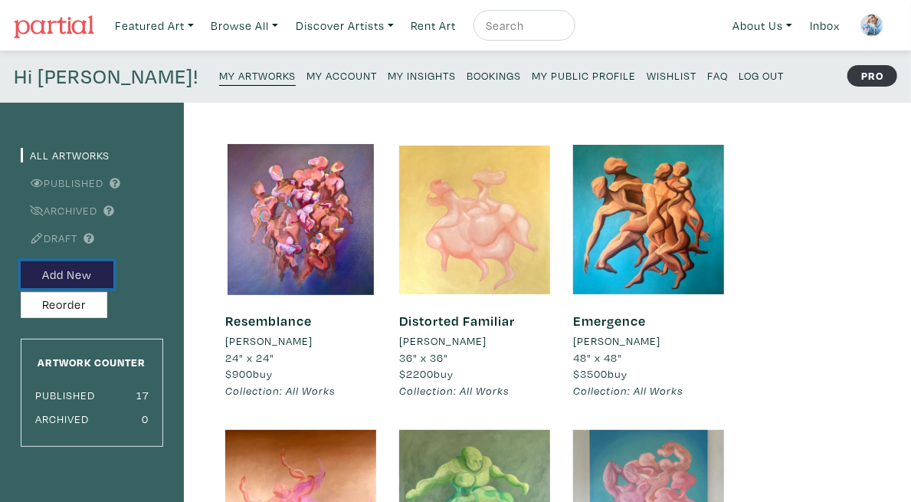
click at [100, 266] on button "Add New" at bounding box center [67, 274] width 93 height 27
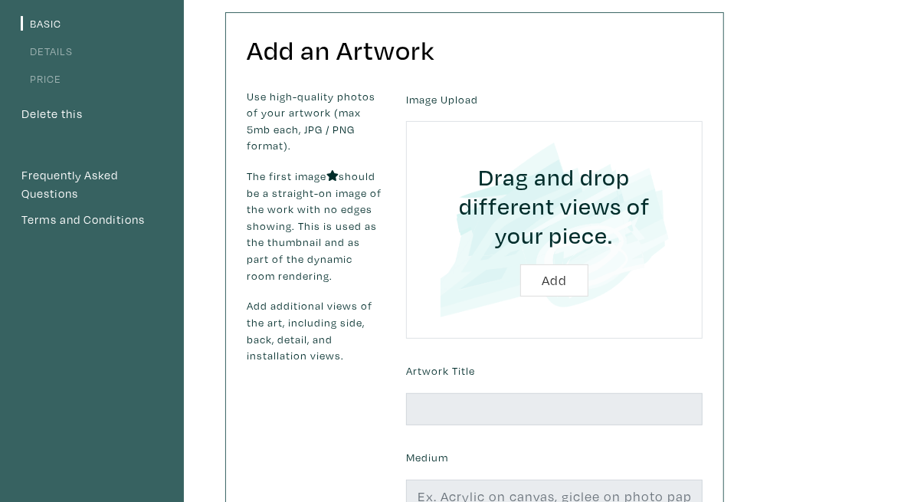
scroll to position [138, 0]
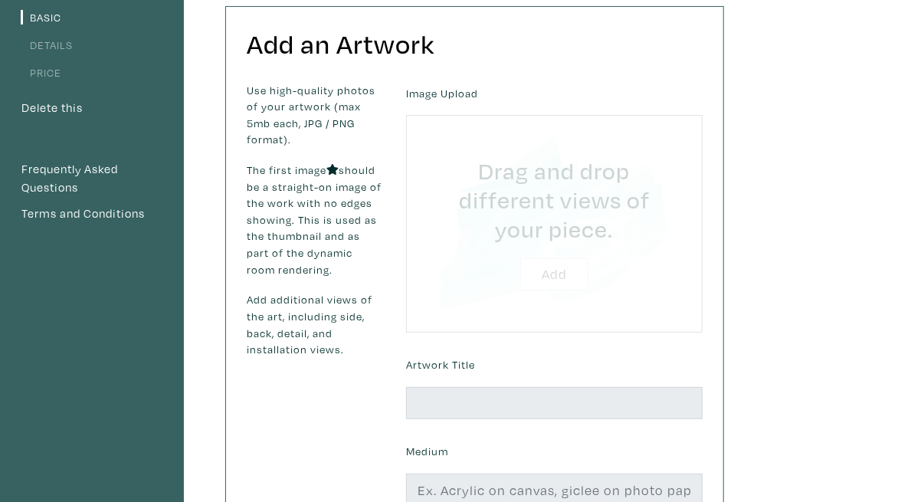
type input "C:\fakepath\IMG_1635.jpg"
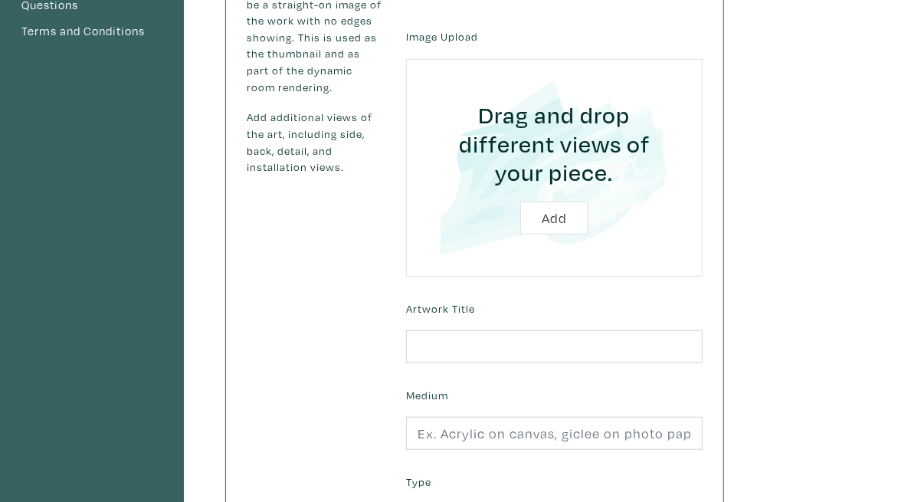
scroll to position [347, 0]
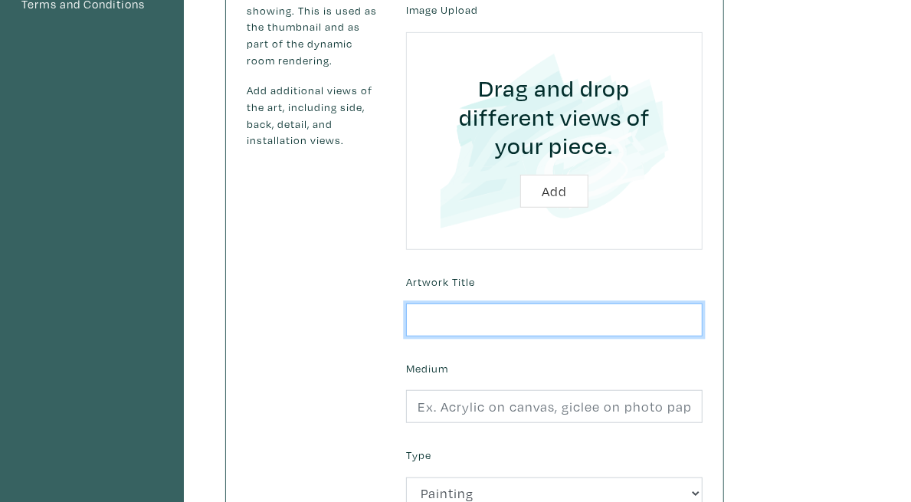
click at [694, 303] on input "text" at bounding box center [554, 319] width 297 height 33
type input "i"
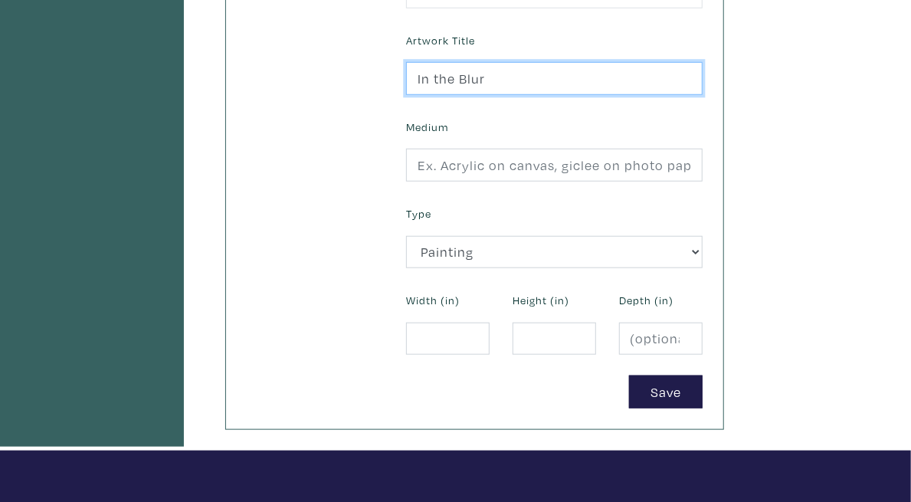
scroll to position [596, 0]
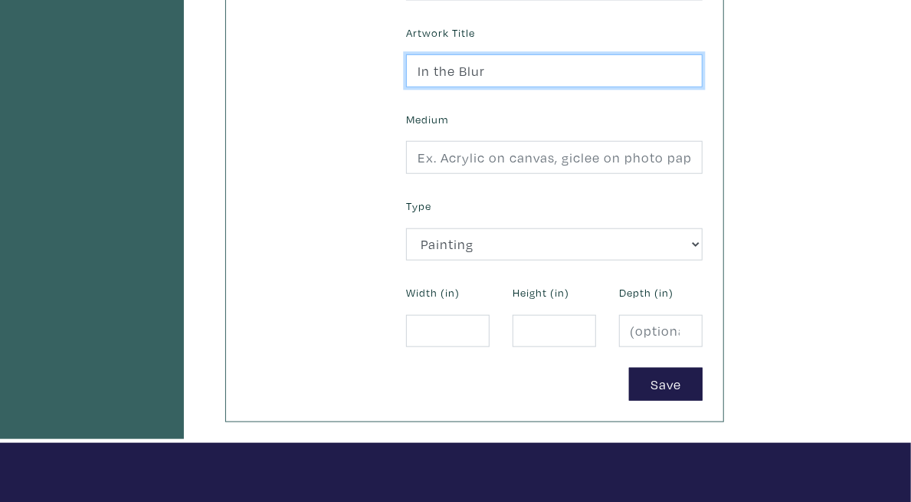
type input "In the Blur"
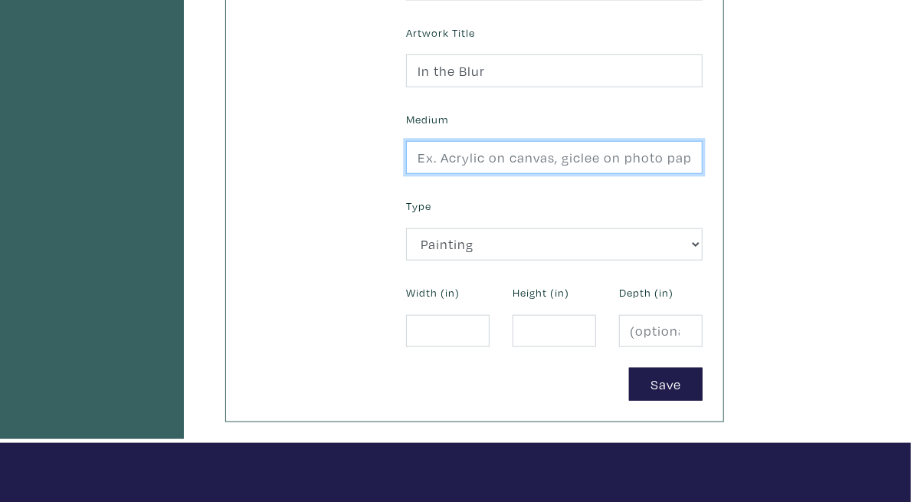
click at [569, 141] on input "text" at bounding box center [554, 157] width 297 height 33
type input "Oil on canvas"
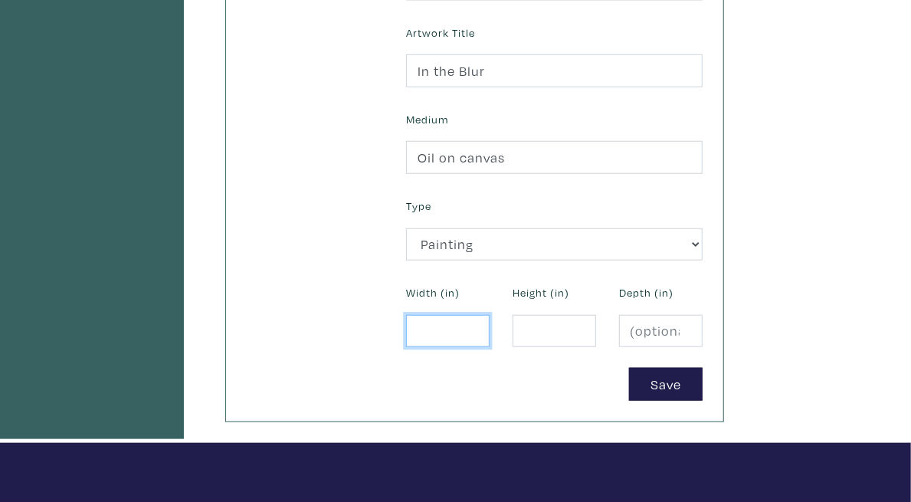
click at [490, 315] on input "number" at bounding box center [448, 331] width 84 height 33
type input "24"
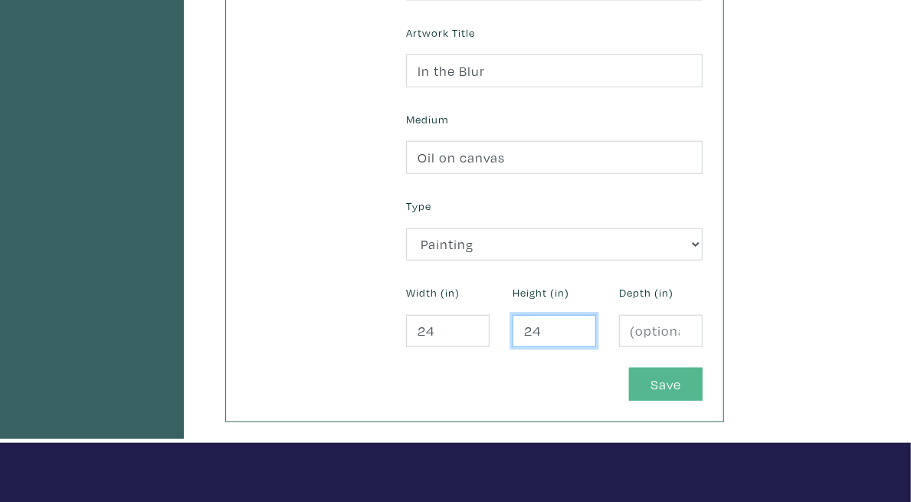
type input "24"
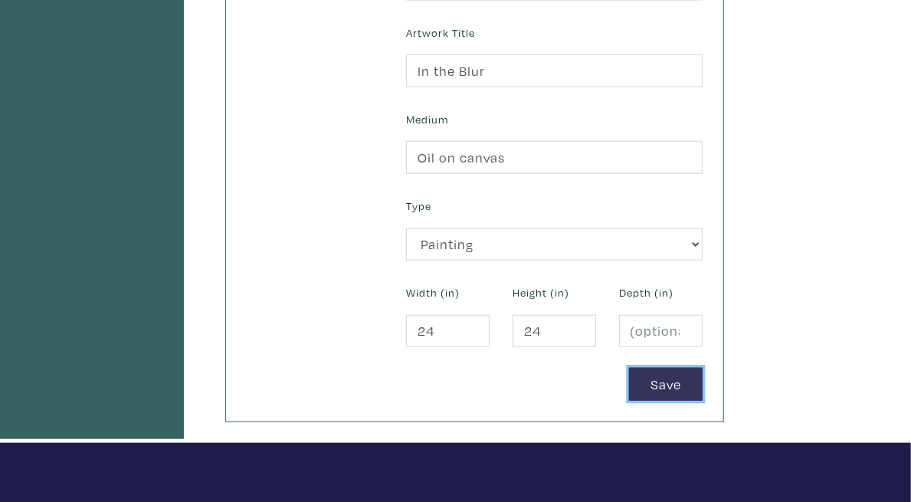
click at [703, 368] on button "Save" at bounding box center [666, 384] width 74 height 33
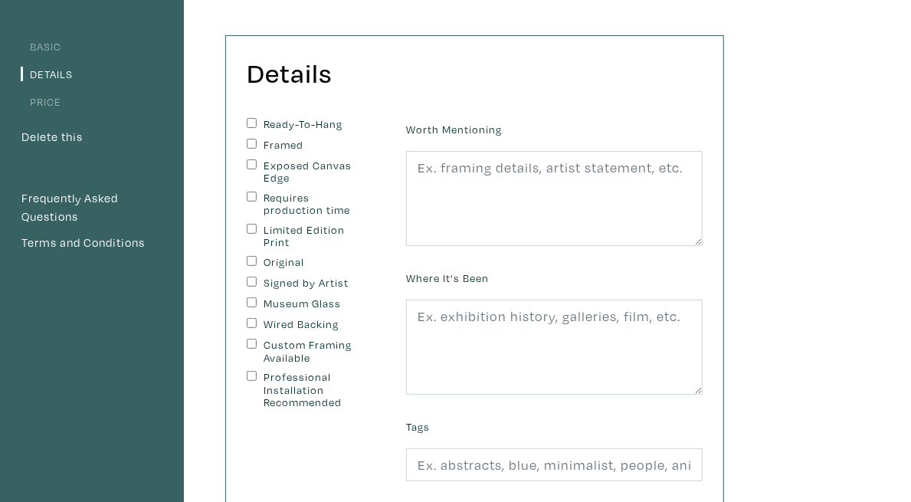
scroll to position [141, 0]
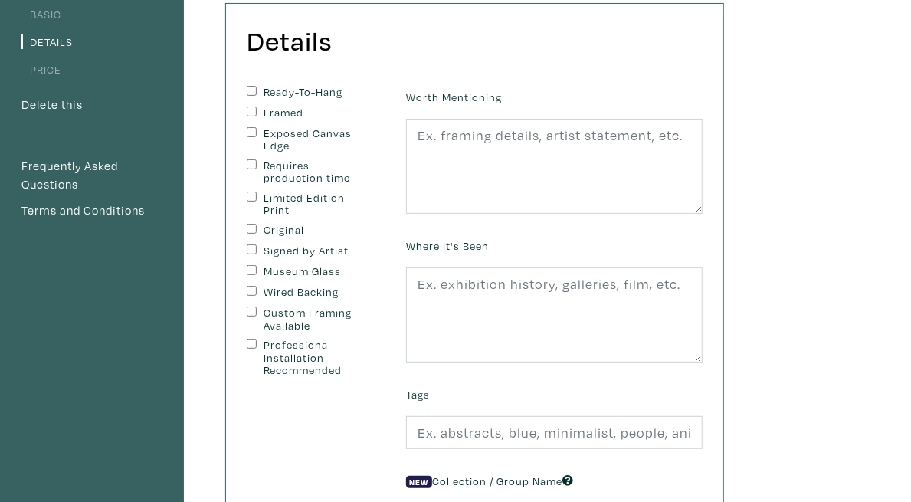
click at [319, 97] on label "Ready-To-Hang" at bounding box center [315, 92] width 103 height 13
click at [257, 96] on input "Ready-To-Hang" at bounding box center [252, 91] width 10 height 10
checkbox input "true"
click at [322, 130] on label "Exposed Canvas Edge" at bounding box center [315, 139] width 103 height 25
click at [257, 130] on input "Exposed Canvas Edge" at bounding box center [252, 132] width 10 height 10
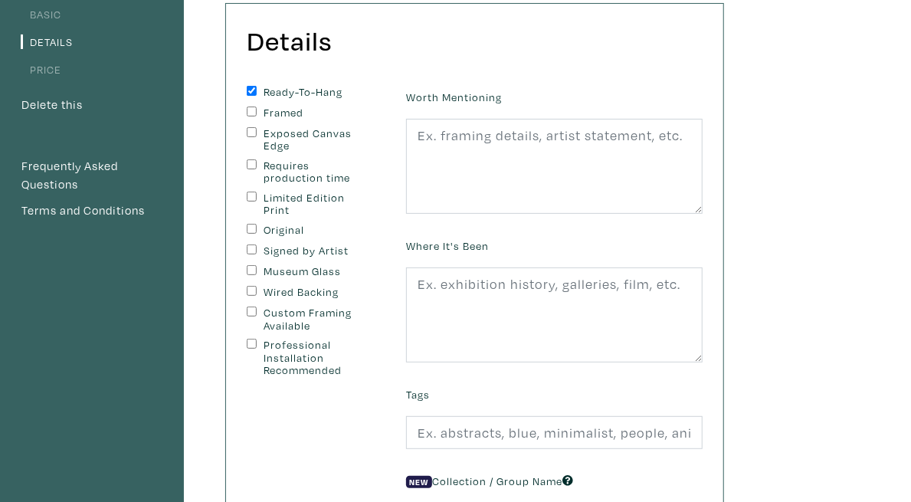
checkbox input "true"
click at [330, 224] on label "Original" at bounding box center [315, 230] width 103 height 13
click at [257, 224] on input "Original" at bounding box center [252, 229] width 10 height 10
checkbox input "true"
click at [334, 244] on label "Signed by Artist" at bounding box center [315, 250] width 103 height 13
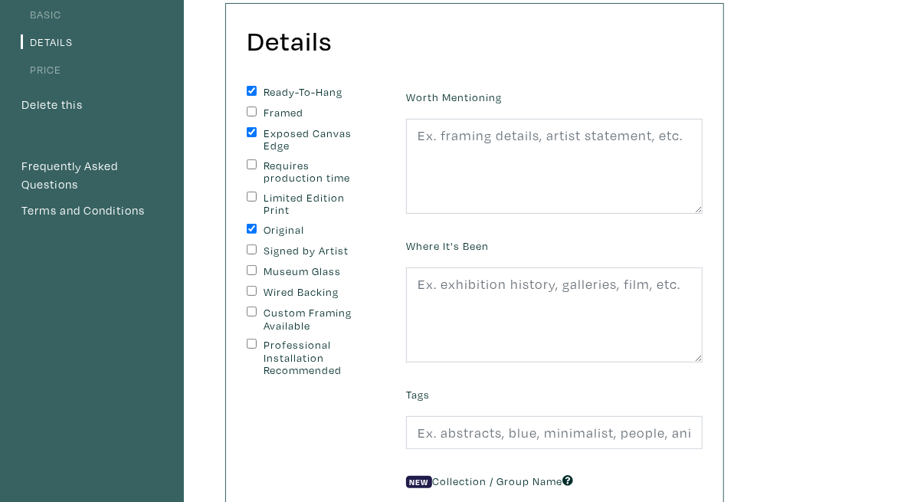
click at [257, 244] on input "Signed by Artist" at bounding box center [252, 249] width 10 height 10
checkbox input "true"
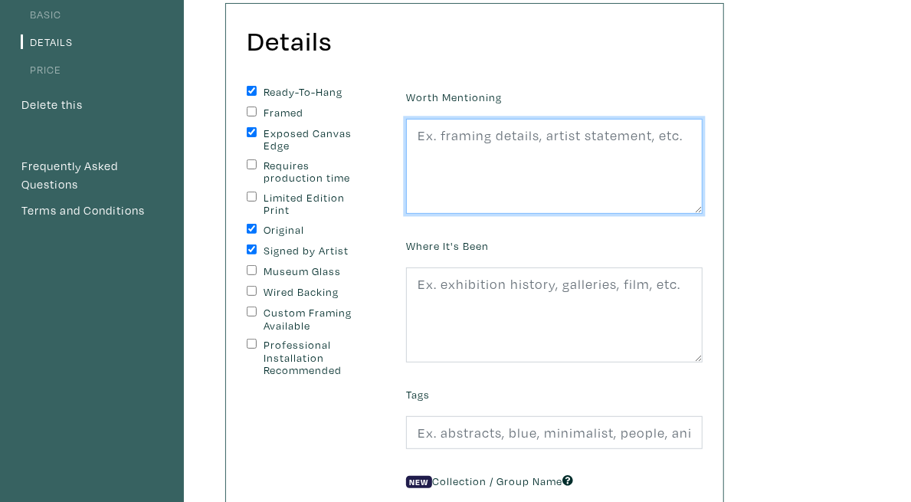
click at [650, 160] on textarea at bounding box center [554, 166] width 297 height 95
type textarea "-"
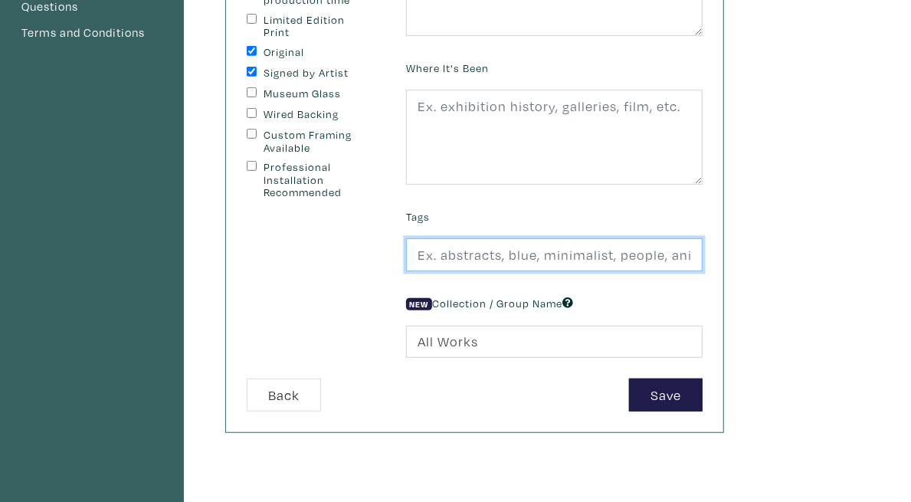
scroll to position [351, 0]
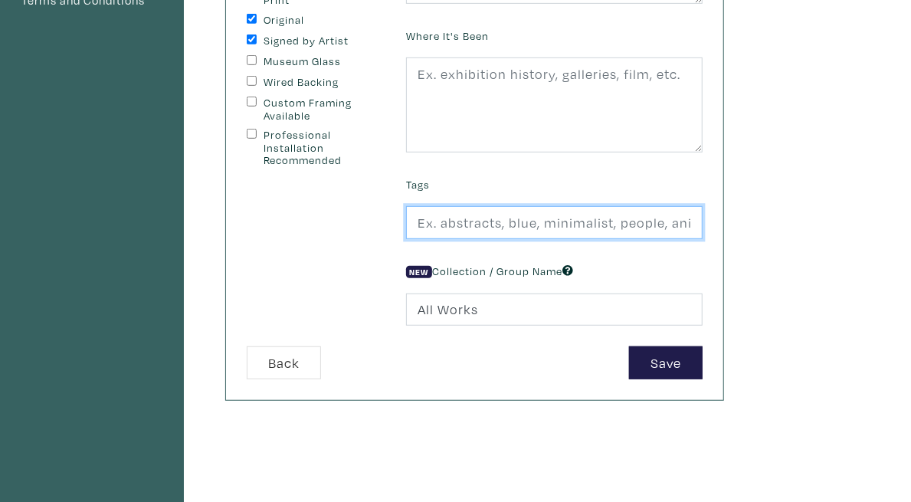
click at [703, 212] on input "text" at bounding box center [554, 222] width 297 height 33
type input "Abstract, Figurative, Colourful"
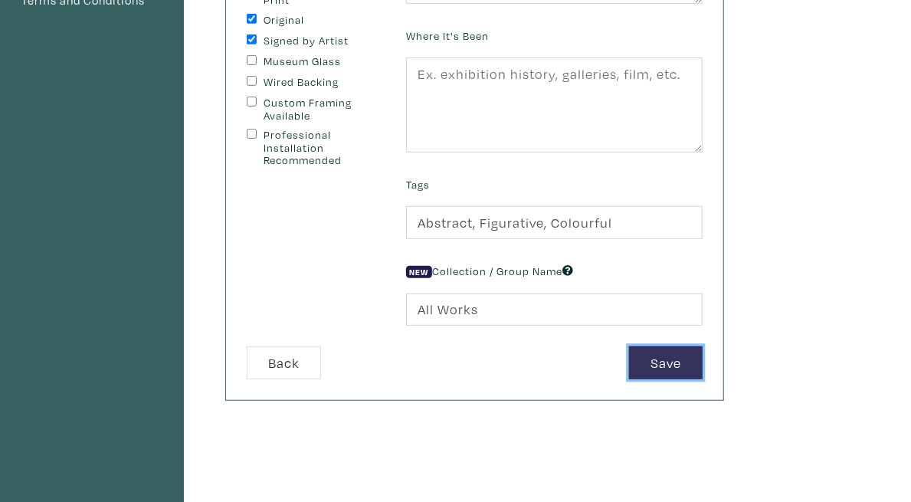
click at [703, 357] on button "Save" at bounding box center [666, 362] width 74 height 33
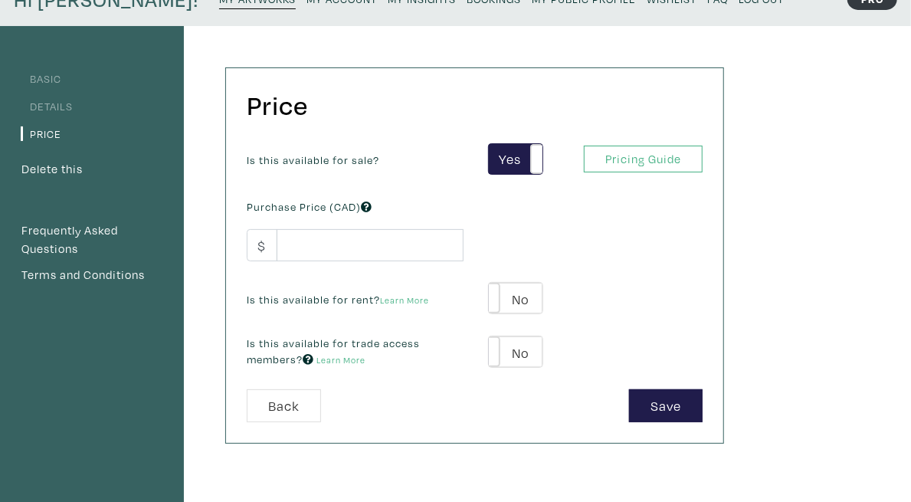
scroll to position [83, 0]
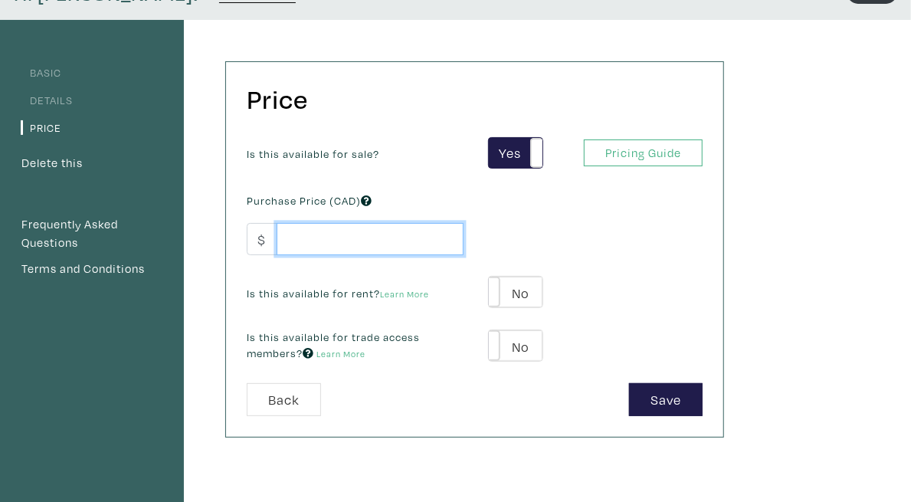
click at [426, 250] on input "number" at bounding box center [370, 239] width 187 height 33
type input "8"
type input "900"
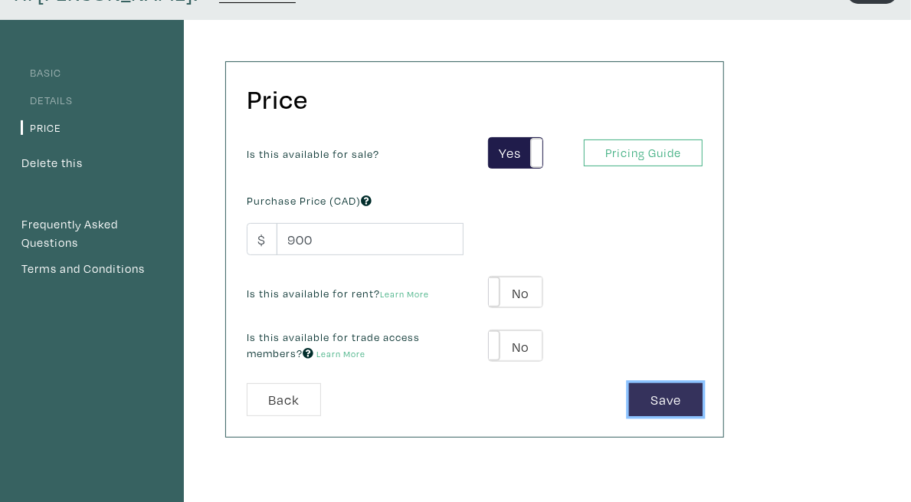
click at [703, 389] on button "Save" at bounding box center [666, 399] width 74 height 33
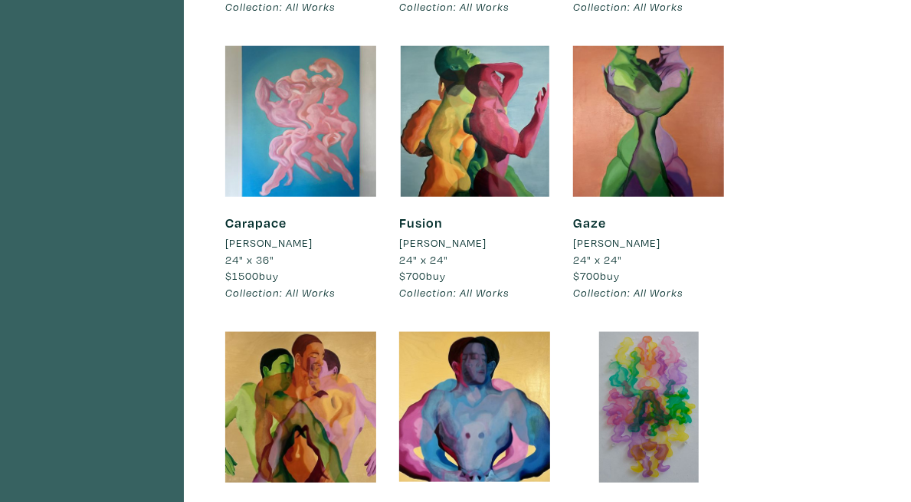
scroll to position [711, 0]
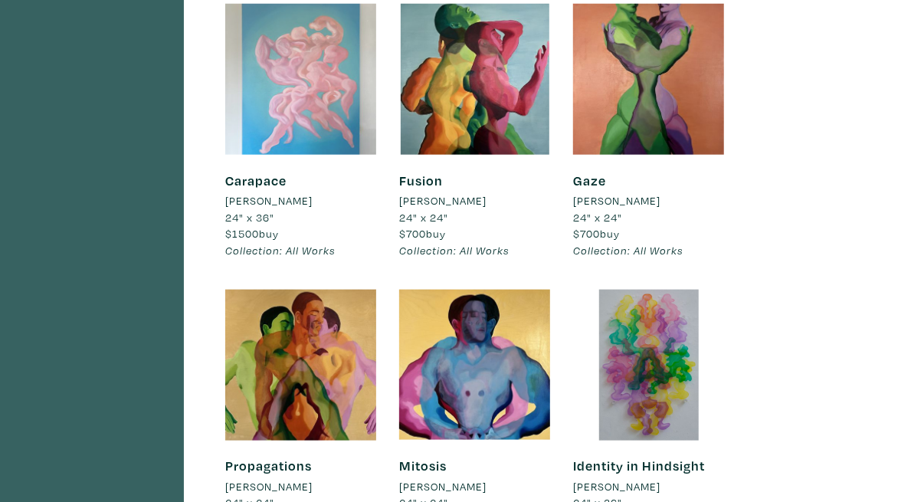
click at [372, 155] on div at bounding box center [300, 79] width 151 height 151
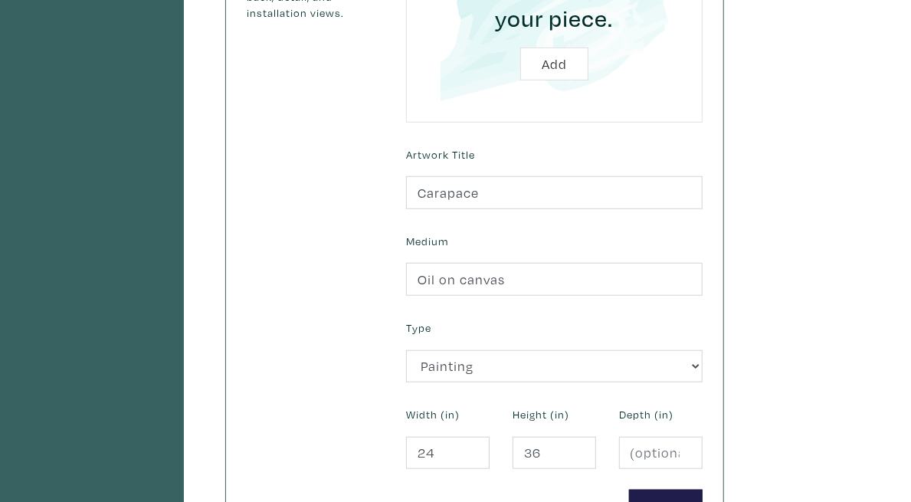
scroll to position [478, 0]
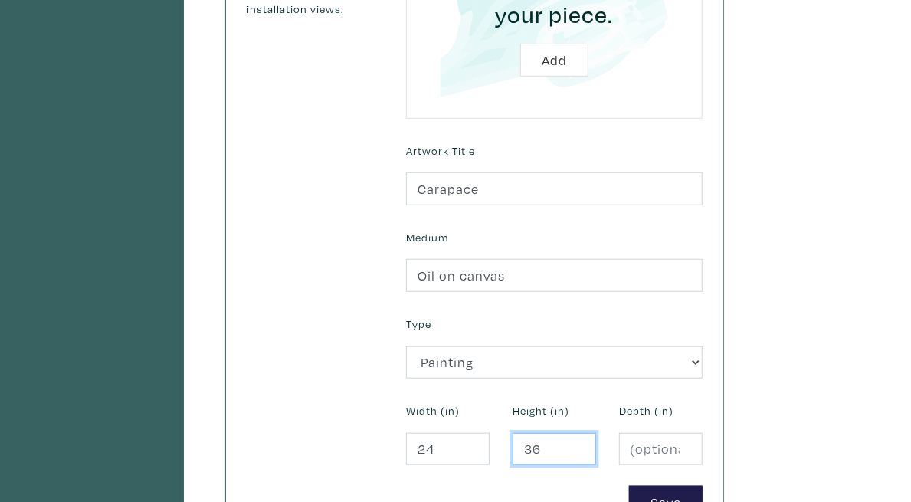
click at [596, 433] on input "36" at bounding box center [555, 449] width 84 height 33
type input "30"
click at [703, 486] on button "Save" at bounding box center [666, 502] width 74 height 33
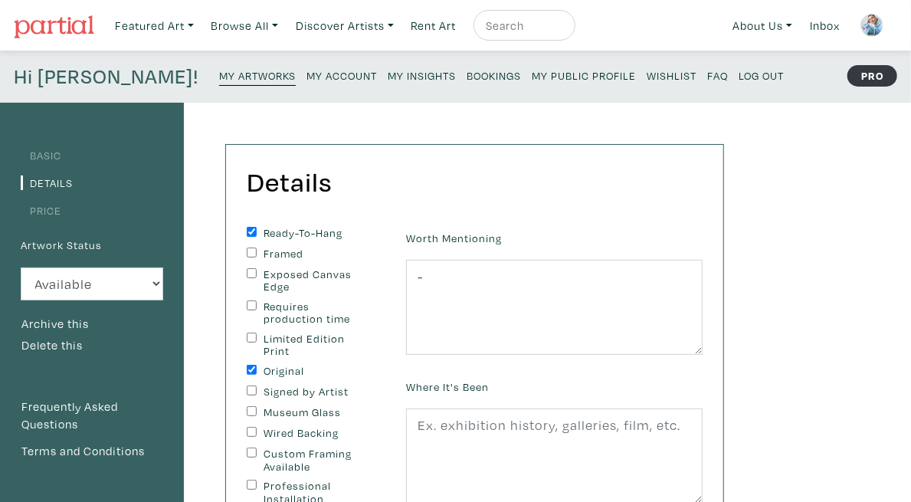
click at [48, 153] on link "Basic" at bounding box center [41, 155] width 41 height 15
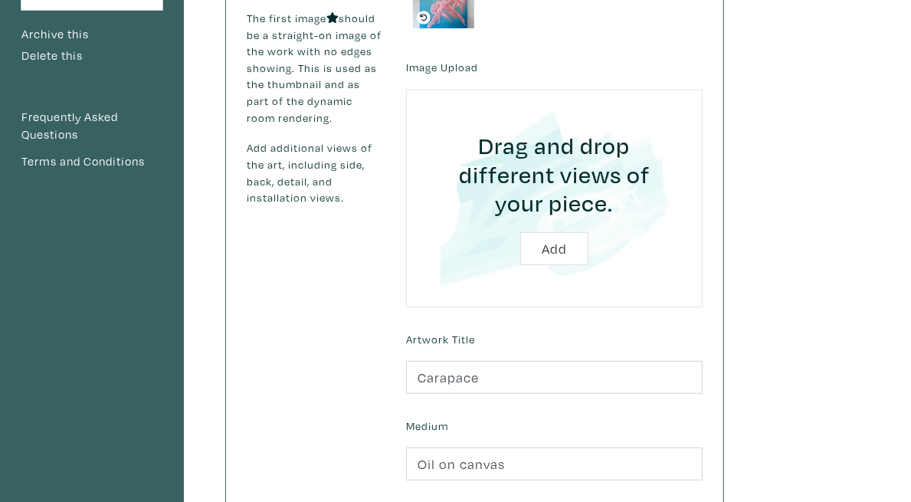
scroll to position [297, 0]
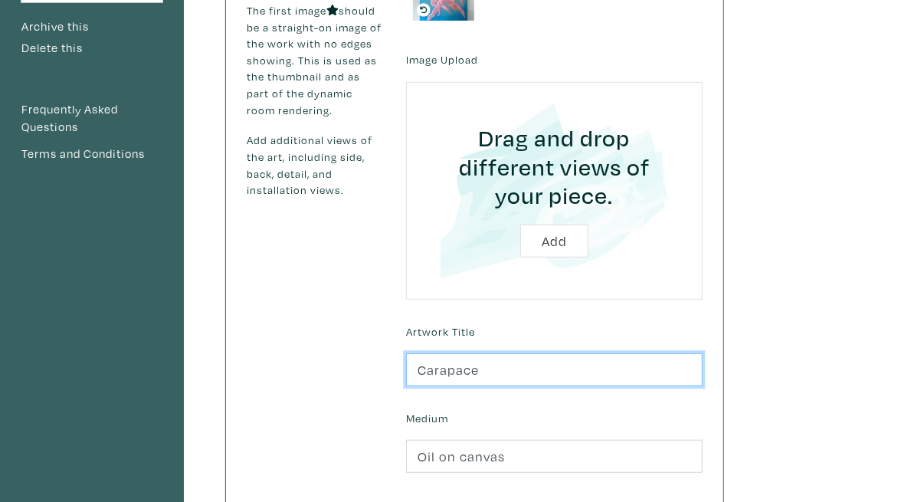
click at [587, 353] on input "Carapace" at bounding box center [554, 369] width 297 height 33
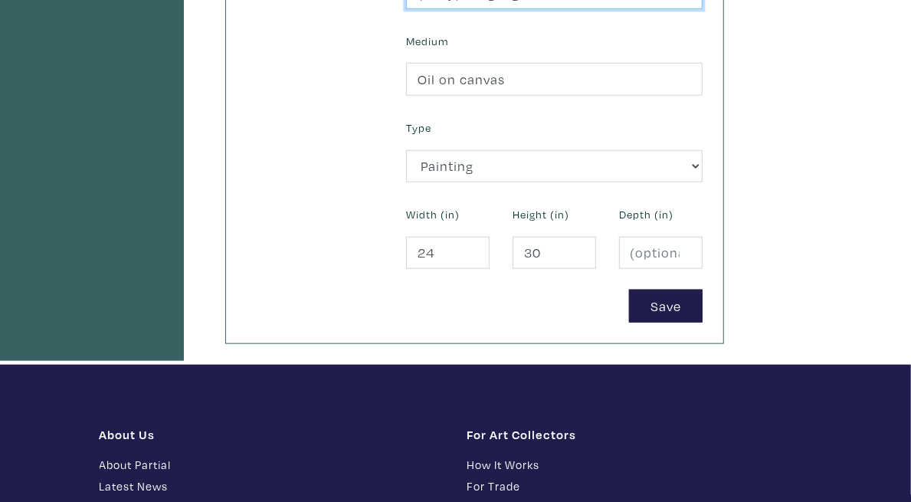
scroll to position [691, 0]
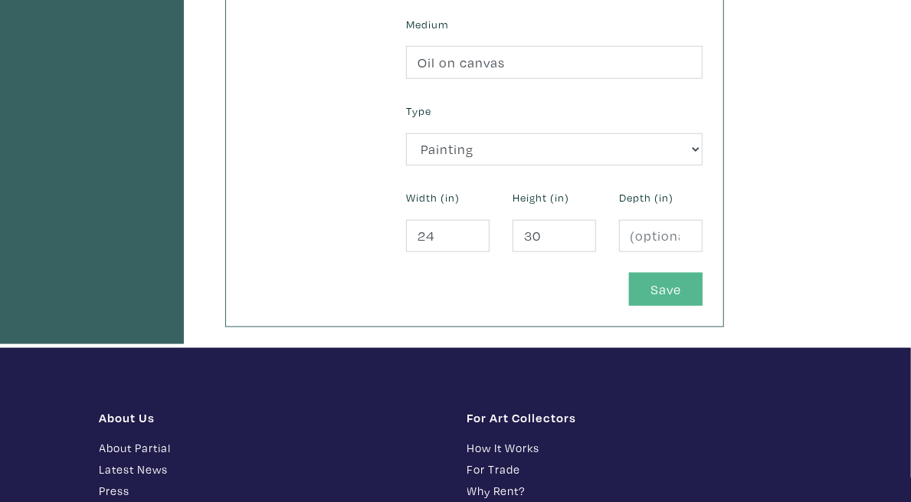
type input "(Body) Language"
click at [703, 273] on button "Save" at bounding box center [666, 289] width 74 height 33
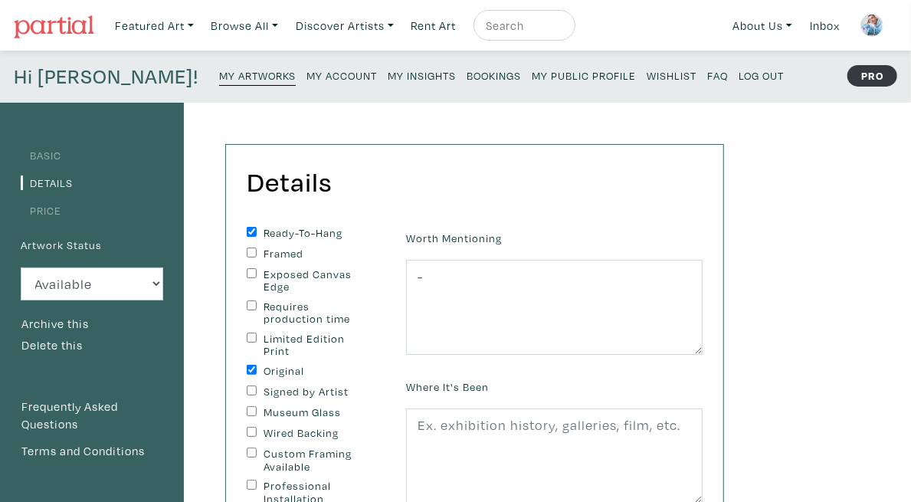
click at [257, 385] on input "Signed by Artist" at bounding box center [252, 390] width 10 height 10
checkbox input "true"
click at [257, 269] on input "Exposed Canvas Edge" at bounding box center [252, 273] width 10 height 10
checkbox input "true"
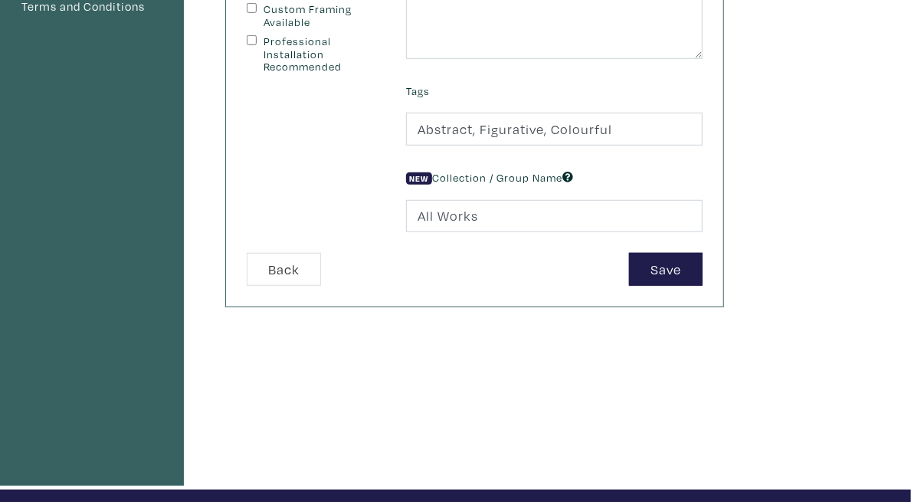
scroll to position [451, 0]
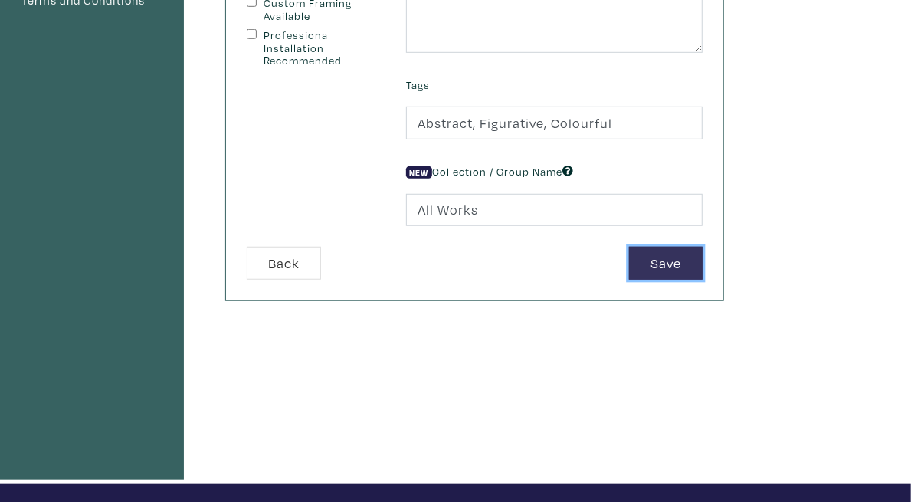
click at [703, 266] on button "Save" at bounding box center [666, 263] width 74 height 33
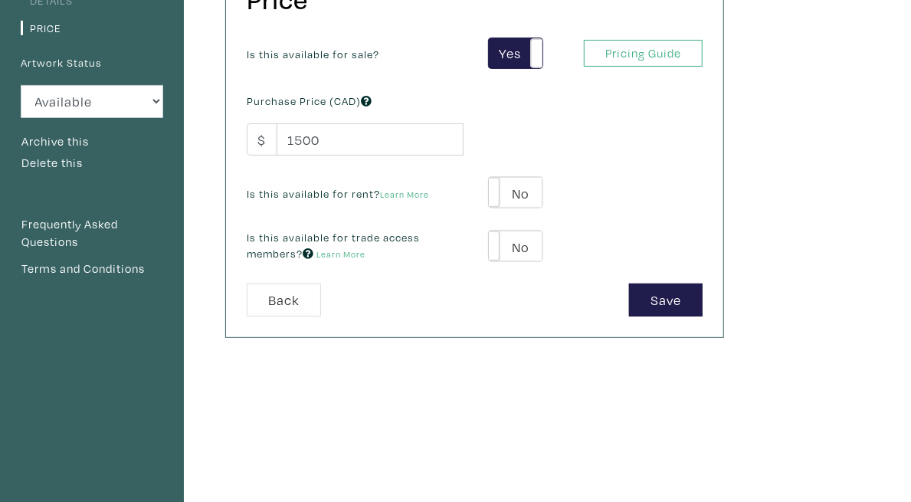
scroll to position [217, 0]
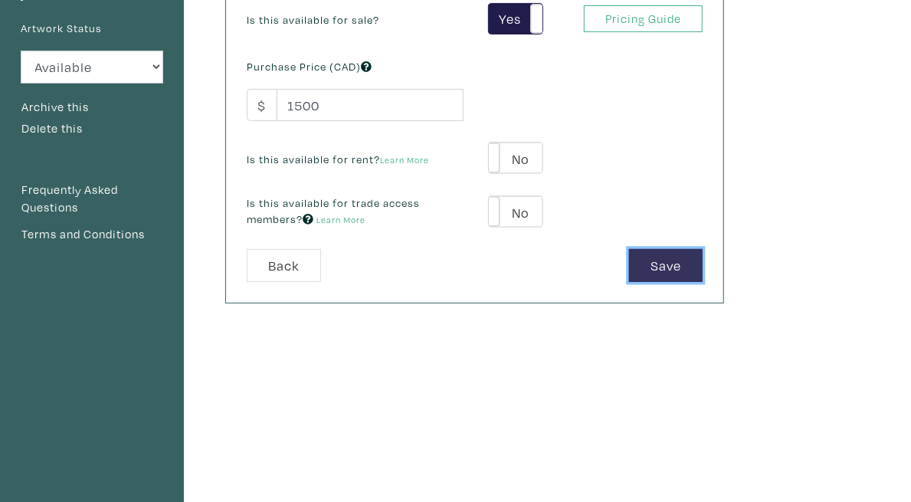
click at [703, 267] on button "Save" at bounding box center [666, 265] width 74 height 33
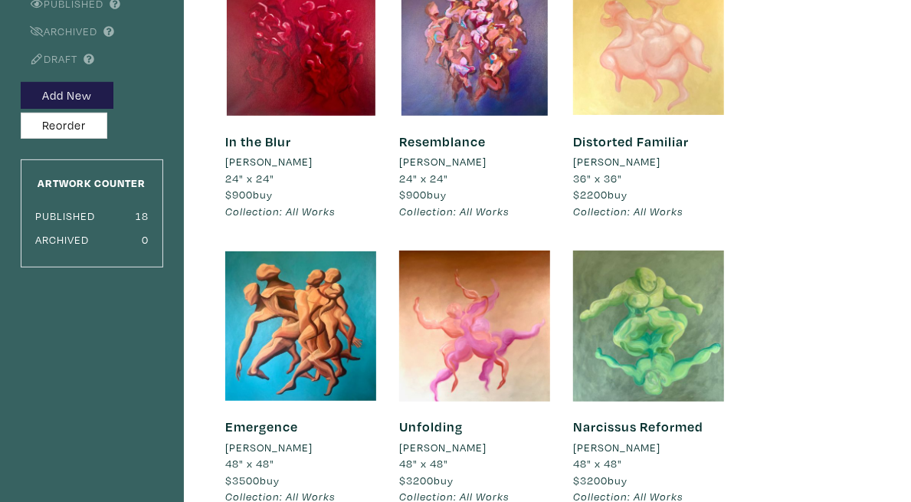
scroll to position [51, 0]
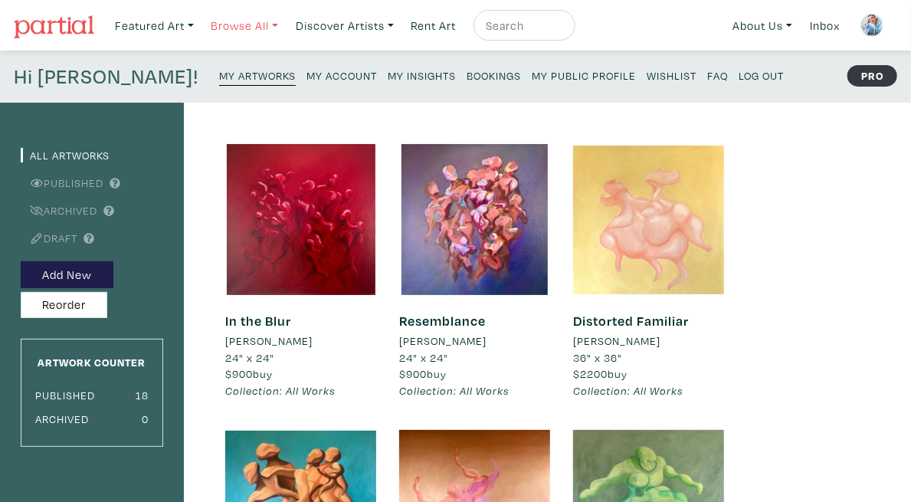
click at [247, 30] on link "Browse All" at bounding box center [244, 25] width 81 height 31
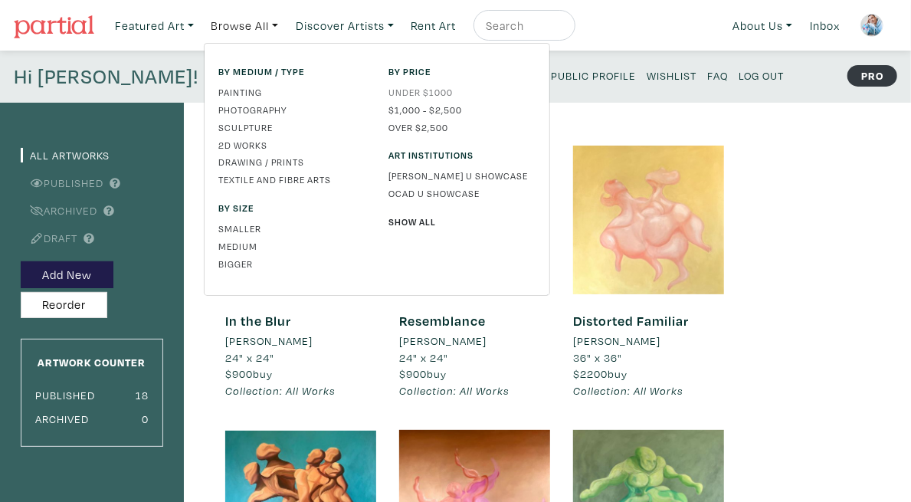
click at [438, 87] on link "Under $1000" at bounding box center [462, 92] width 147 height 14
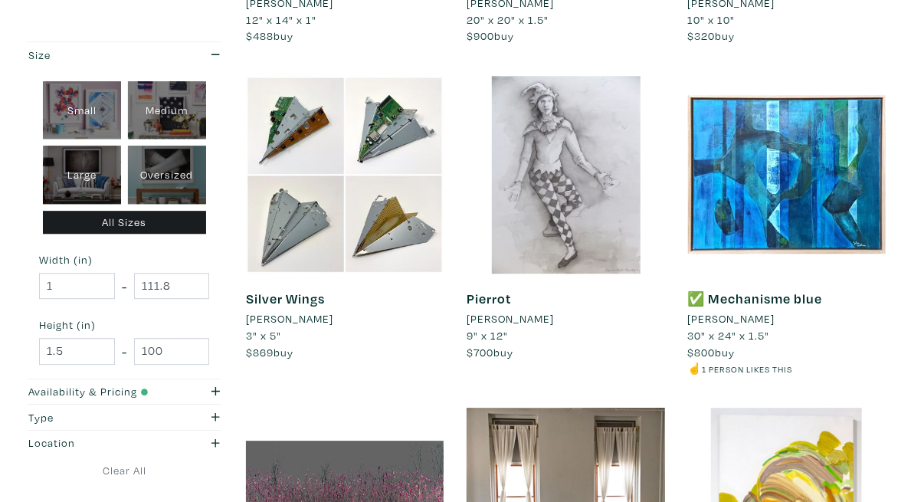
scroll to position [1921, 0]
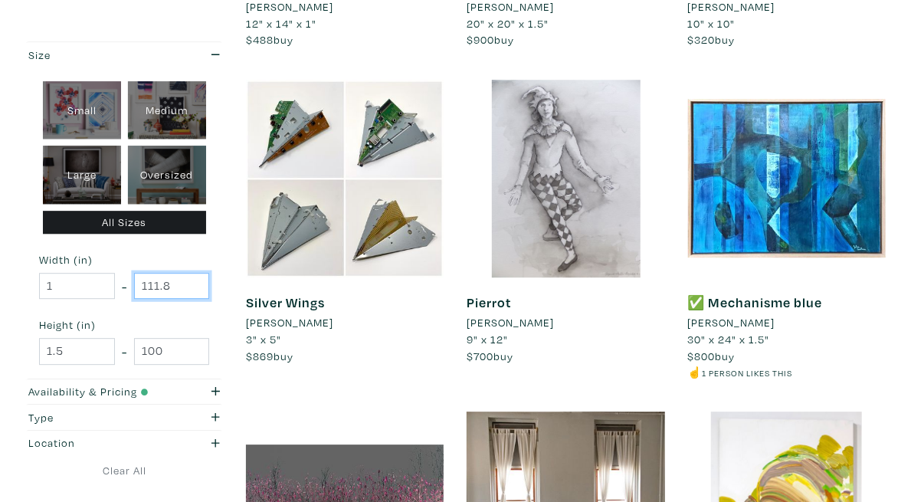
click at [134, 278] on input "111.8" at bounding box center [172, 286] width 76 height 27
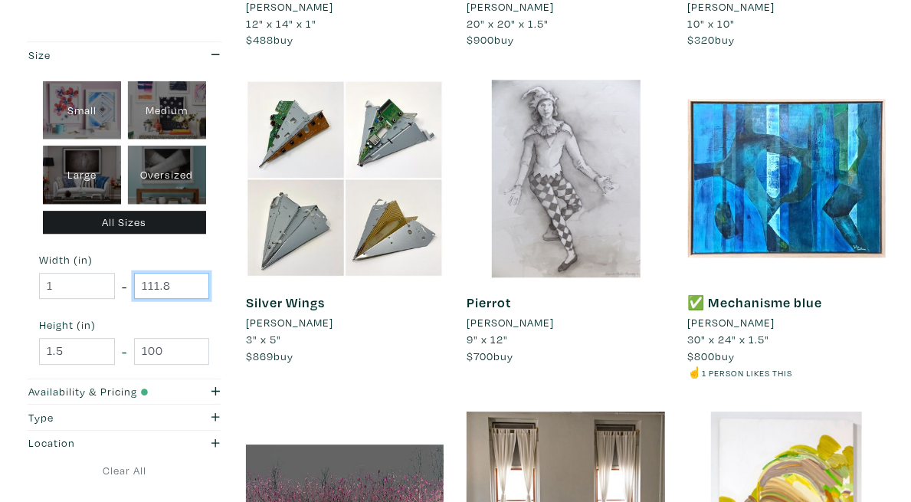
click at [134, 278] on input "111.8" at bounding box center [172, 286] width 76 height 27
click at [134, 289] on input "110.8" at bounding box center [172, 286] width 76 height 27
click at [134, 289] on input "109.8" at bounding box center [172, 286] width 76 height 27
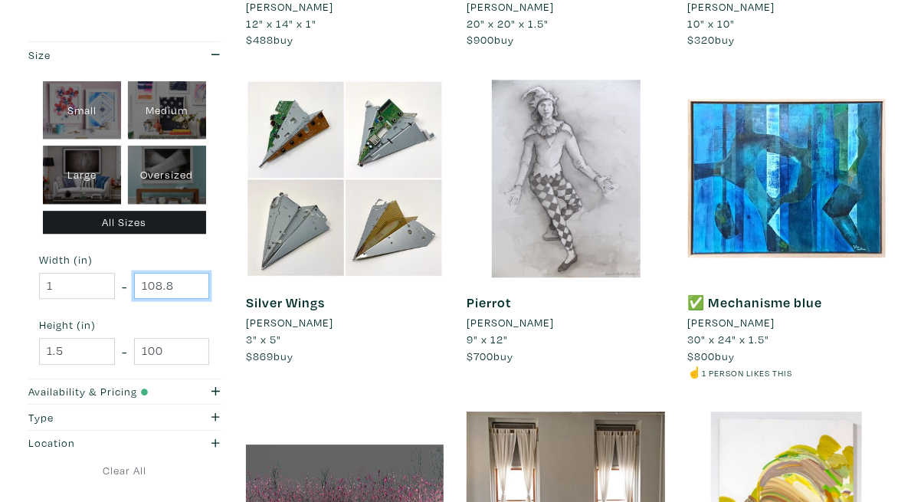
click at [134, 289] on input "108.8" at bounding box center [172, 286] width 76 height 27
type input "107.8"
click at [134, 289] on input "107.8" at bounding box center [172, 286] width 76 height 27
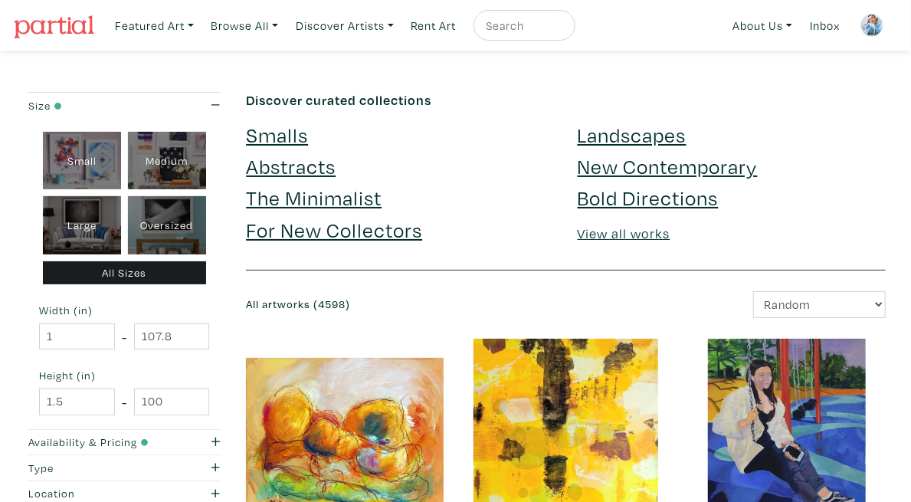
scroll to position [439, 0]
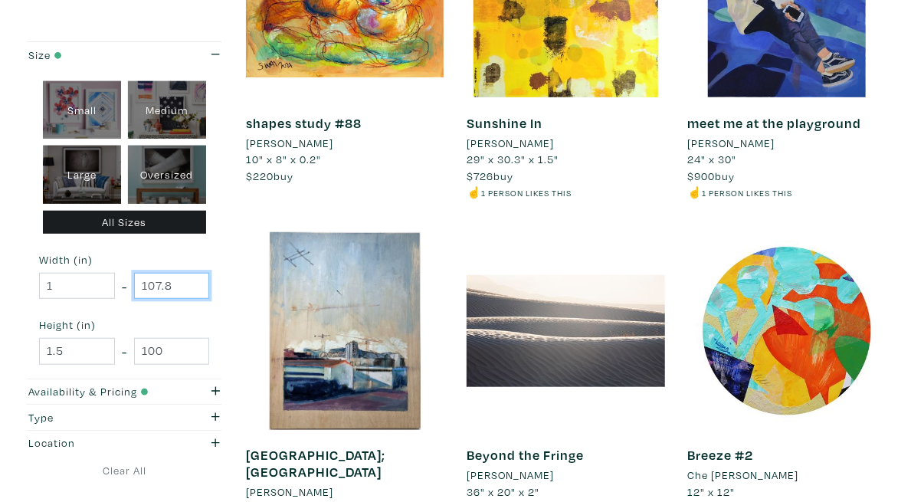
click at [134, 292] on input "107.8" at bounding box center [172, 286] width 76 height 27
type input "24"
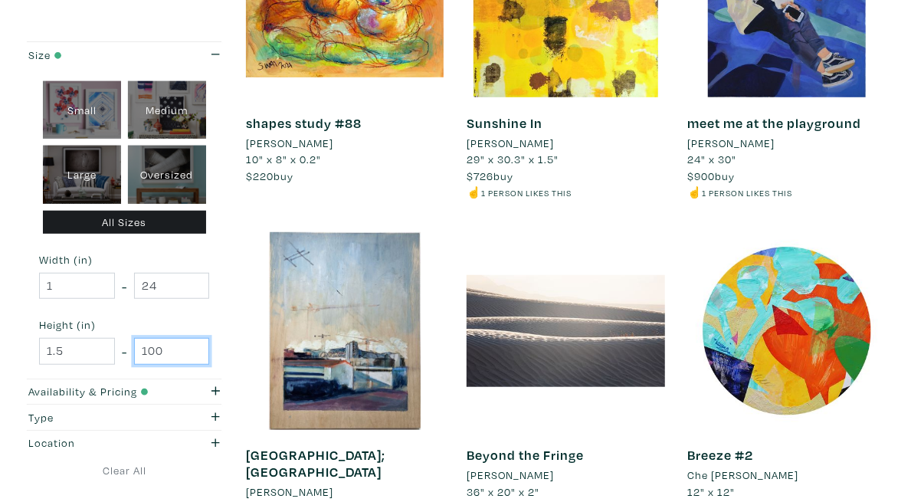
click at [134, 347] on input "100" at bounding box center [172, 351] width 76 height 27
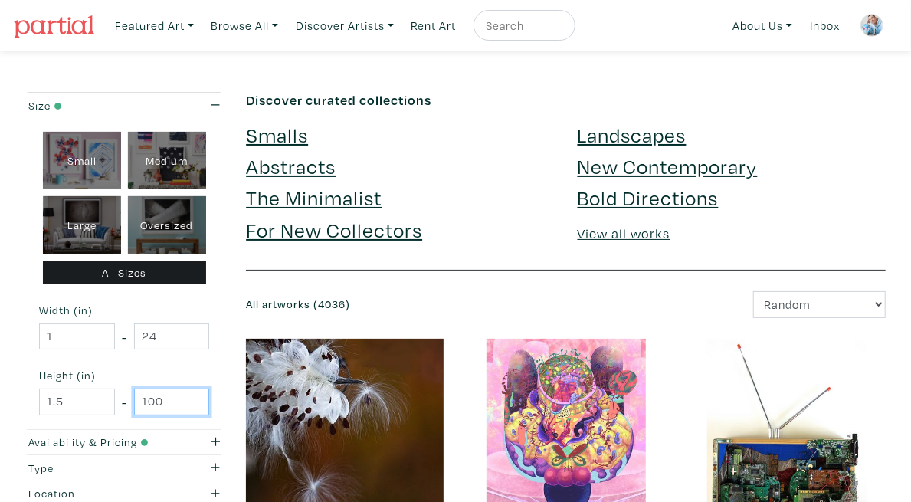
click at [134, 400] on input "100" at bounding box center [172, 402] width 76 height 27
type input "24"
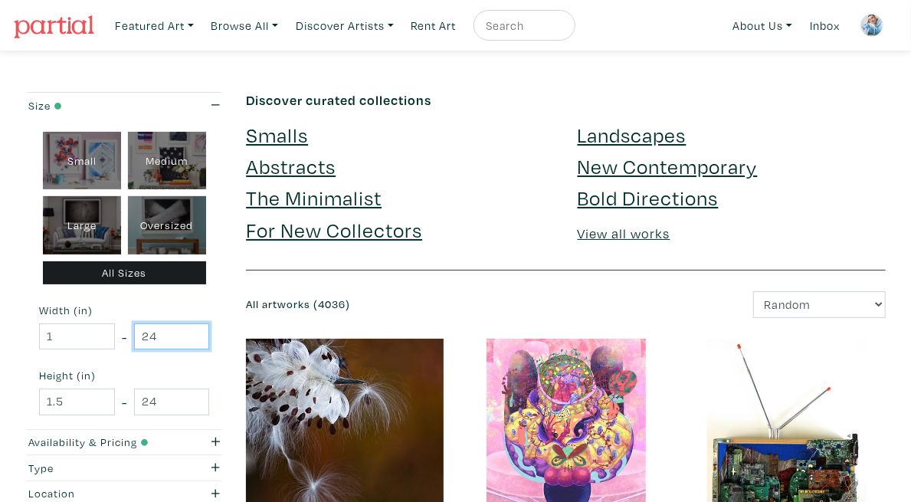
scroll to position [0, 0]
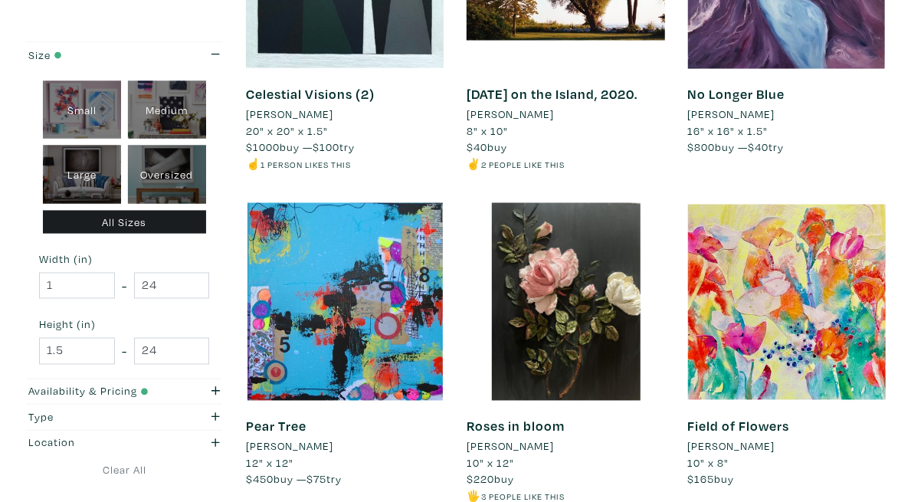
scroll to position [1179, 0]
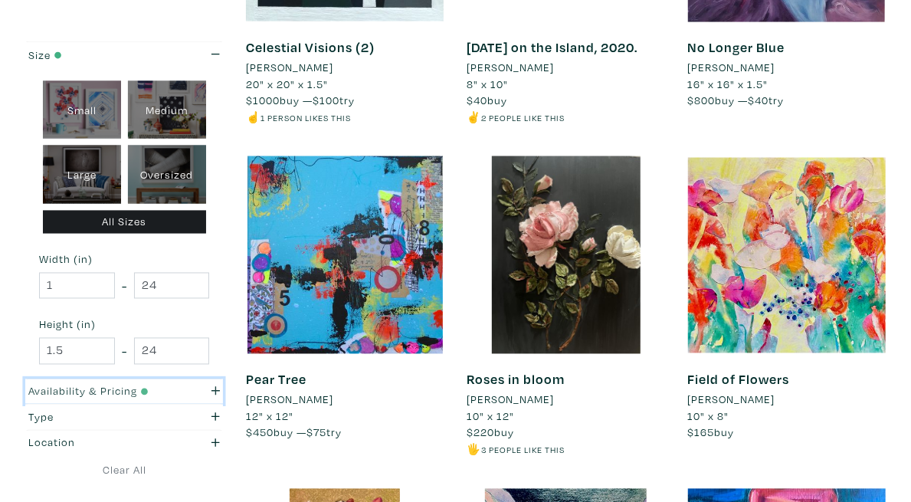
click at [212, 392] on icon "button" at bounding box center [216, 390] width 8 height 11
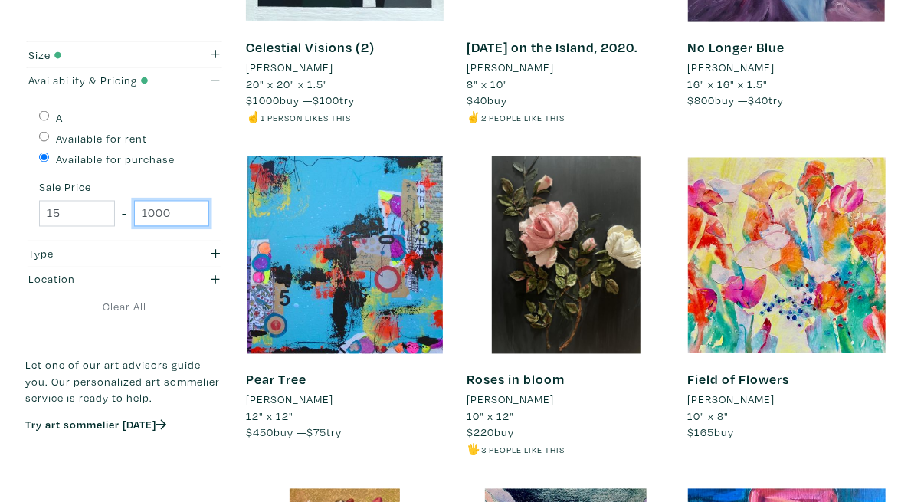
click at [134, 228] on input "1000" at bounding box center [172, 214] width 76 height 27
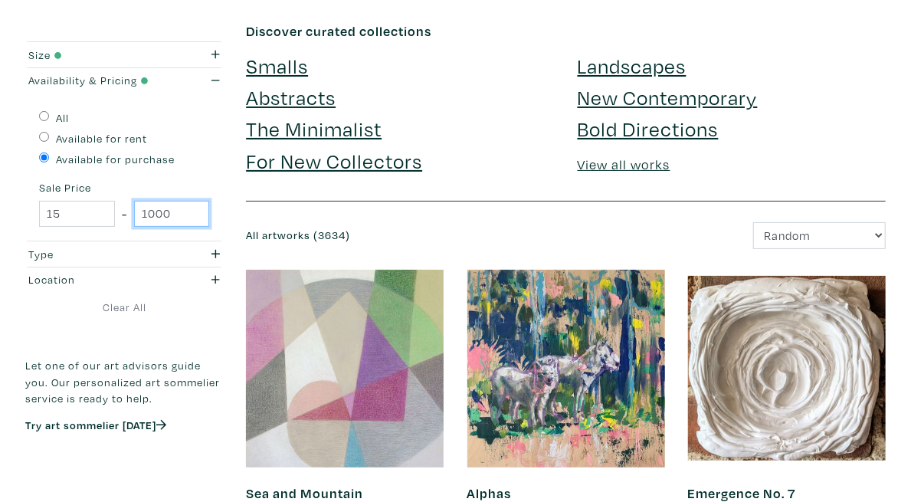
scroll to position [0, 0]
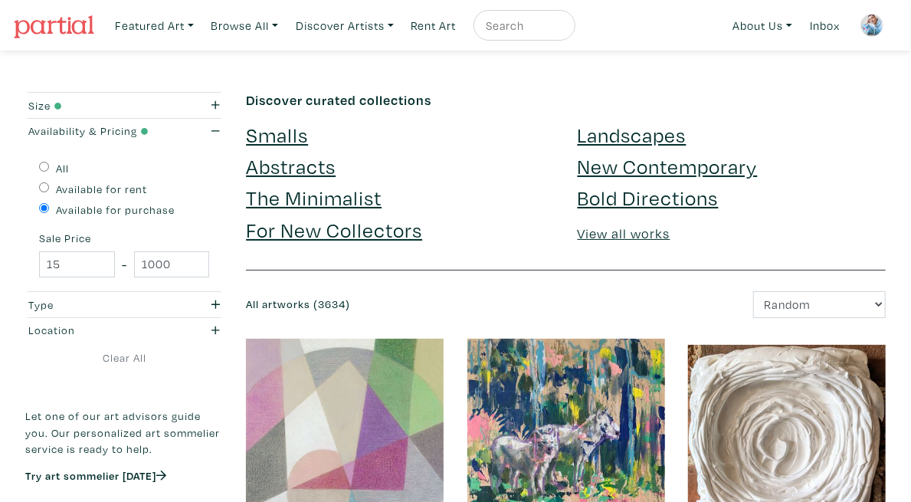
click at [336, 153] on link "Abstracts" at bounding box center [291, 166] width 90 height 27
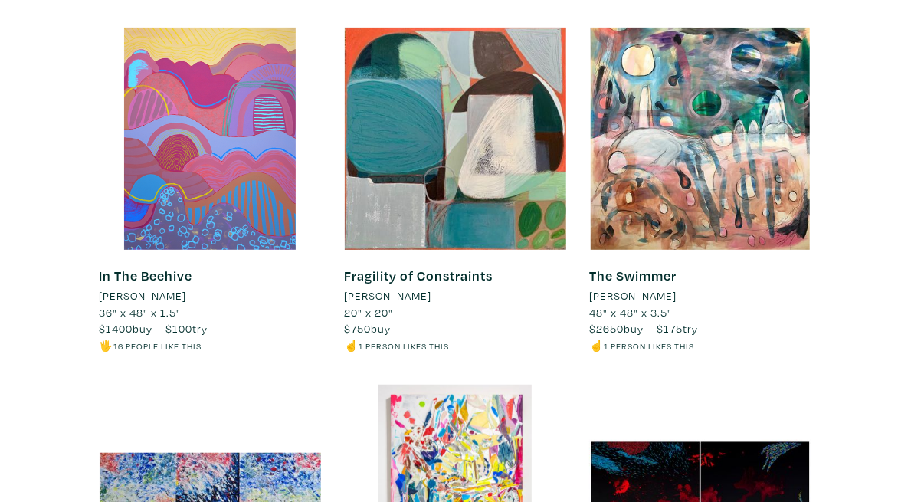
scroll to position [185, 0]
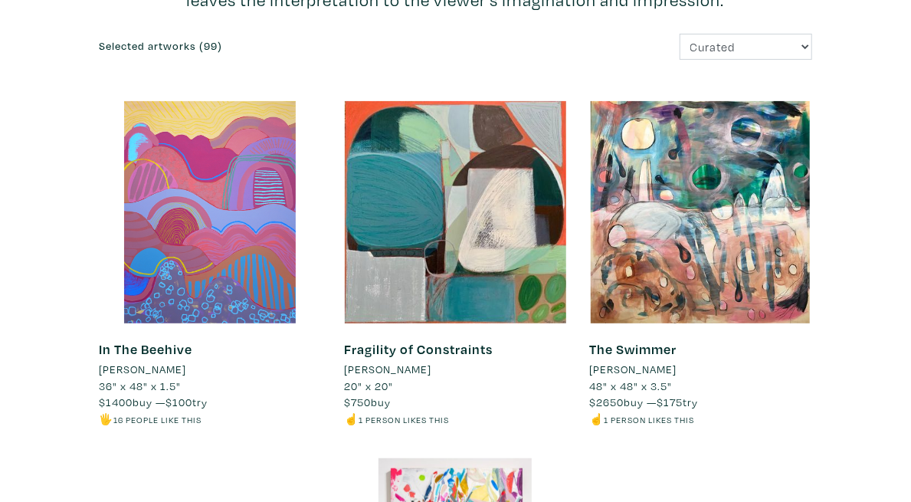
drag, startPoint x: 921, startPoint y: 75, endPoint x: 920, endPoint y: 13, distance: 62.1
click at [812, 39] on select "Curated Newest Random Price: Low to High Price: High to Low" at bounding box center [746, 47] width 133 height 27
select select "id"
click at [749, 34] on select "Curated Newest Random Price: Low to High Price: High to Low" at bounding box center [746, 47] width 133 height 27
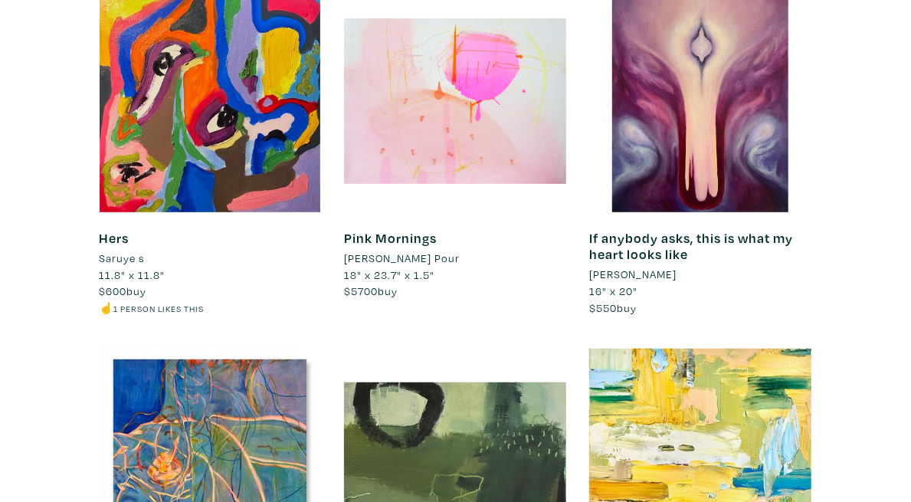
scroll to position [320, 0]
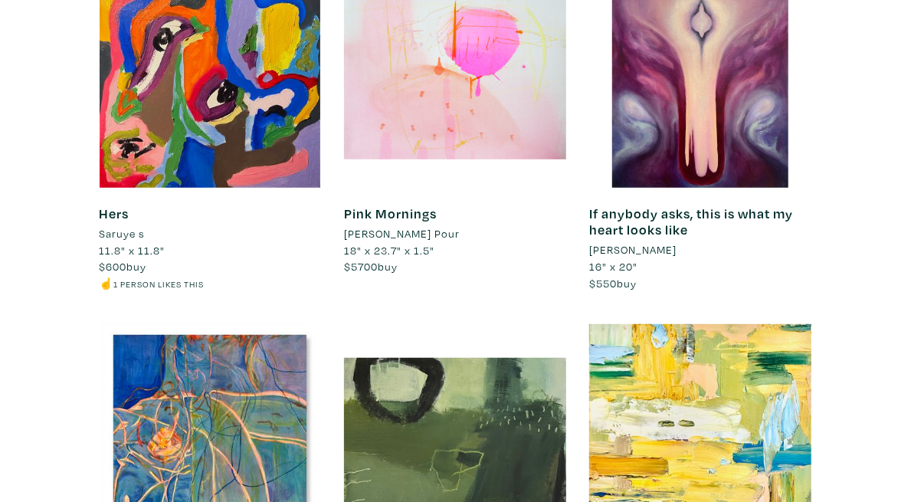
drag, startPoint x: 0, startPoint y: 0, endPoint x: 918, endPoint y: 21, distance: 918.4
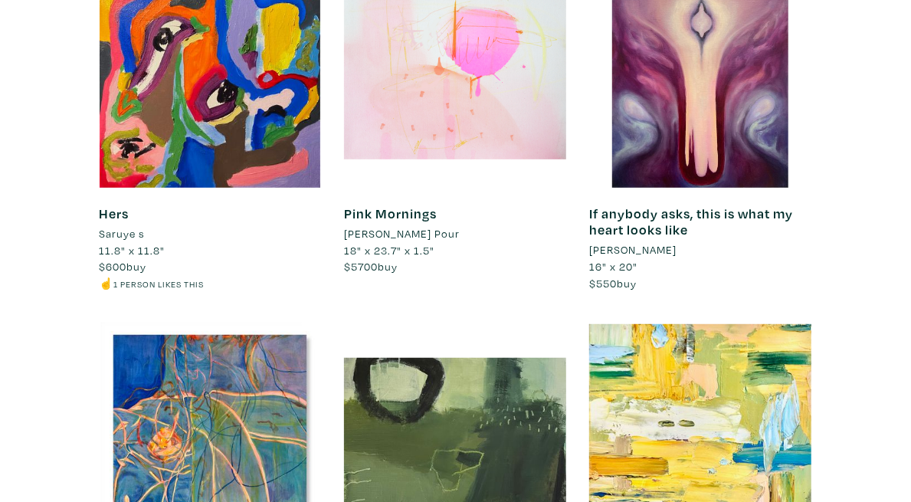
click at [501, 58] on div at bounding box center [455, 77] width 222 height 222
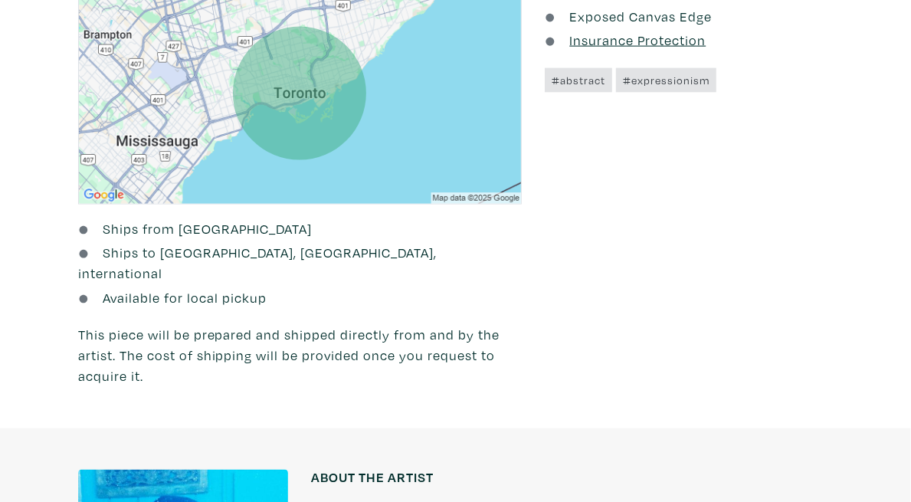
scroll to position [1046, 0]
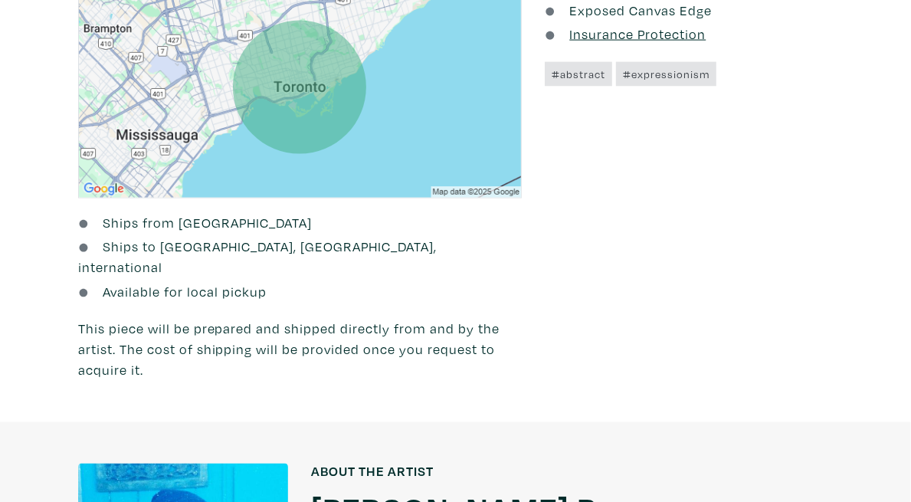
click at [392, 487] on h1 "[PERSON_NAME] Pour" at bounding box center [479, 507] width 336 height 41
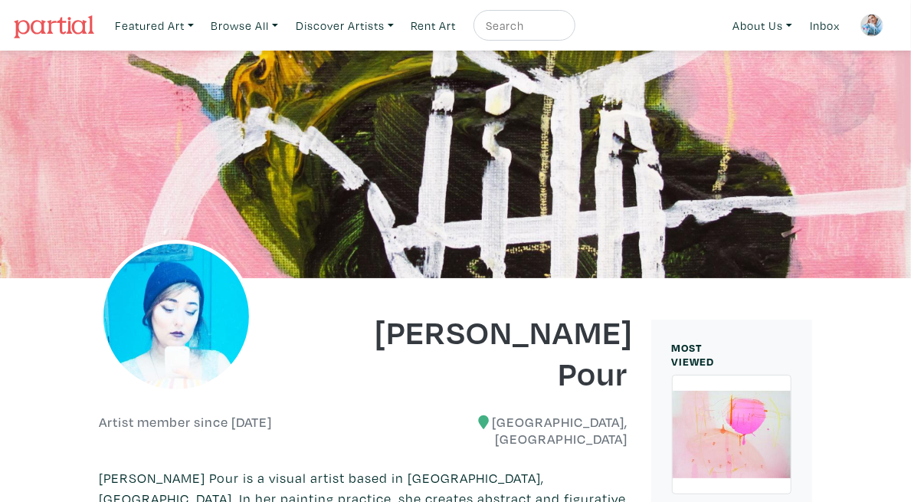
scroll to position [771, 0]
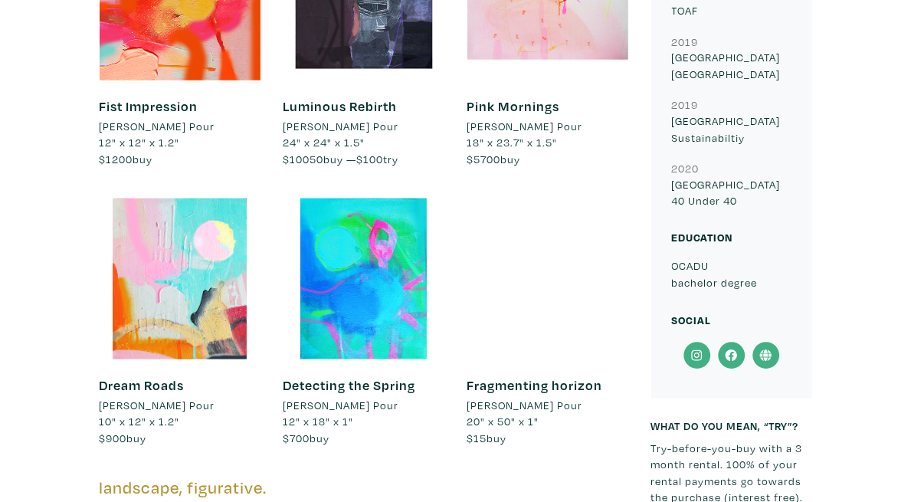
click at [714, 350] on icon at bounding box center [697, 356] width 34 height 28
